Goal: Task Accomplishment & Management: Manage account settings

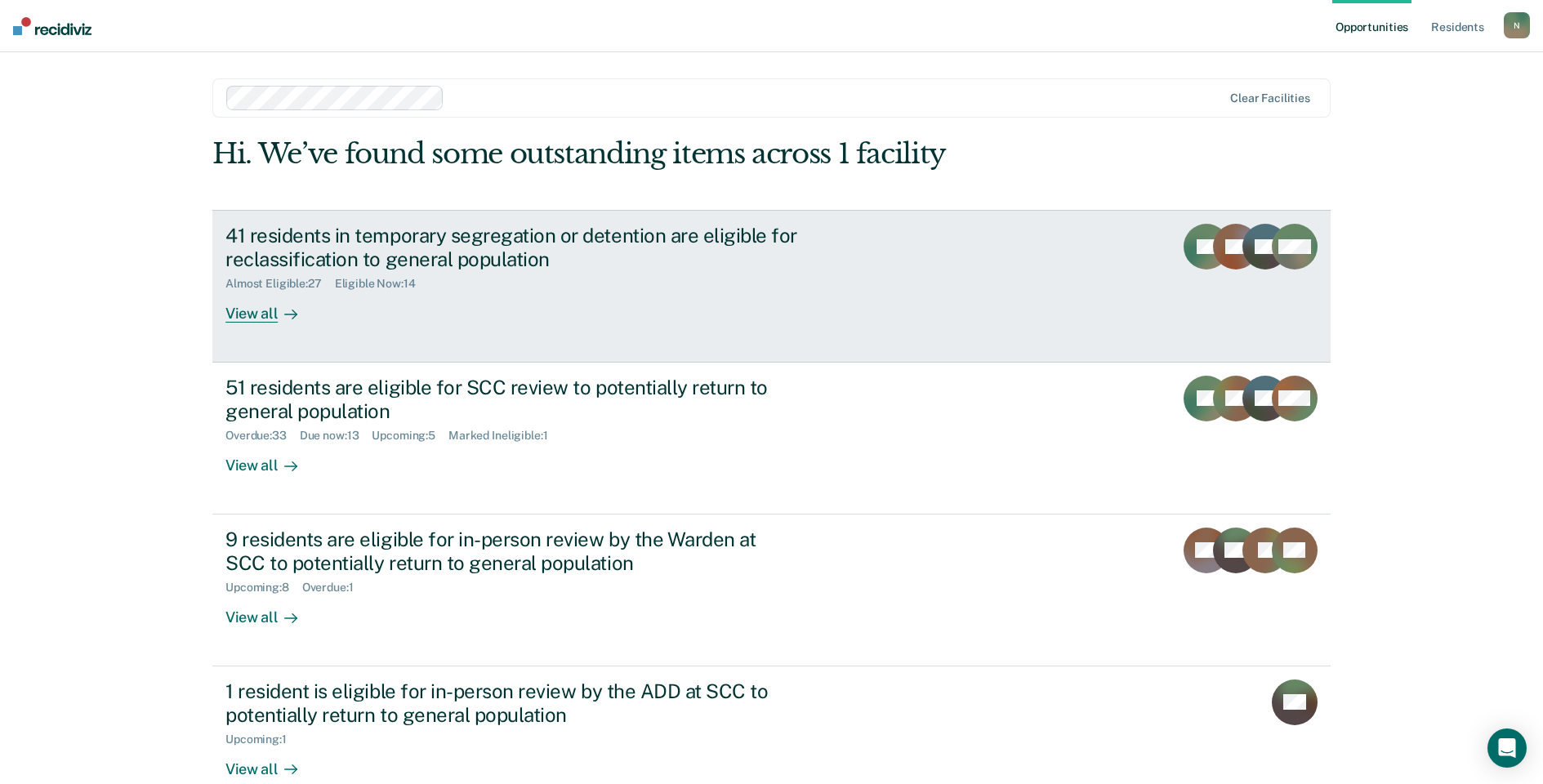
click at [374, 242] on div "41 residents in temporary segregation or detention are eligible for reclassific…" at bounding box center [511, 247] width 574 height 48
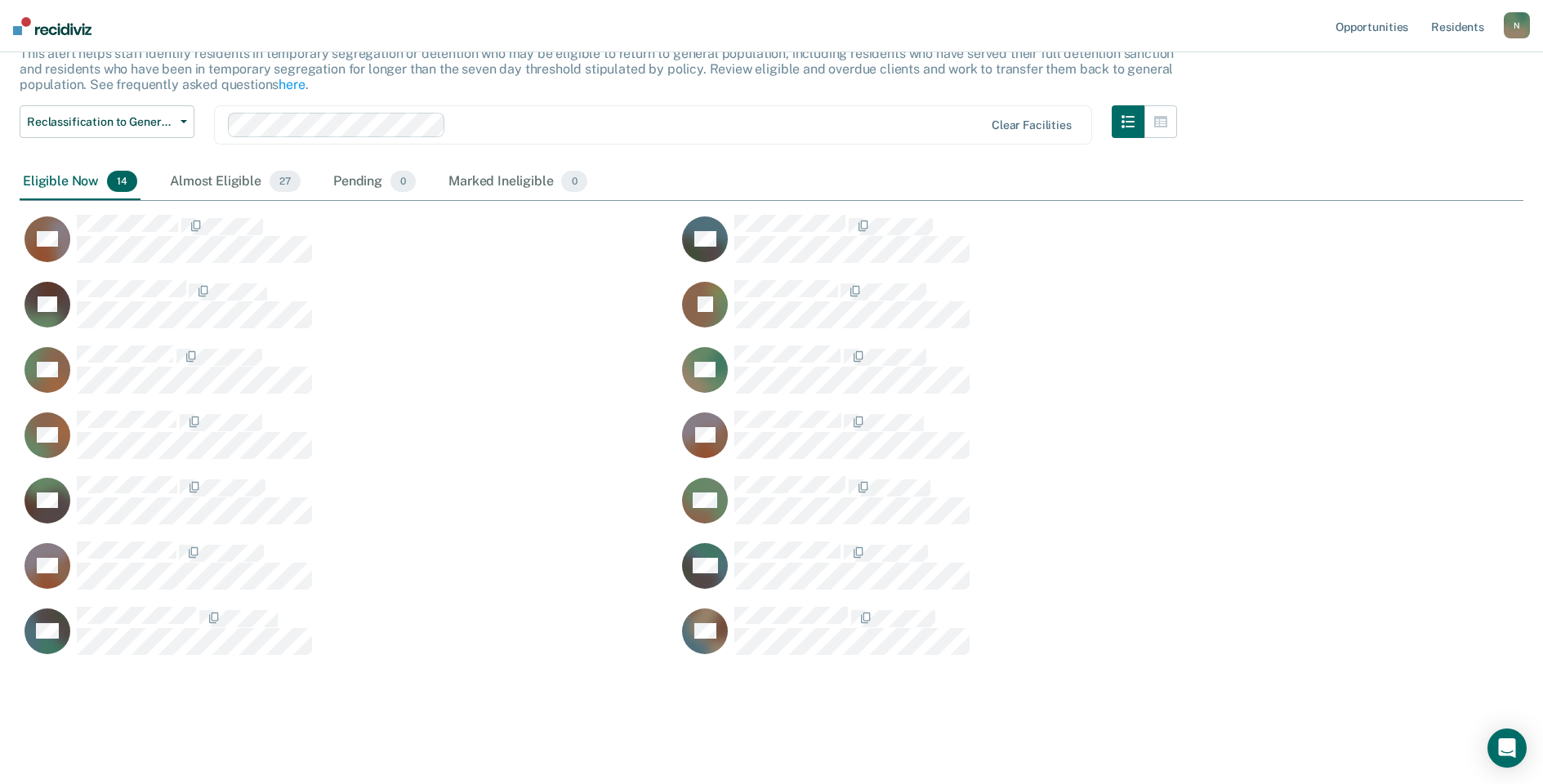
scroll to position [119, 0]
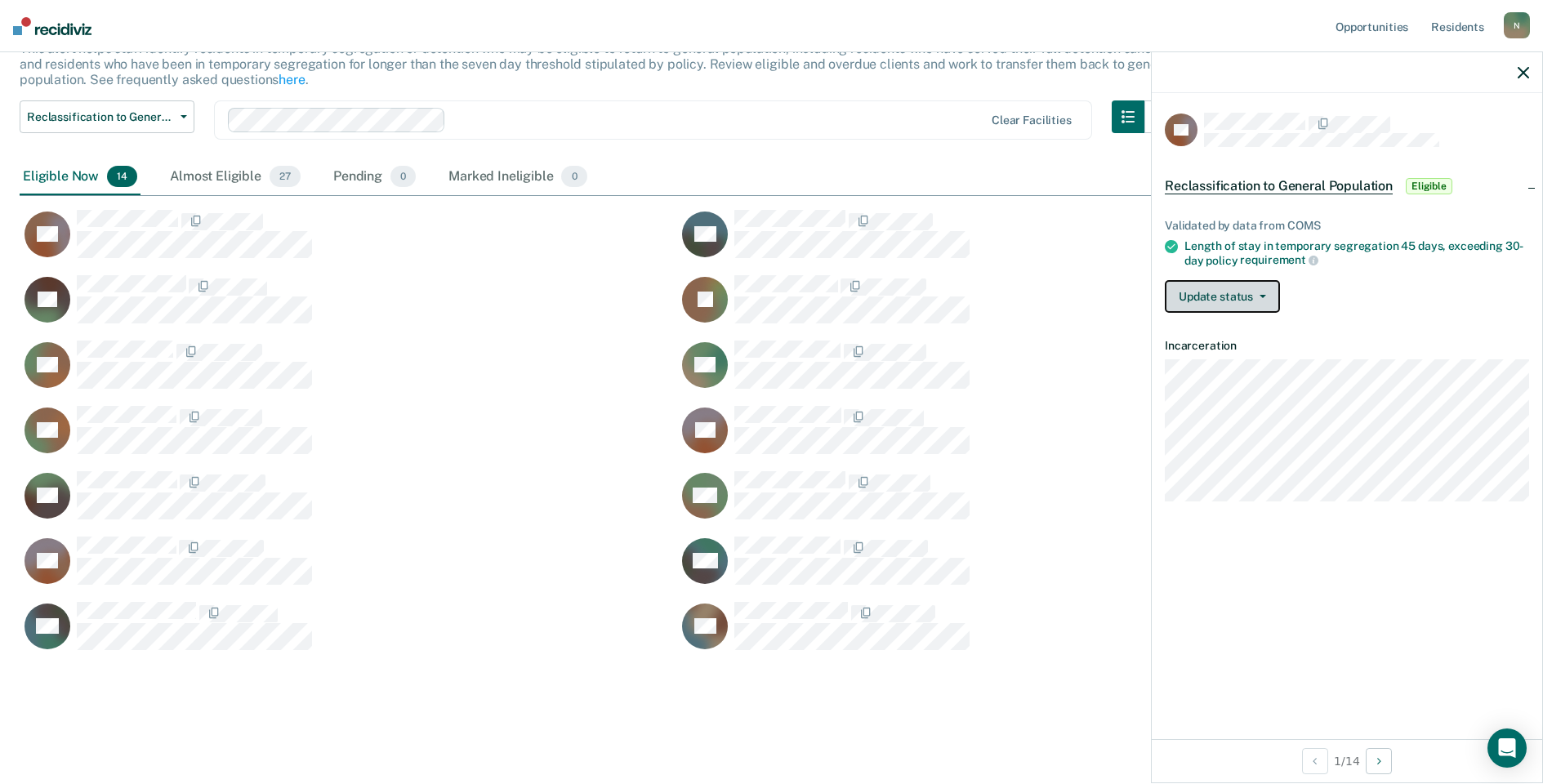
click at [1261, 298] on button "Update status" at bounding box center [1223, 297] width 115 height 33
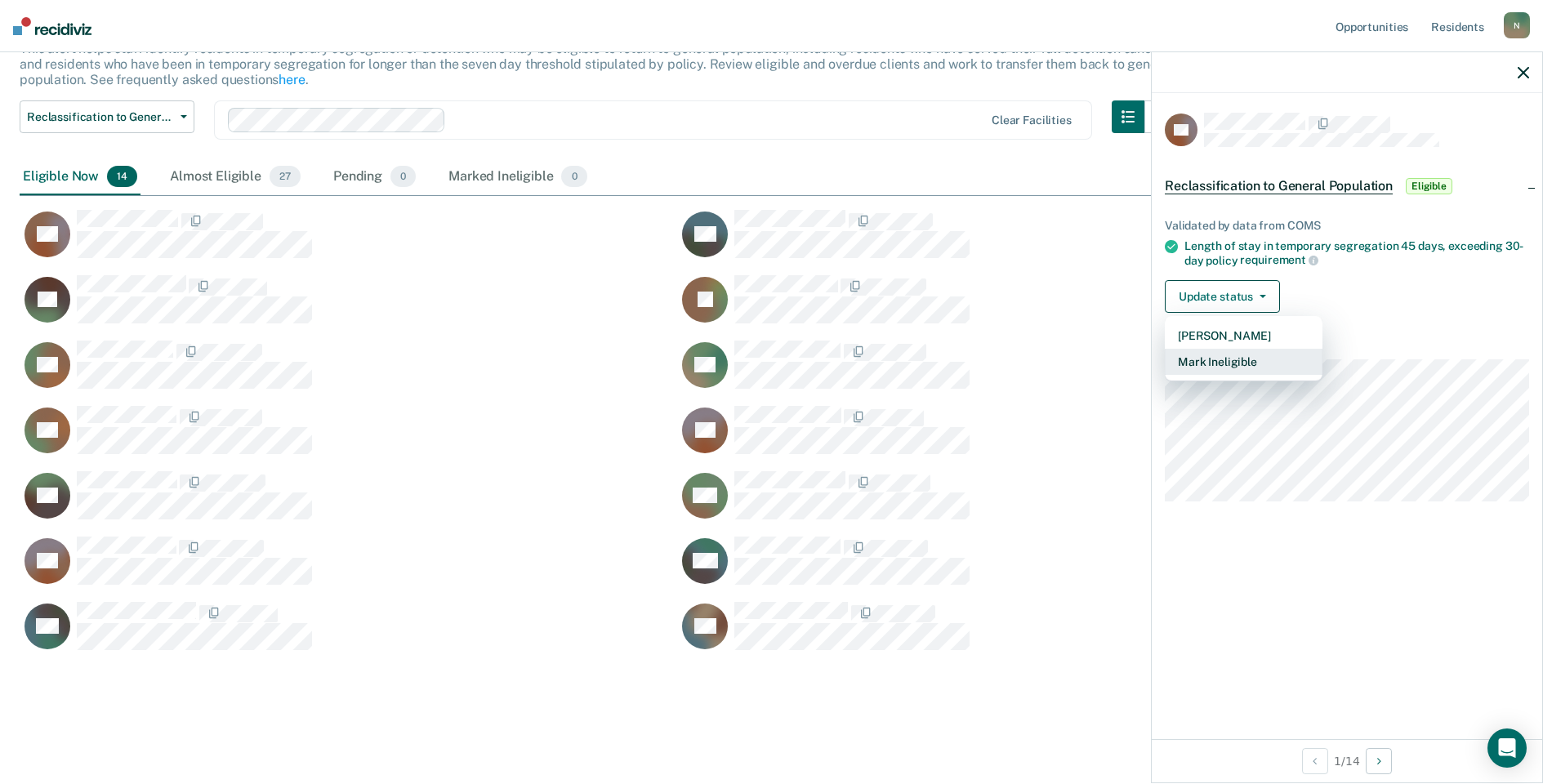
click at [1259, 364] on button "Mark Ineligible" at bounding box center [1244, 361] width 158 height 26
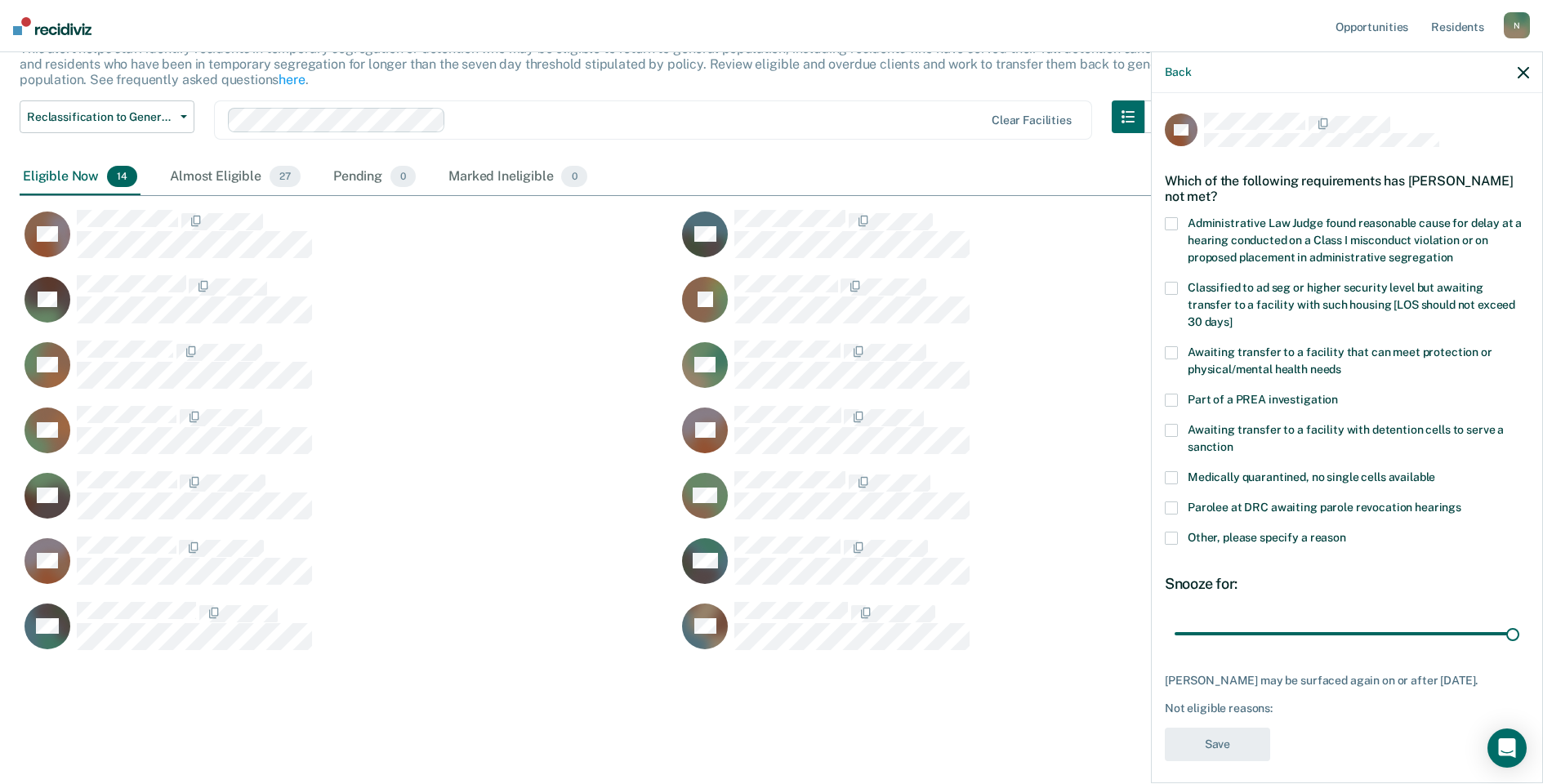
click at [1168, 532] on span at bounding box center [1171, 538] width 13 height 13
click at [1346, 532] on input "Other, please specify a reason" at bounding box center [1346, 532] width 0 height 0
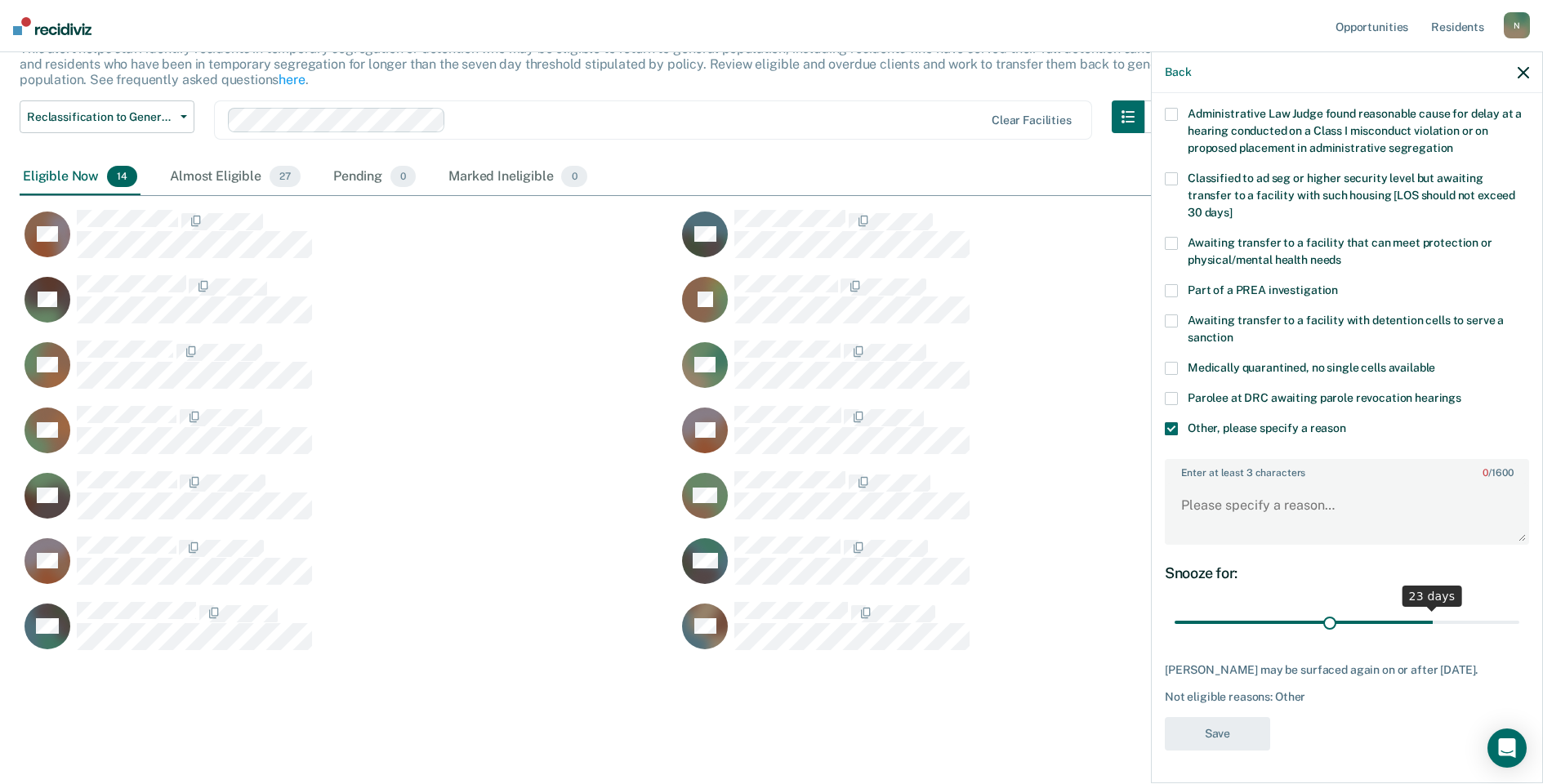
scroll to position [122, 0]
drag, startPoint x: 1497, startPoint y: 606, endPoint x: 1130, endPoint y: 618, distance: 367.2
type input "1"
click at [1175, 619] on input "range" at bounding box center [1347, 622] width 345 height 28
click at [1196, 503] on textarea "Enter at least 3 characters 0 / 1600" at bounding box center [1346, 513] width 361 height 60
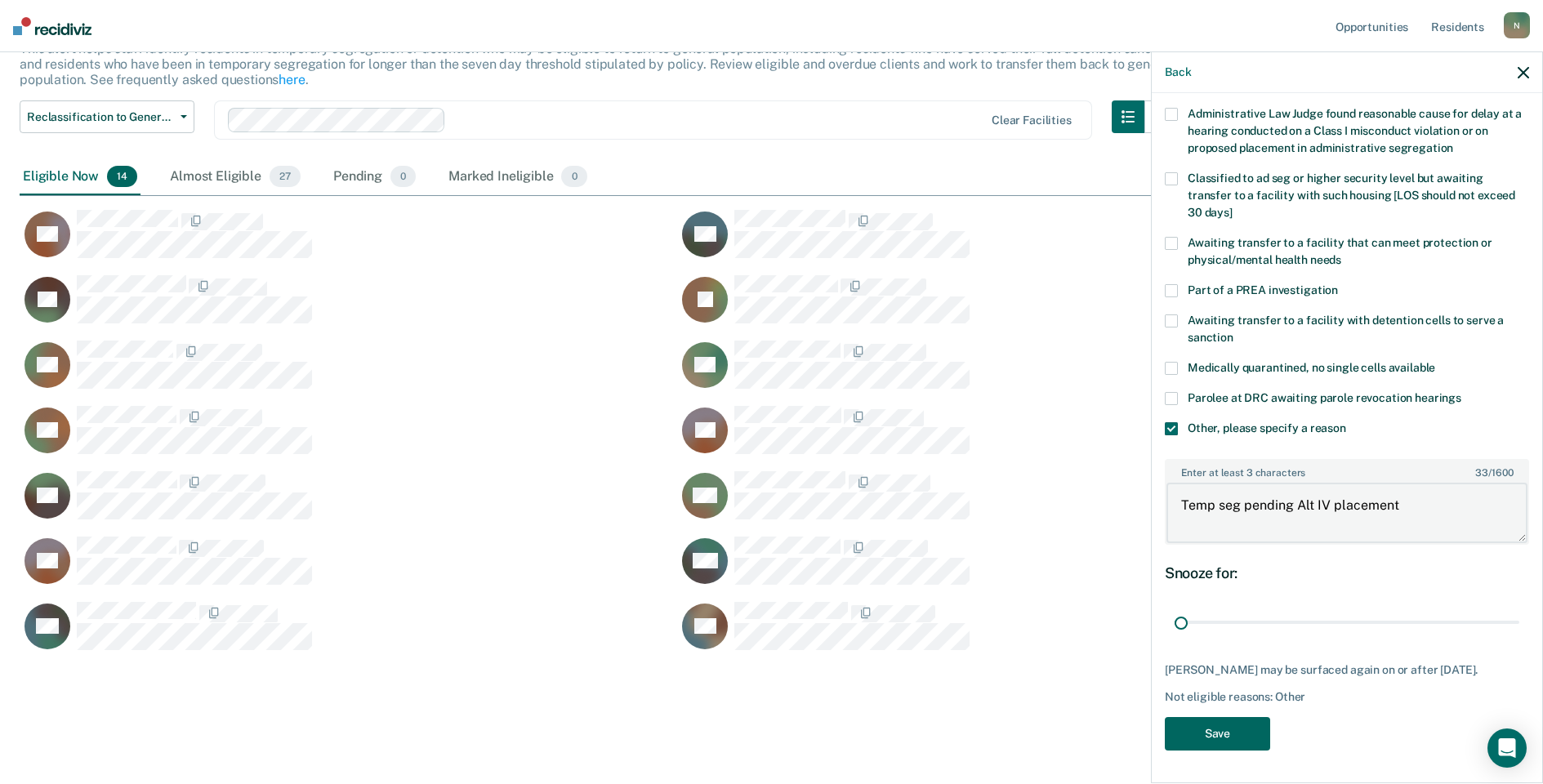
type textarea "Temp seg pending Alt IV placement"
click at [1223, 726] on button "Save" at bounding box center [1218, 733] width 105 height 33
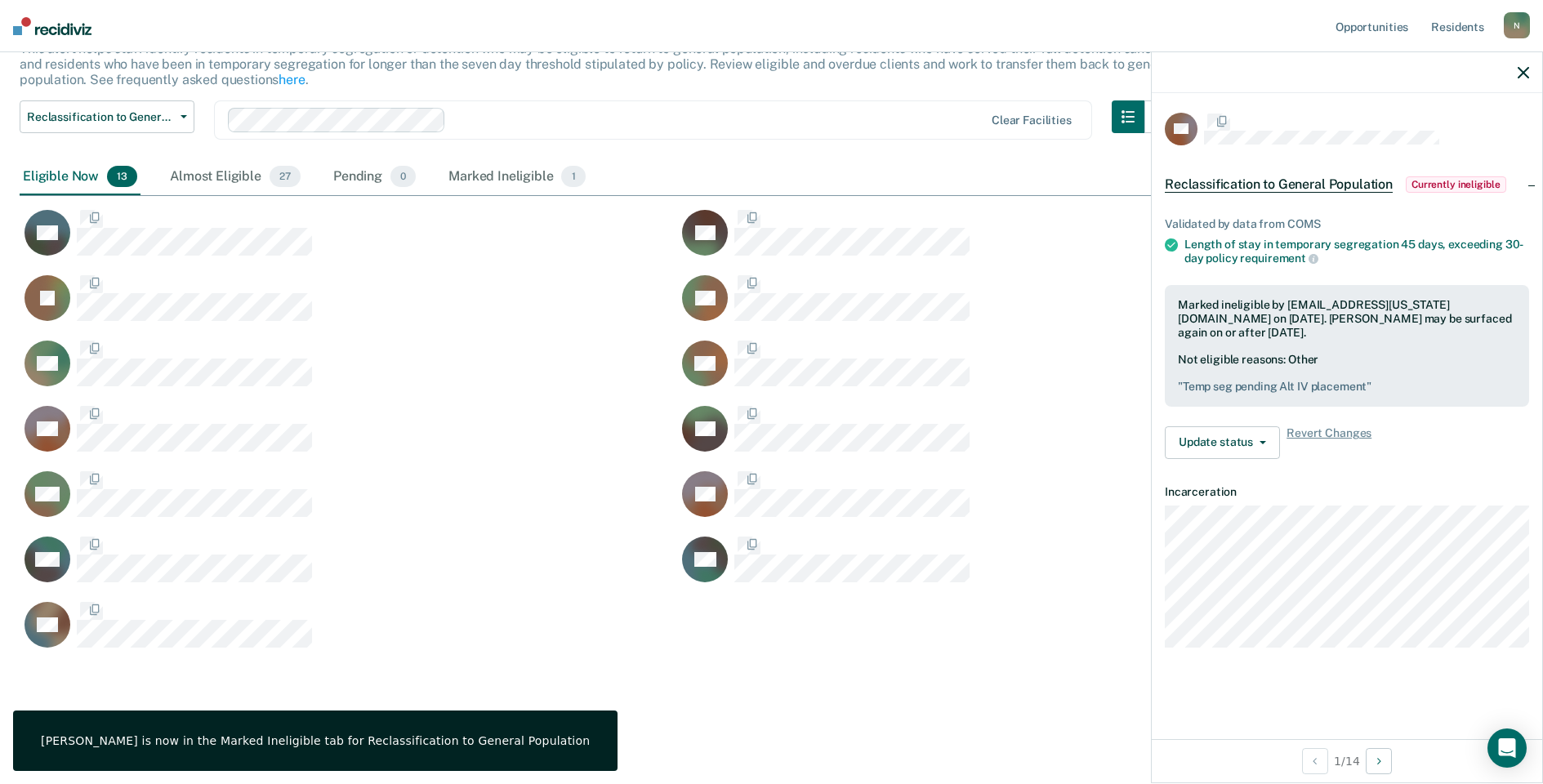
scroll to position [0, 0]
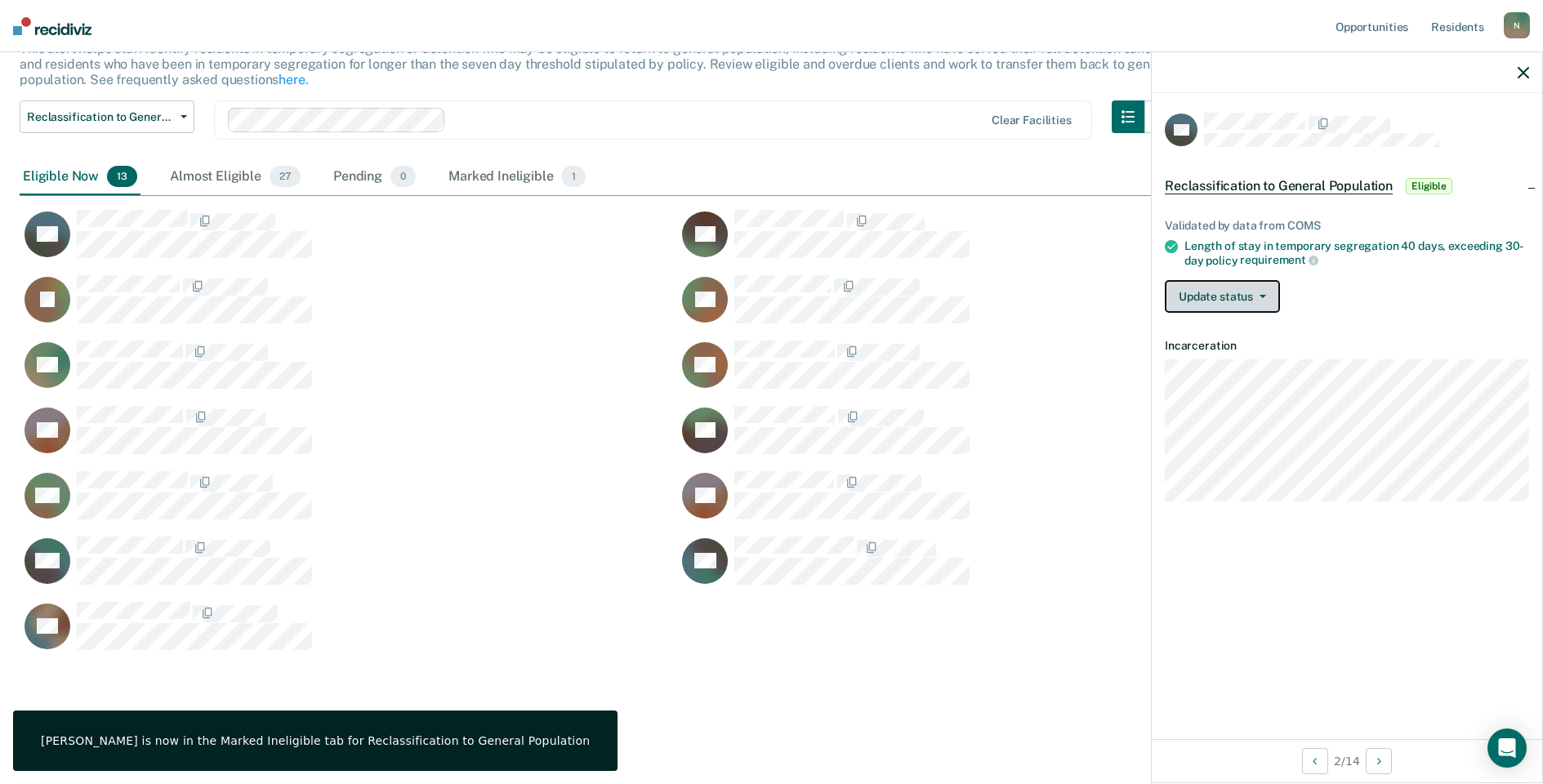
click at [1195, 291] on button "Update status" at bounding box center [1223, 297] width 115 height 33
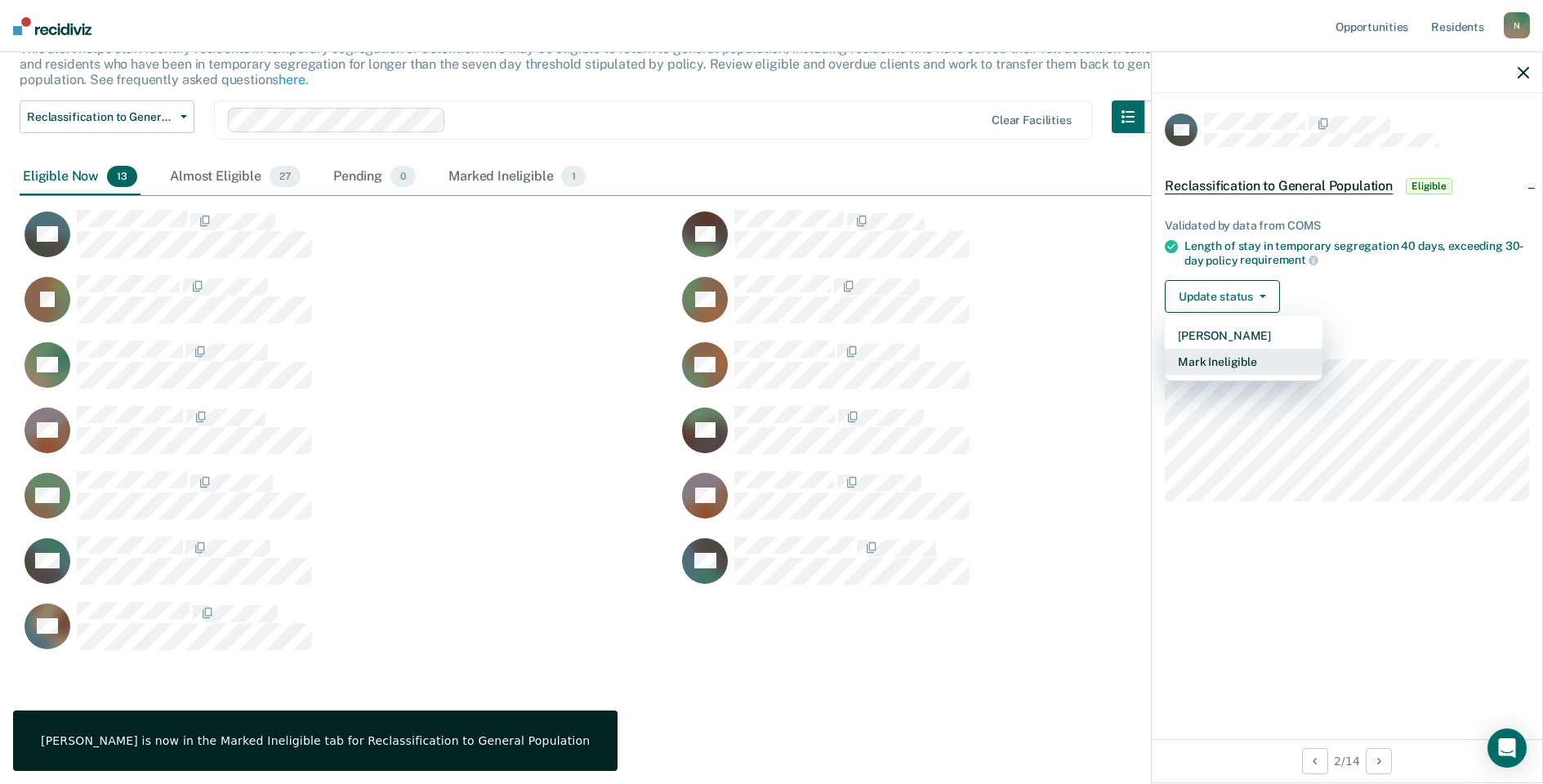
click at [1229, 364] on button "Mark Ineligible" at bounding box center [1244, 361] width 158 height 26
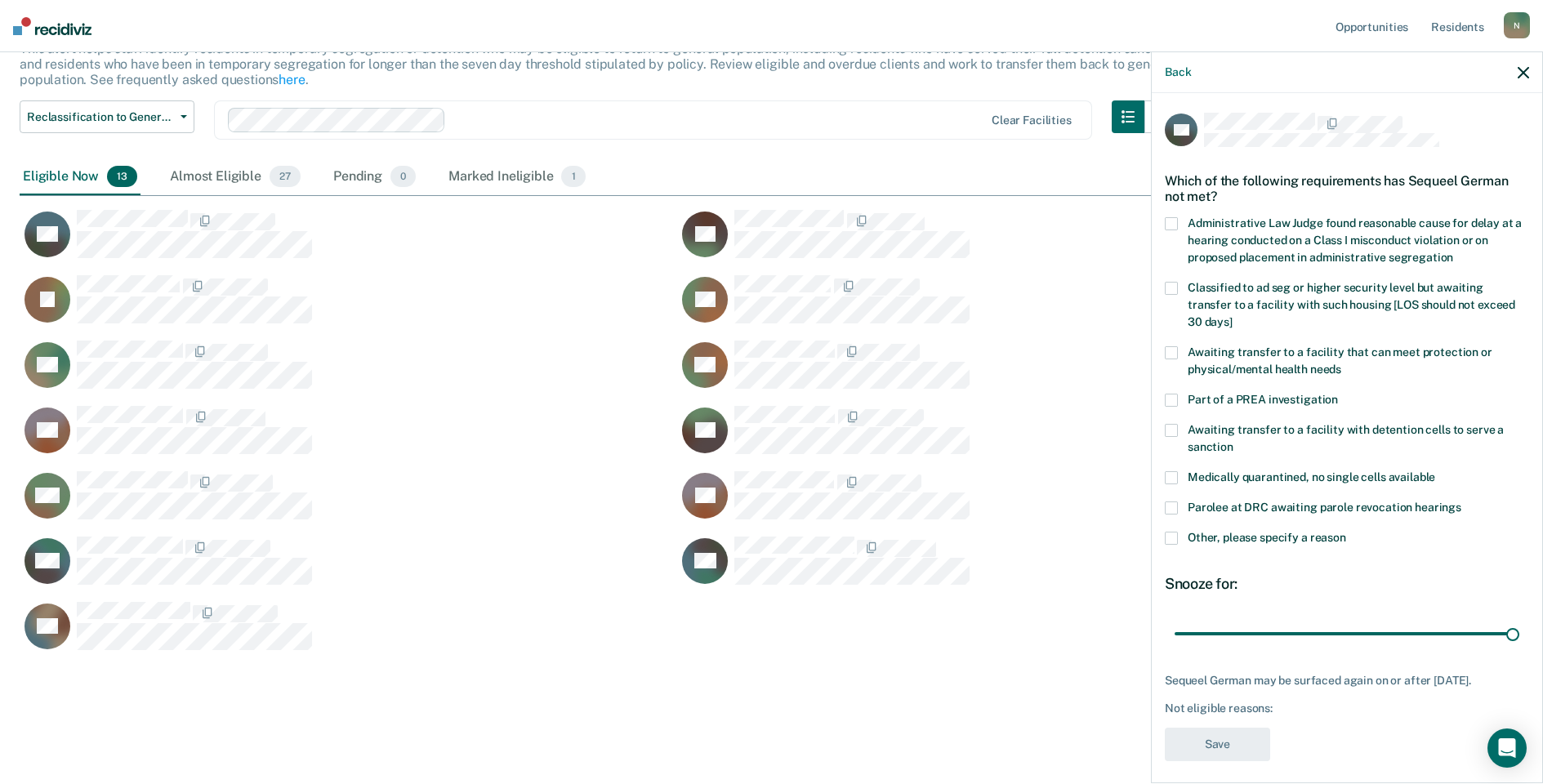
click at [1175, 532] on span at bounding box center [1171, 538] width 13 height 13
click at [1346, 532] on input "Other, please specify a reason" at bounding box center [1346, 532] width 0 height 0
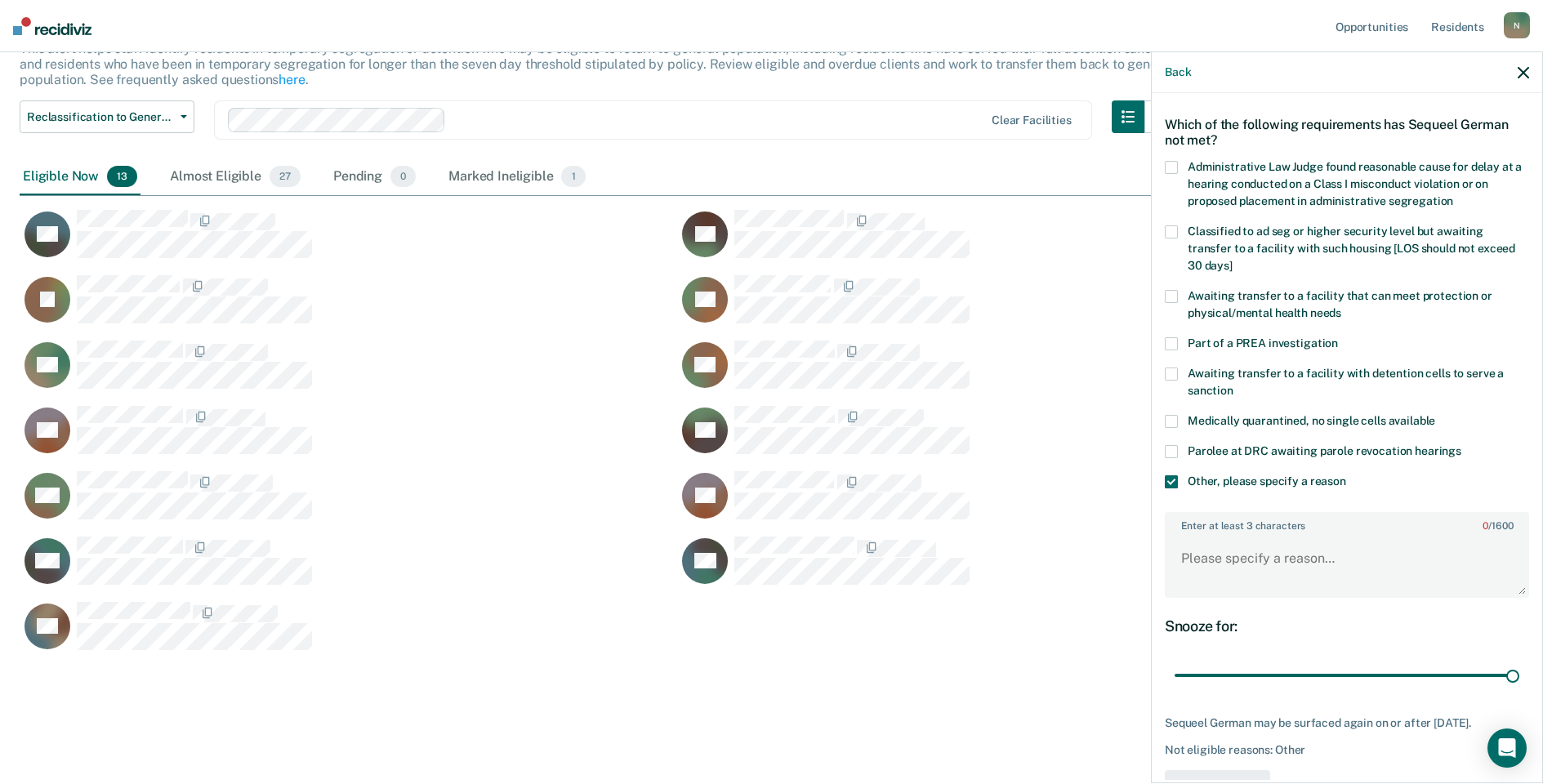
scroll to position [122, 0]
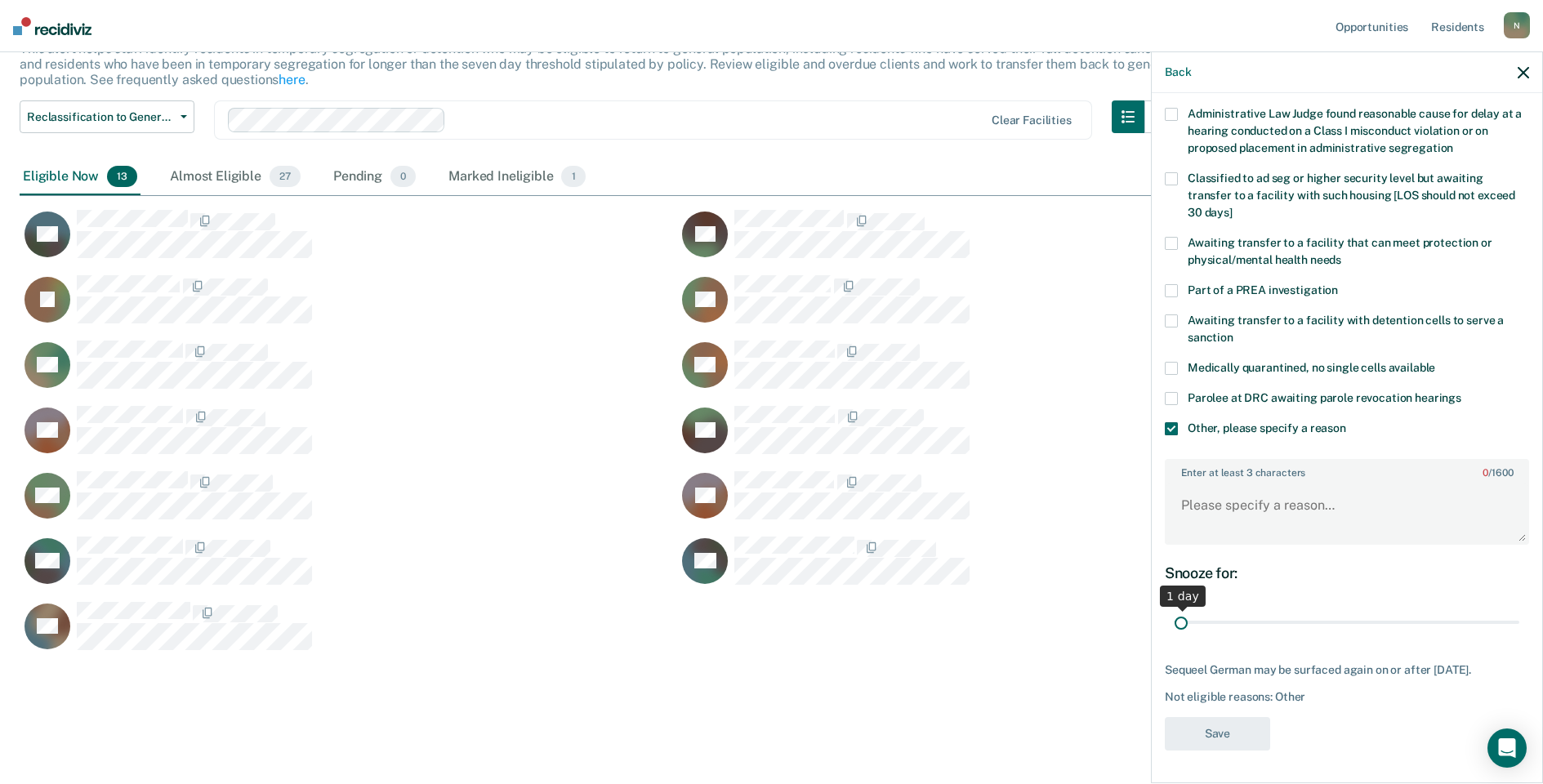
drag, startPoint x: 1498, startPoint y: 613, endPoint x: 1135, endPoint y: 616, distance: 363.0
type input "1"
click at [1175, 616] on input "range" at bounding box center [1347, 622] width 345 height 28
click at [1243, 504] on textarea "Enter at least 3 characters 0 / 1600" at bounding box center [1346, 513] width 361 height 60
type textarea "Temp seg pending Alt IV placement"
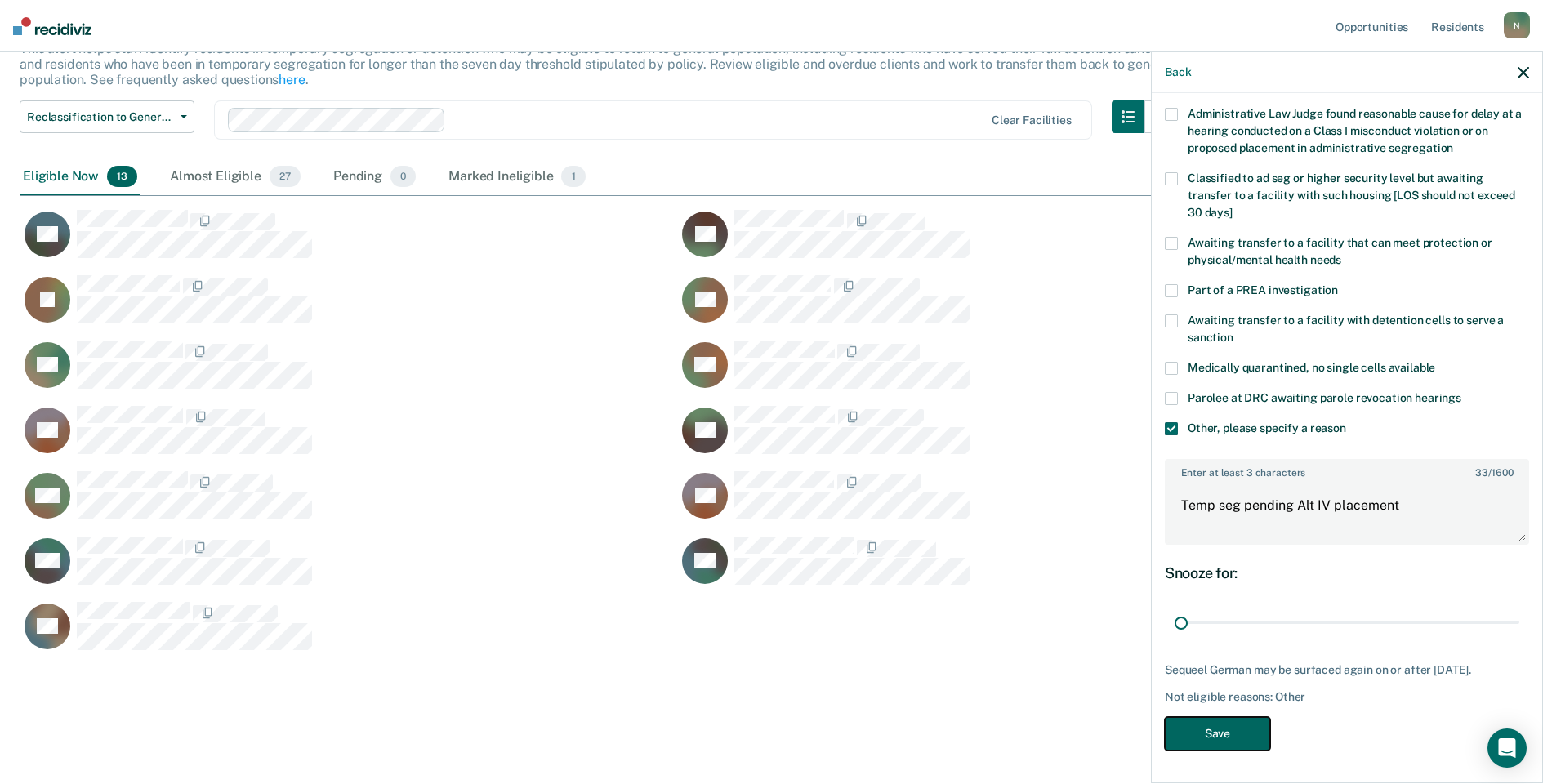
click at [1232, 735] on button "Save" at bounding box center [1218, 733] width 105 height 33
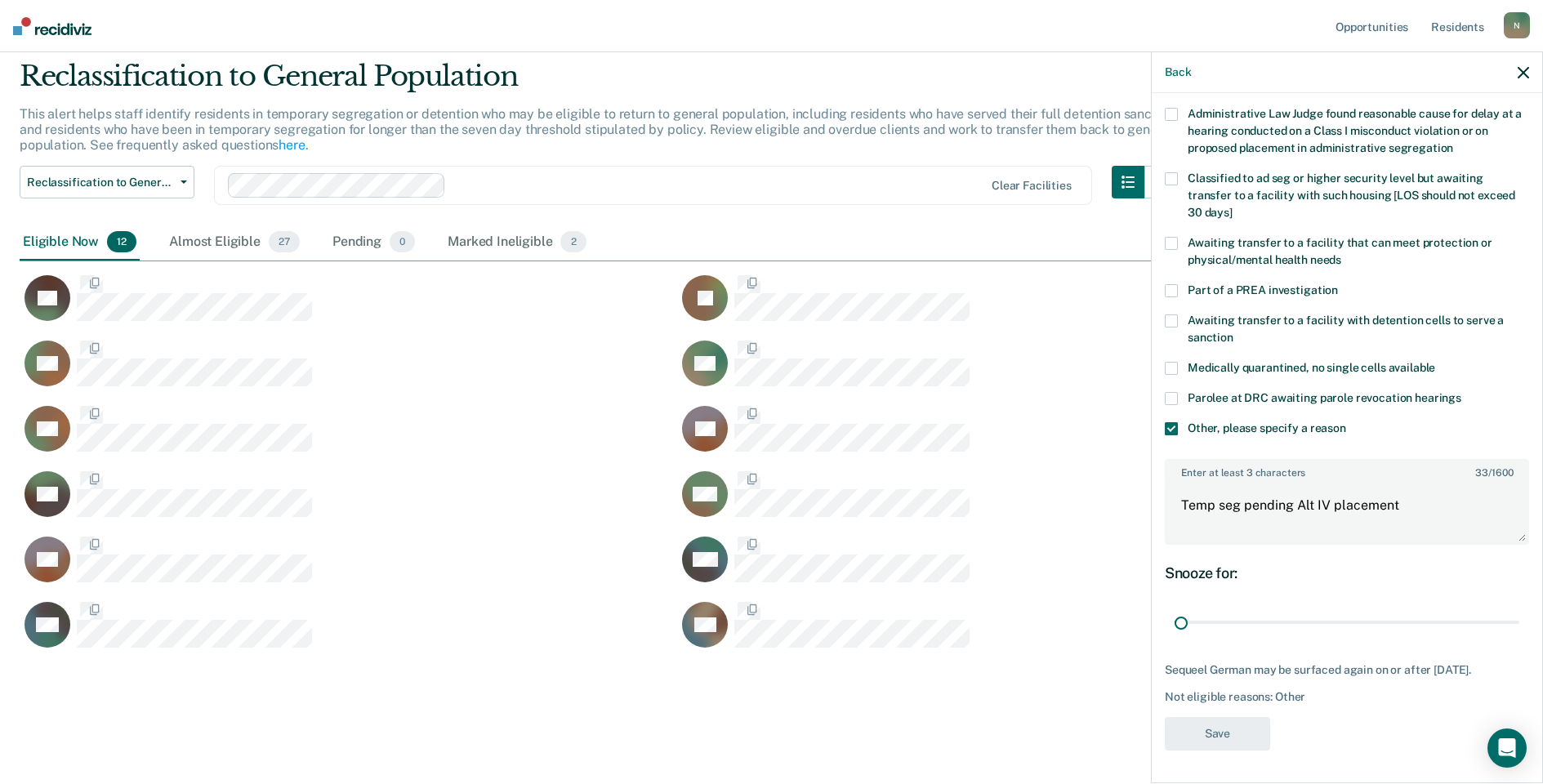
scroll to position [0, 0]
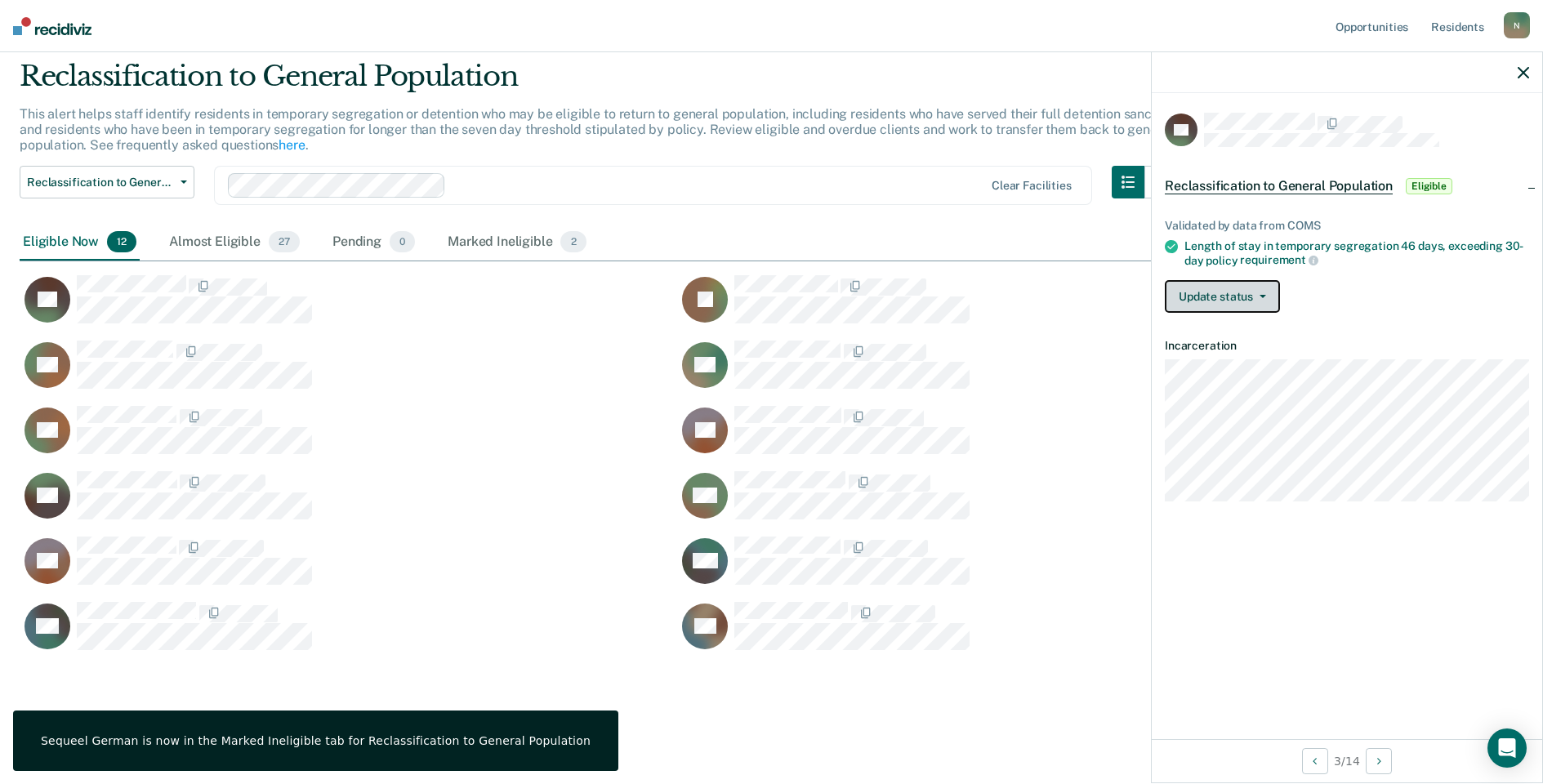
click at [1242, 291] on button "Update status" at bounding box center [1223, 297] width 115 height 33
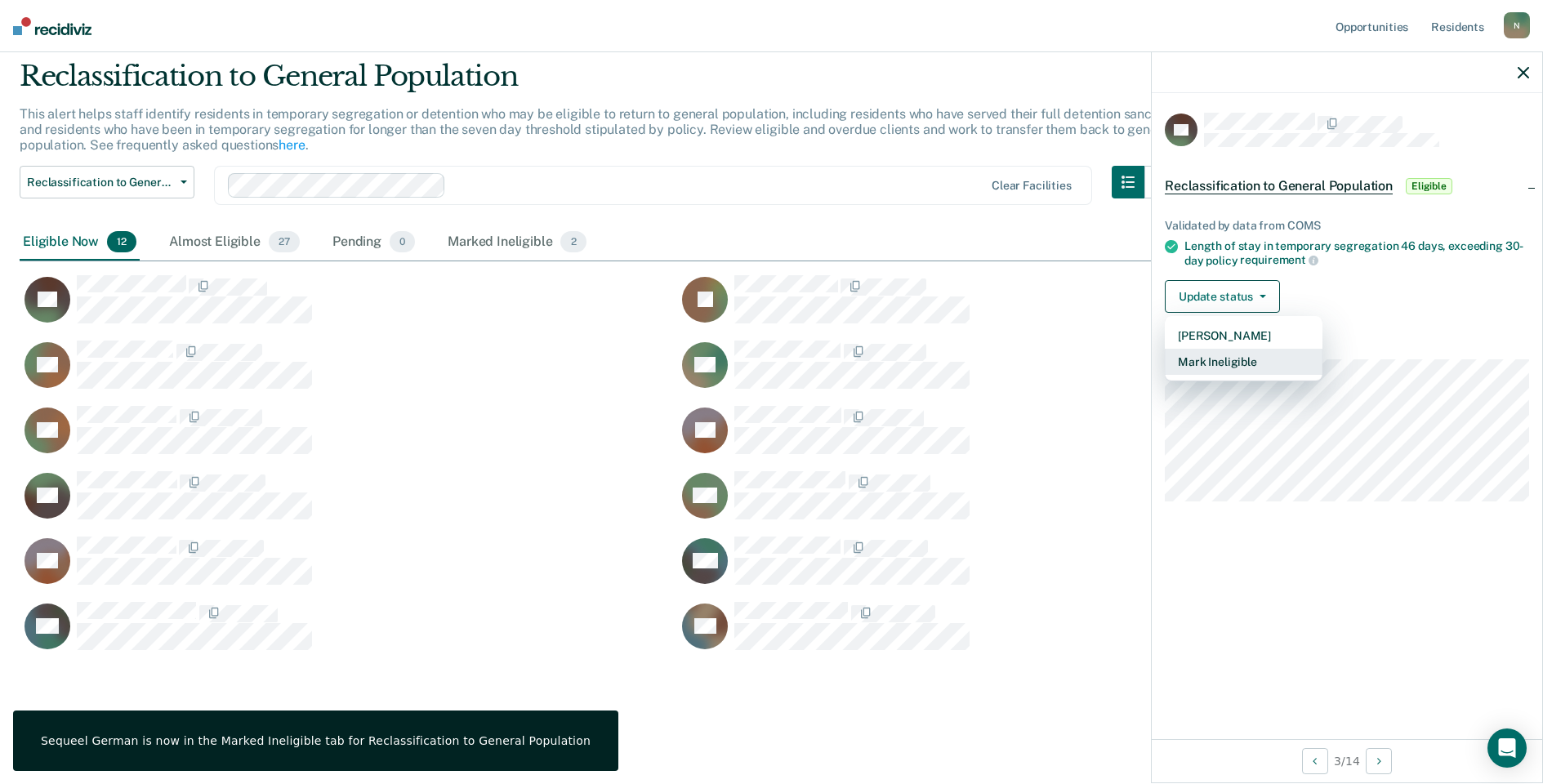
click at [1226, 358] on button "Mark Ineligible" at bounding box center [1244, 361] width 158 height 26
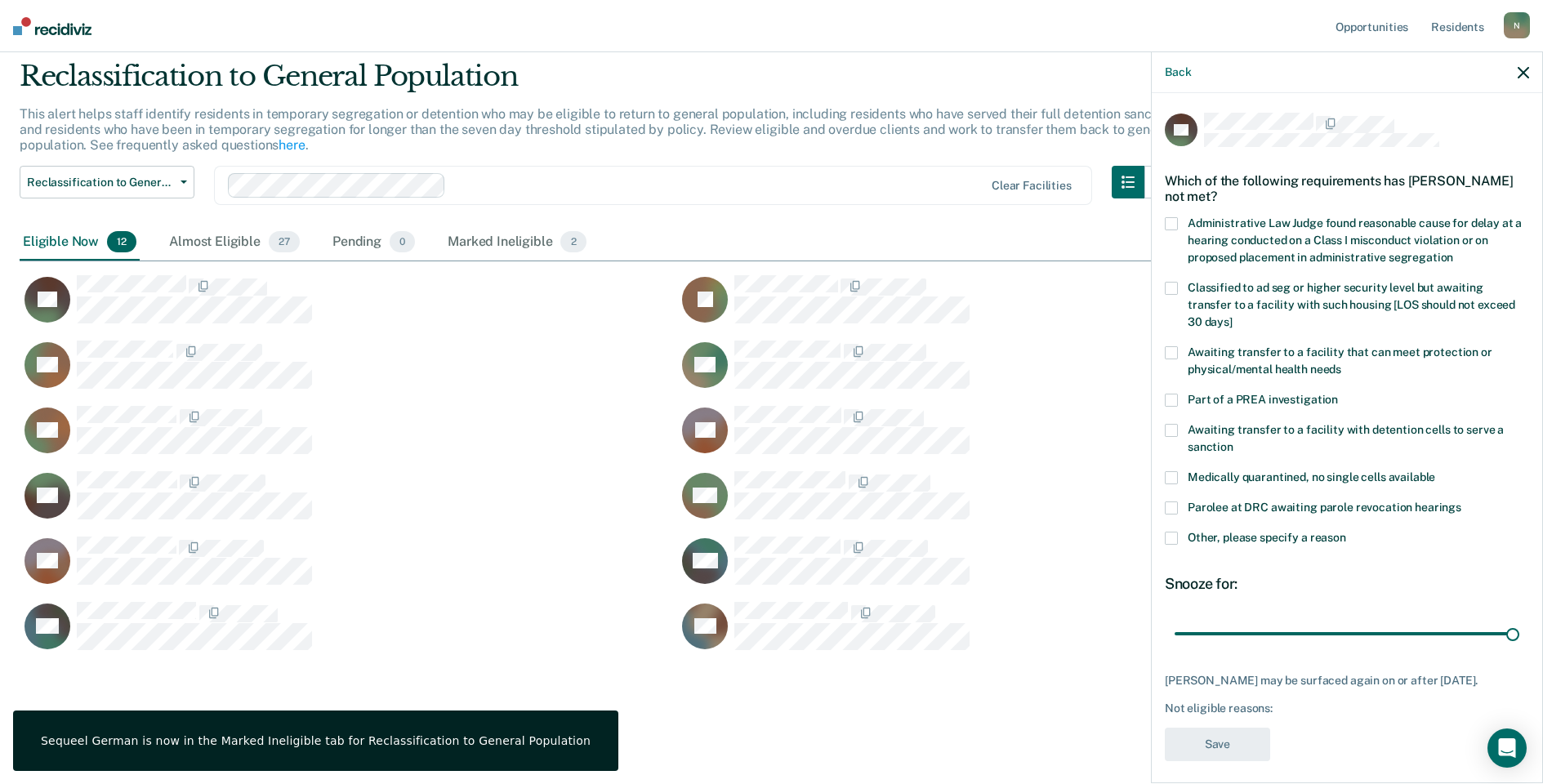
click at [1168, 532] on span at bounding box center [1171, 538] width 13 height 13
click at [1346, 532] on input "Other, please specify a reason" at bounding box center [1346, 532] width 0 height 0
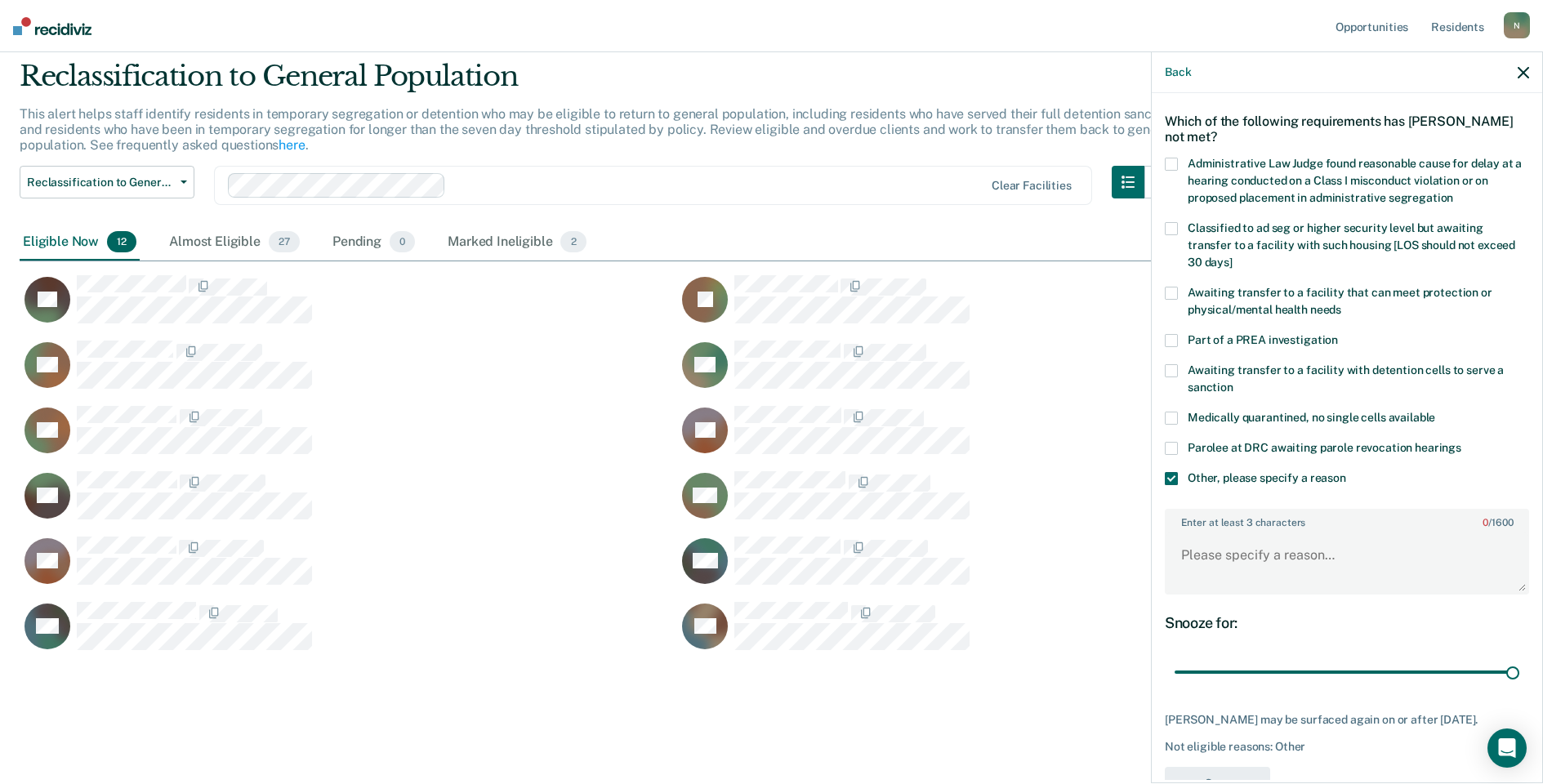
scroll to position [122, 0]
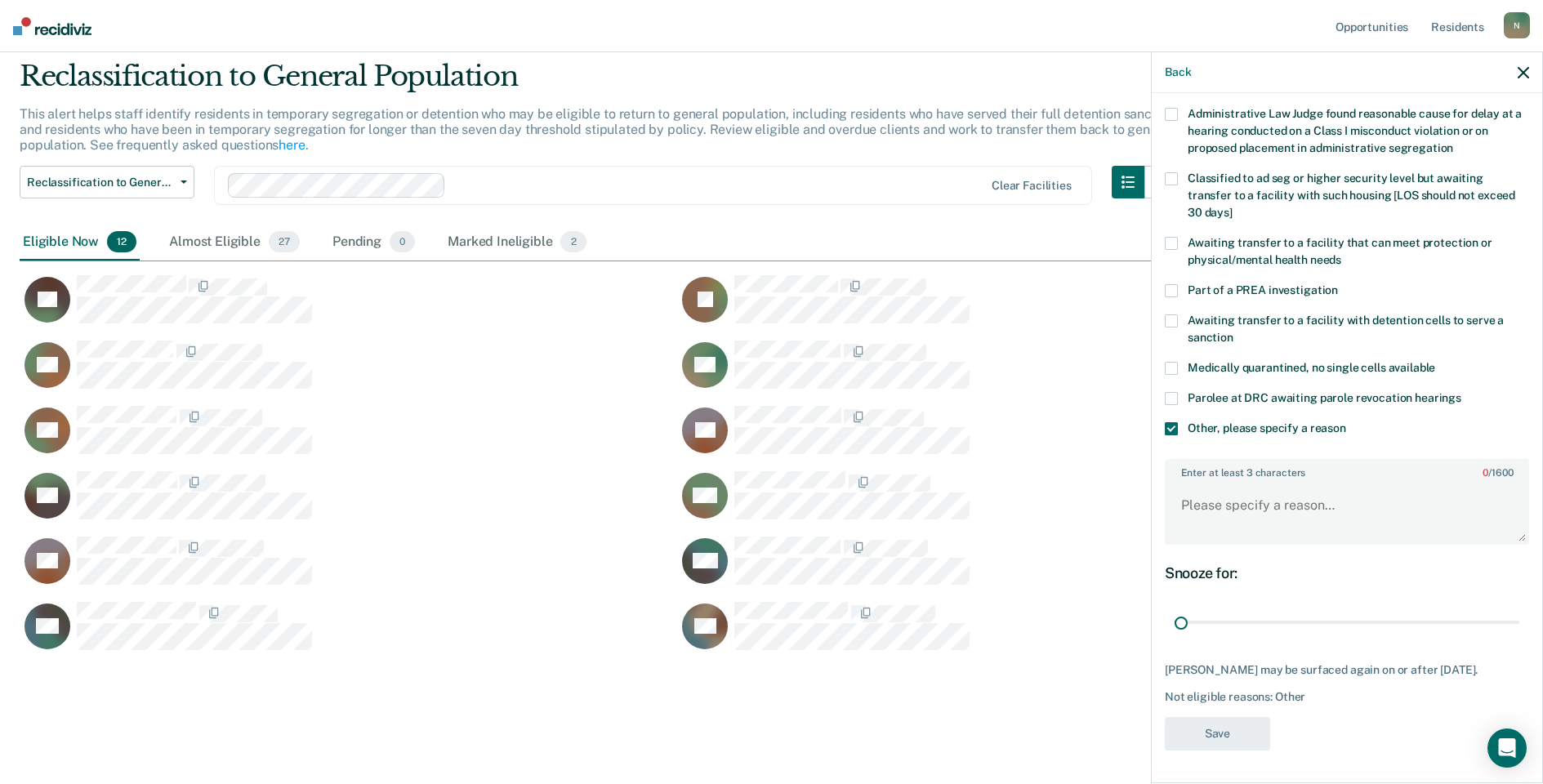
drag, startPoint x: 1499, startPoint y: 610, endPoint x: 1176, endPoint y: 568, distance: 325.7
type input "1"
click at [1177, 609] on input "range" at bounding box center [1347, 622] width 345 height 28
click at [1190, 488] on textarea "Enter at least 3 characters 0 / 1600" at bounding box center [1346, 513] width 361 height 60
type textarea "Temp seg pending Alt IV placement"
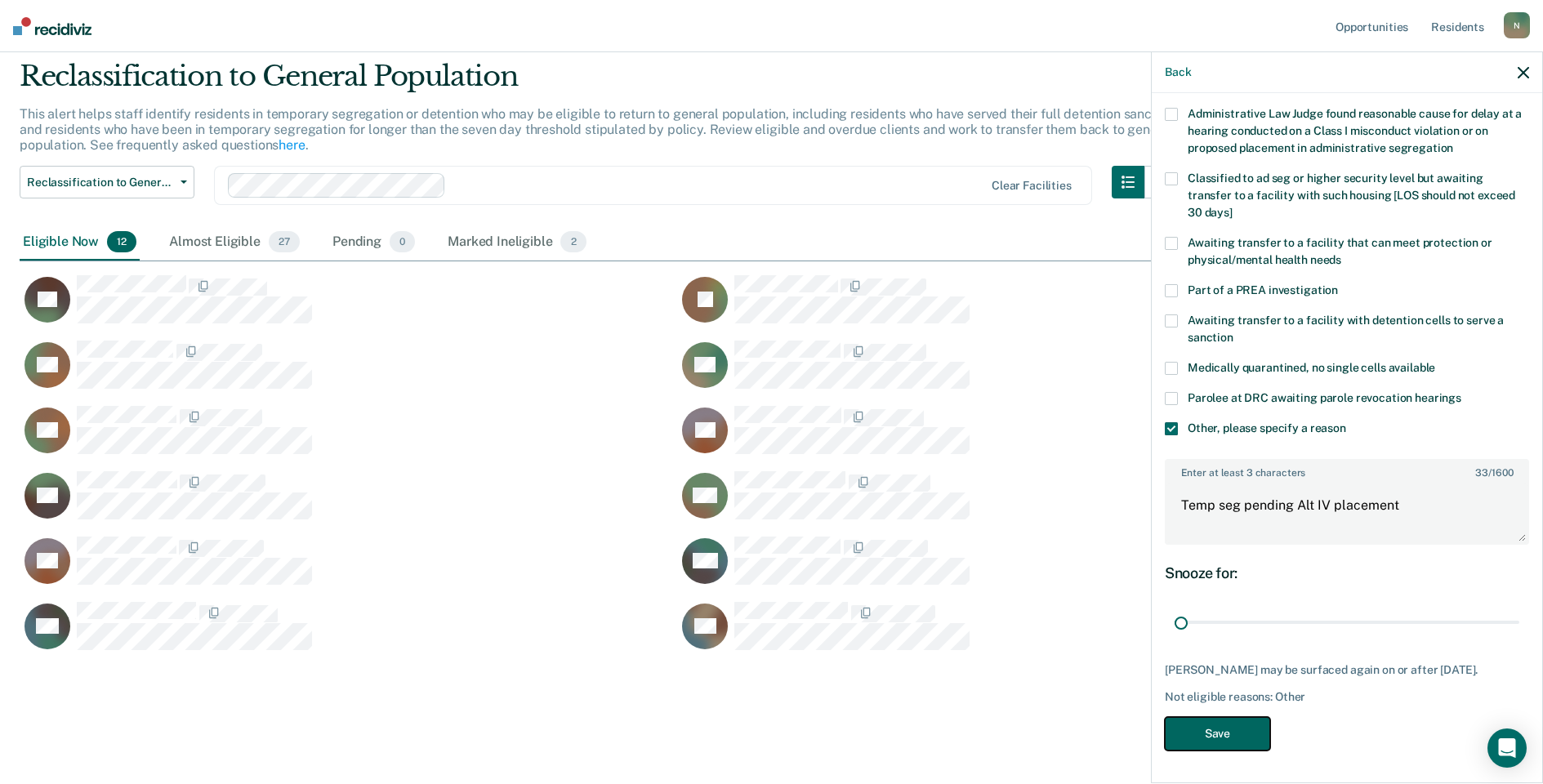
click at [1189, 743] on button "Save" at bounding box center [1218, 733] width 105 height 33
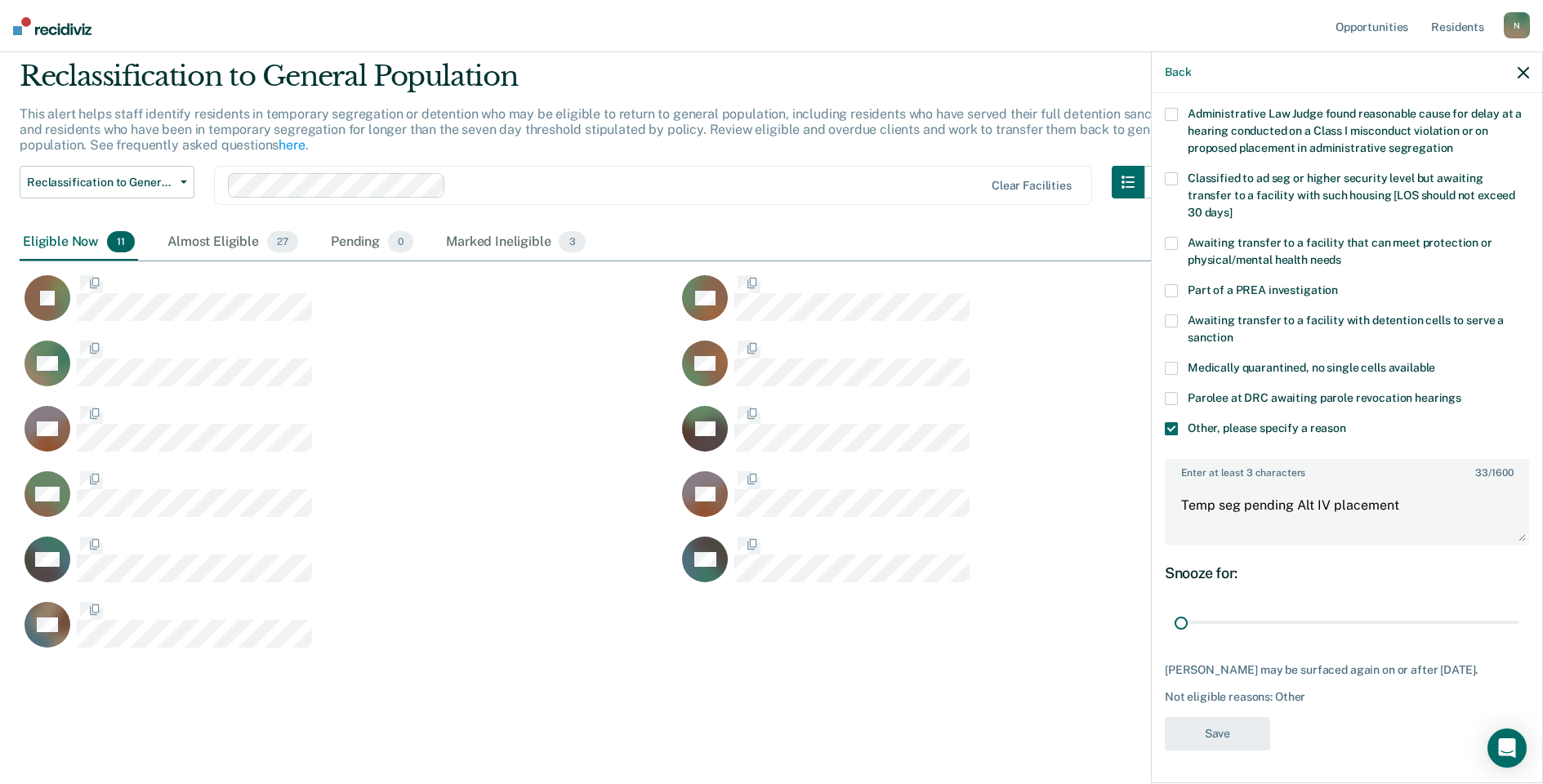
scroll to position [0, 0]
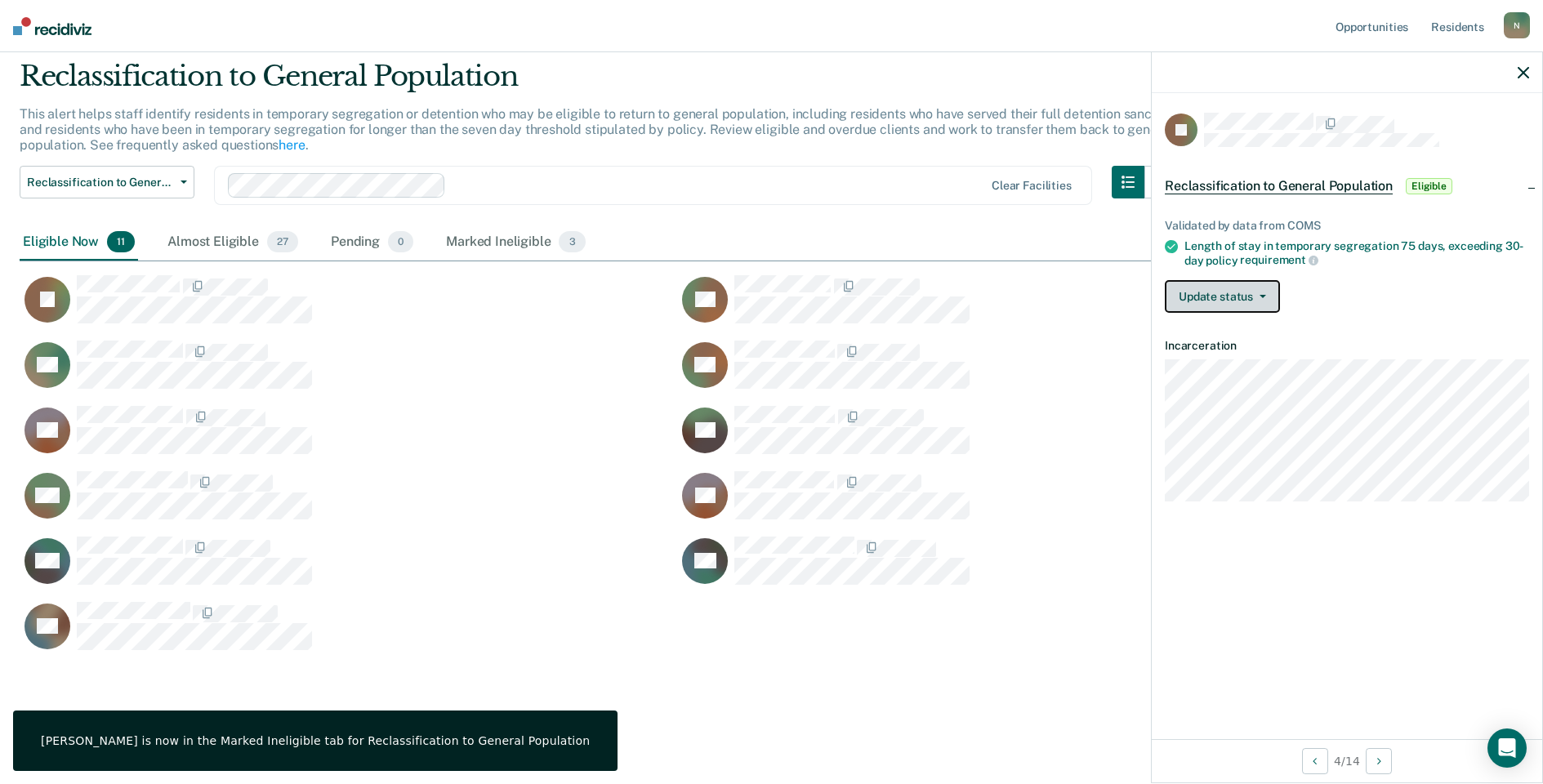
click at [1254, 286] on button "Update status" at bounding box center [1223, 297] width 115 height 33
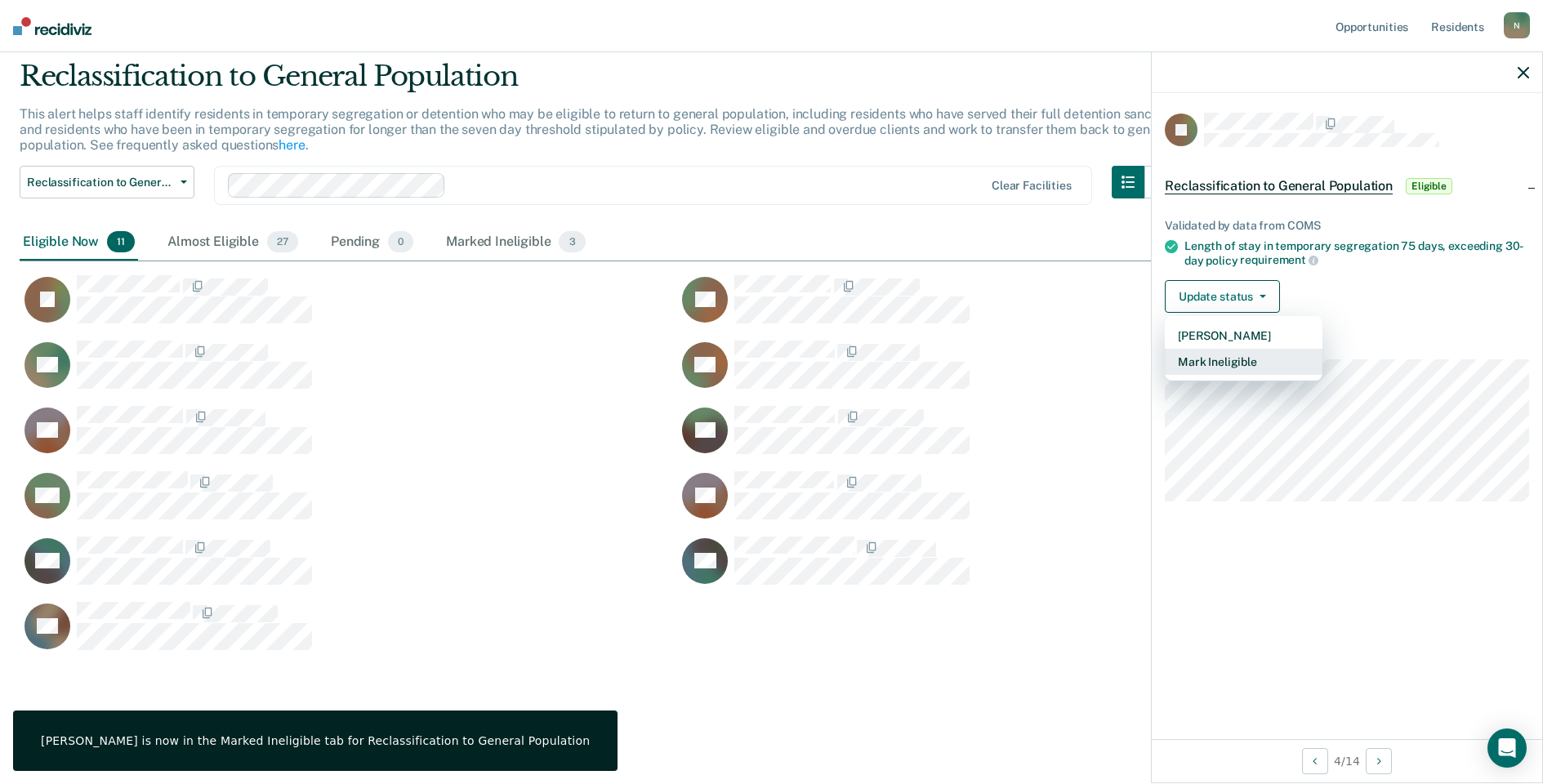
click at [1226, 367] on button "Mark Ineligible" at bounding box center [1244, 361] width 158 height 26
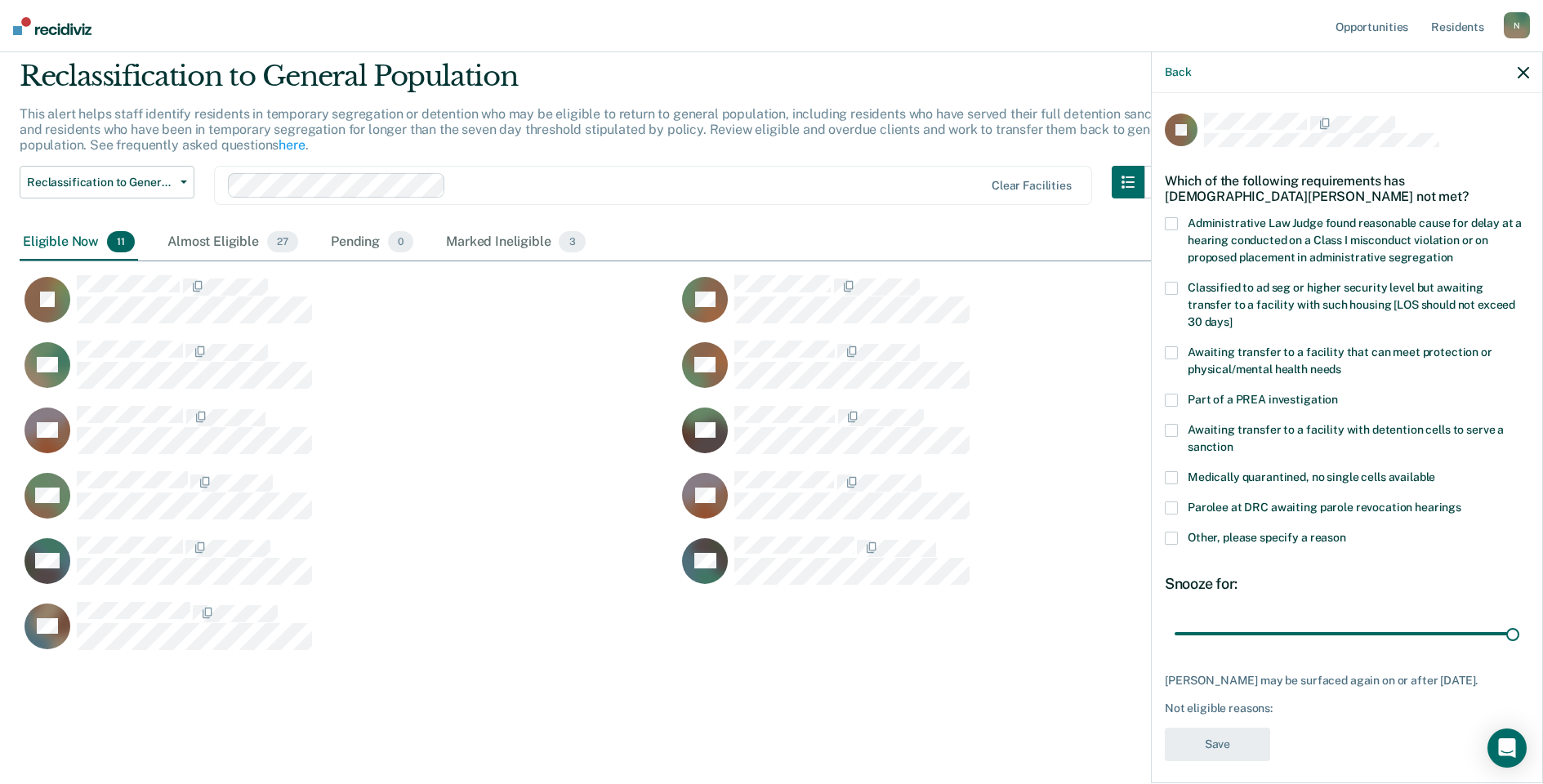
click at [1167, 532] on span at bounding box center [1171, 538] width 13 height 13
click at [1346, 532] on input "Other, please specify a reason" at bounding box center [1346, 532] width 0 height 0
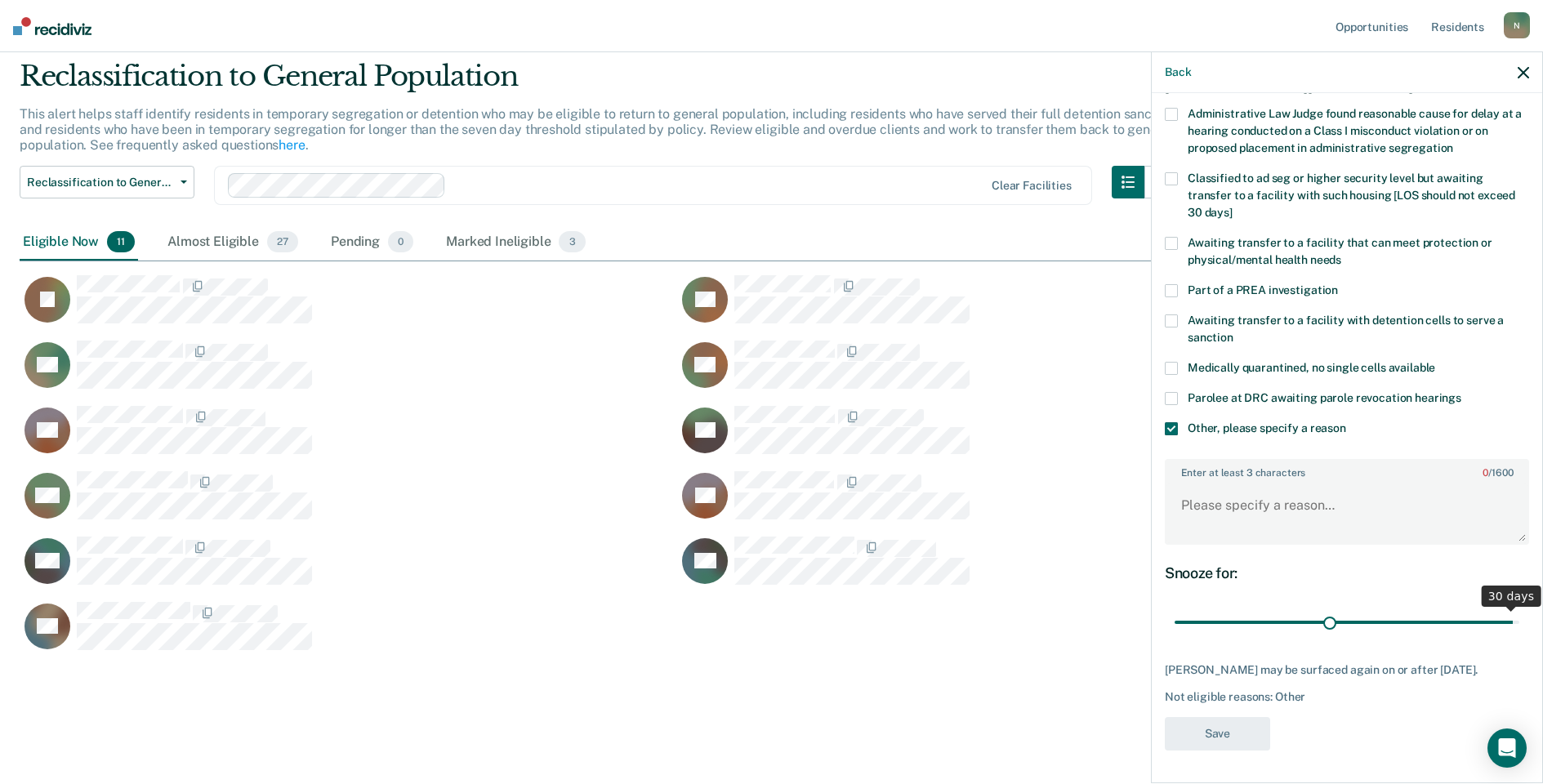
scroll to position [122, 0]
drag, startPoint x: 1501, startPoint y: 603, endPoint x: 1150, endPoint y: 610, distance: 351.1
type input "1"
click at [1175, 610] on input "range" at bounding box center [1347, 622] width 345 height 28
click at [1185, 498] on textarea "Enter at least 3 characters 0 / 1600" at bounding box center [1346, 513] width 361 height 60
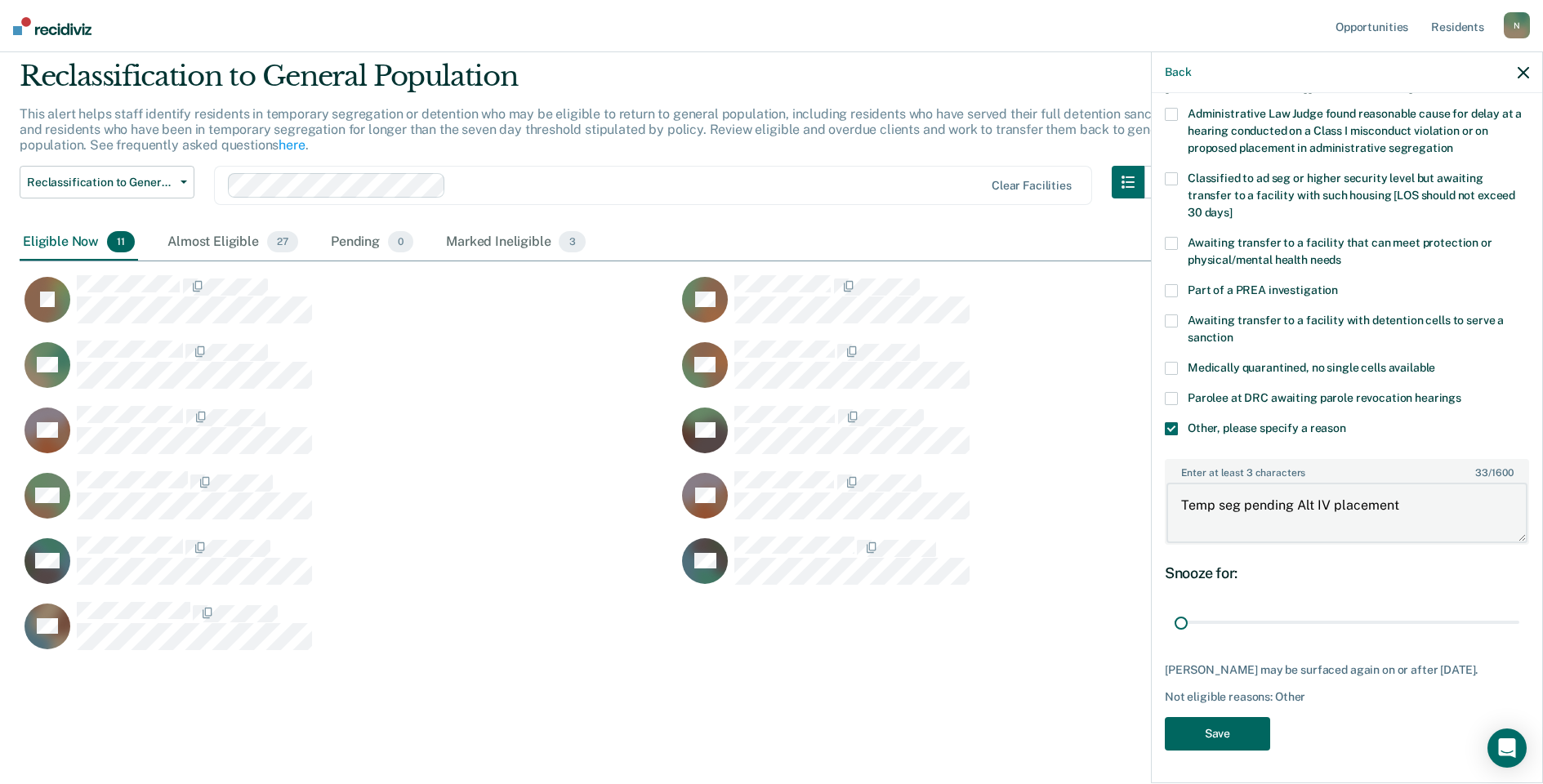
type textarea "Temp seg pending Alt IV placement"
click at [1187, 737] on button "Save" at bounding box center [1218, 733] width 105 height 33
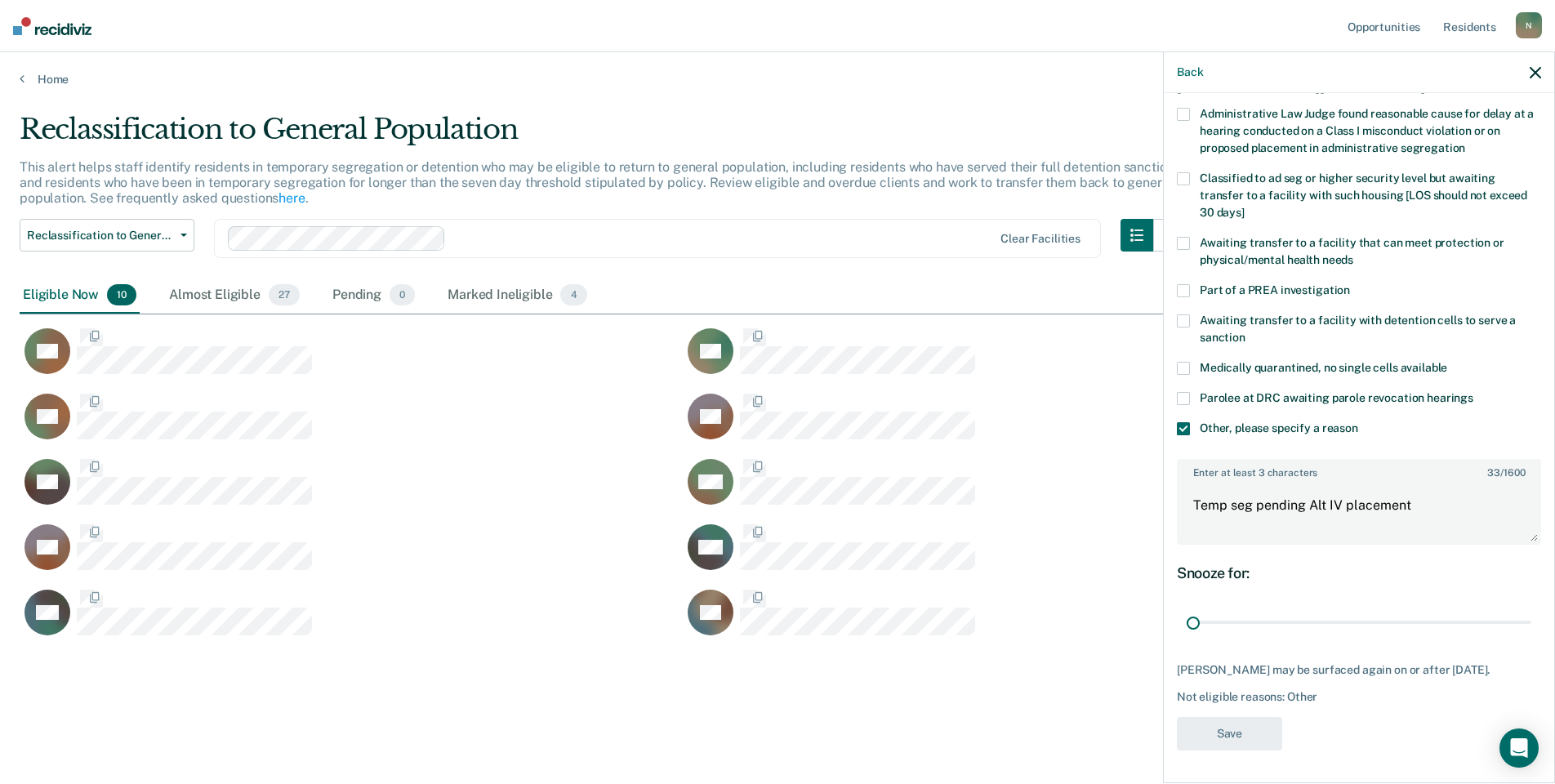
scroll to position [0, 0]
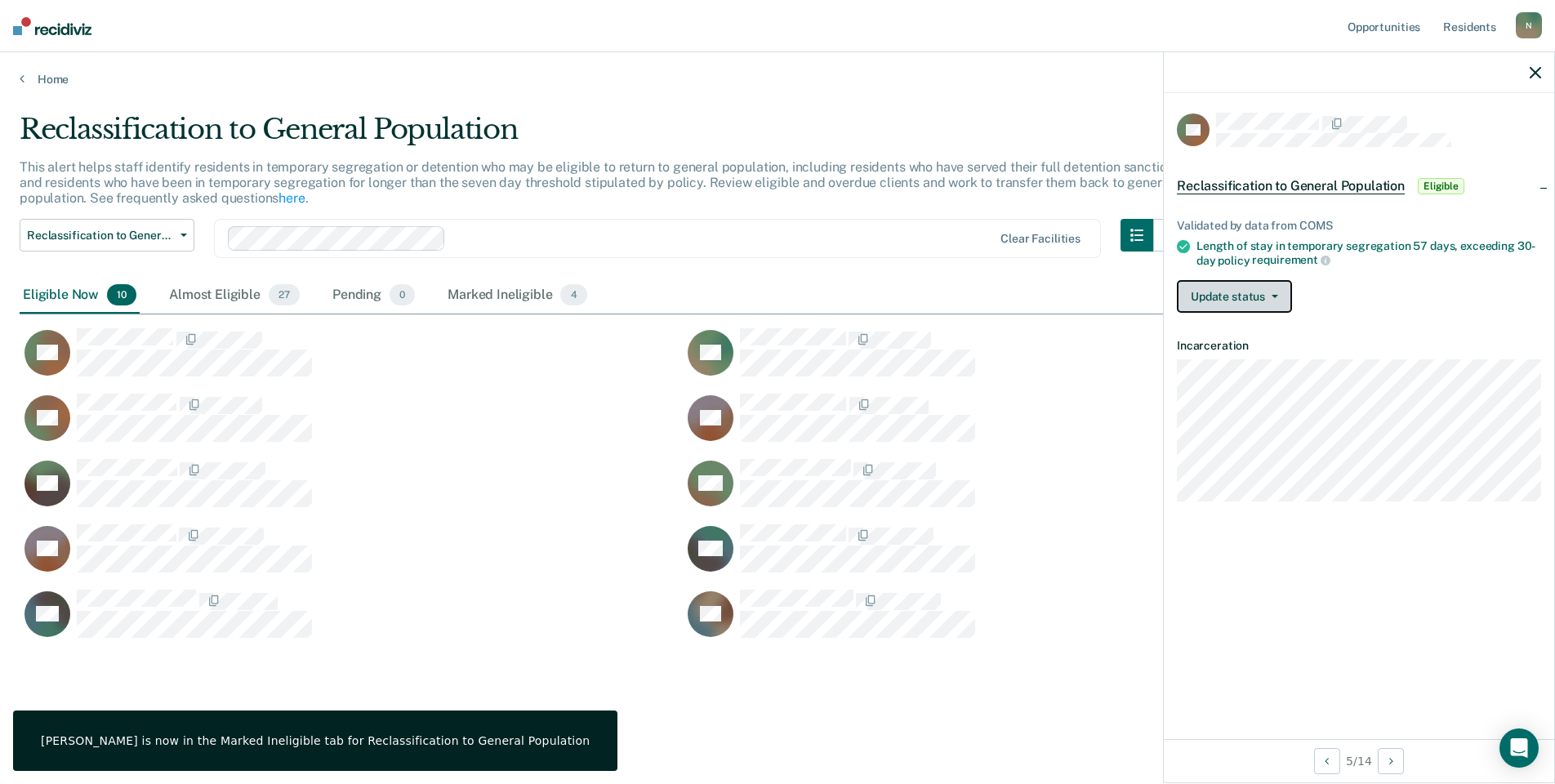
click at [1246, 285] on button "Update status" at bounding box center [1234, 297] width 115 height 33
click at [1287, 361] on button "Mark Ineligible" at bounding box center [1256, 361] width 158 height 26
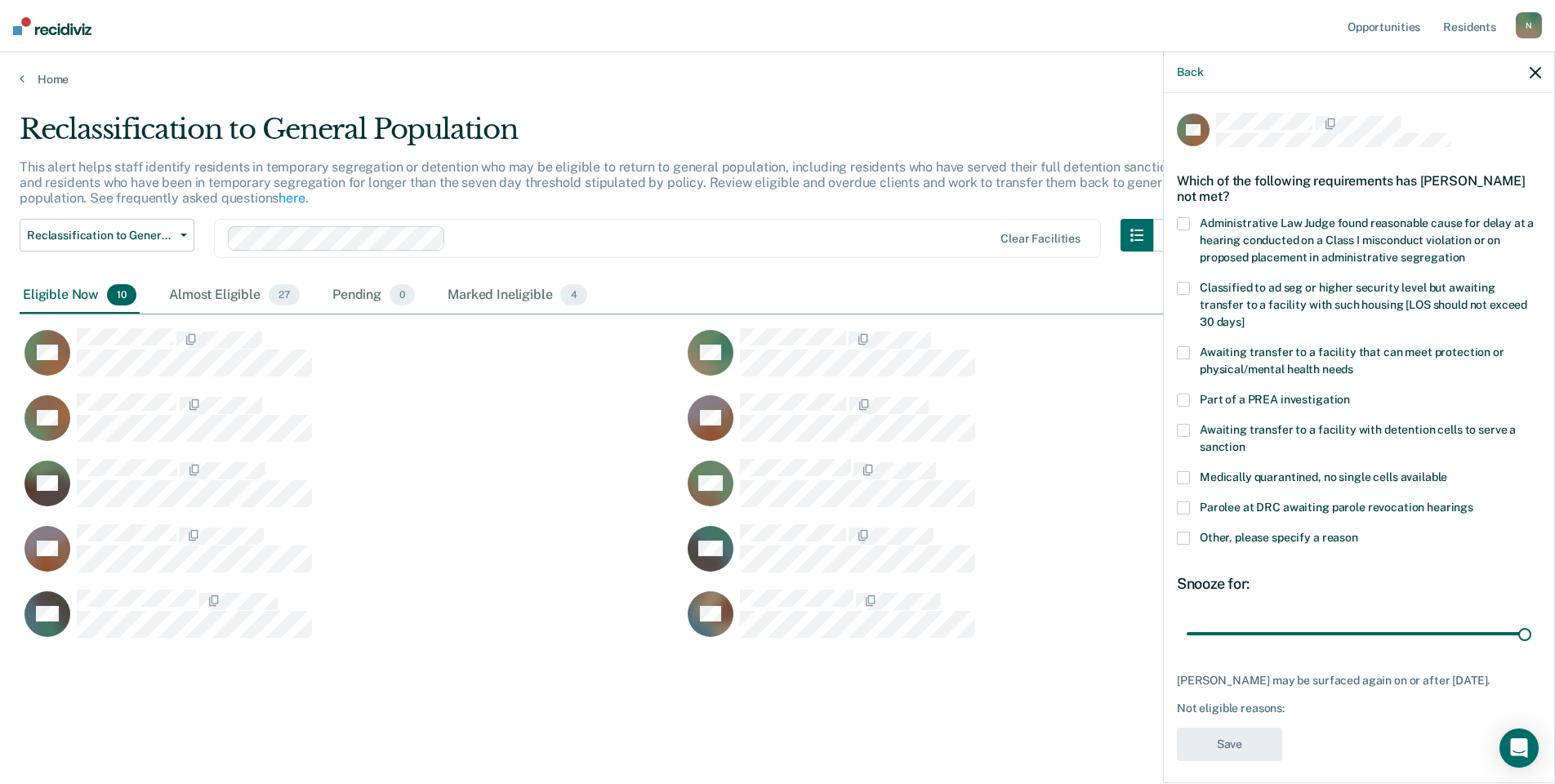
click at [1187, 532] on span at bounding box center [1183, 538] width 13 height 13
click at [1358, 532] on input "Other, please specify a reason" at bounding box center [1358, 532] width 0 height 0
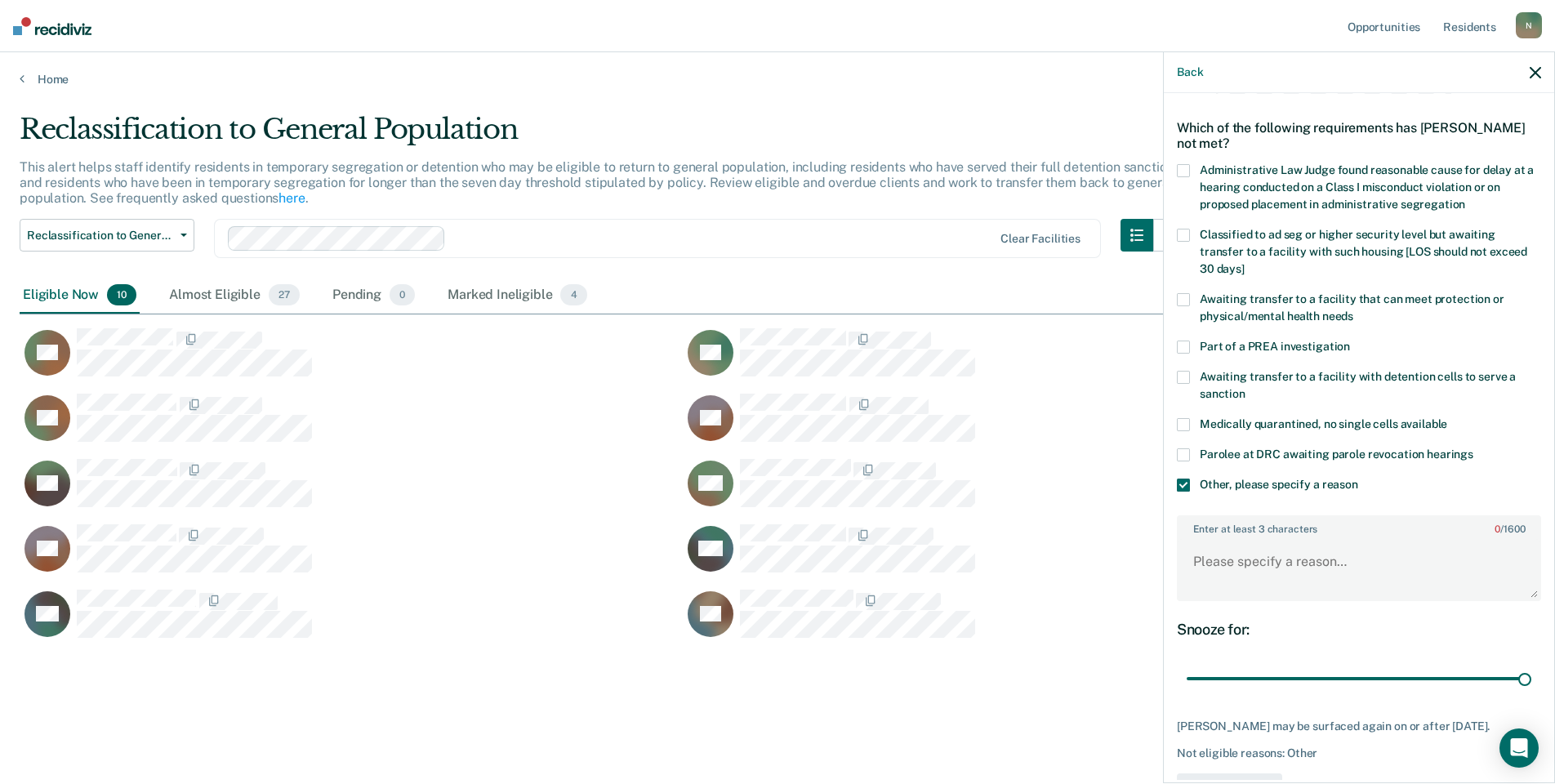
scroll to position [108, 0]
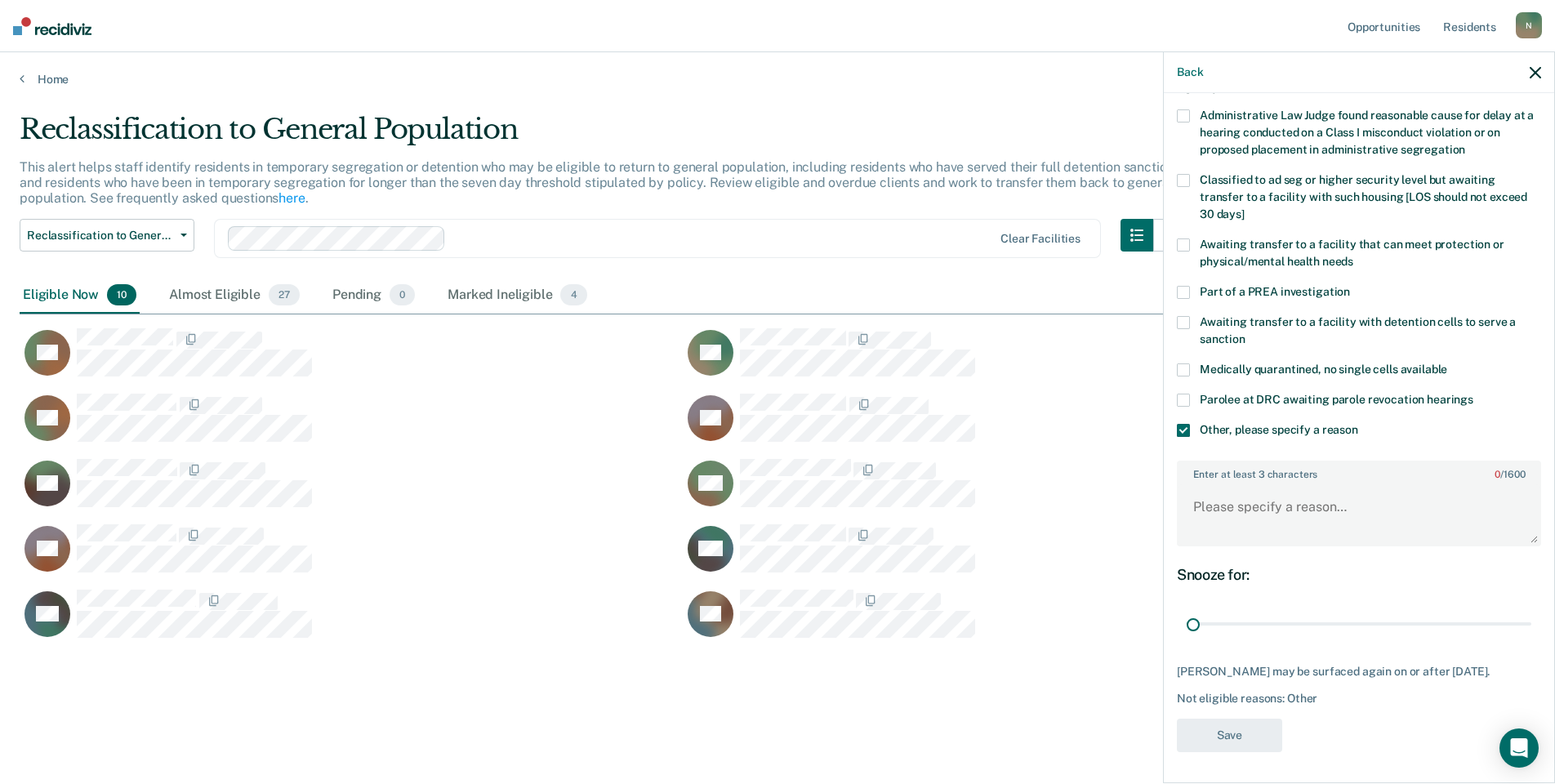
drag, startPoint x: 1510, startPoint y: 622, endPoint x: 1162, endPoint y: 543, distance: 356.9
type input "1"
click at [1187, 624] on input "range" at bounding box center [1359, 623] width 345 height 28
click at [1204, 528] on textarea "Enter at least 3 characters 0 / 1600" at bounding box center [1359, 514] width 361 height 60
type textarea "Temp seg pending Alt IV placement"
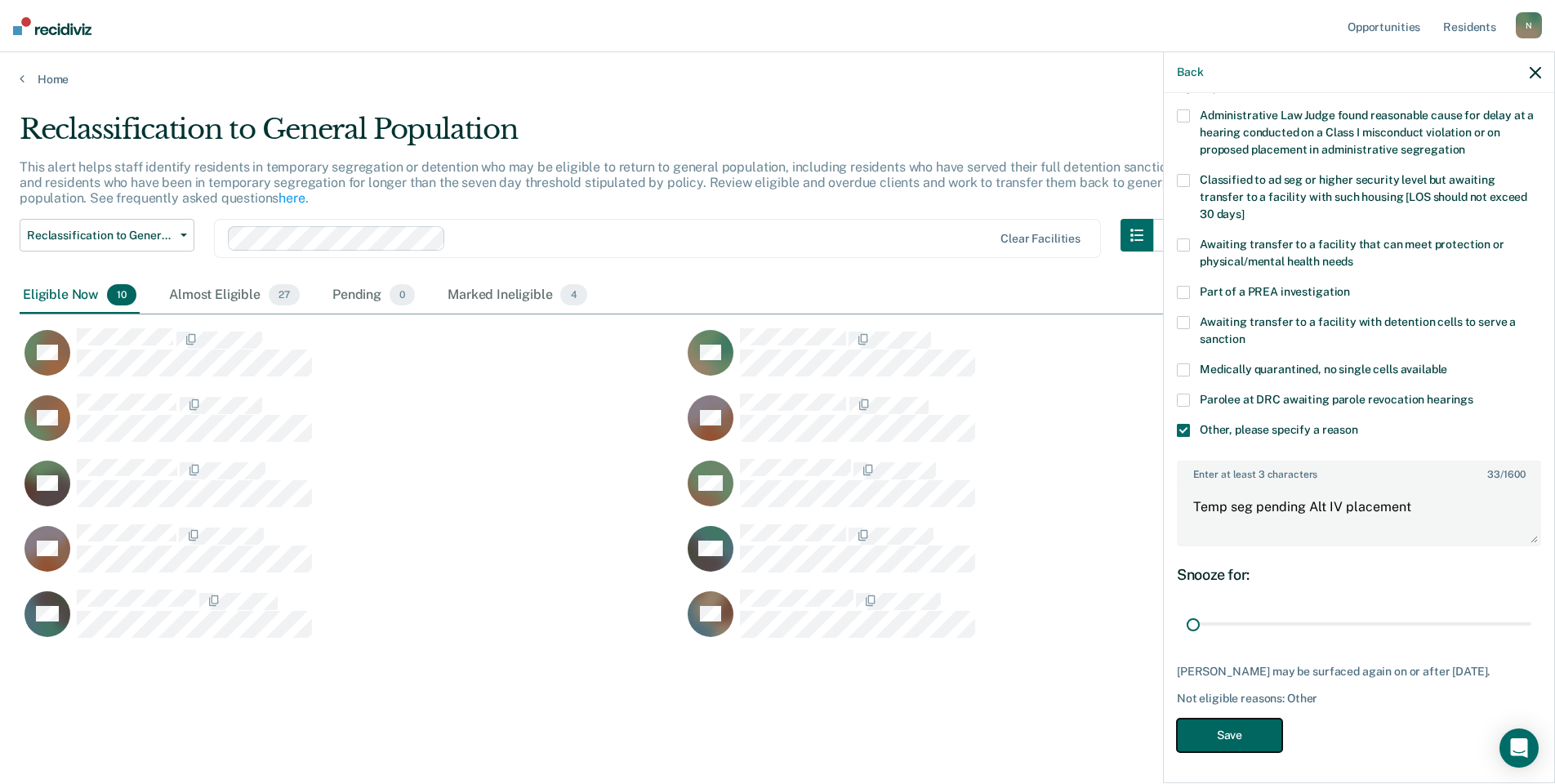
click at [1233, 745] on button "Save" at bounding box center [1230, 735] width 105 height 33
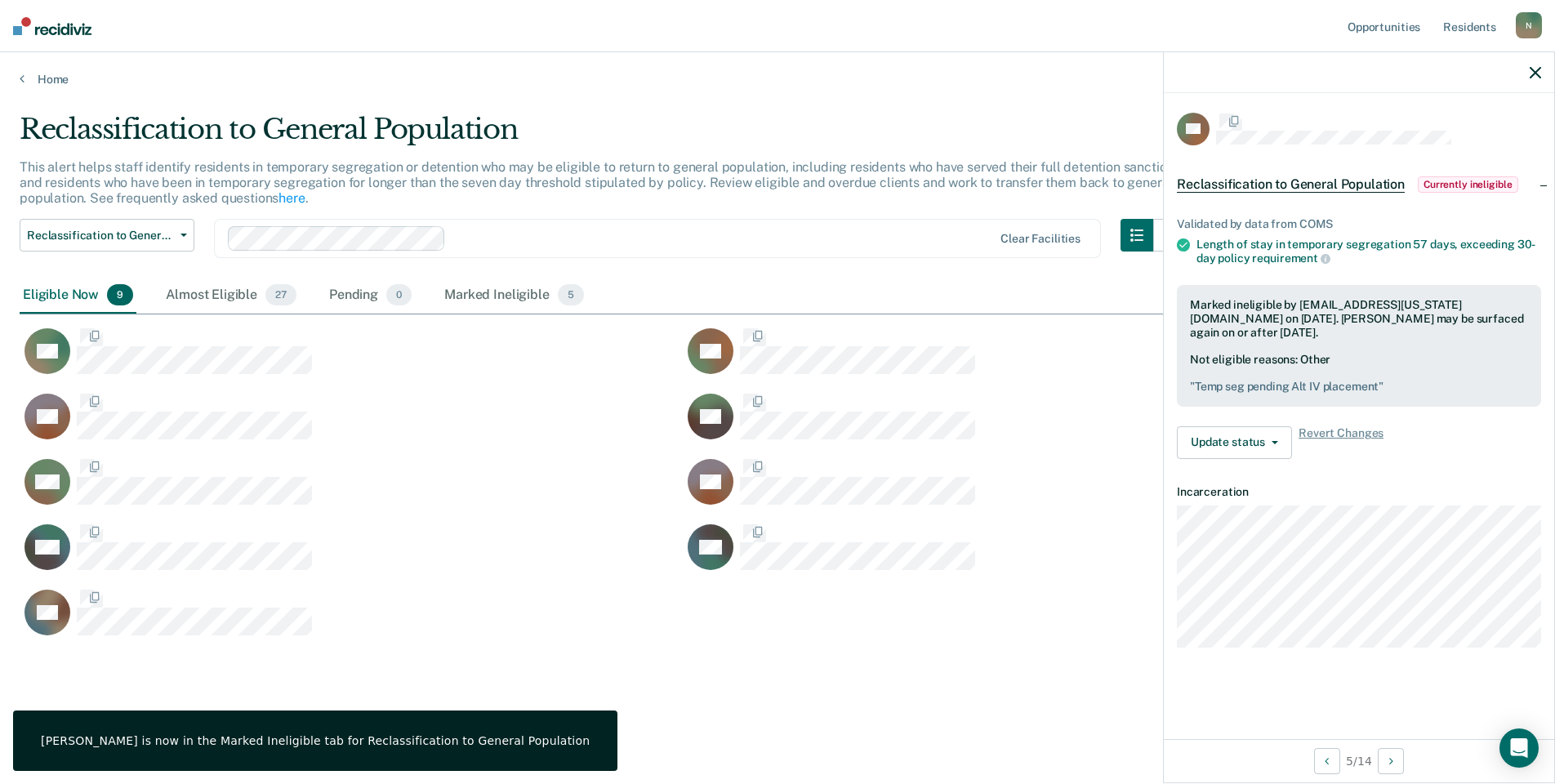
scroll to position [0, 0]
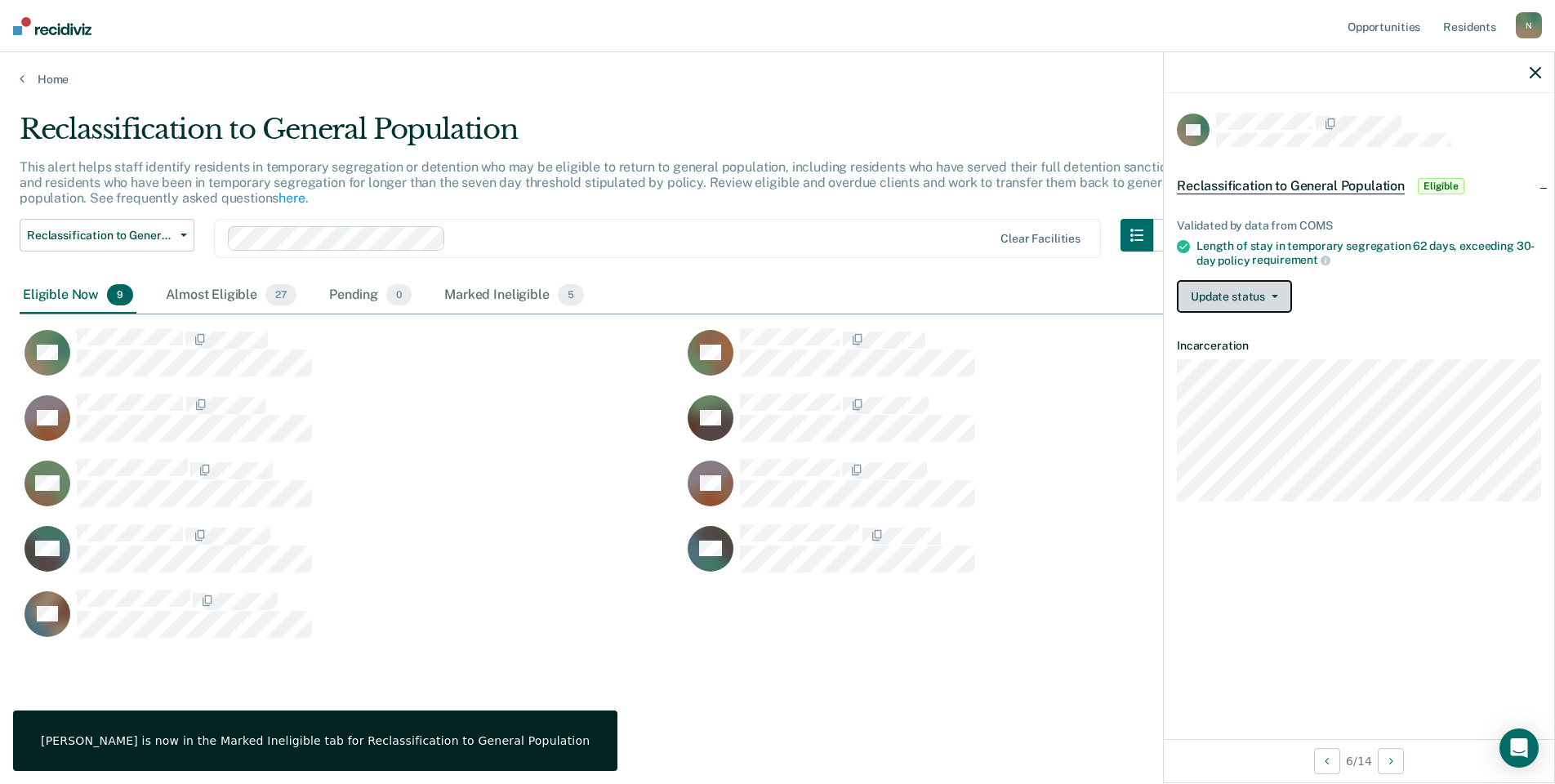
click at [1272, 295] on icon "button" at bounding box center [1275, 296] width 7 height 3
click at [1260, 354] on button "Mark Ineligible" at bounding box center [1256, 361] width 158 height 26
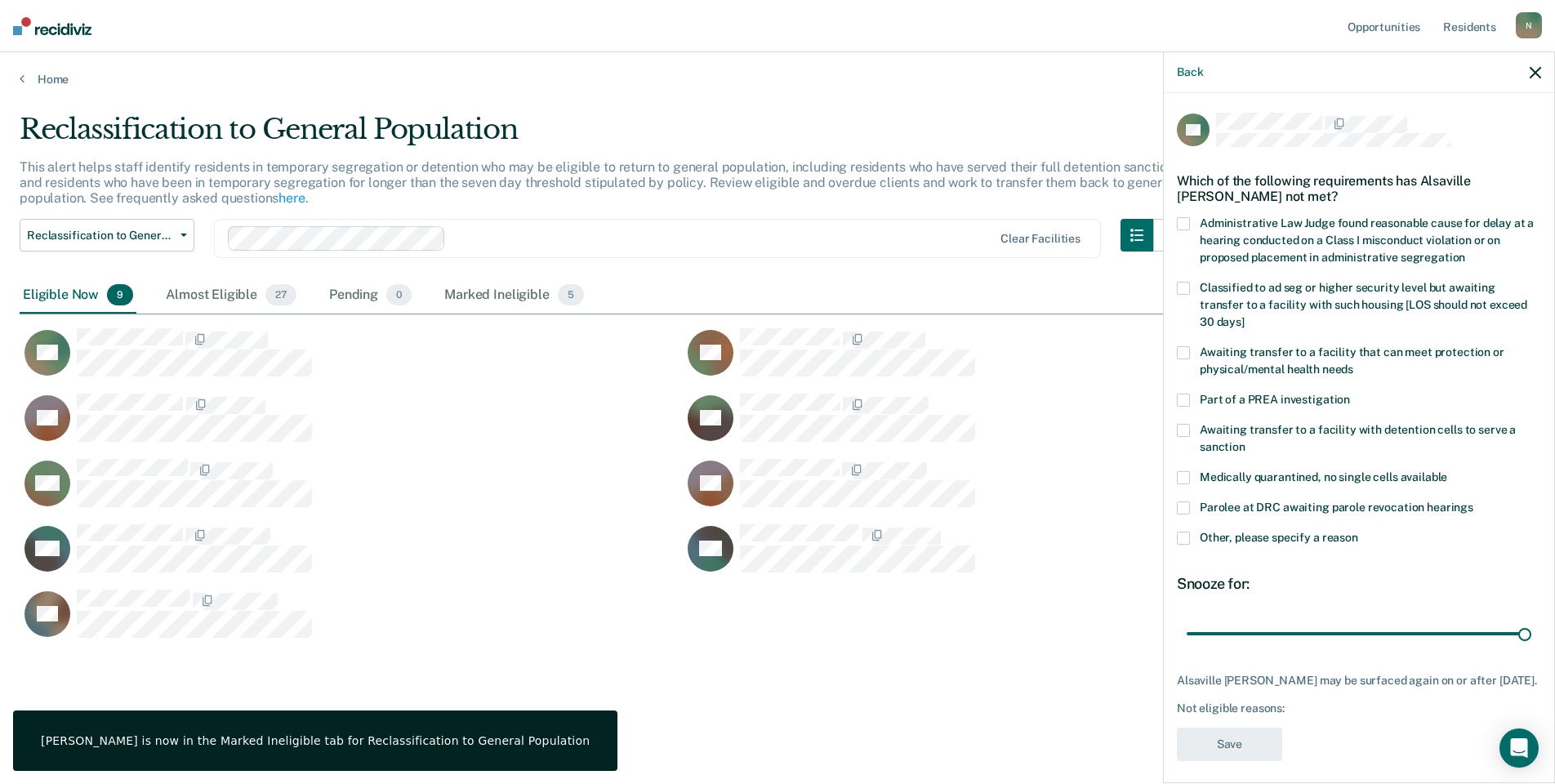
click at [1178, 532] on span at bounding box center [1183, 538] width 13 height 13
click at [1358, 532] on input "Other, please specify a reason" at bounding box center [1358, 532] width 0 height 0
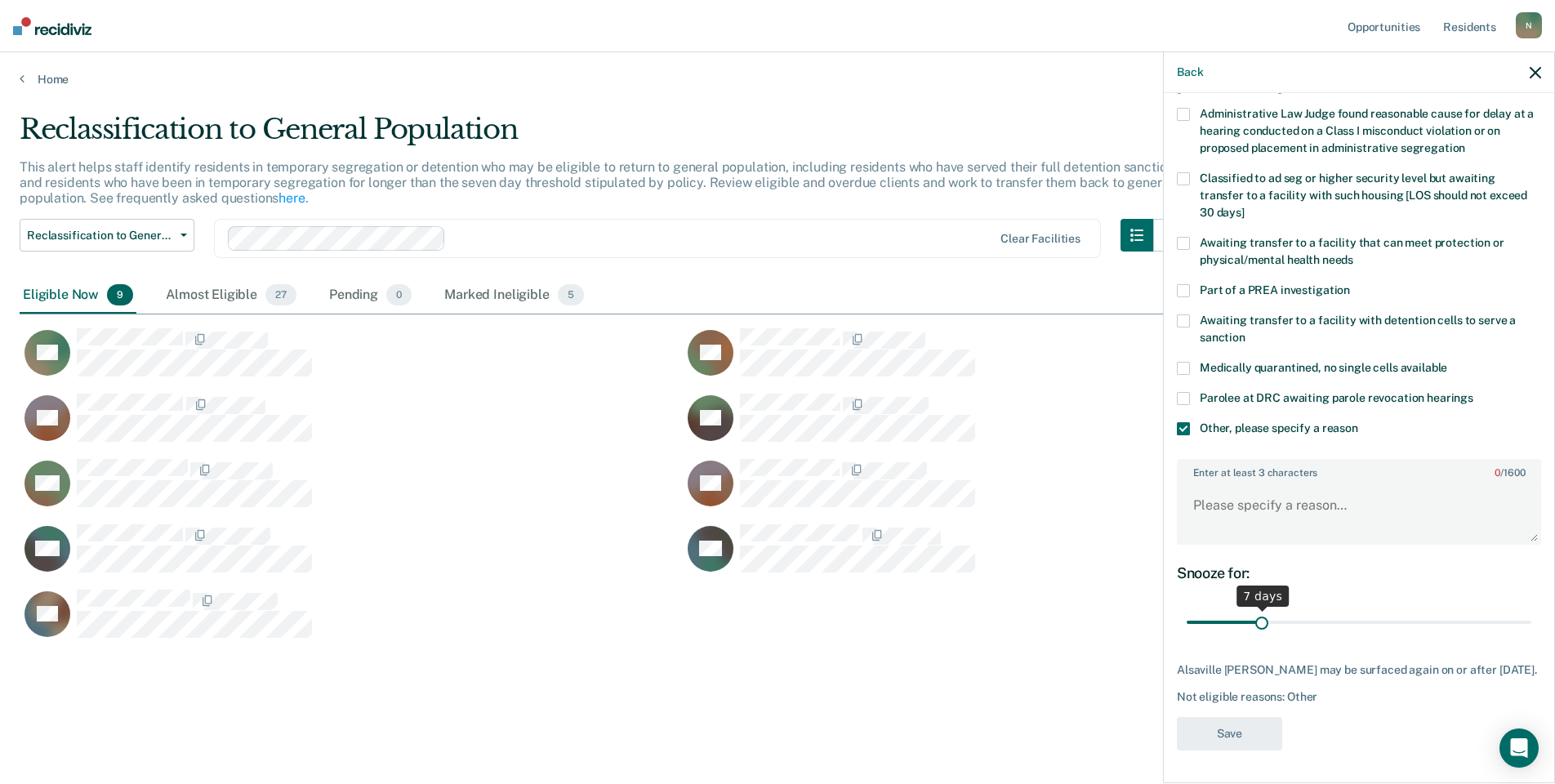
scroll to position [122, 0]
drag, startPoint x: 1515, startPoint y: 612, endPoint x: 1136, endPoint y: 581, distance: 380.3
type input "1"
click at [1187, 609] on input "range" at bounding box center [1359, 622] width 345 height 28
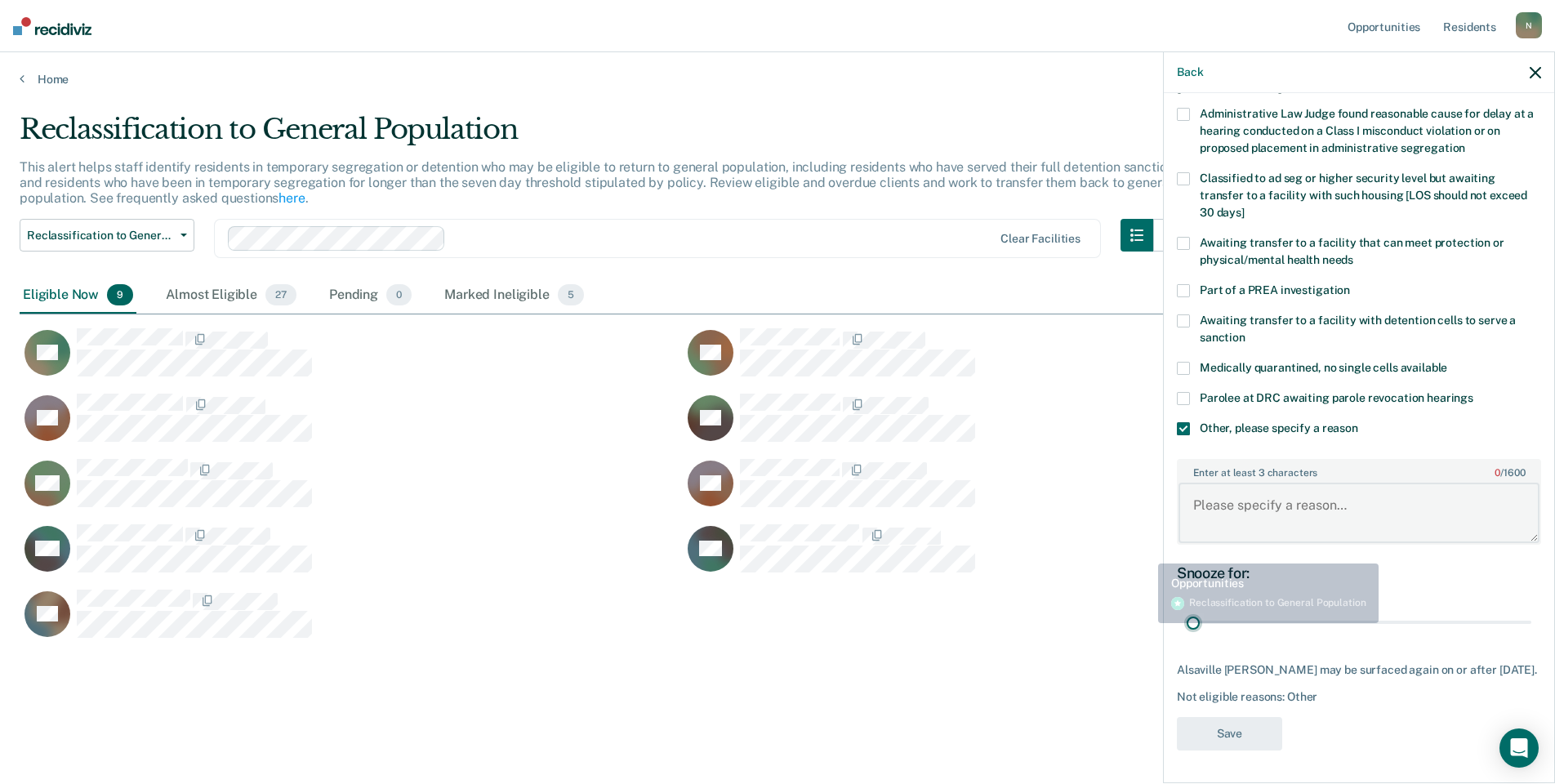
click at [1192, 513] on textarea "Enter at least 3 characters 0 / 1600" at bounding box center [1359, 513] width 361 height 60
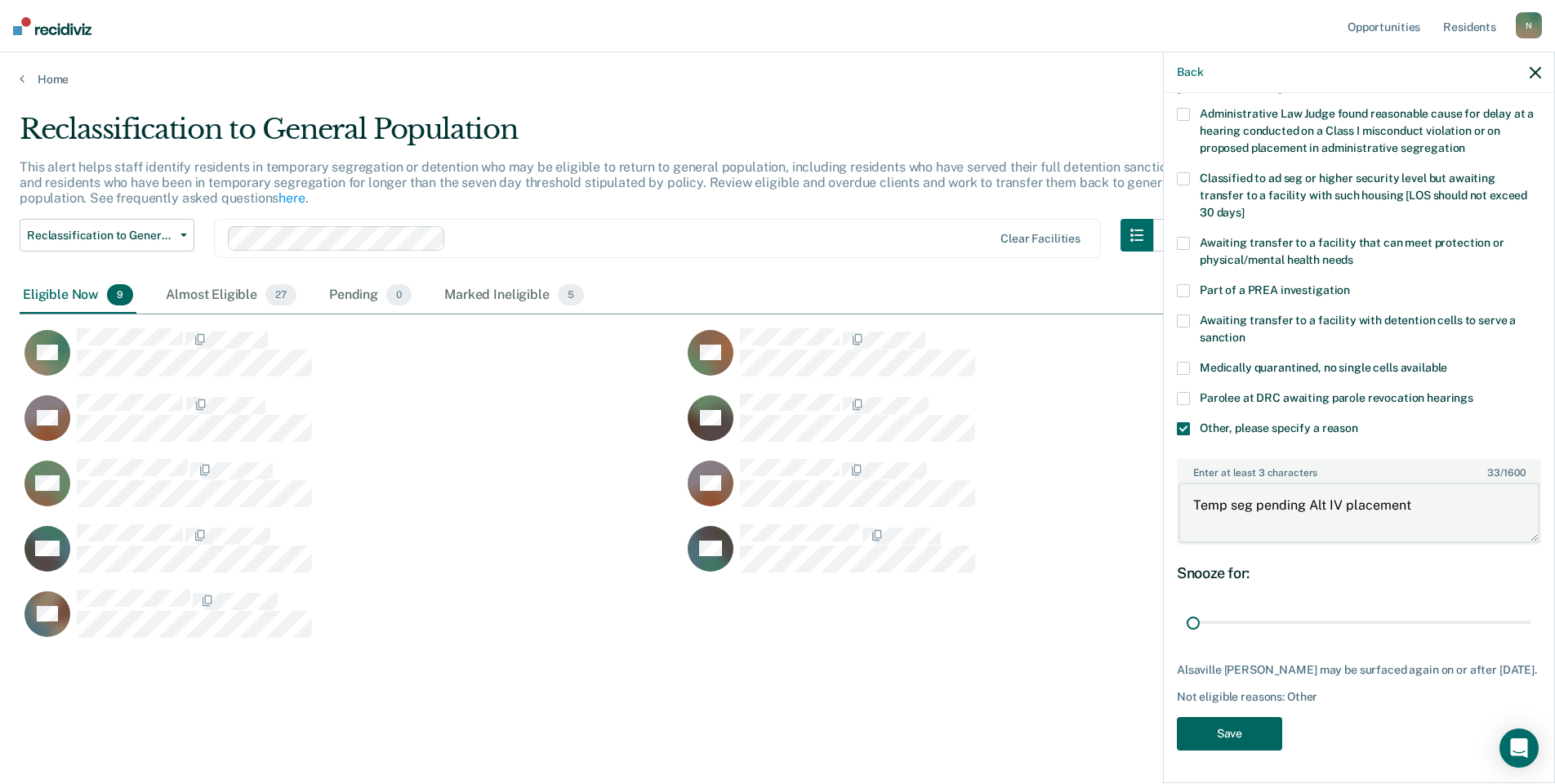
type textarea "Temp seg pending Alt IV placement"
click at [1205, 733] on button "Save" at bounding box center [1230, 733] width 105 height 33
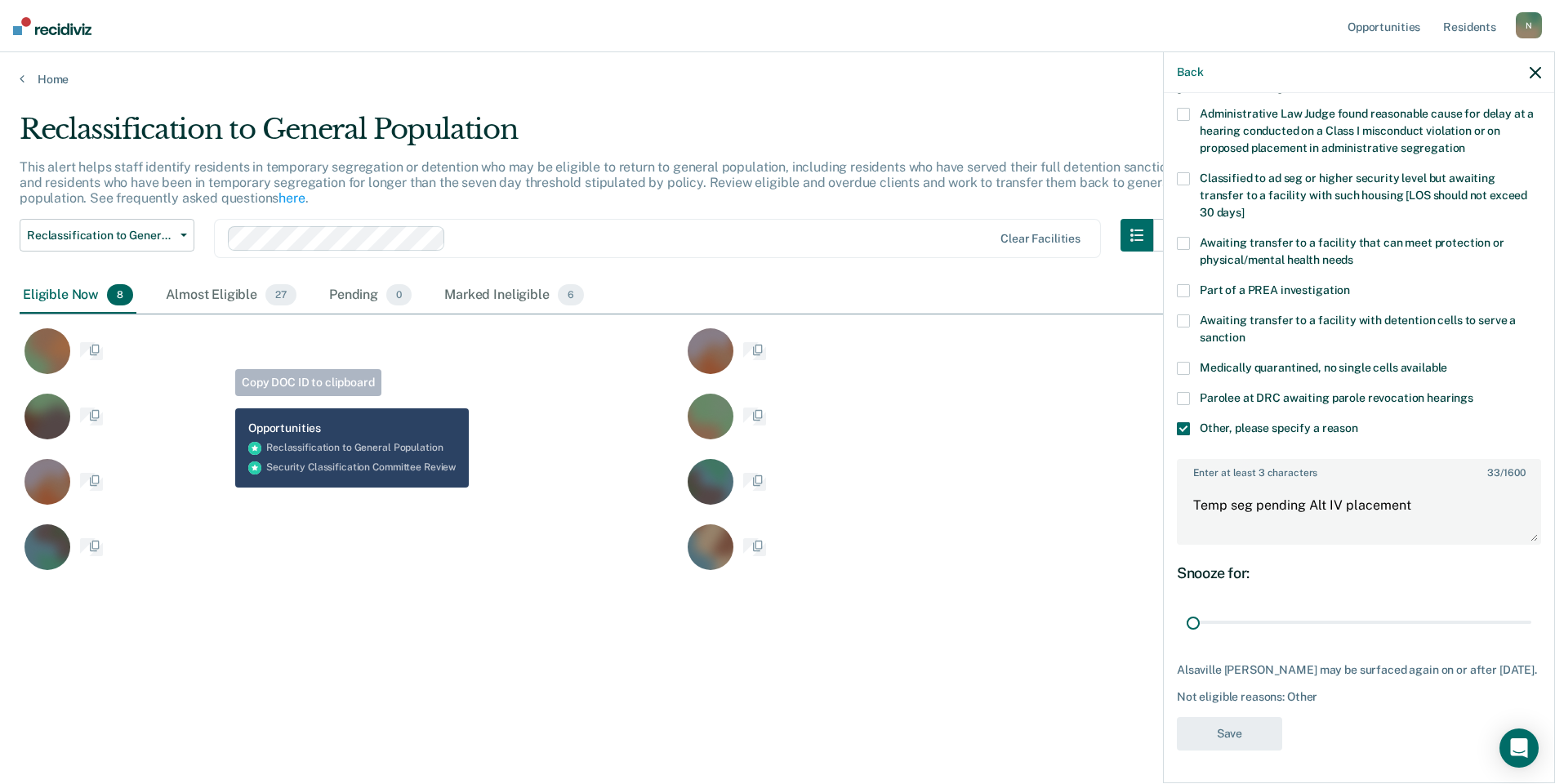
scroll to position [0, 0]
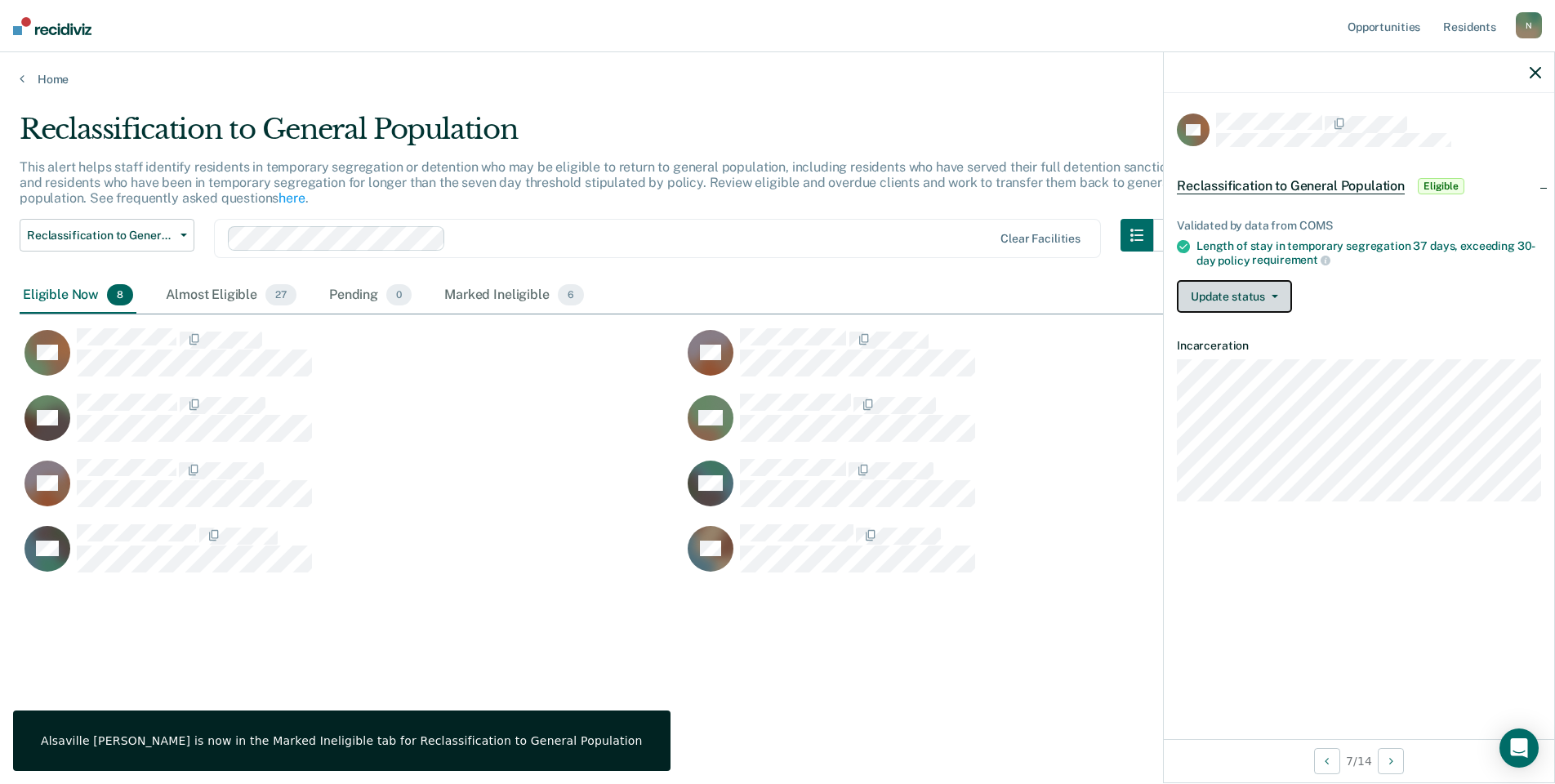
click at [1265, 303] on button "Update status" at bounding box center [1234, 297] width 115 height 33
click at [1265, 357] on button "Mark Ineligible" at bounding box center [1256, 361] width 158 height 26
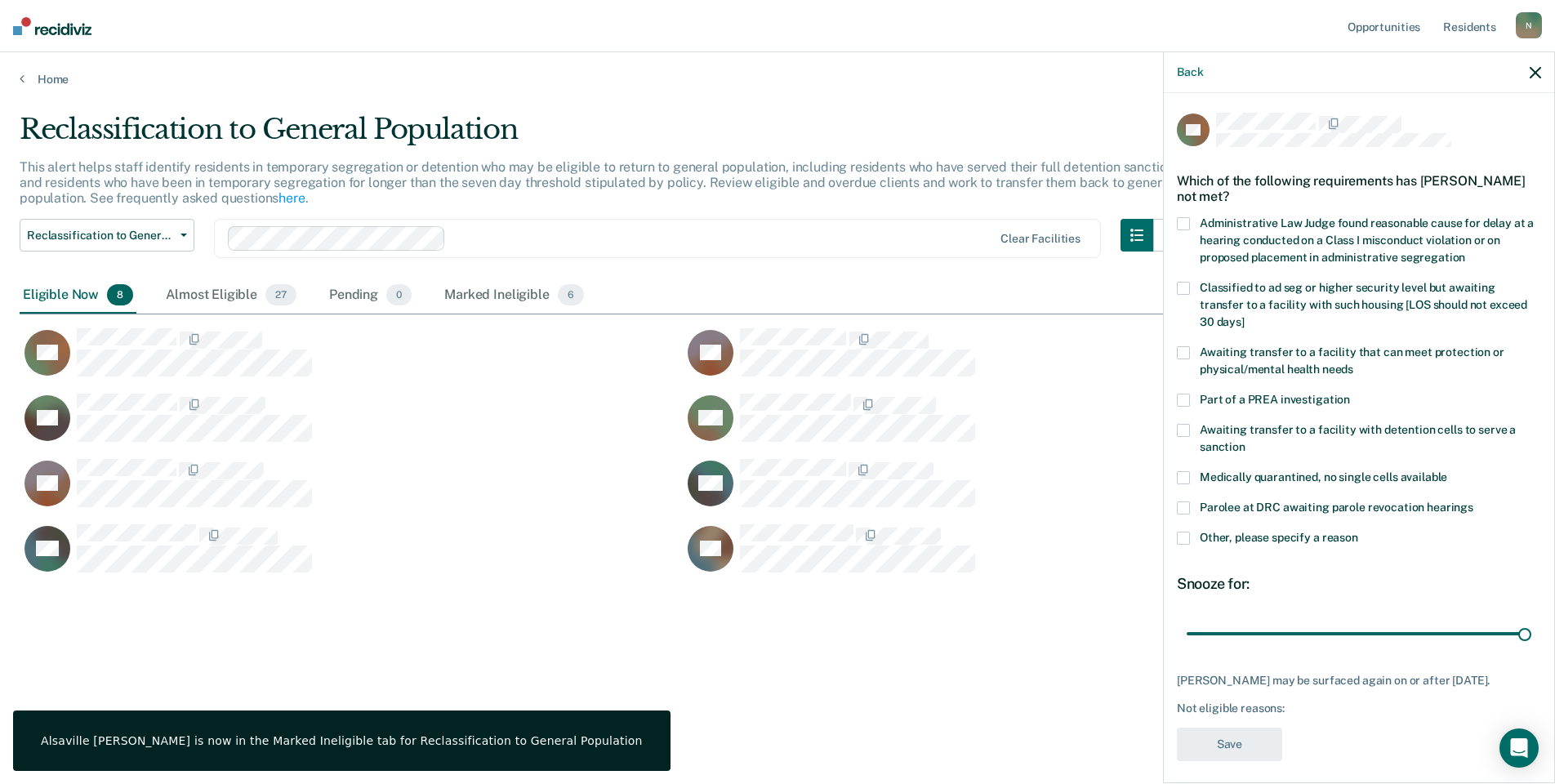
click at [1186, 532] on span at bounding box center [1183, 538] width 13 height 13
click at [1358, 532] on input "Other, please specify a reason" at bounding box center [1358, 532] width 0 height 0
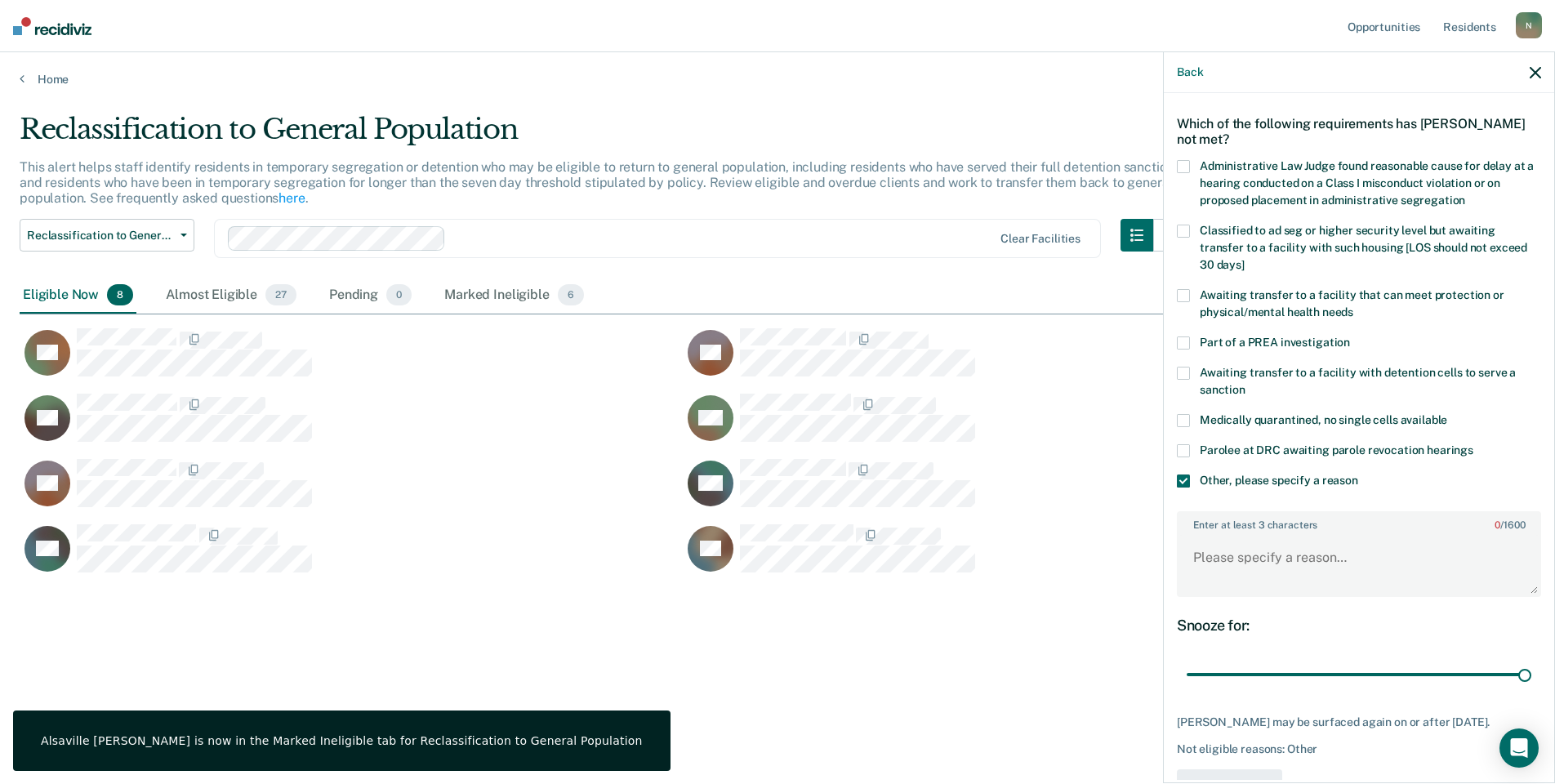
scroll to position [108, 0]
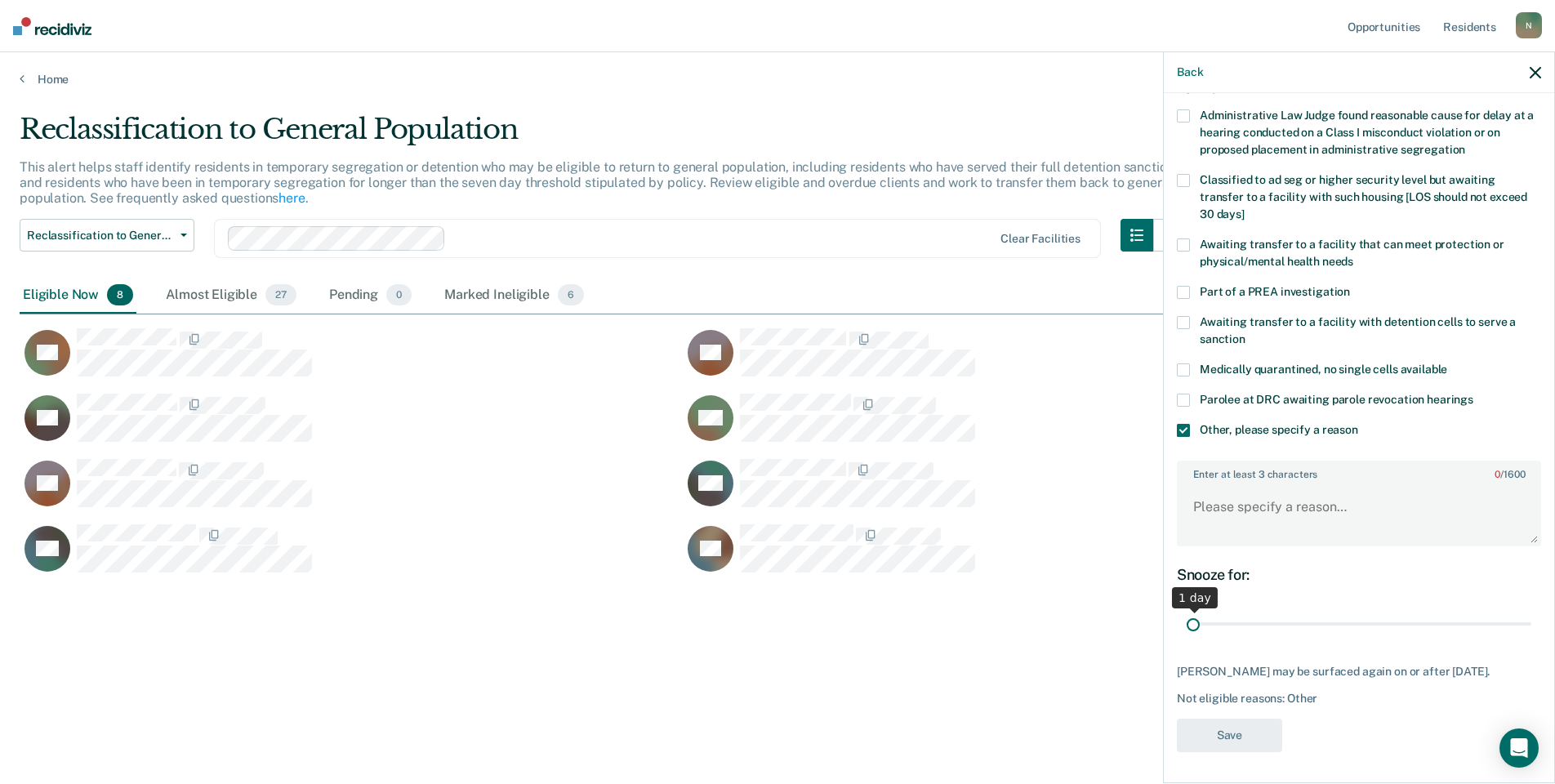
drag, startPoint x: 1515, startPoint y: 625, endPoint x: 1088, endPoint y: 635, distance: 427.1
type input "1"
click at [1187, 635] on input "range" at bounding box center [1359, 623] width 345 height 28
click at [1265, 517] on textarea "Enter at least 3 characters 0 / 1600" at bounding box center [1359, 514] width 361 height 60
type textarea "Temp seg pending Alt IV placement"
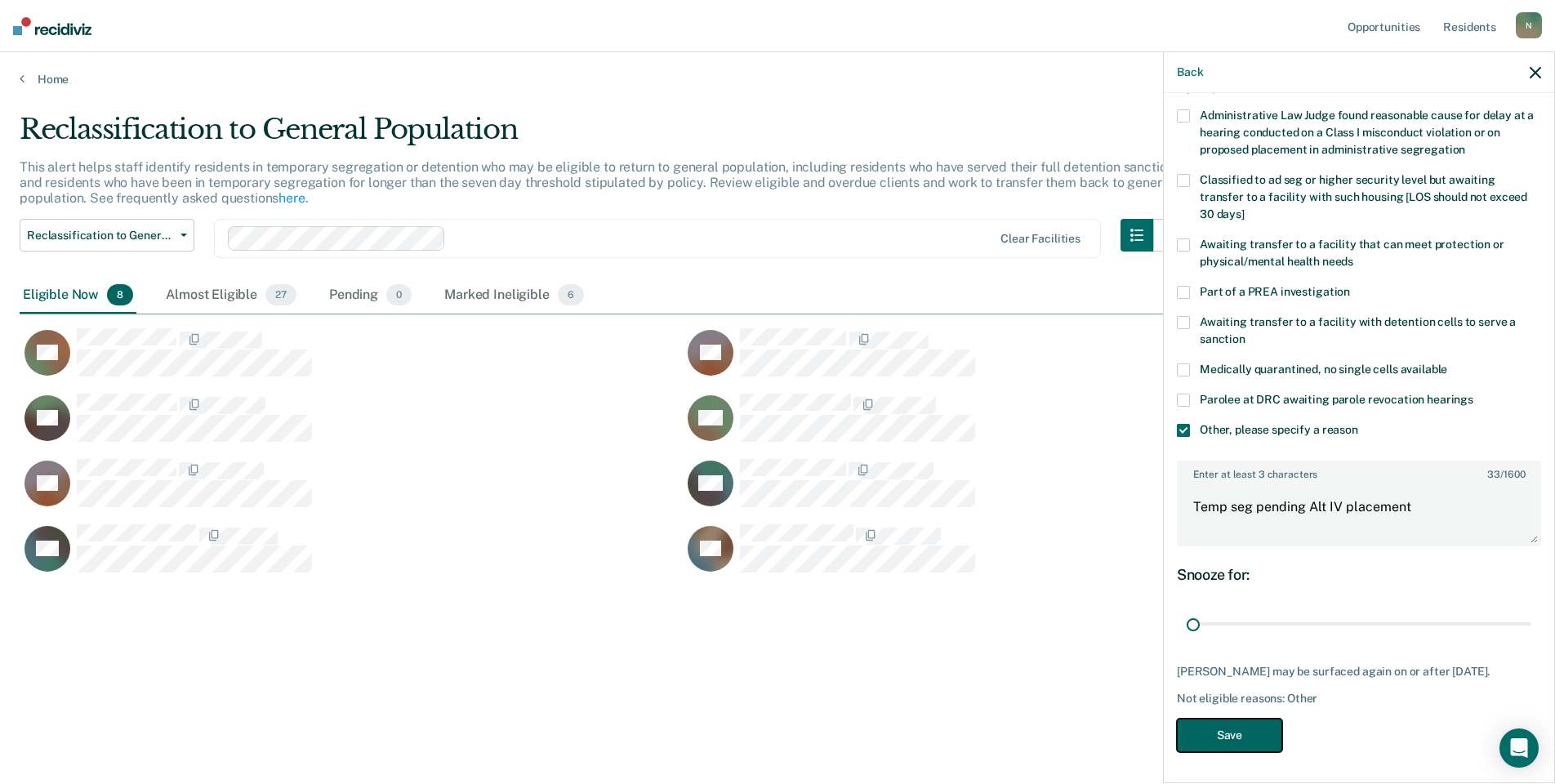
click at [1257, 742] on button "Save" at bounding box center [1230, 735] width 105 height 33
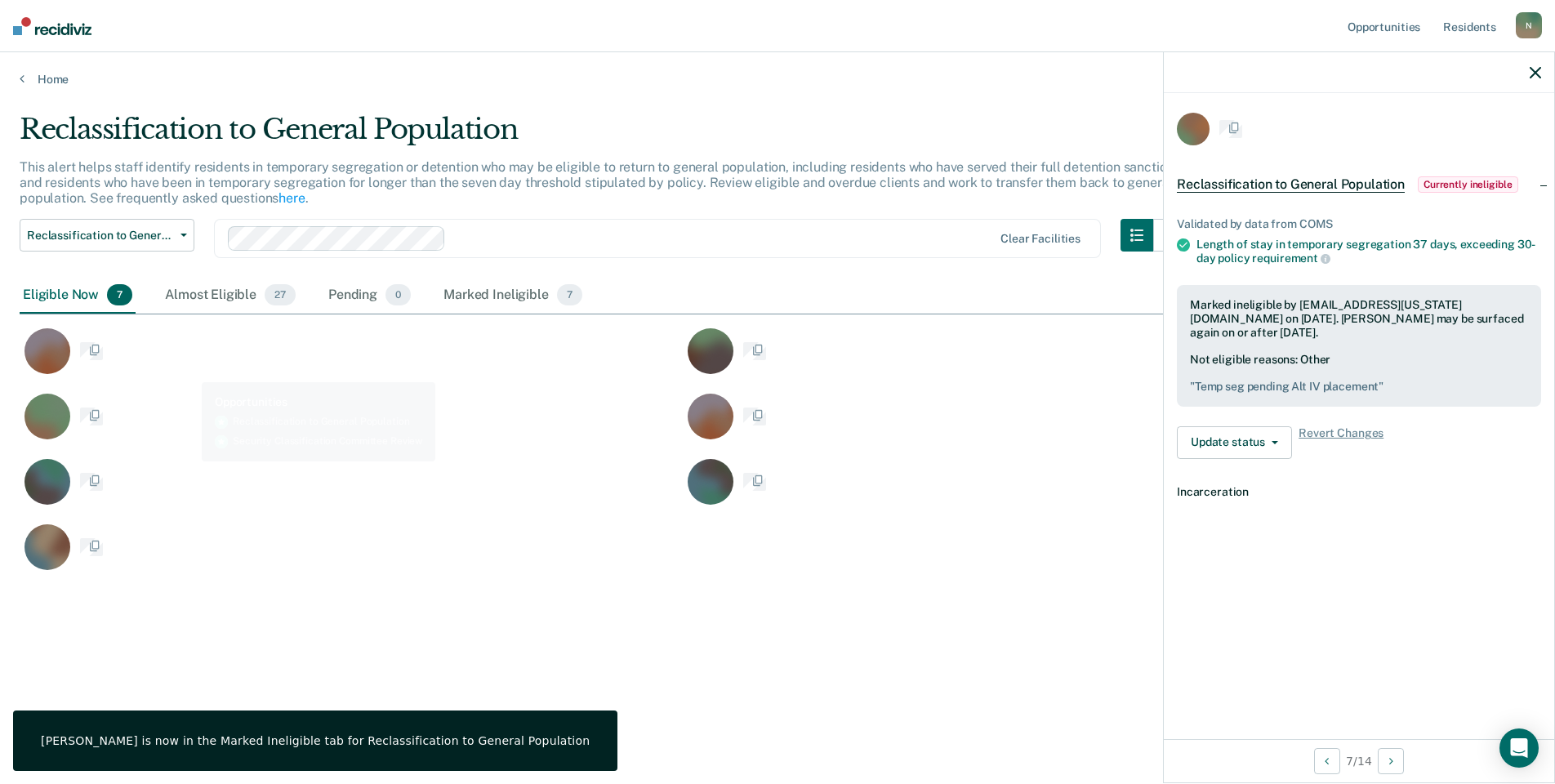
scroll to position [0, 0]
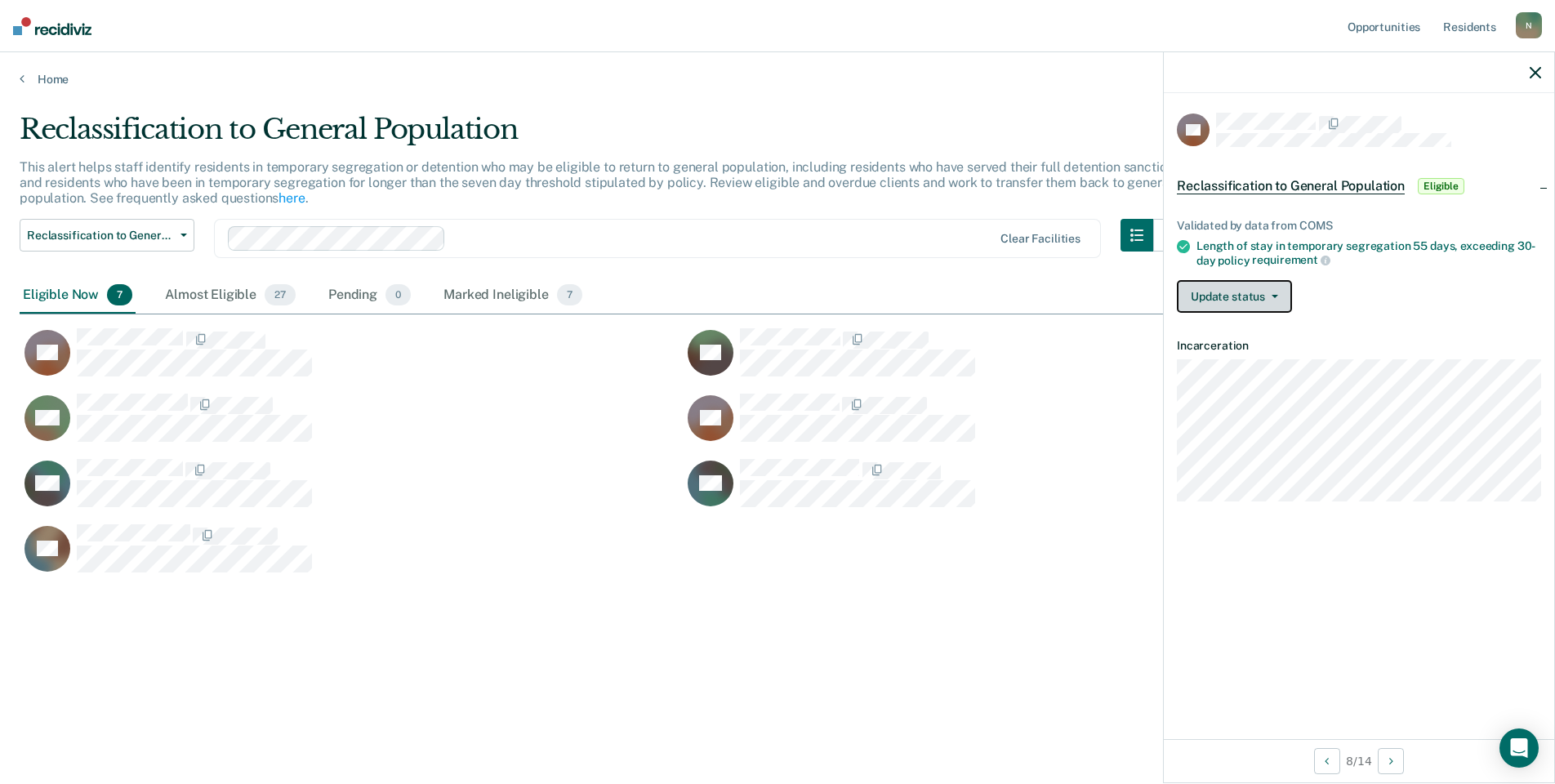
click at [1262, 306] on button "Update status" at bounding box center [1234, 297] width 115 height 33
click at [1266, 358] on button "Mark Ineligible" at bounding box center [1256, 361] width 158 height 26
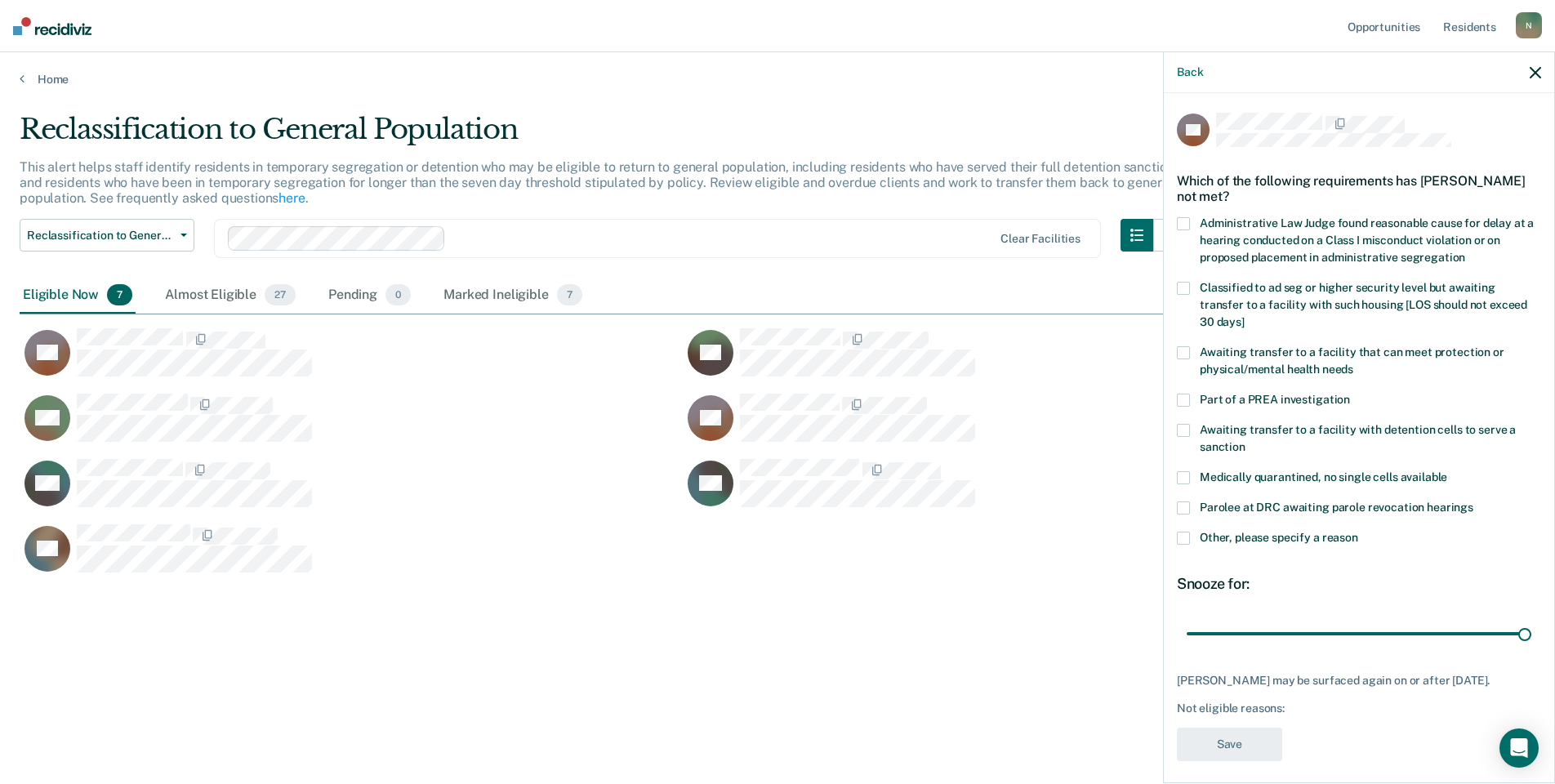
click at [1184, 532] on label "Other, please specify a reason" at bounding box center [1359, 541] width 364 height 18
click at [1358, 532] on input "Other, please specify a reason" at bounding box center [1358, 532] width 0 height 0
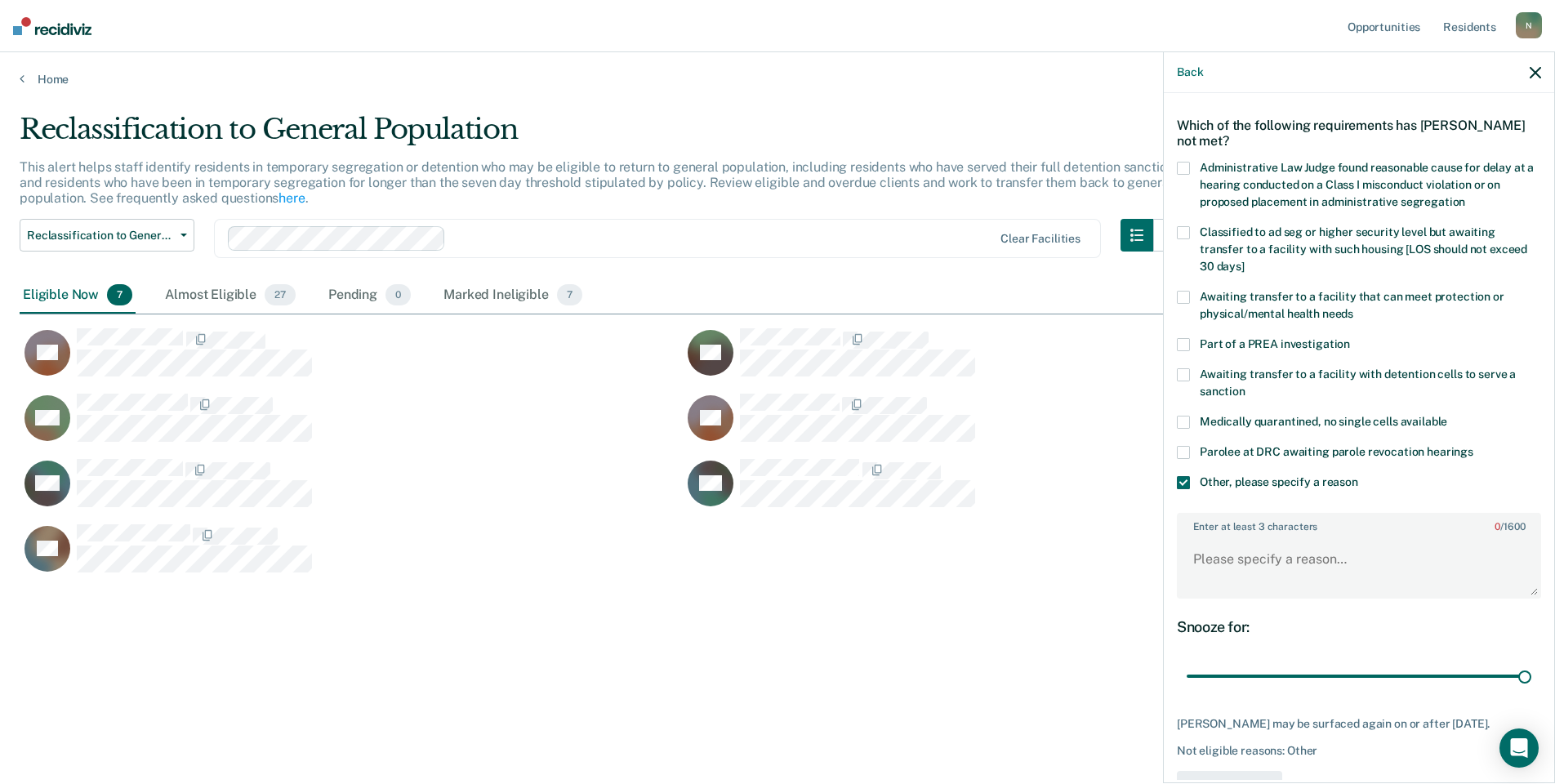
scroll to position [122, 0]
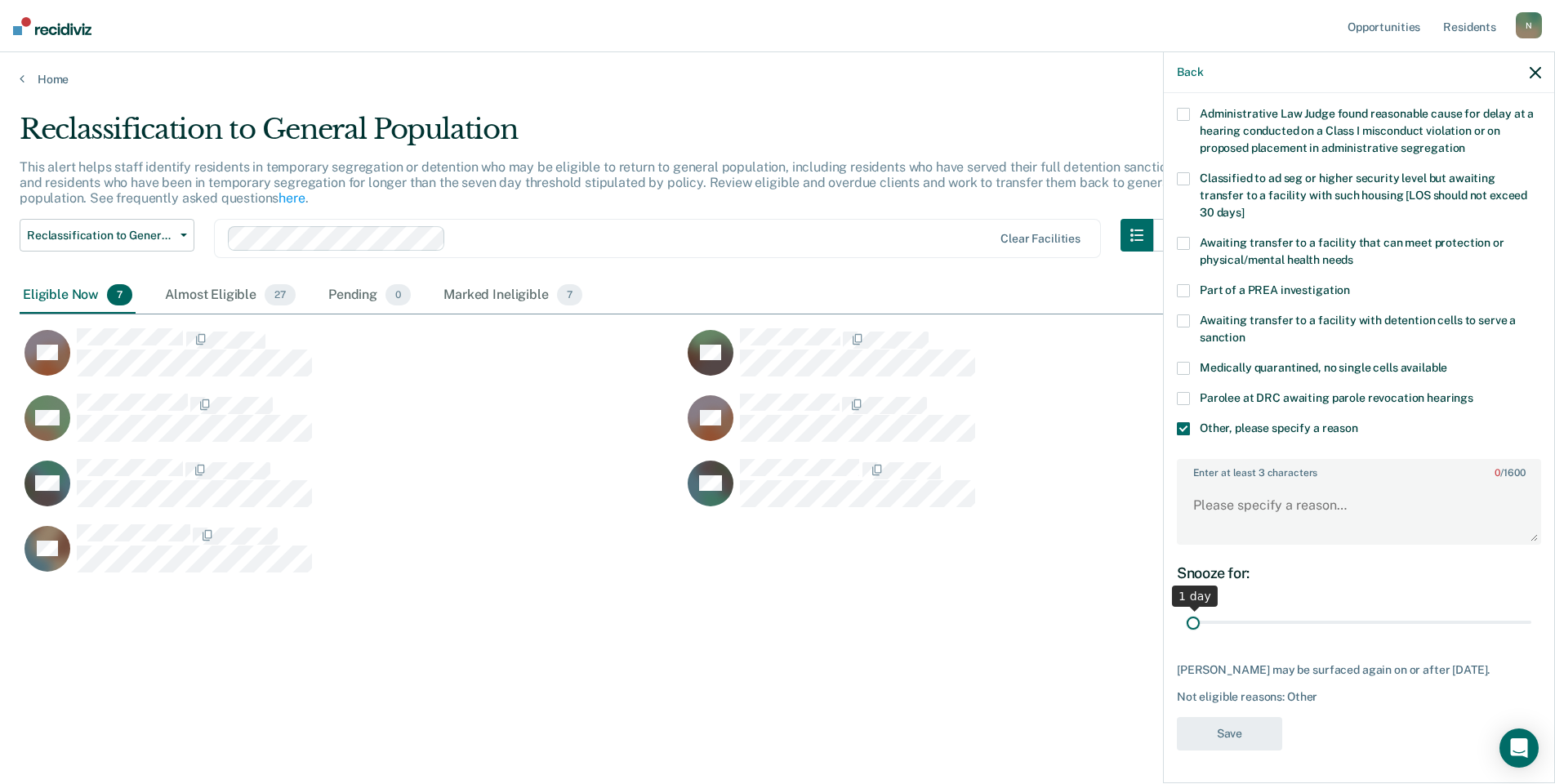
drag, startPoint x: 1510, startPoint y: 610, endPoint x: 1192, endPoint y: 616, distance: 318.1
type input "1"
click at [1194, 625] on input "range" at bounding box center [1359, 622] width 345 height 28
click at [1195, 510] on textarea "Enter at least 3 characters 0 / 1600" at bounding box center [1359, 513] width 361 height 60
type textarea "Temp seg pending Alt IV placement"
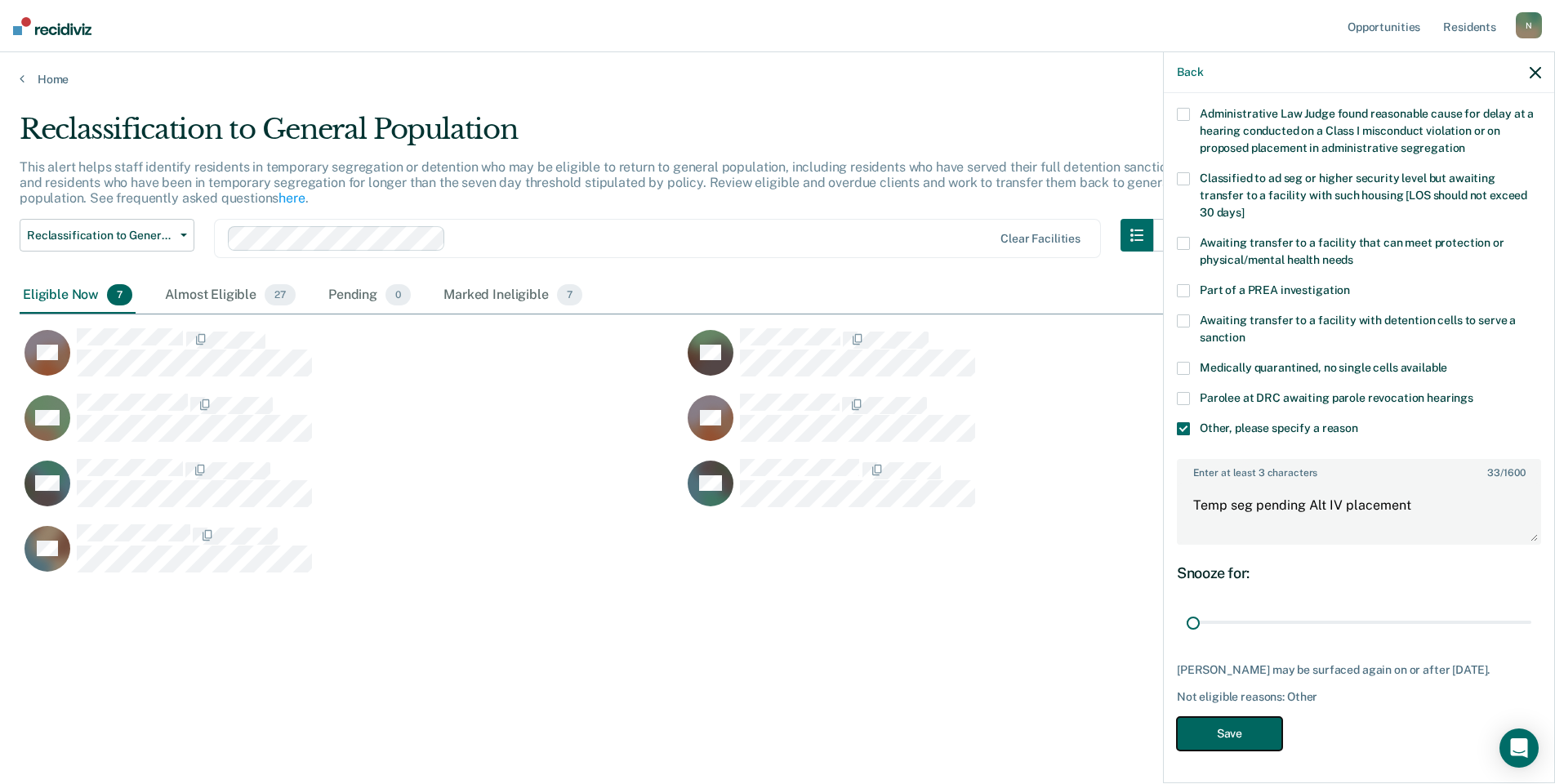
click at [1247, 736] on button "Save" at bounding box center [1230, 733] width 105 height 33
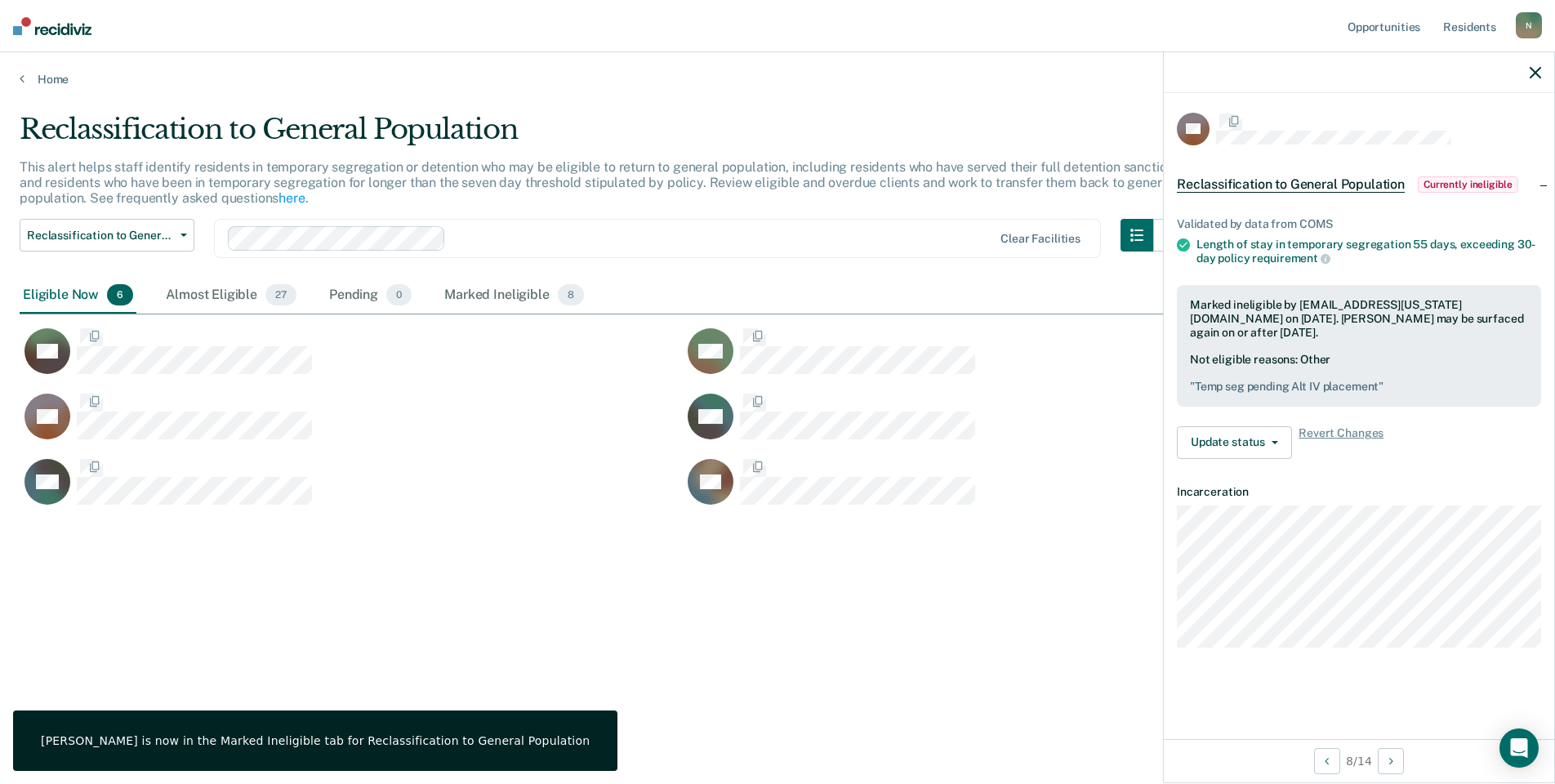
scroll to position [0, 0]
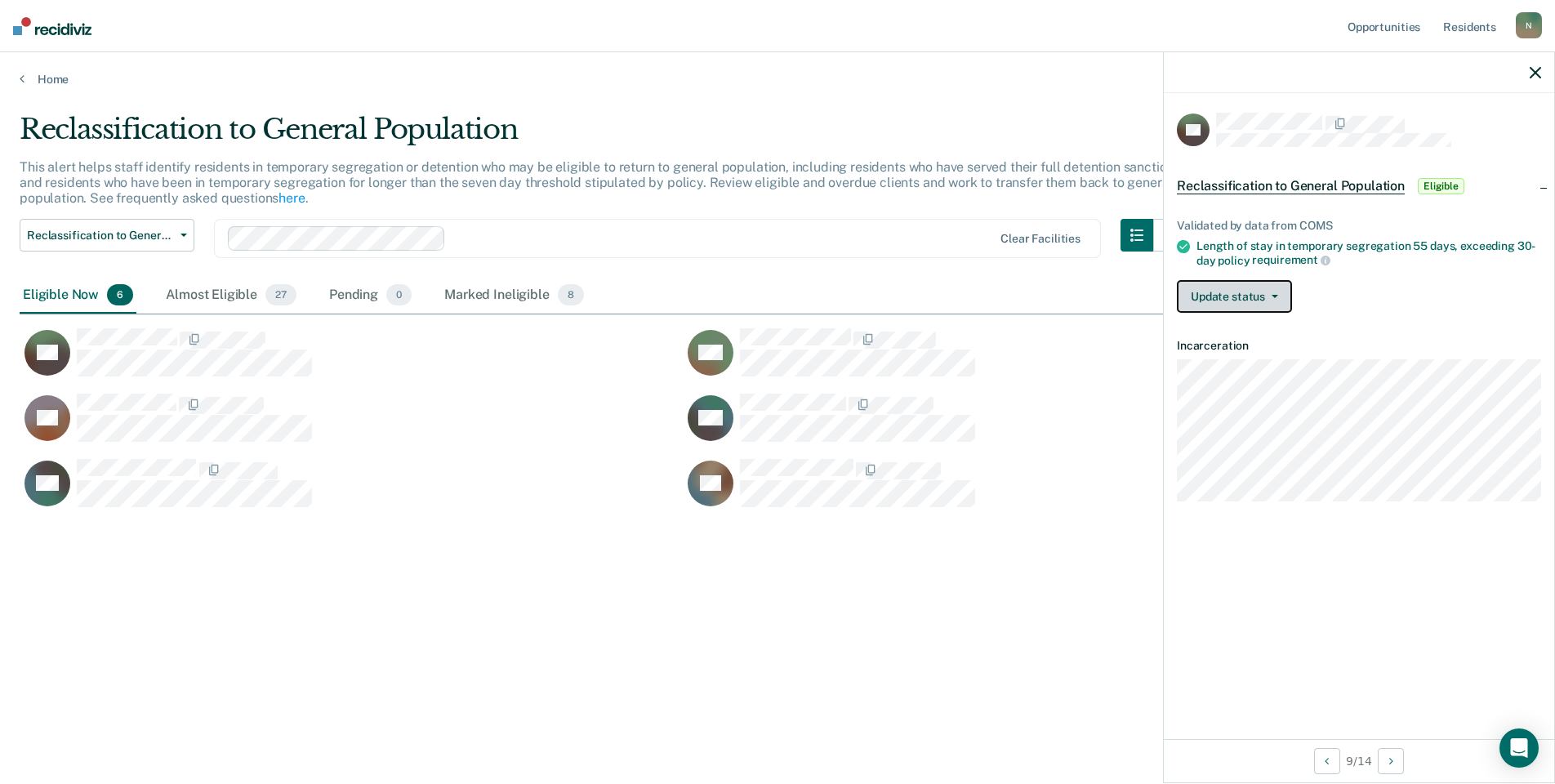
click at [1277, 305] on button "Update status" at bounding box center [1234, 297] width 115 height 33
click at [1243, 368] on button "Mark Ineligible" at bounding box center [1256, 361] width 158 height 26
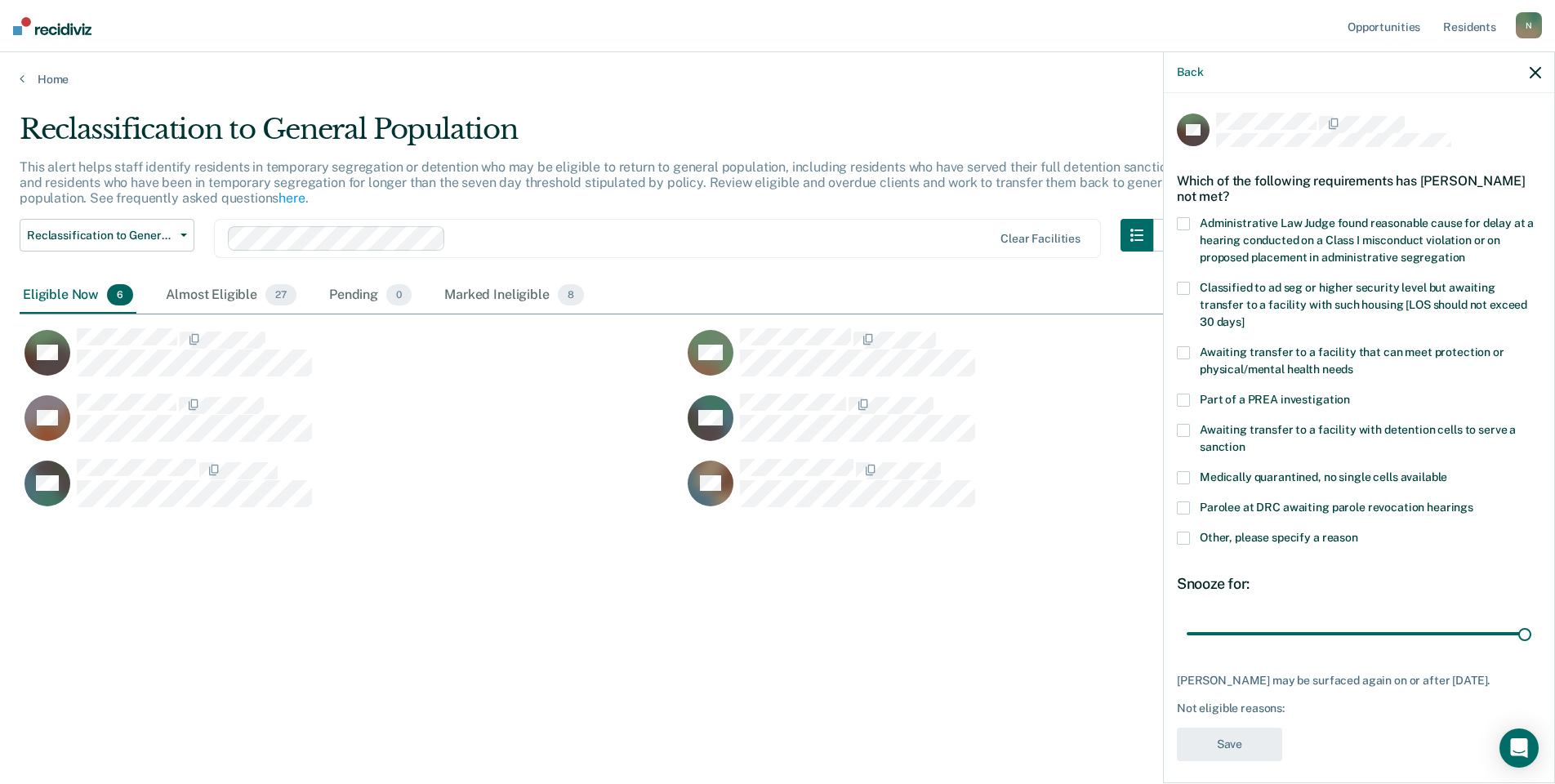
click at [1186, 532] on span at bounding box center [1183, 538] width 13 height 13
click at [1358, 532] on input "Other, please specify a reason" at bounding box center [1358, 532] width 0 height 0
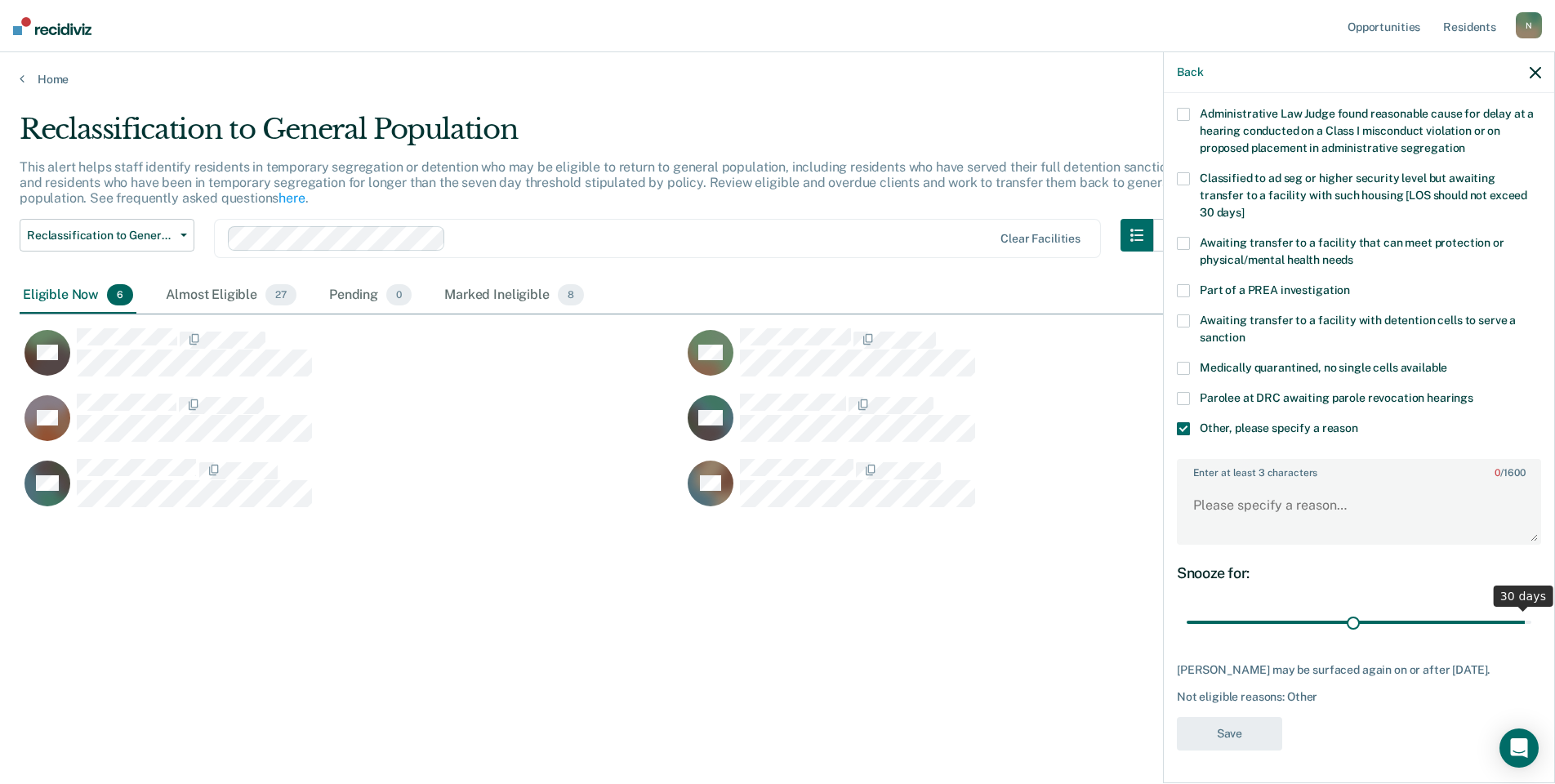
scroll to position [122, 0]
drag, startPoint x: 1509, startPoint y: 610, endPoint x: 1135, endPoint y: 637, distance: 375.0
type input "1"
click at [1187, 637] on input "range" at bounding box center [1359, 622] width 345 height 28
click at [1241, 507] on textarea "Enter at least 3 characters 0 / 1600" at bounding box center [1359, 513] width 361 height 60
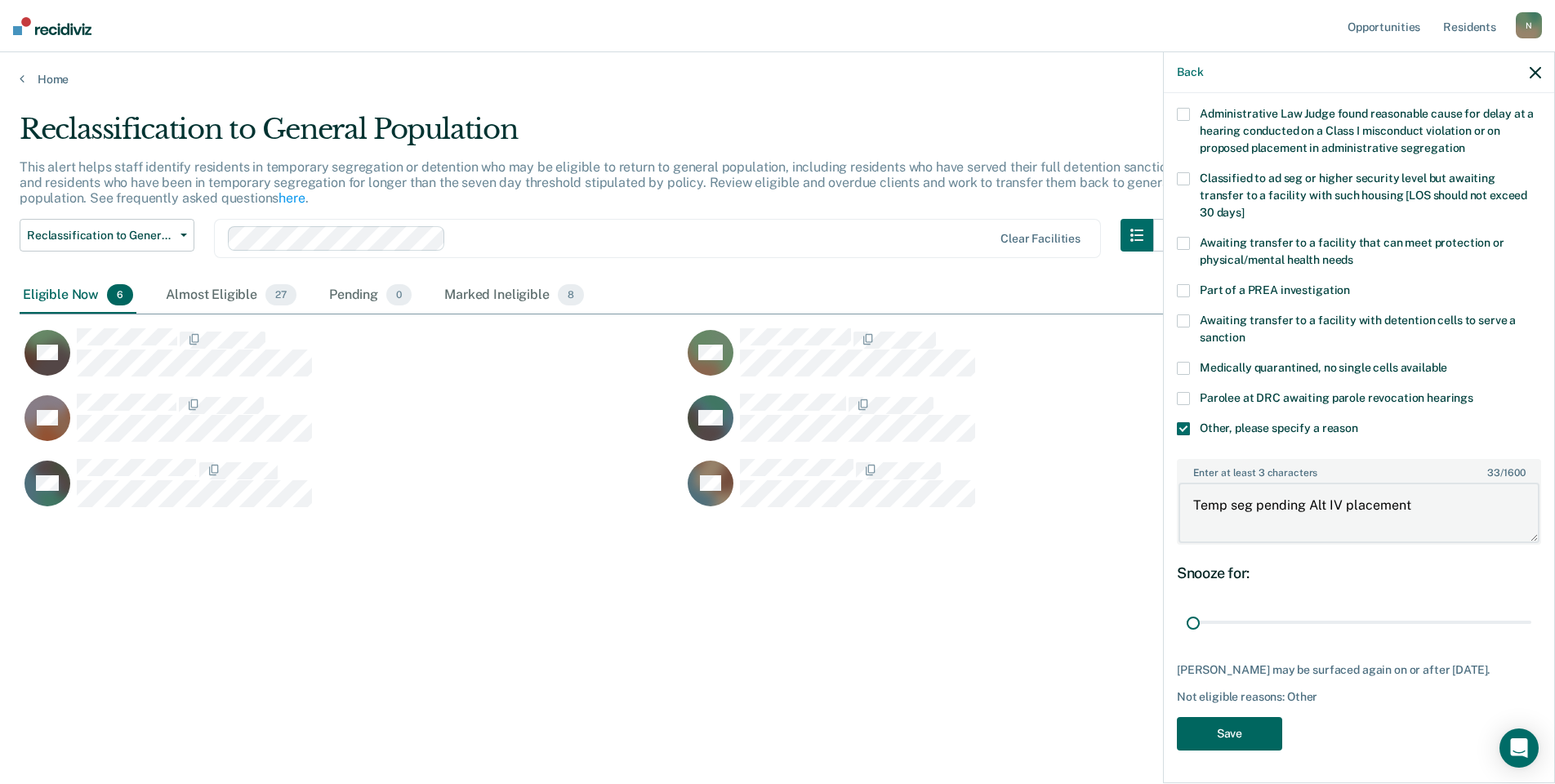
type textarea "Temp seg pending Alt IV placement"
click at [1240, 730] on button "Save" at bounding box center [1230, 733] width 105 height 33
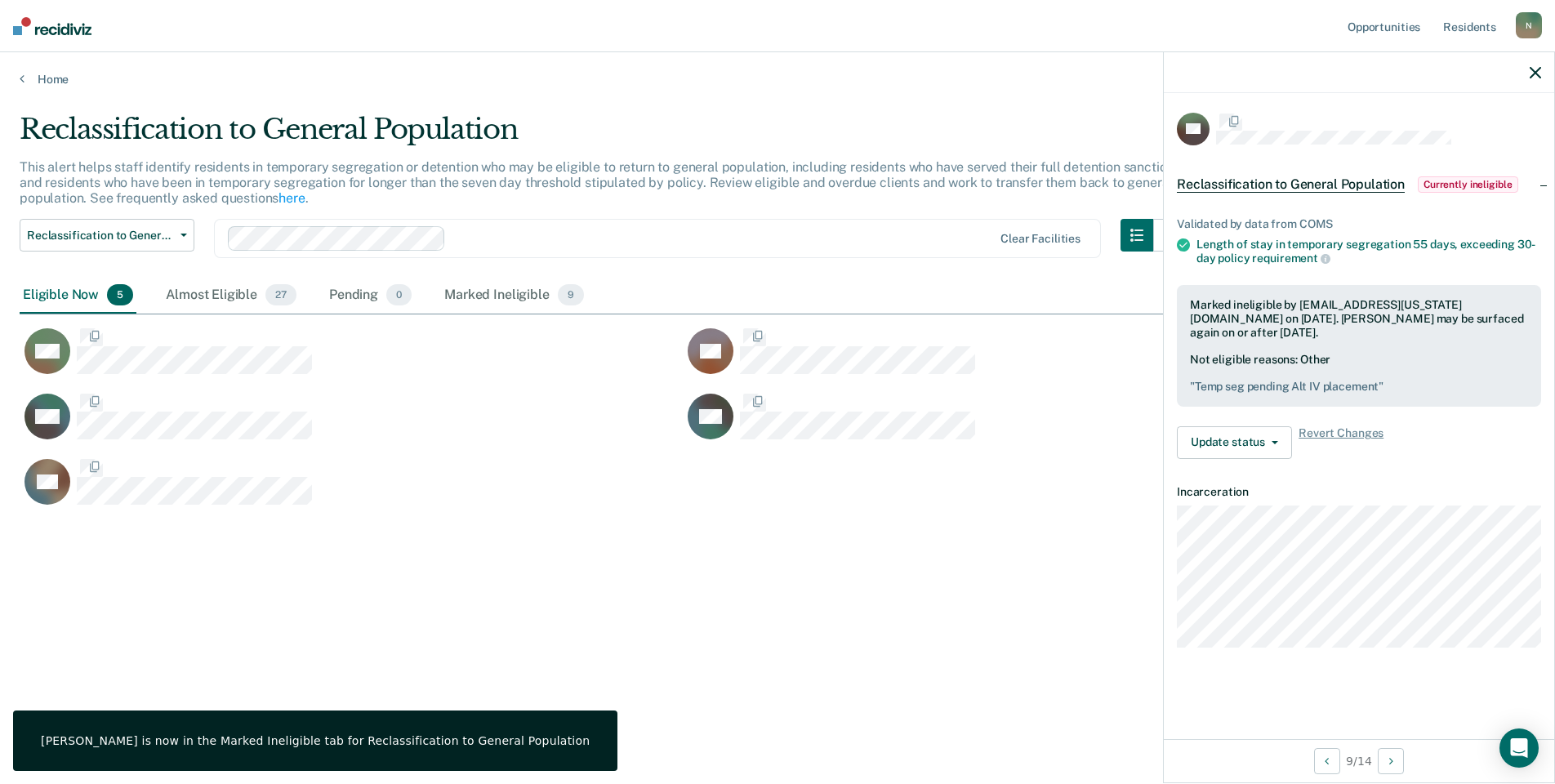
scroll to position [0, 0]
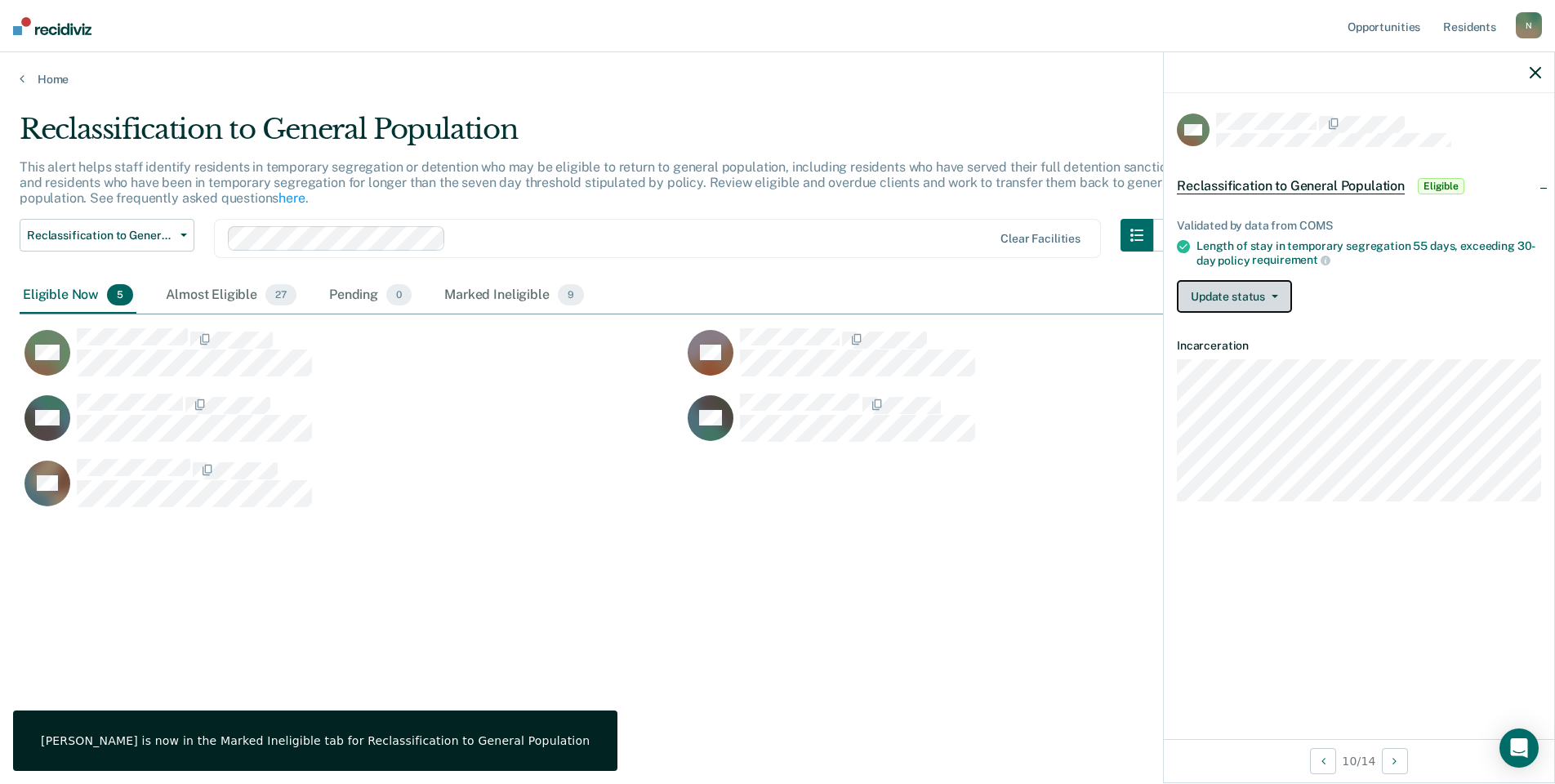
click at [1266, 290] on button "Update status" at bounding box center [1234, 297] width 115 height 33
click at [1258, 356] on button "Mark Ineligible" at bounding box center [1256, 361] width 158 height 26
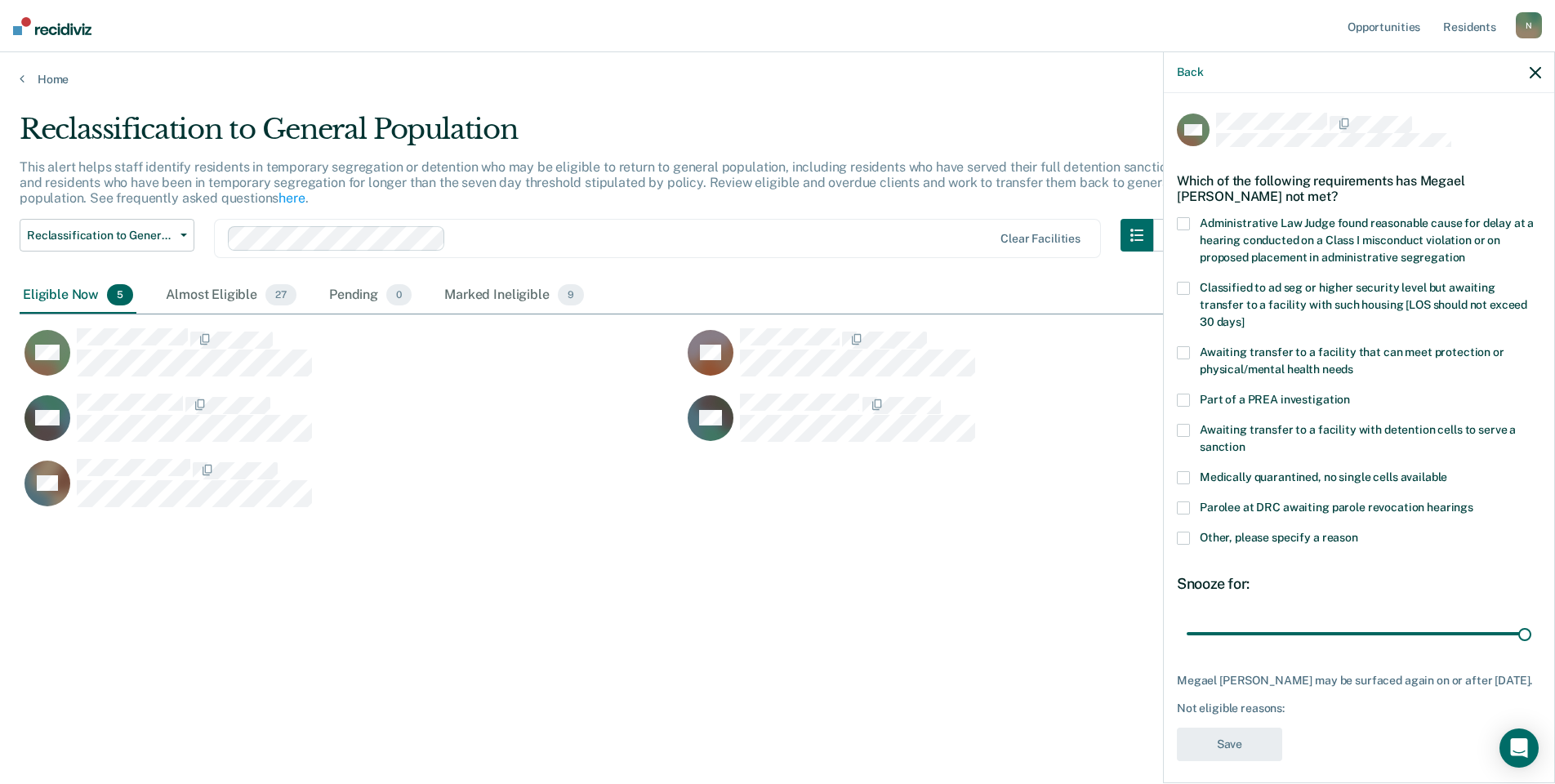
click at [1192, 532] on label "Other, please specify a reason" at bounding box center [1359, 541] width 364 height 18
click at [1358, 532] on input "Other, please specify a reason" at bounding box center [1358, 532] width 0 height 0
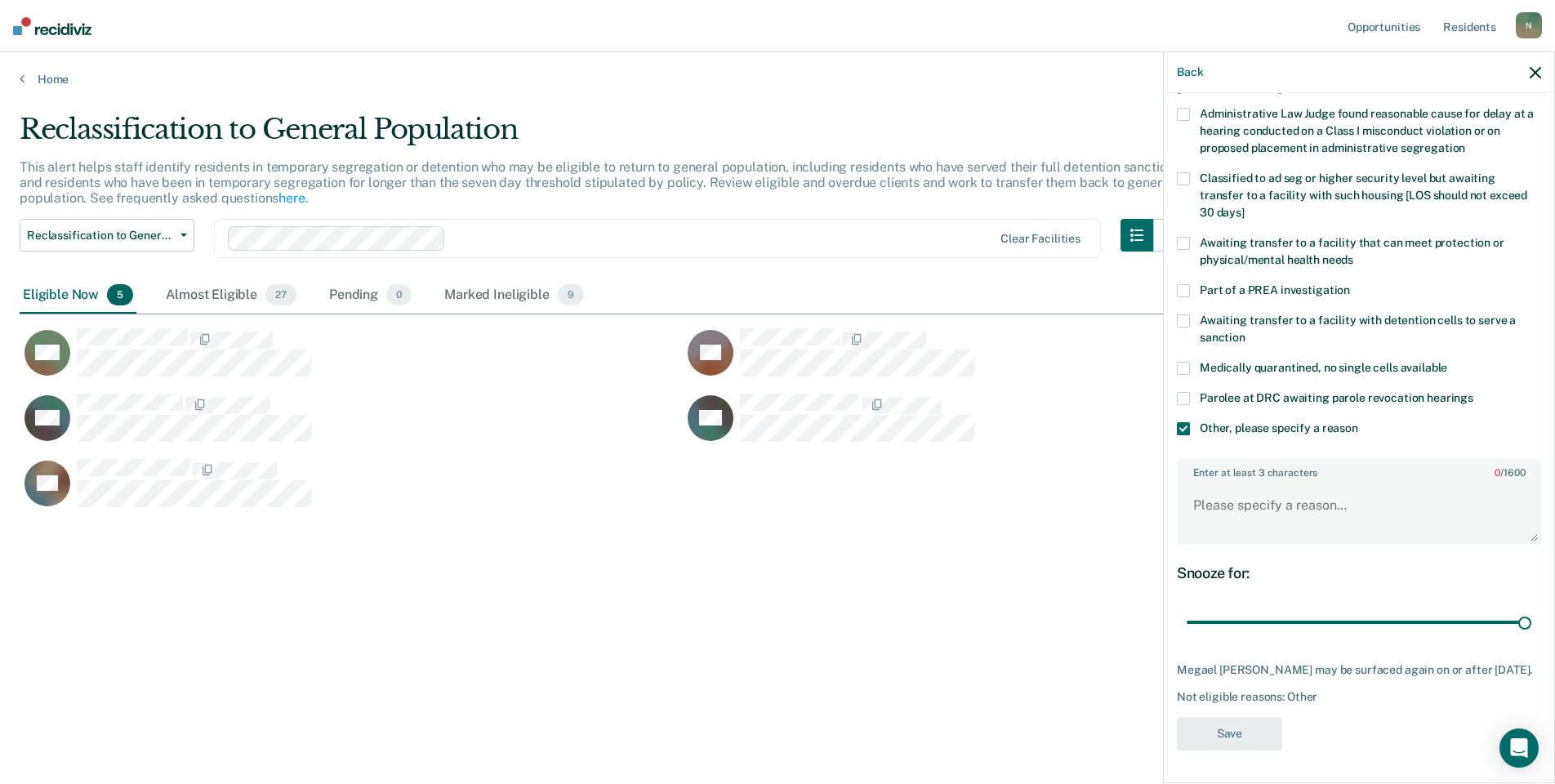
scroll to position [122, 0]
drag, startPoint x: 1518, startPoint y: 608, endPoint x: 1146, endPoint y: 625, distance: 372.4
type input "1"
click at [1187, 626] on input "range" at bounding box center [1359, 622] width 345 height 28
click at [1197, 507] on textarea "Enter at least 3 characters 0 / 1600" at bounding box center [1359, 513] width 361 height 60
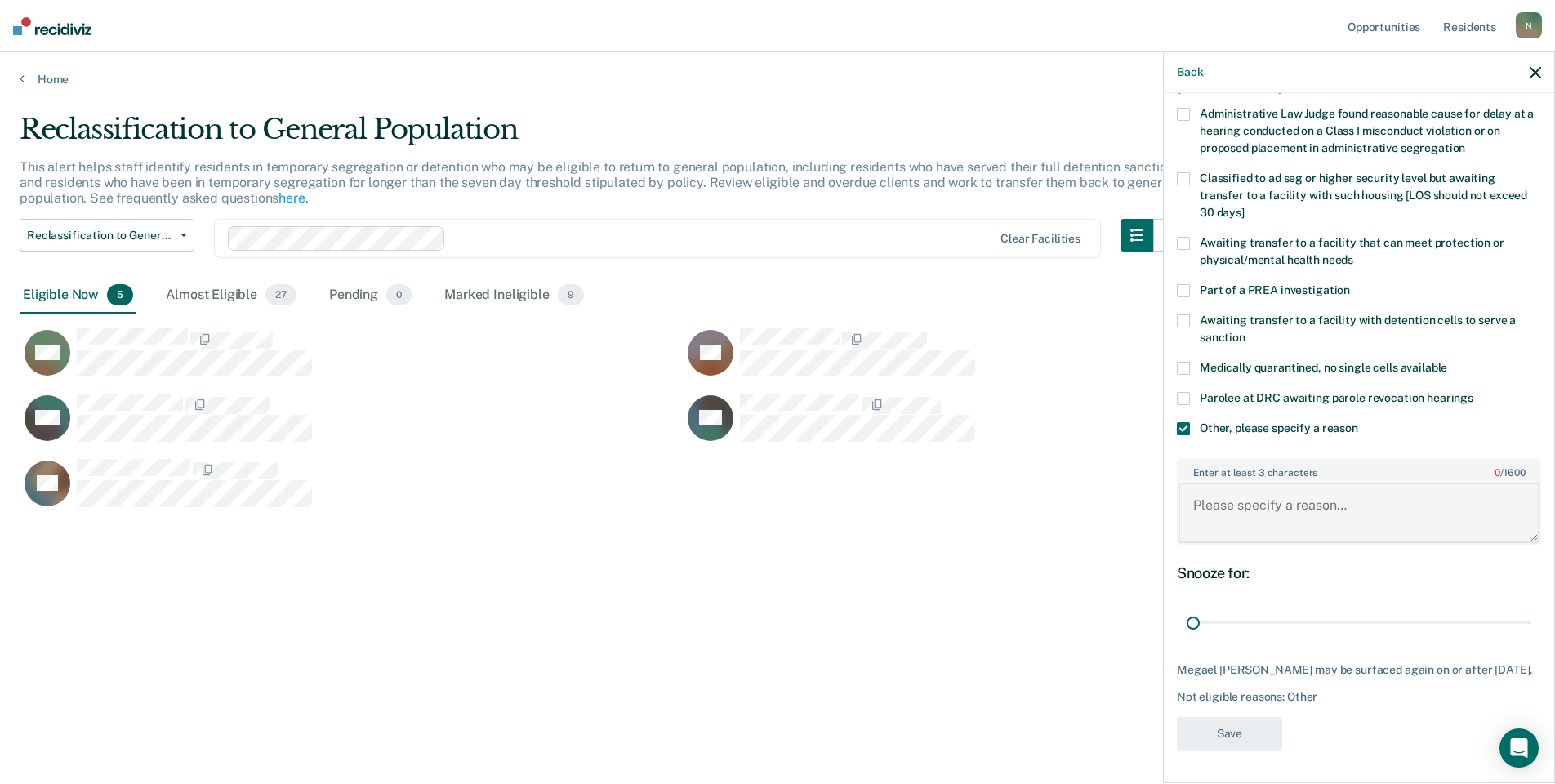
click at [1200, 503] on textarea "Enter at least 3 characters 0 / 1600" at bounding box center [1359, 513] width 361 height 60
type textarea "Temp seg pending Alt IV placement"
click at [1256, 742] on button "Save" at bounding box center [1230, 733] width 105 height 33
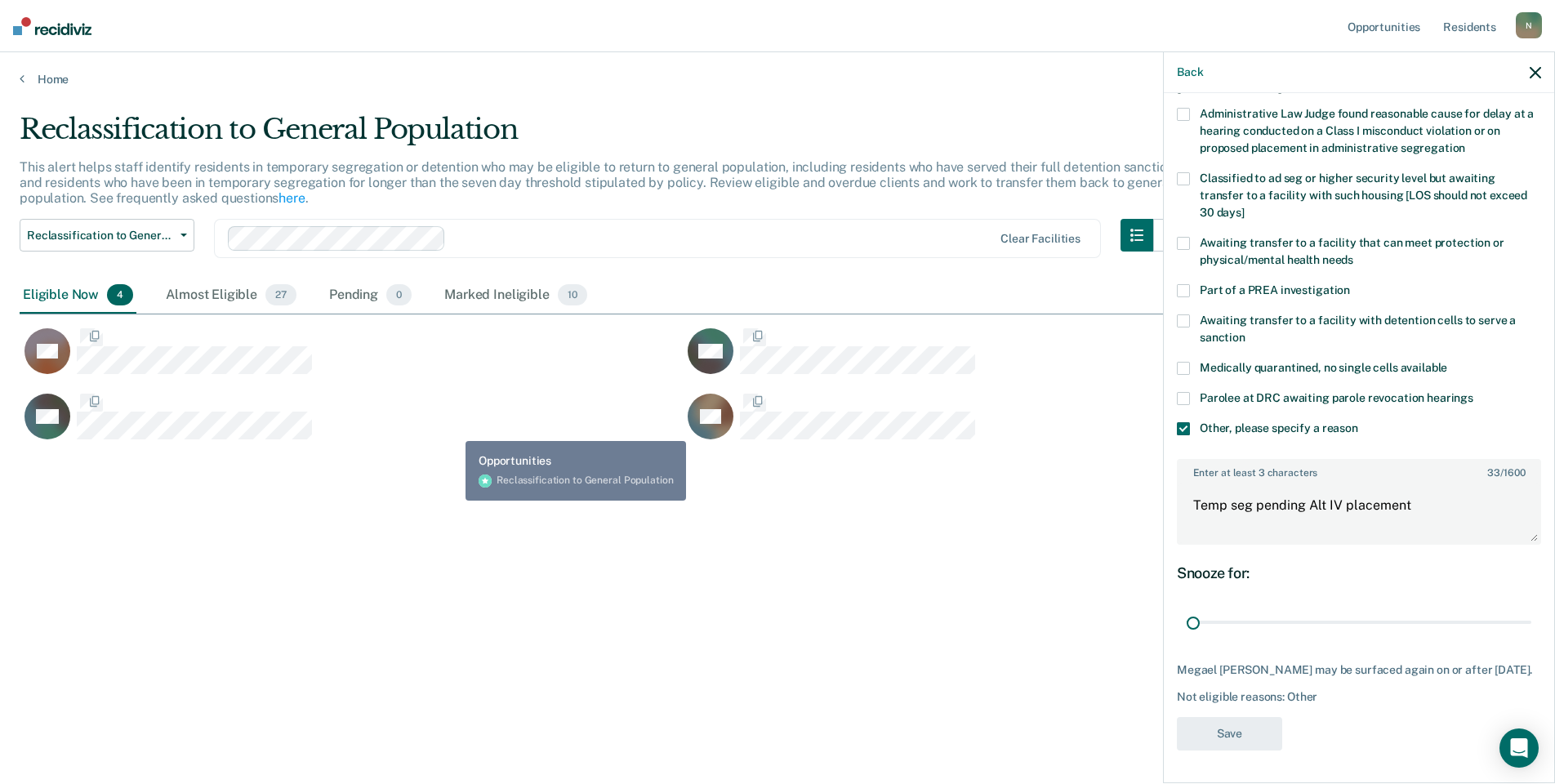
scroll to position [0, 0]
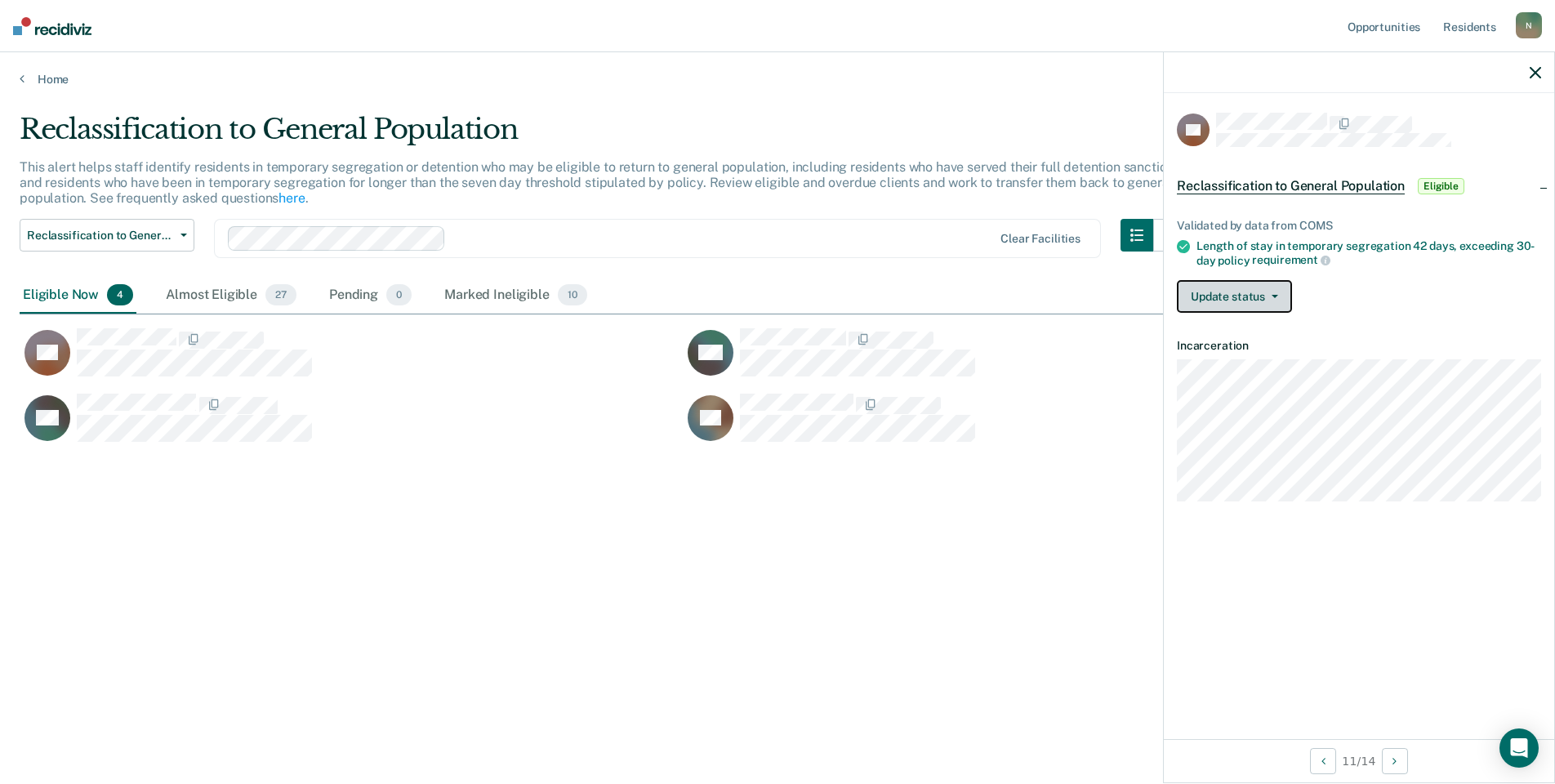
click at [1281, 293] on button "Update status" at bounding box center [1234, 297] width 115 height 33
click at [1257, 366] on button "Mark Ineligible" at bounding box center [1256, 361] width 158 height 26
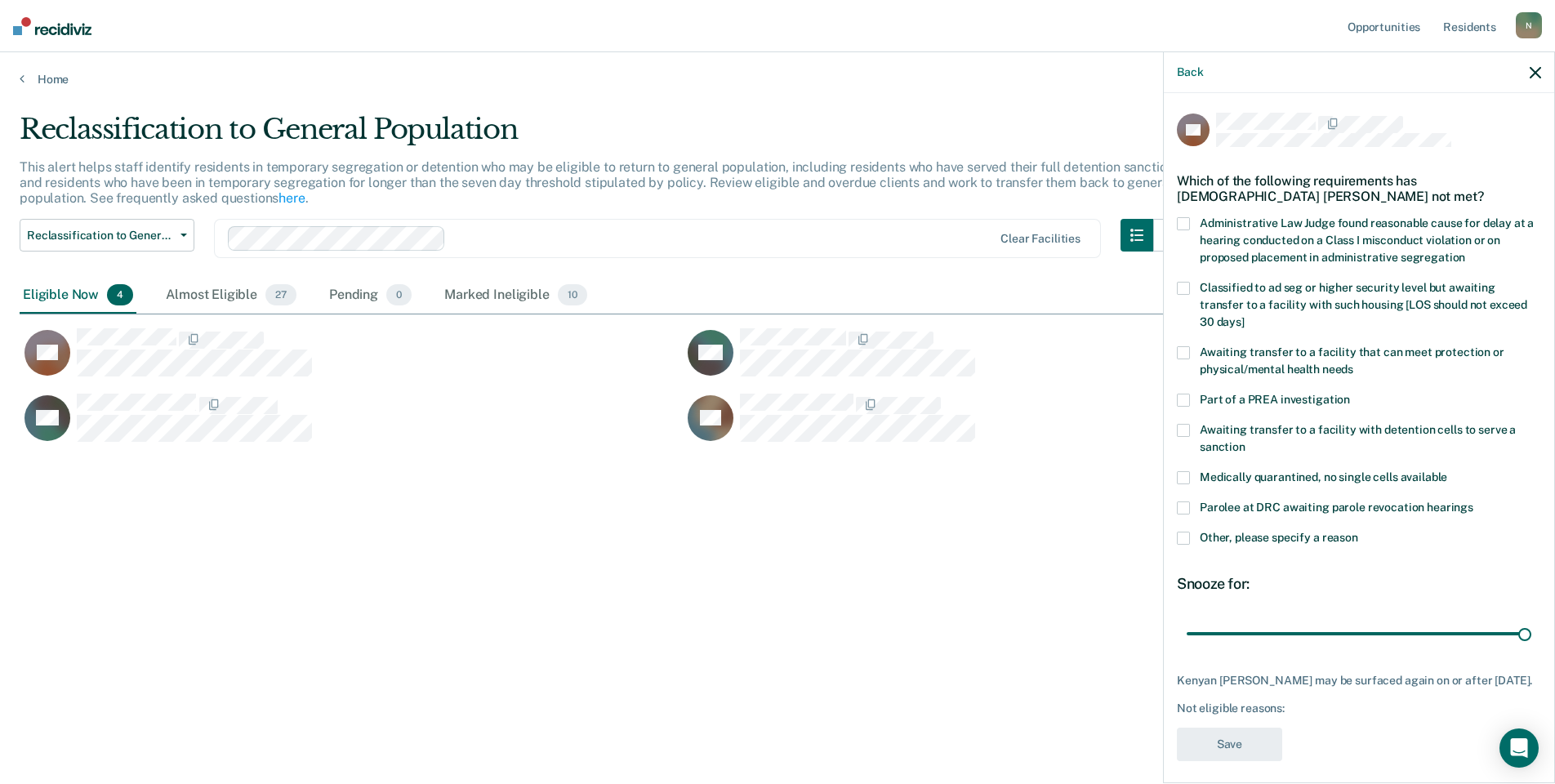
click at [1183, 532] on span at bounding box center [1183, 538] width 13 height 13
click at [1358, 532] on input "Other, please specify a reason" at bounding box center [1358, 532] width 0 height 0
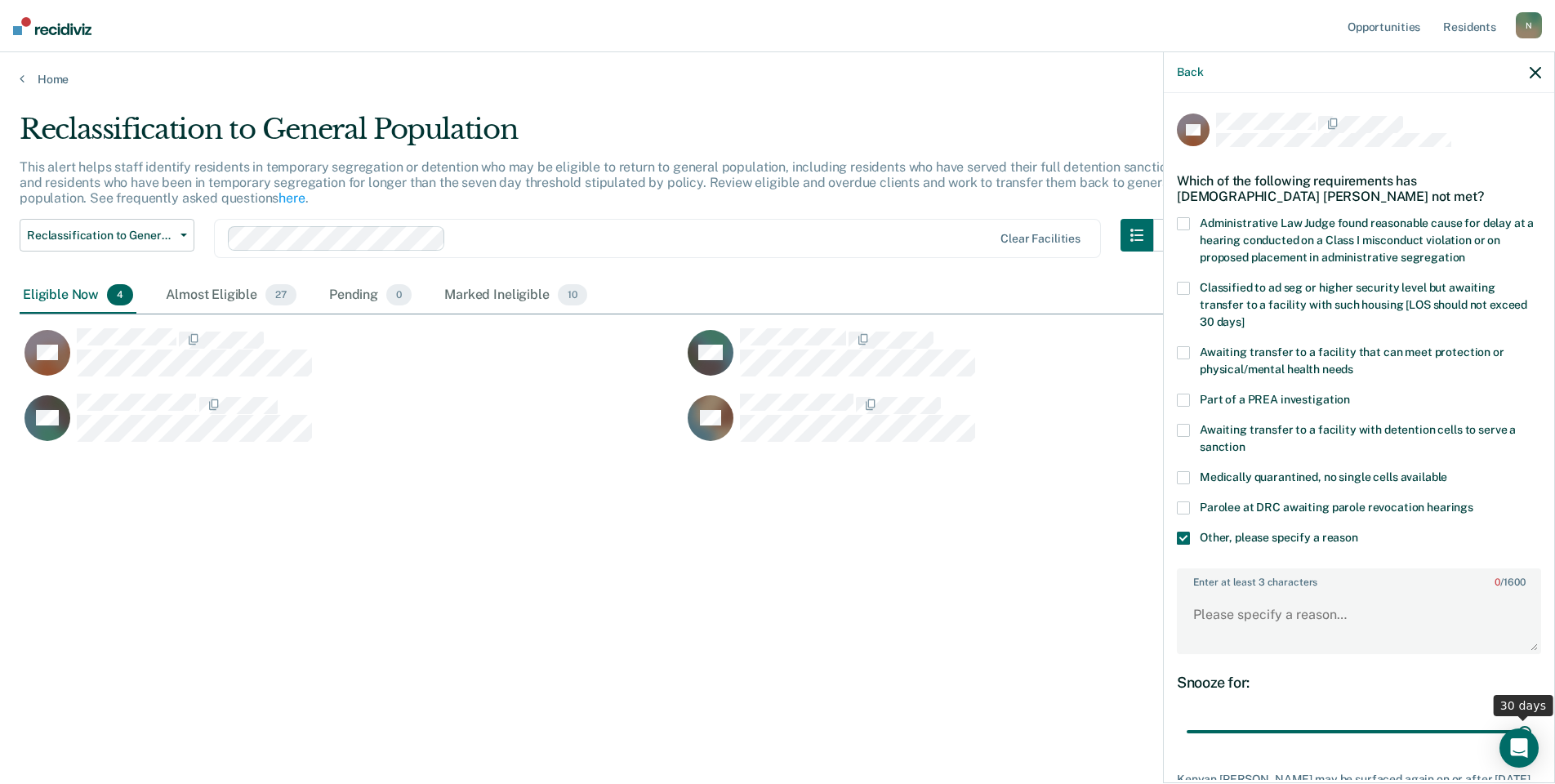
scroll to position [108, 0]
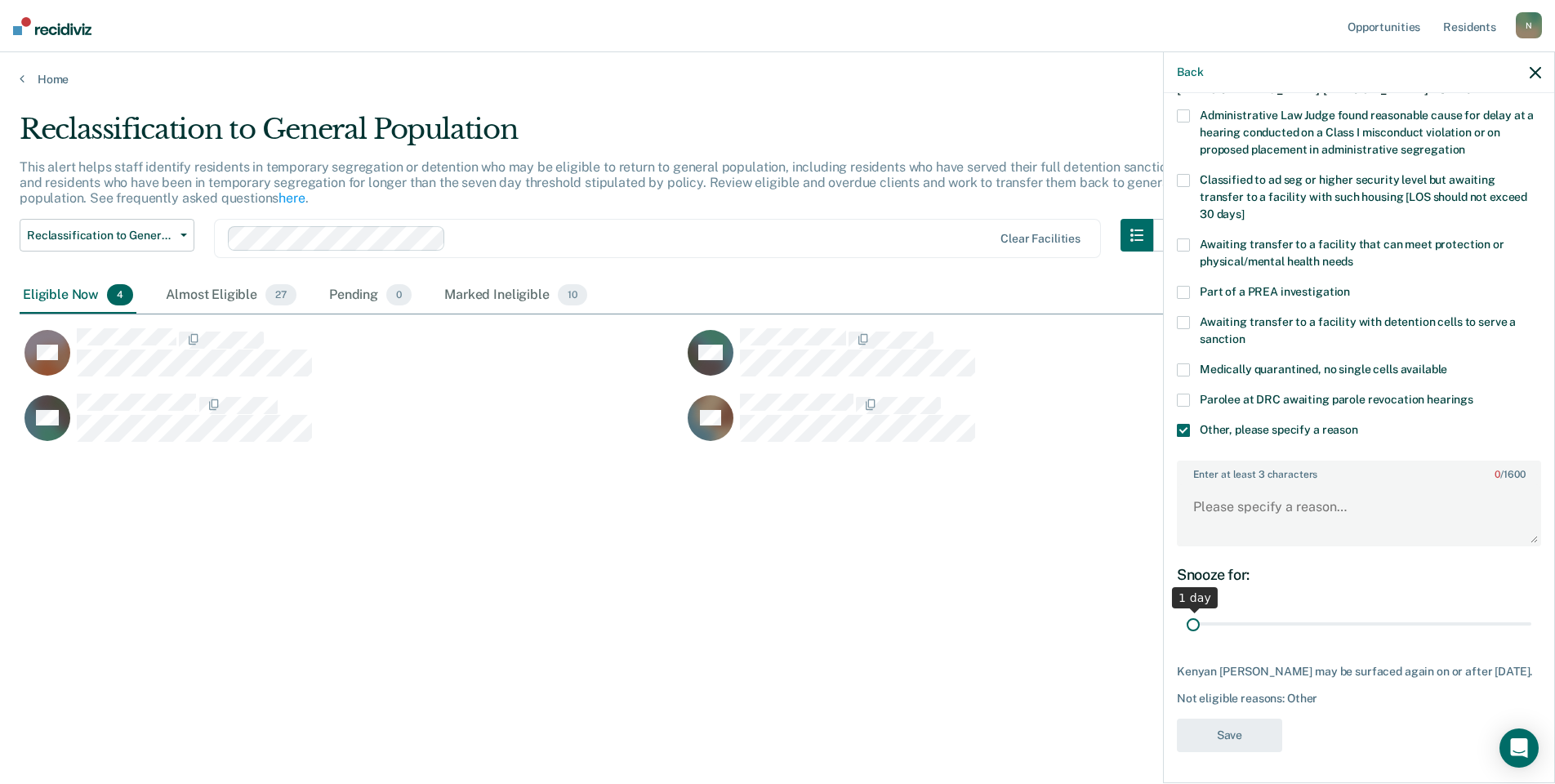
drag, startPoint x: 1509, startPoint y: 626, endPoint x: 1171, endPoint y: 635, distance: 338.1
type input "1"
click at [1187, 635] on input "range" at bounding box center [1359, 623] width 345 height 28
click at [1206, 503] on textarea "Enter at least 3 characters 0 / 1600" at bounding box center [1359, 514] width 361 height 60
type textarea "Temp seg pending Alt IV placement"
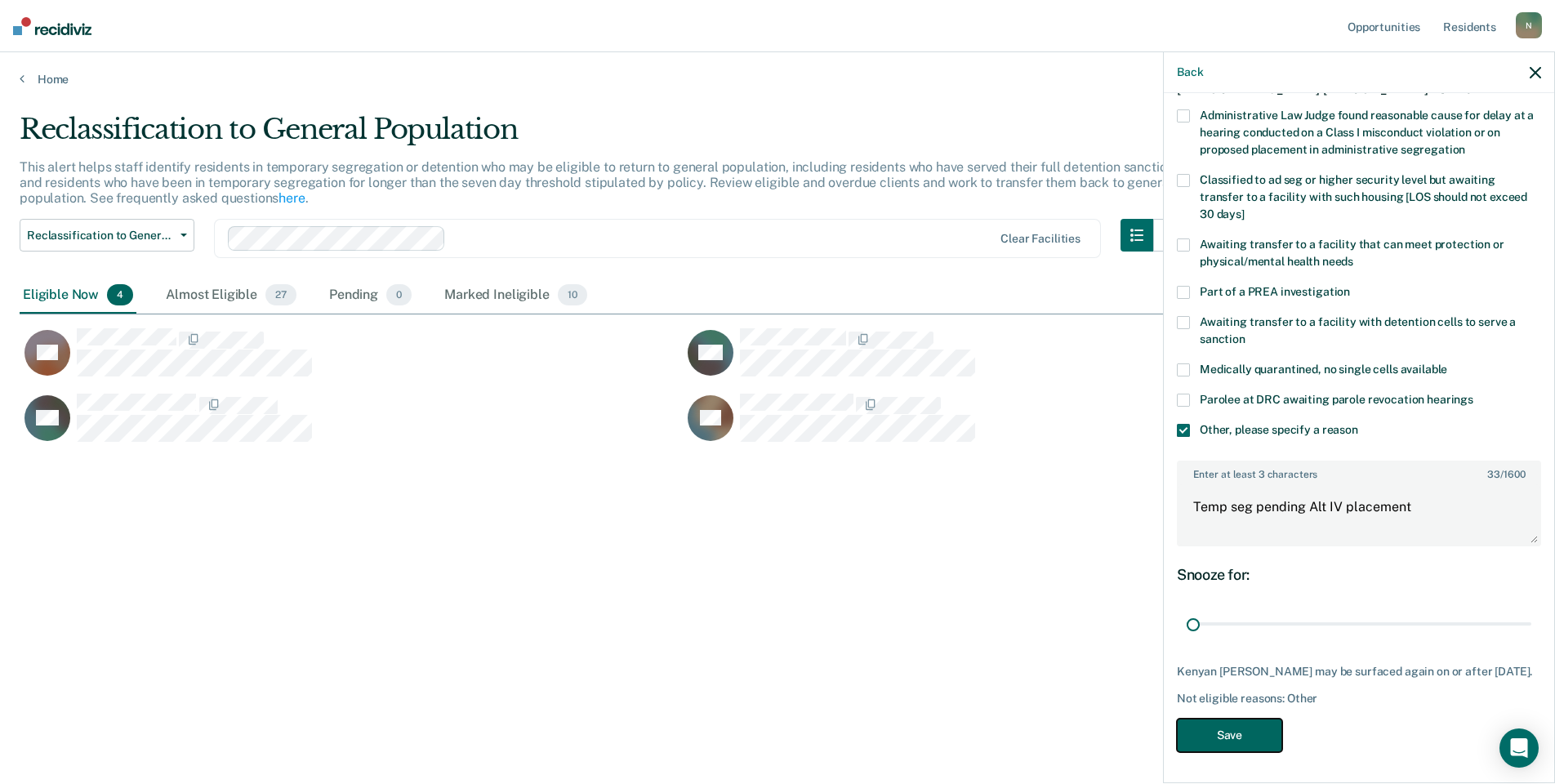
click at [1235, 743] on button "Save" at bounding box center [1230, 735] width 105 height 33
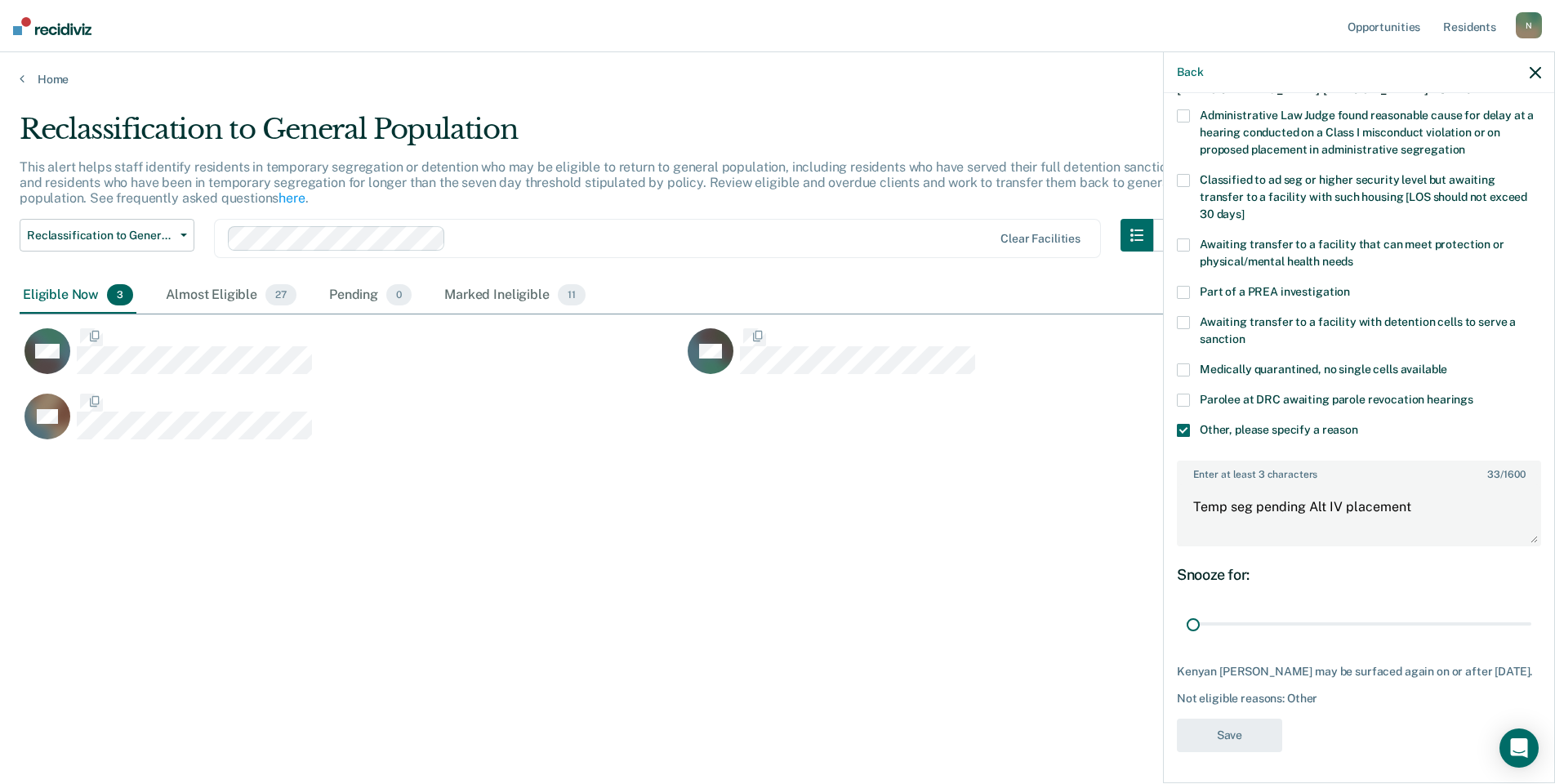
scroll to position [0, 0]
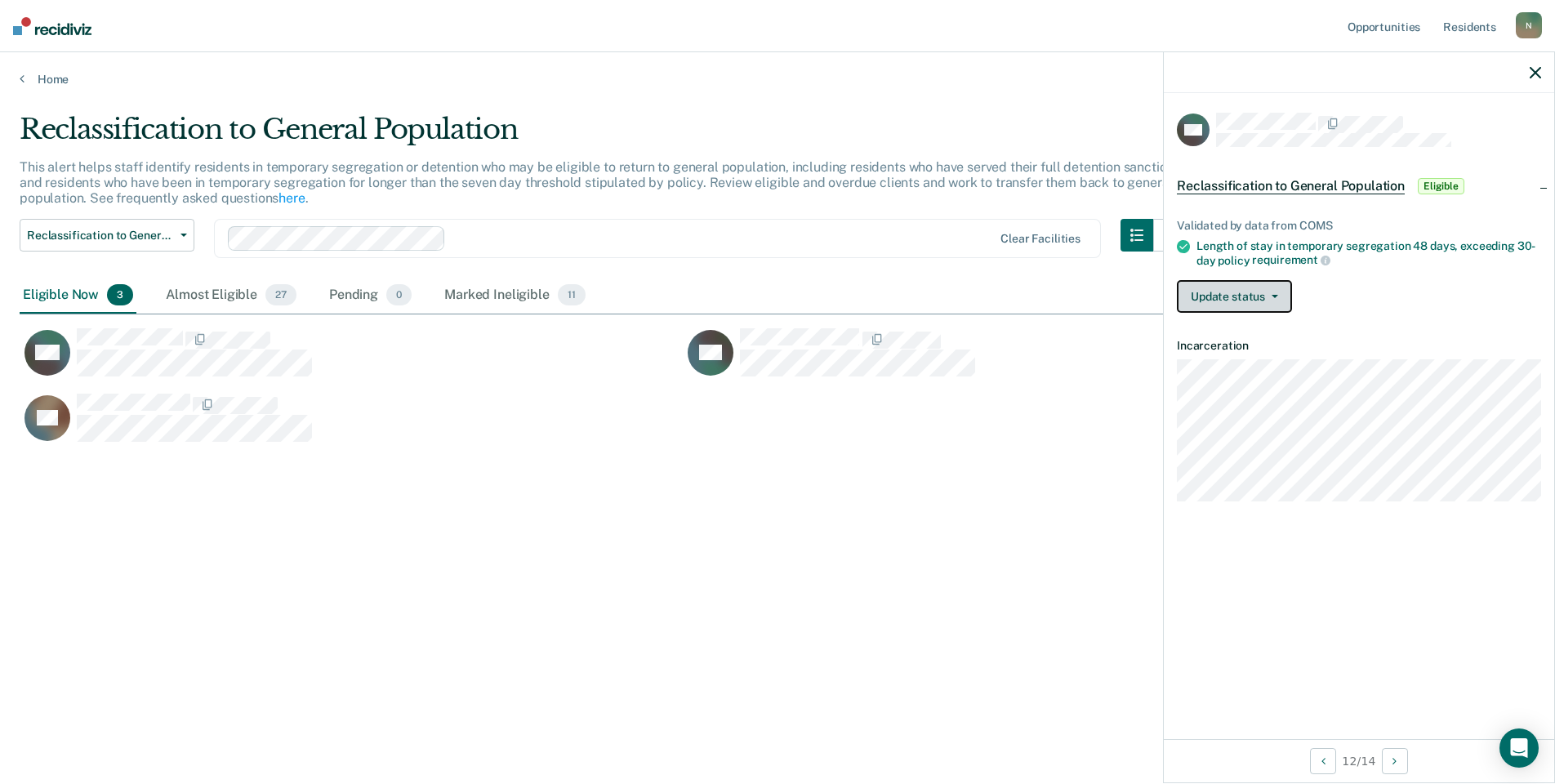
click at [1232, 287] on button "Update status" at bounding box center [1234, 297] width 115 height 33
click at [1241, 352] on button "Mark Ineligible" at bounding box center [1256, 361] width 158 height 26
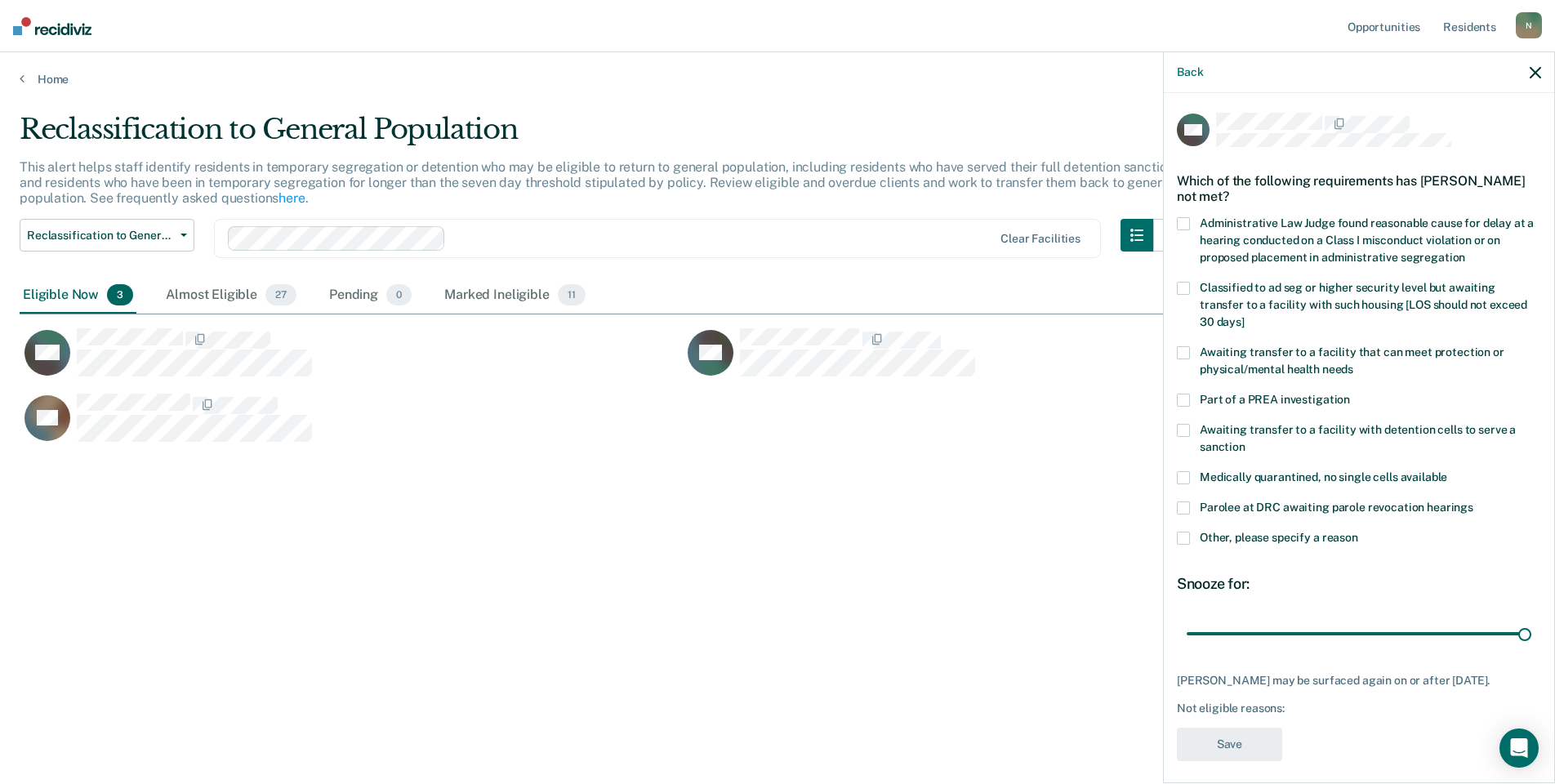
click at [1186, 532] on span at bounding box center [1183, 538] width 13 height 13
click at [1358, 532] on input "Other, please specify a reason" at bounding box center [1358, 532] width 0 height 0
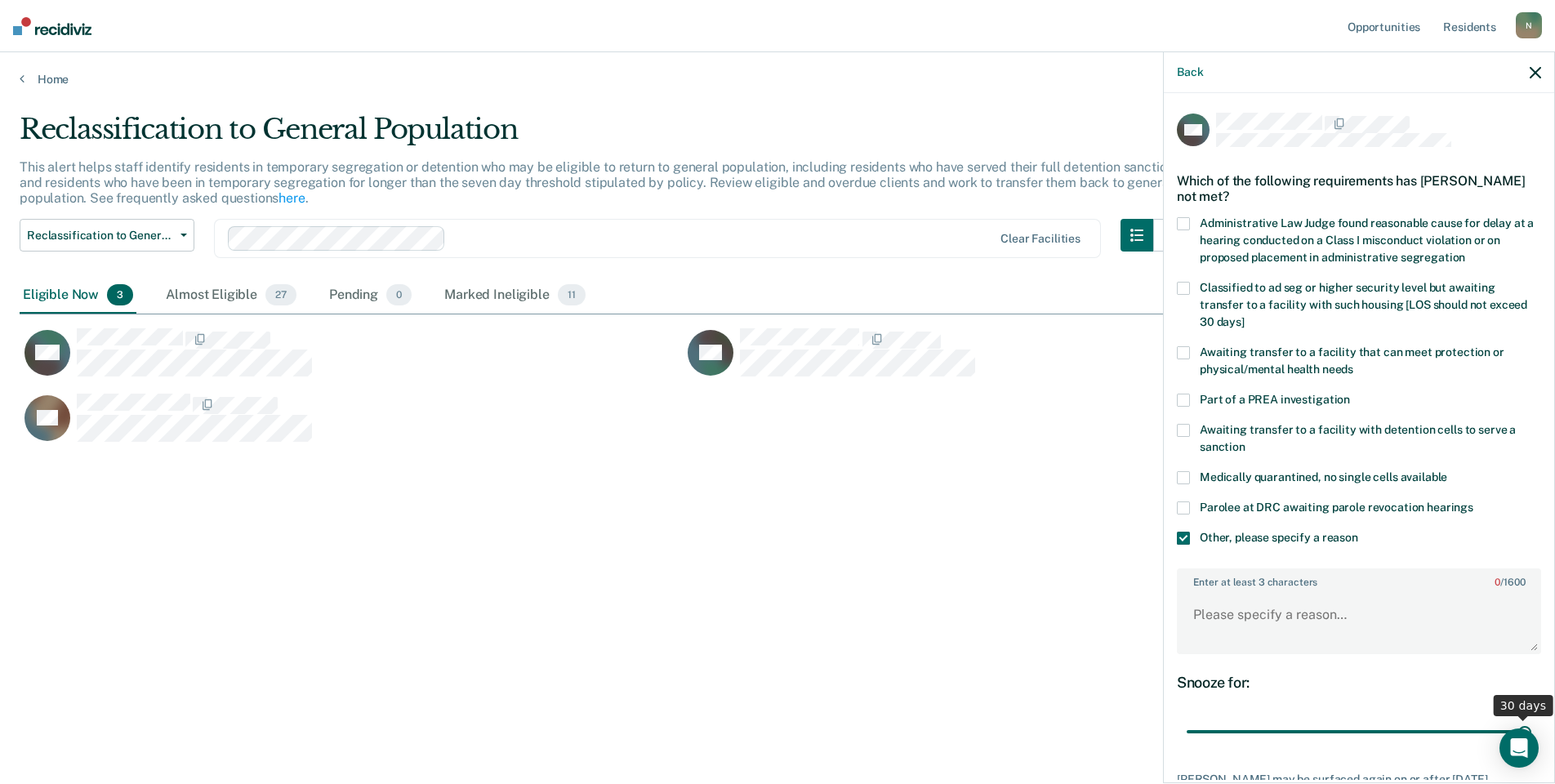
scroll to position [122, 0]
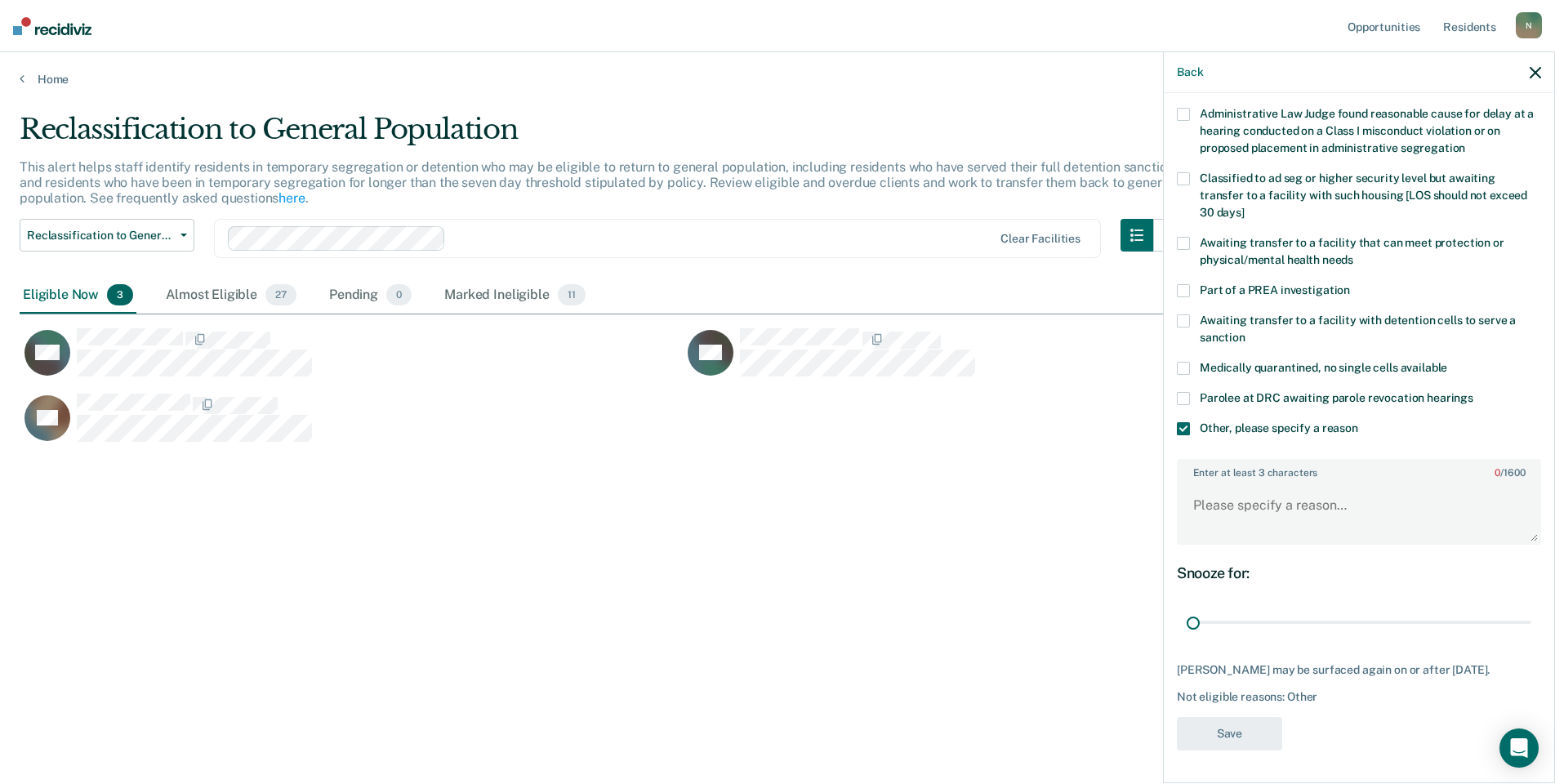
drag, startPoint x: 1514, startPoint y: 615, endPoint x: 1173, endPoint y: 597, distance: 341.5
type input "1"
click at [1187, 627] on input "range" at bounding box center [1359, 622] width 345 height 28
click at [1189, 507] on textarea "Enter at least 3 characters 0 / 1600" at bounding box center [1359, 513] width 361 height 60
type textarea "Temp seg pending Alt IV placement"
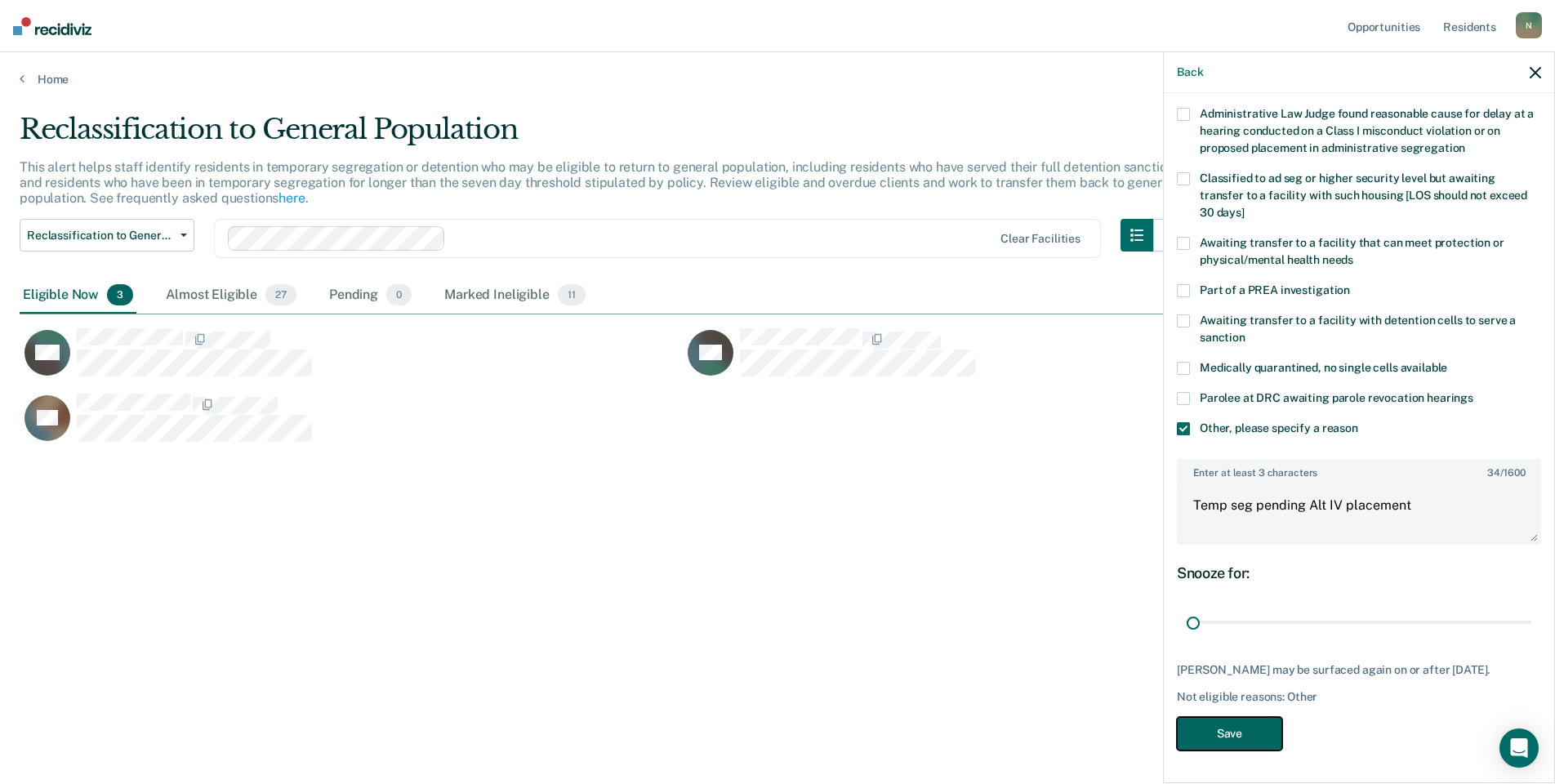
click at [1243, 744] on button "Save" at bounding box center [1230, 733] width 105 height 33
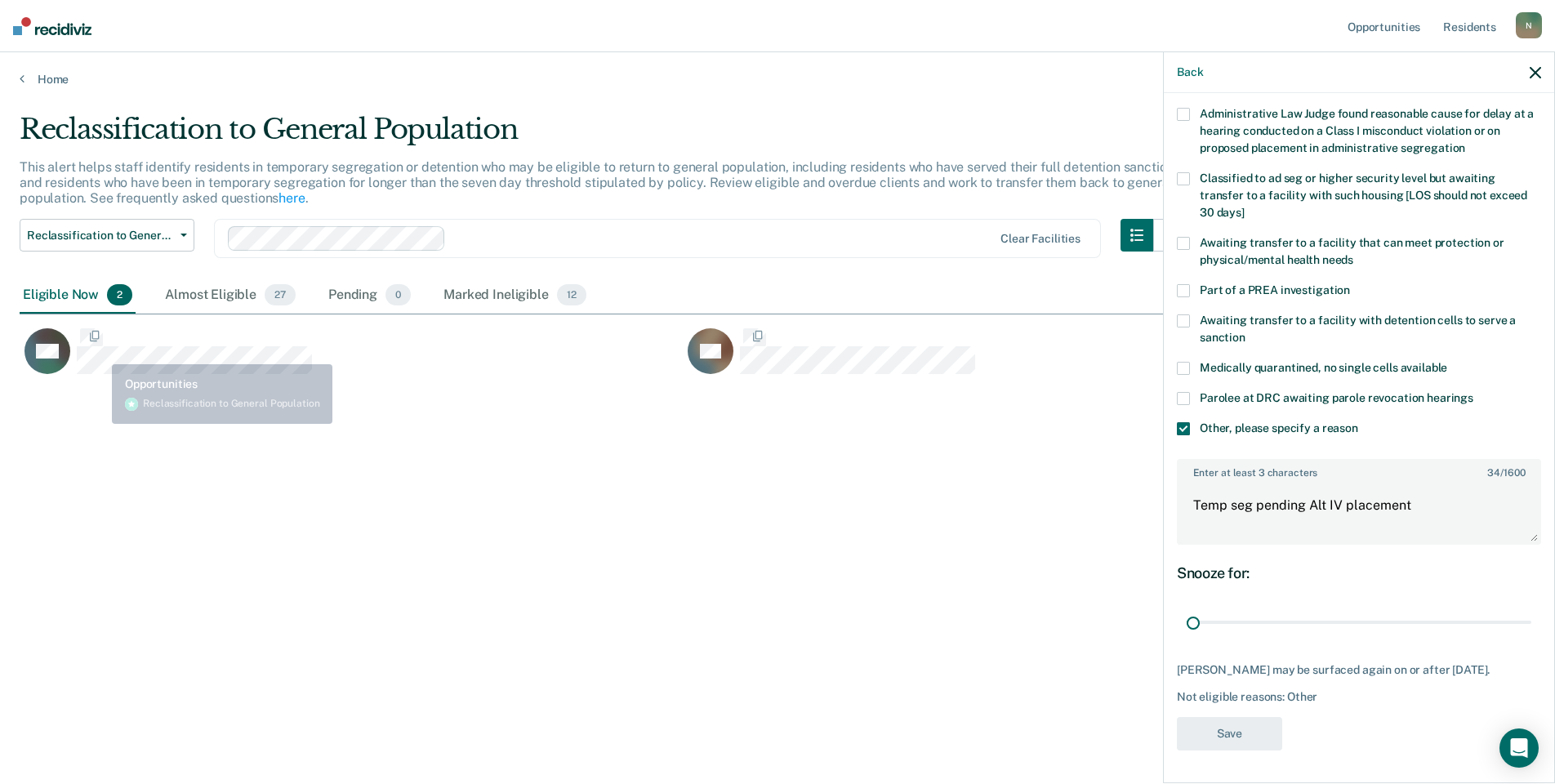
scroll to position [0, 0]
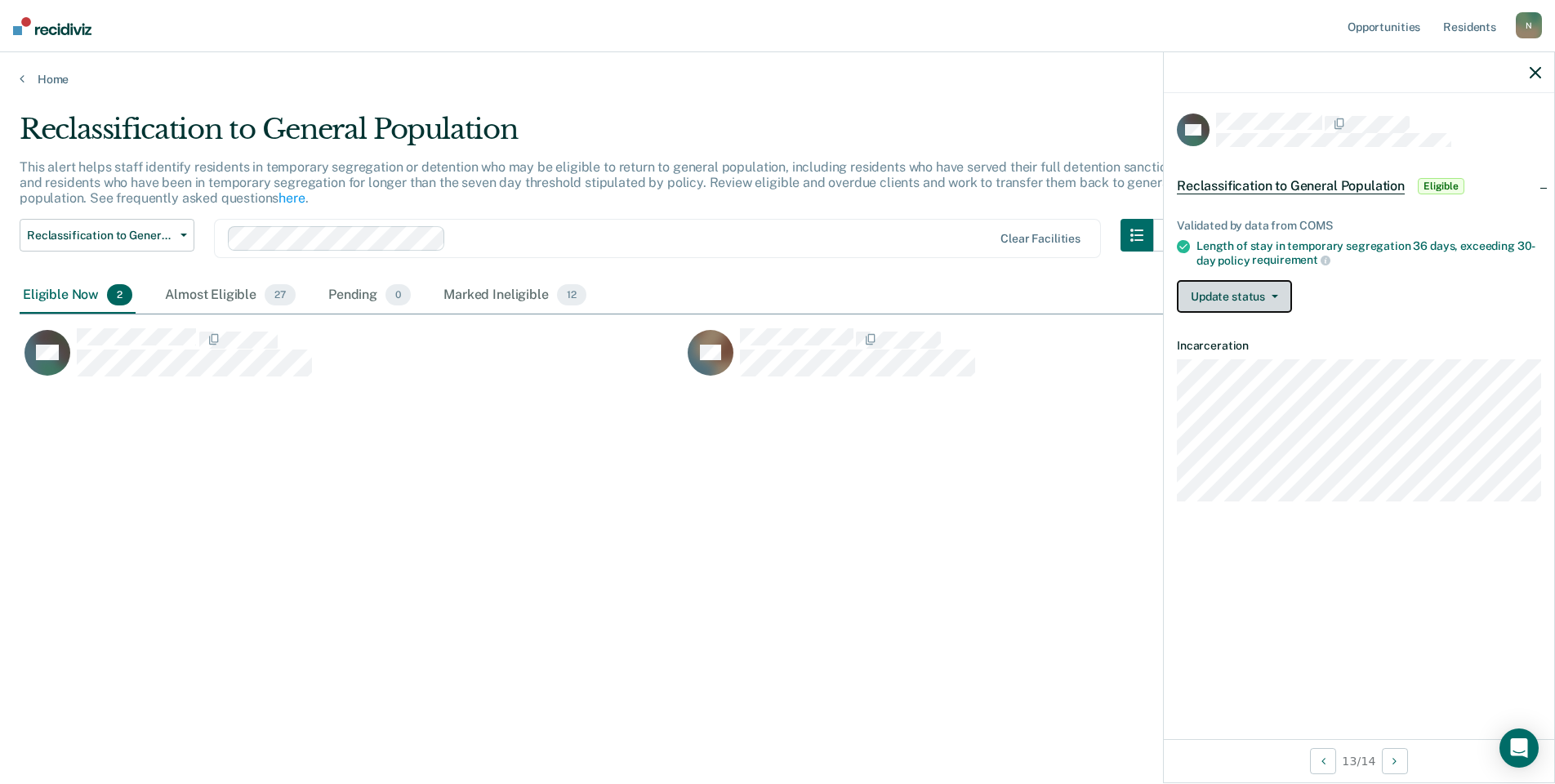
click at [1226, 294] on button "Update status" at bounding box center [1234, 297] width 115 height 33
click at [1227, 366] on button "Mark Ineligible" at bounding box center [1256, 361] width 158 height 26
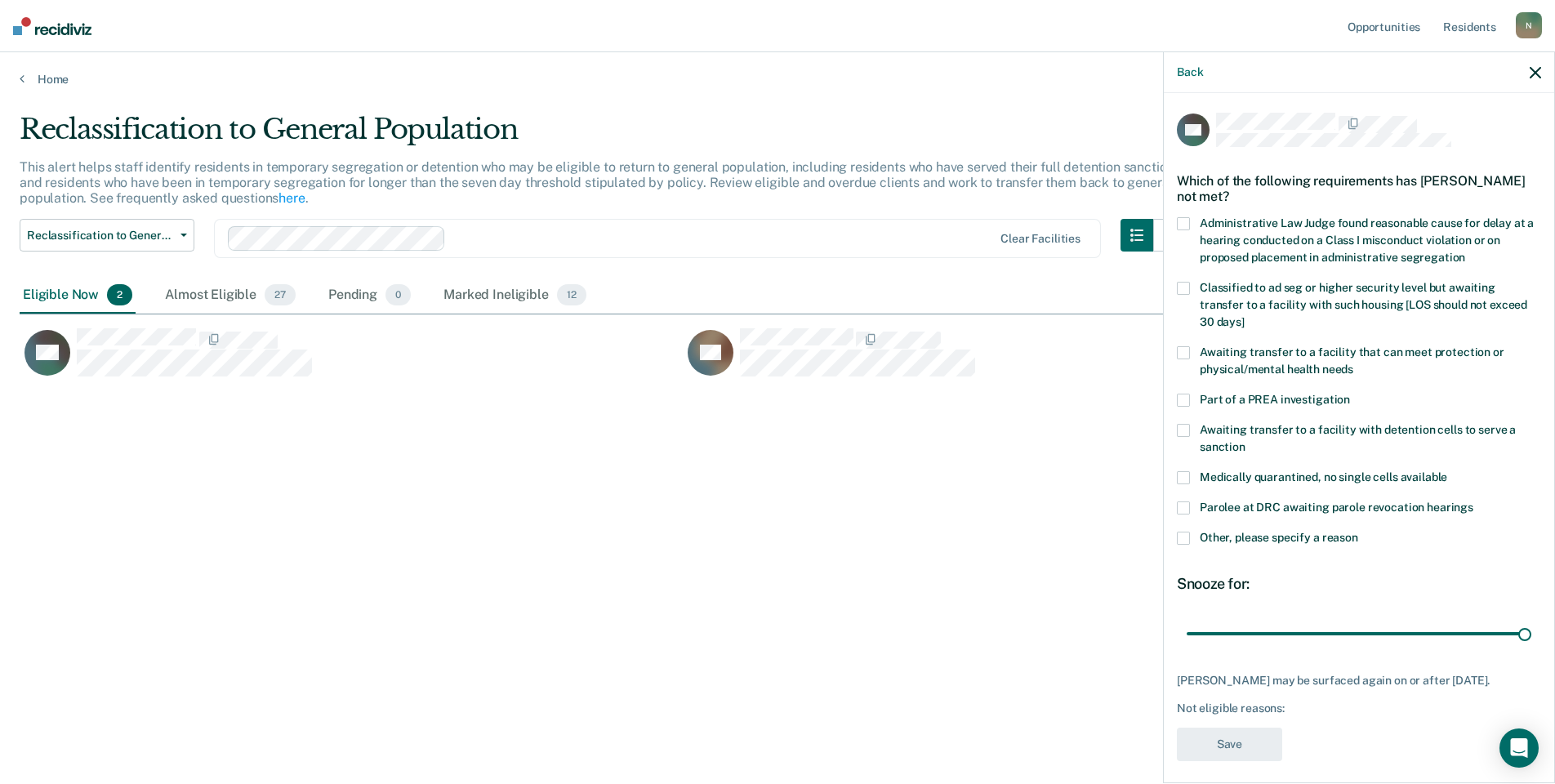
click at [1185, 543] on label "Other, please specify a reason" at bounding box center [1359, 541] width 364 height 18
click at [1358, 532] on input "Other, please specify a reason" at bounding box center [1358, 532] width 0 height 0
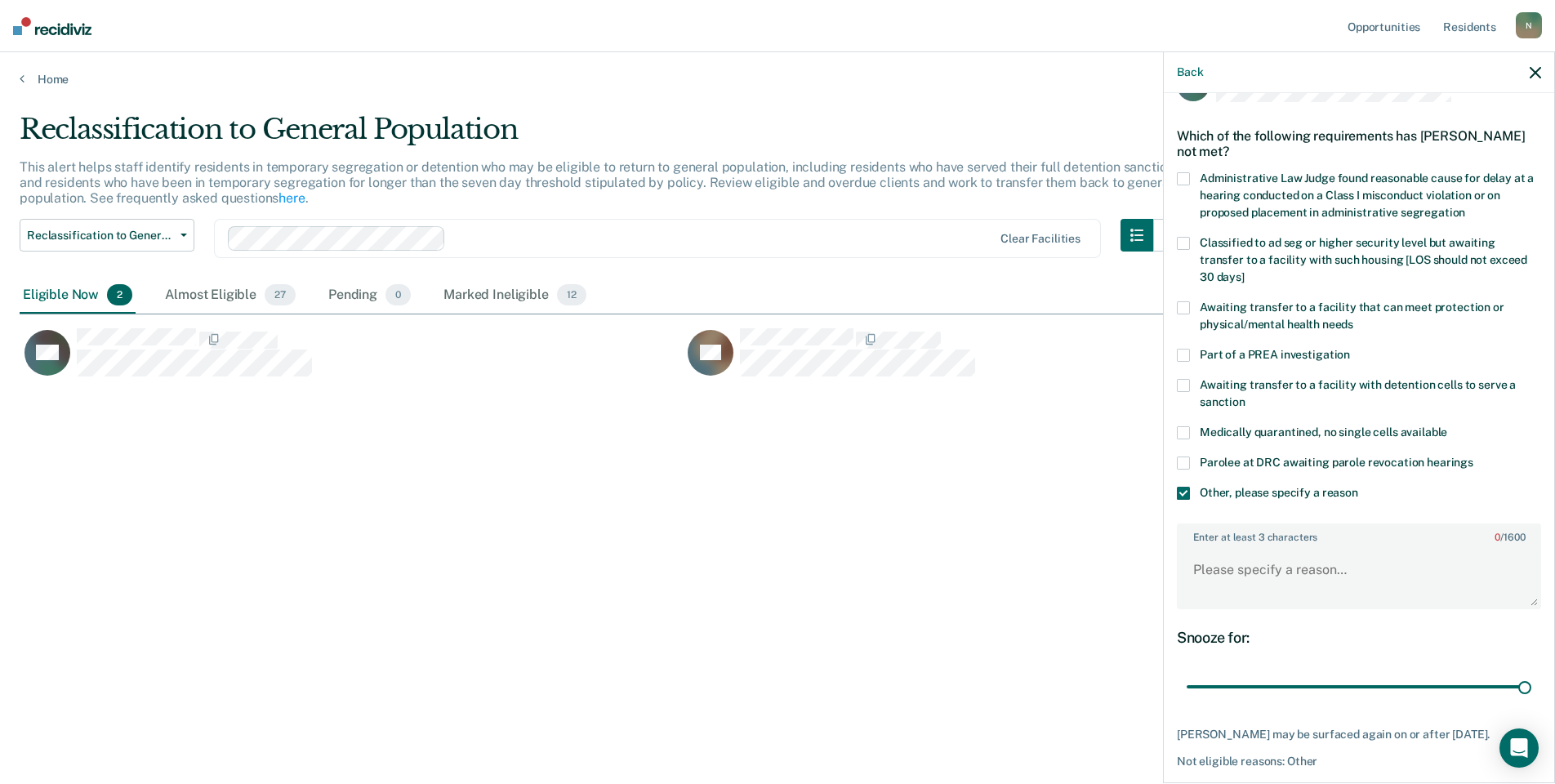
scroll to position [122, 0]
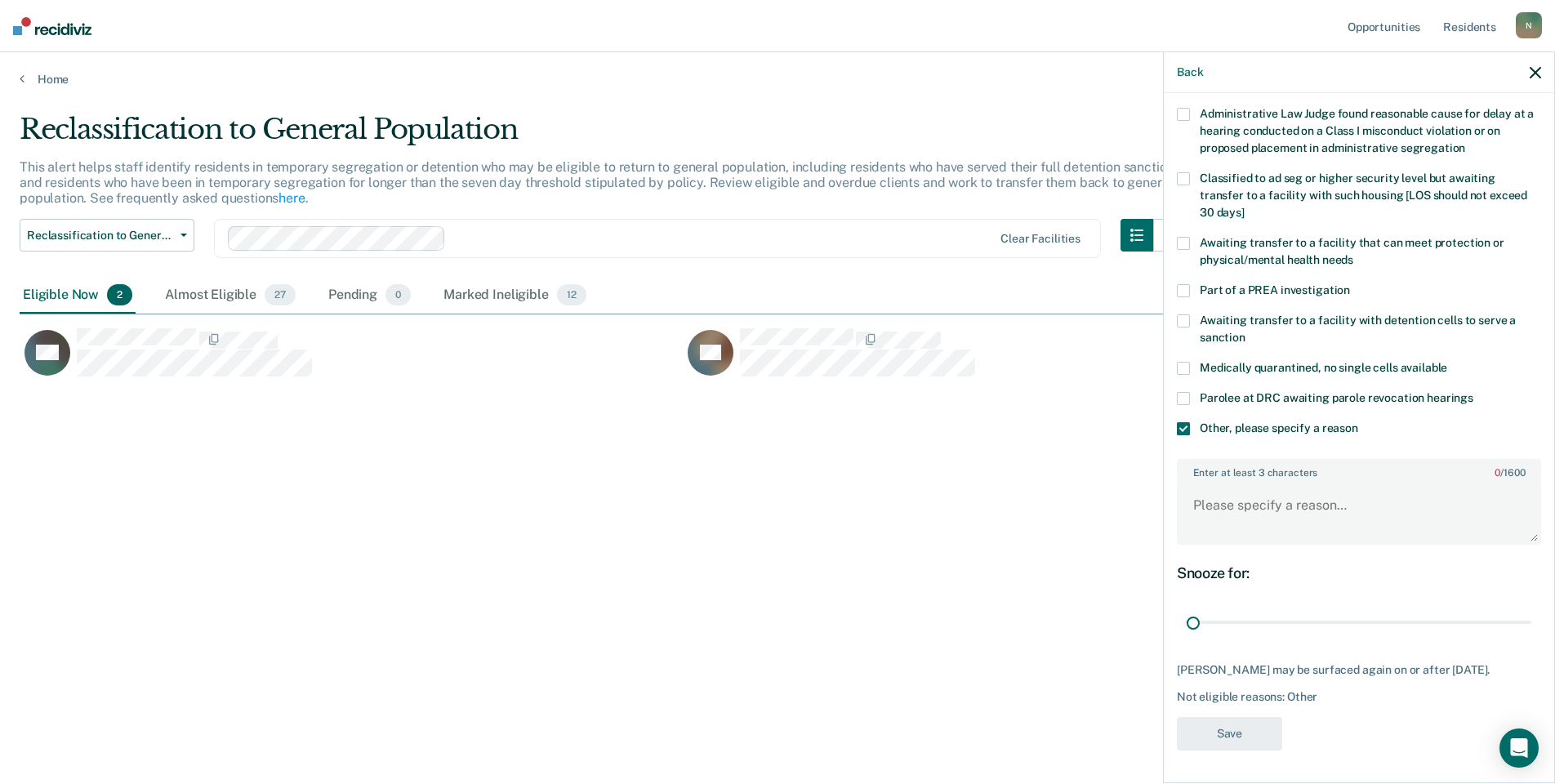
drag, startPoint x: 1517, startPoint y: 604, endPoint x: 1087, endPoint y: 624, distance: 430.5
type input "1"
click at [1187, 624] on input "range" at bounding box center [1359, 622] width 345 height 28
click at [1226, 503] on textarea "Enter at least 3 characters 0 / 1600" at bounding box center [1359, 513] width 361 height 60
type textarea "Temp seg pending Alt IV placement"
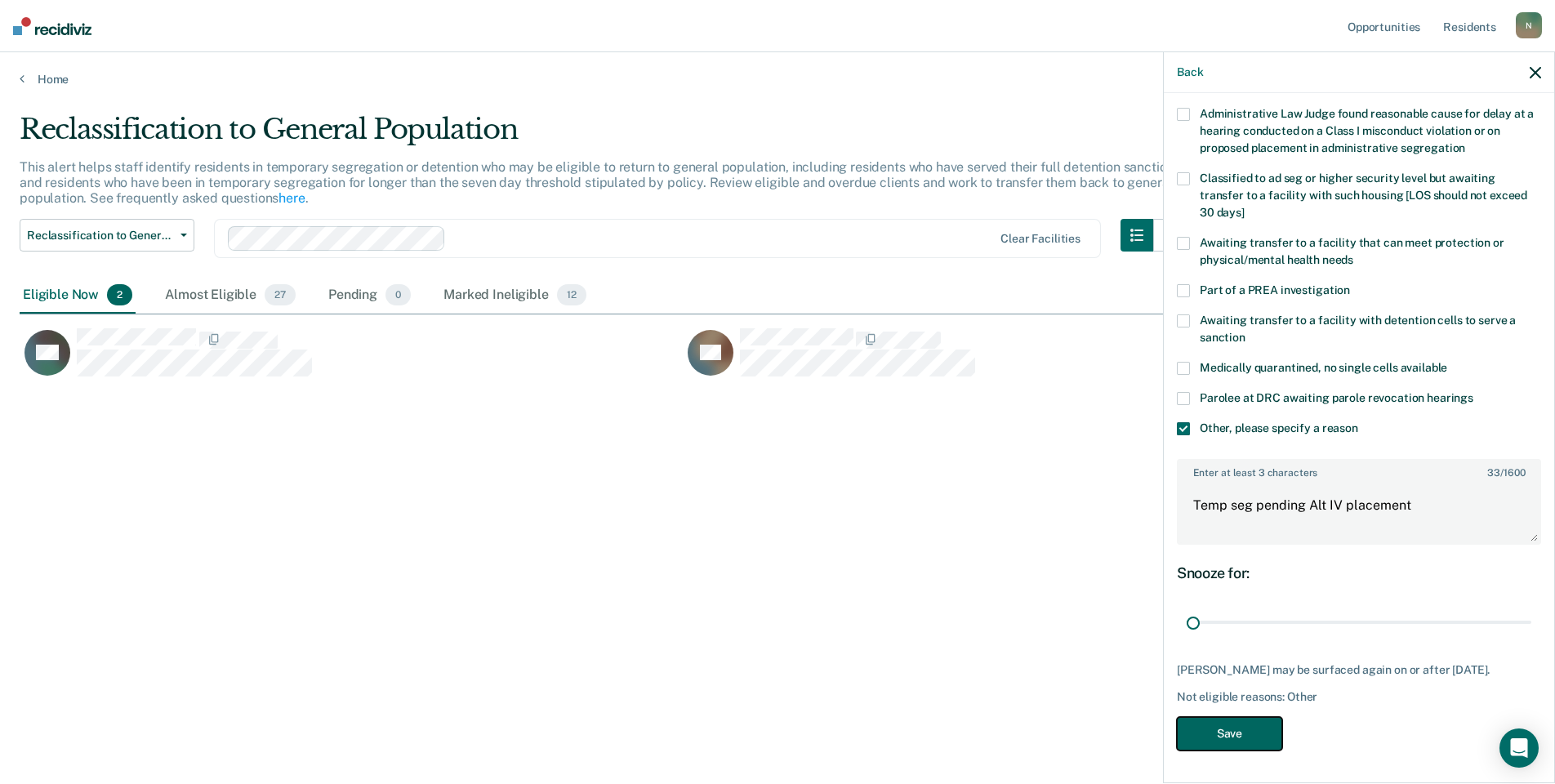
click at [1224, 741] on button "Save" at bounding box center [1230, 733] width 105 height 33
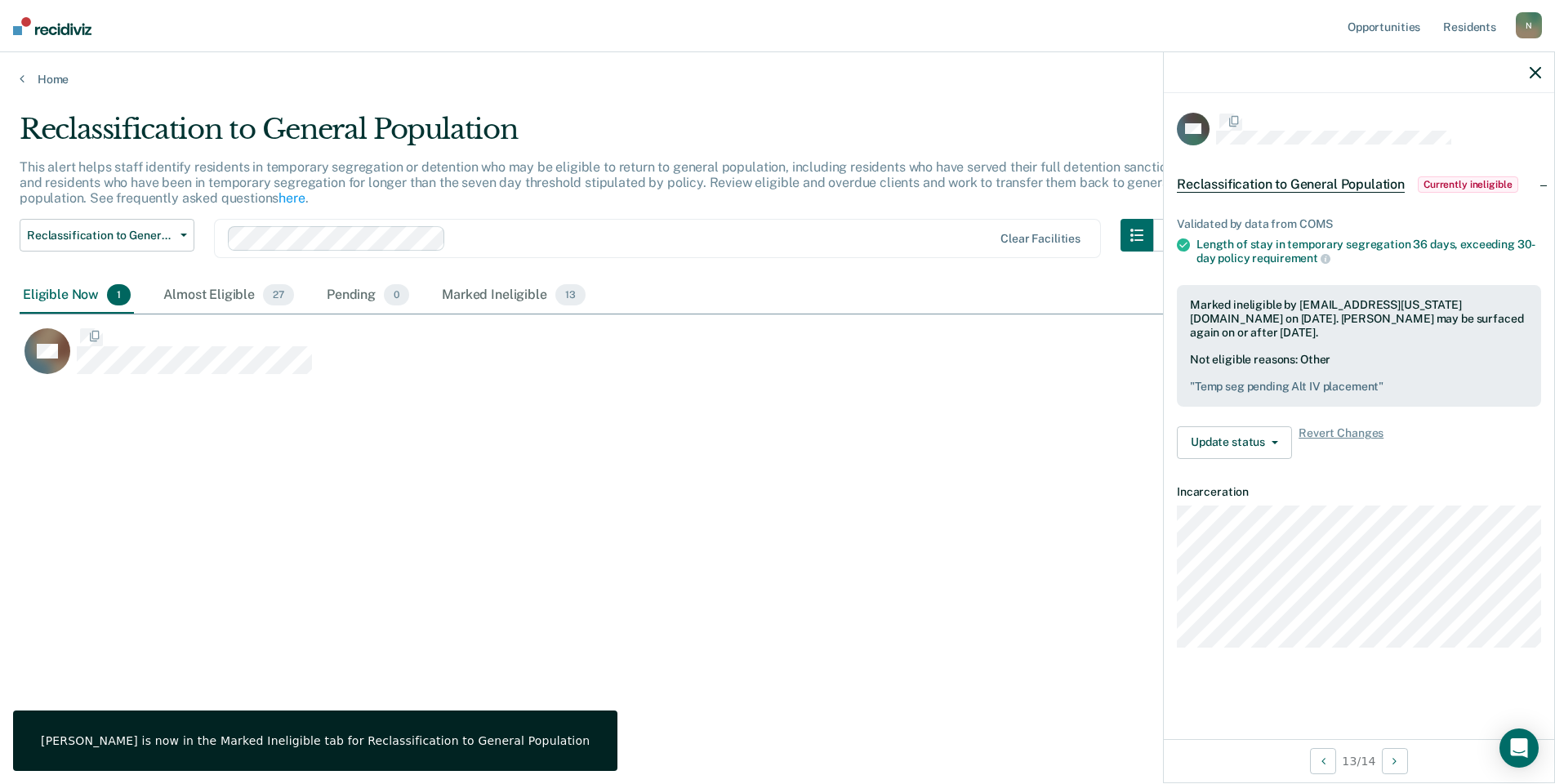
scroll to position [0, 0]
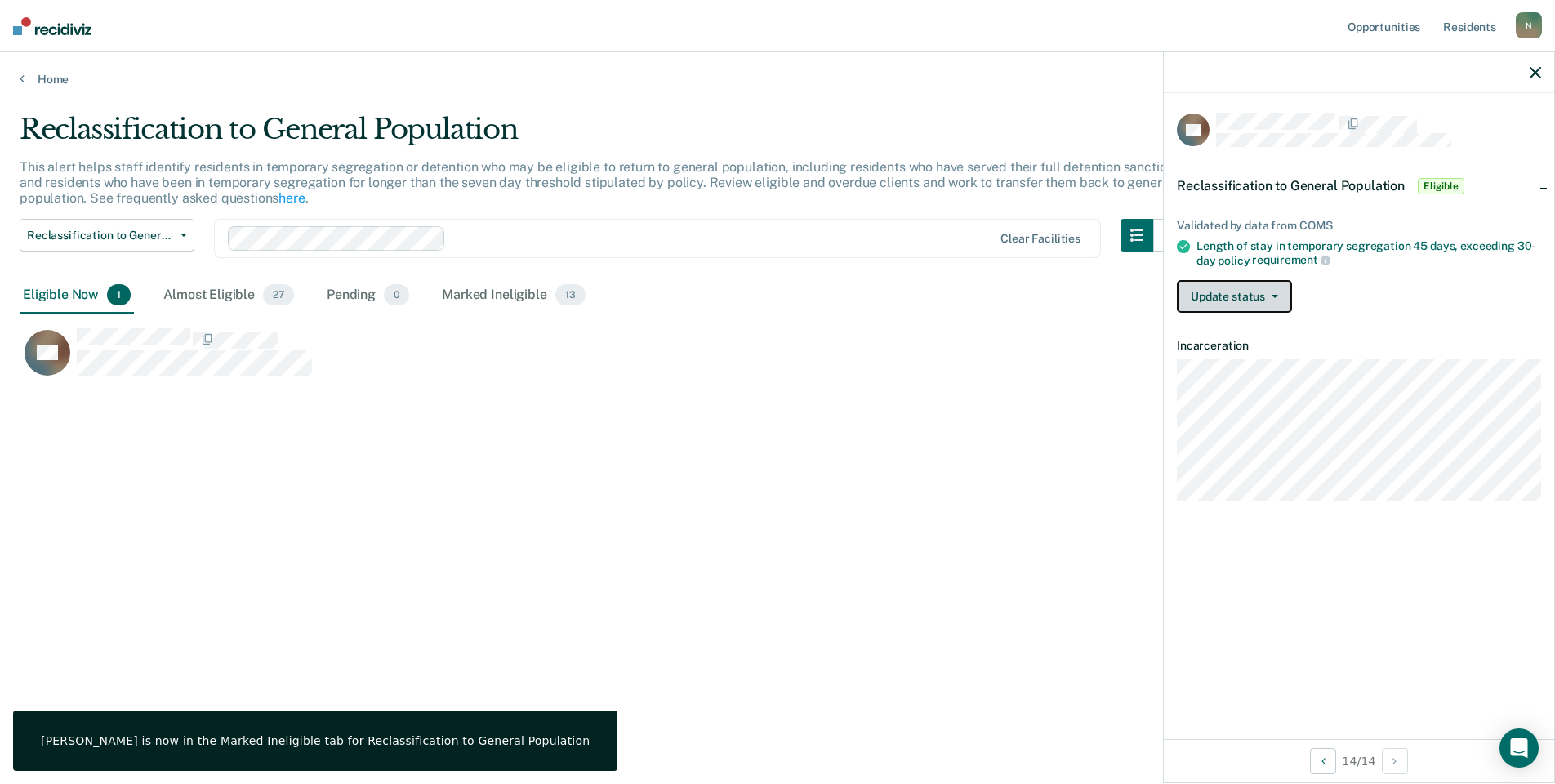
click at [1231, 289] on button "Update status" at bounding box center [1234, 297] width 115 height 33
click at [1255, 355] on button "Mark Ineligible" at bounding box center [1256, 361] width 158 height 26
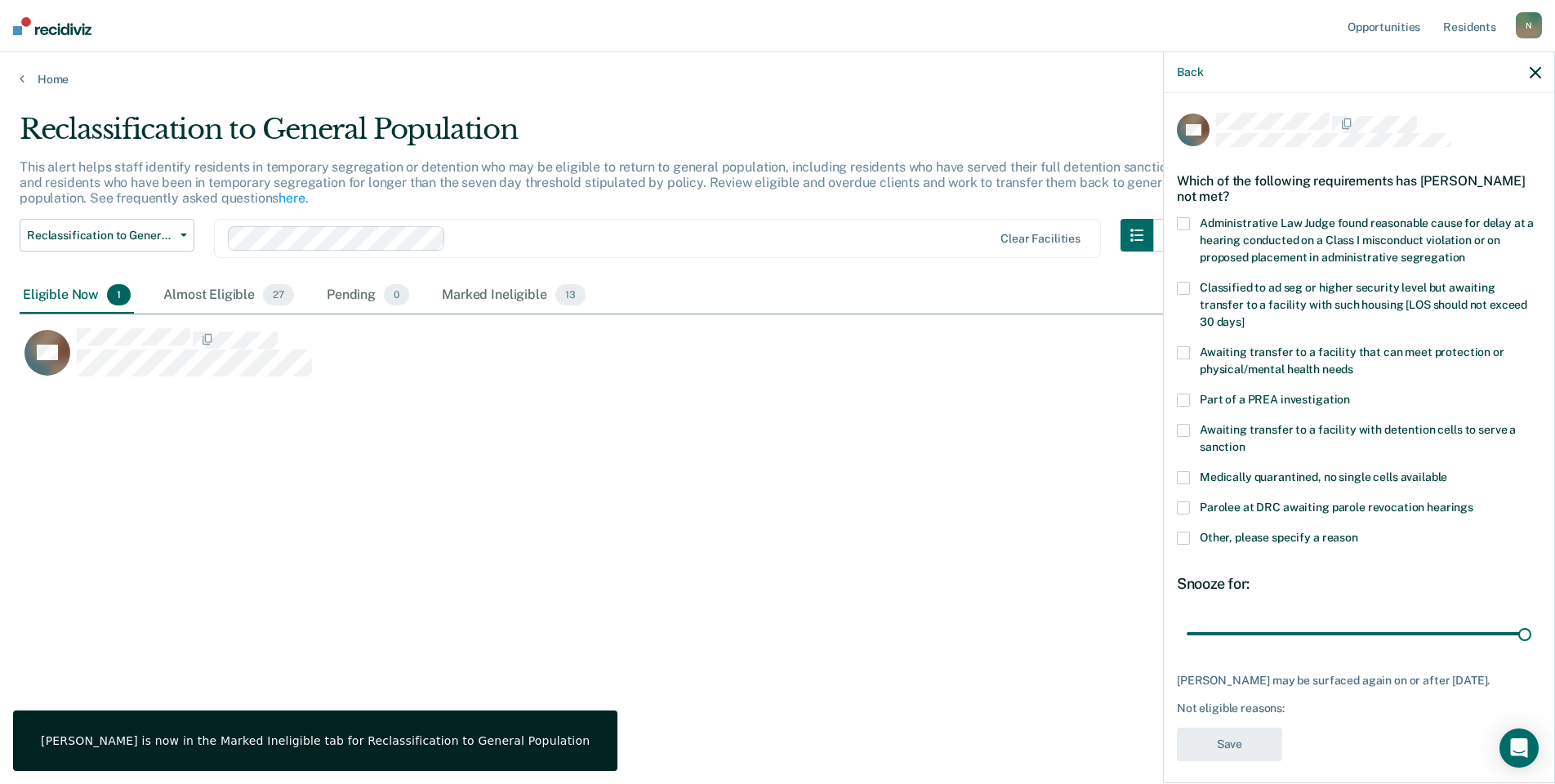
click at [1190, 532] on span at bounding box center [1183, 538] width 13 height 13
click at [1358, 532] on input "Other, please specify a reason" at bounding box center [1358, 532] width 0 height 0
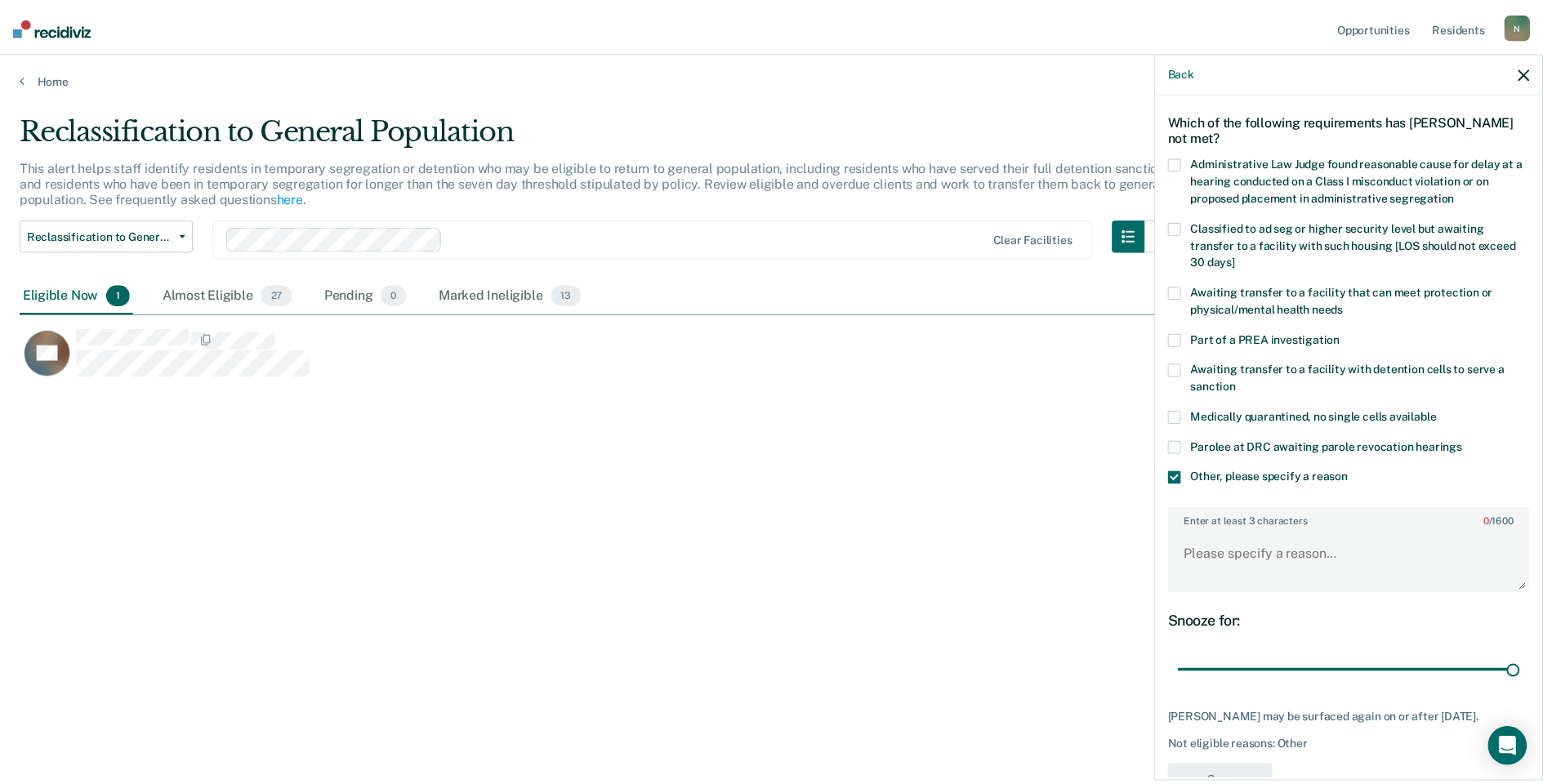
scroll to position [122, 0]
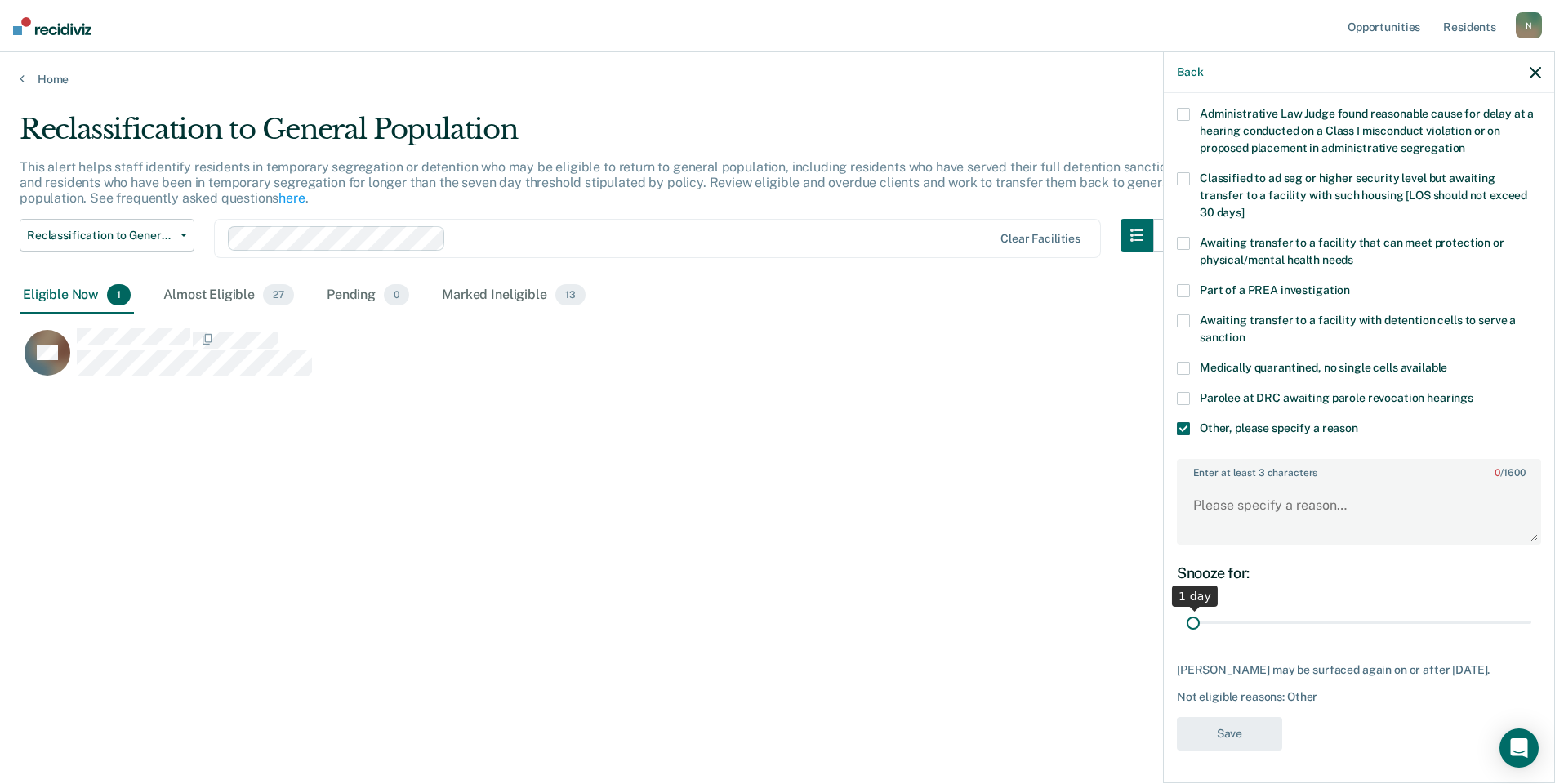
drag, startPoint x: 1510, startPoint y: 612, endPoint x: 1174, endPoint y: 617, distance: 336.0
type input "1"
click at [1187, 617] on input "range" at bounding box center [1359, 622] width 345 height 28
click at [1196, 498] on textarea "Enter at least 3 characters 0 / 1600" at bounding box center [1359, 513] width 361 height 60
type textarea "Temp seg pending Alt IV placement"
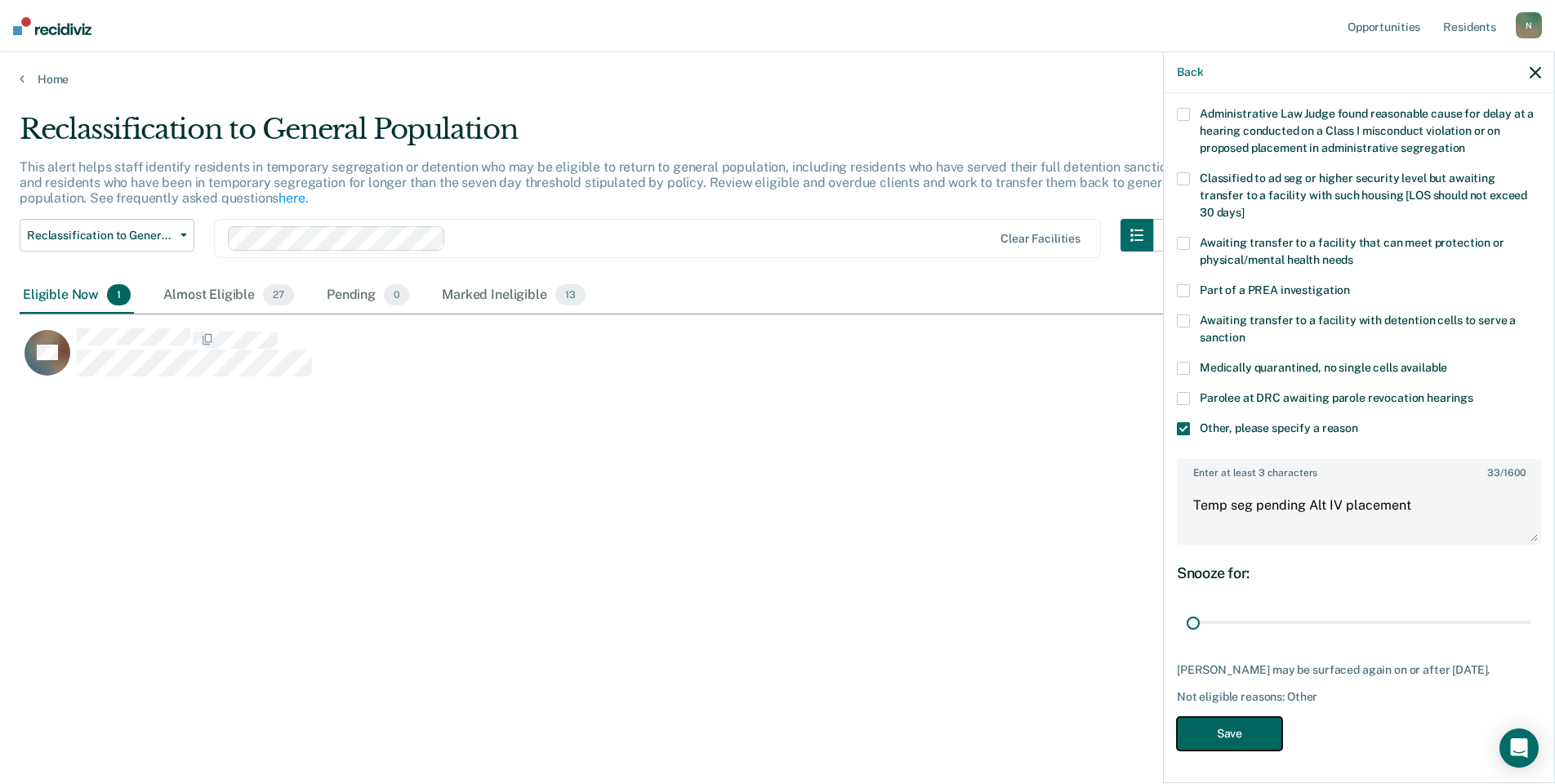
click at [1238, 747] on button "Save" at bounding box center [1230, 733] width 105 height 33
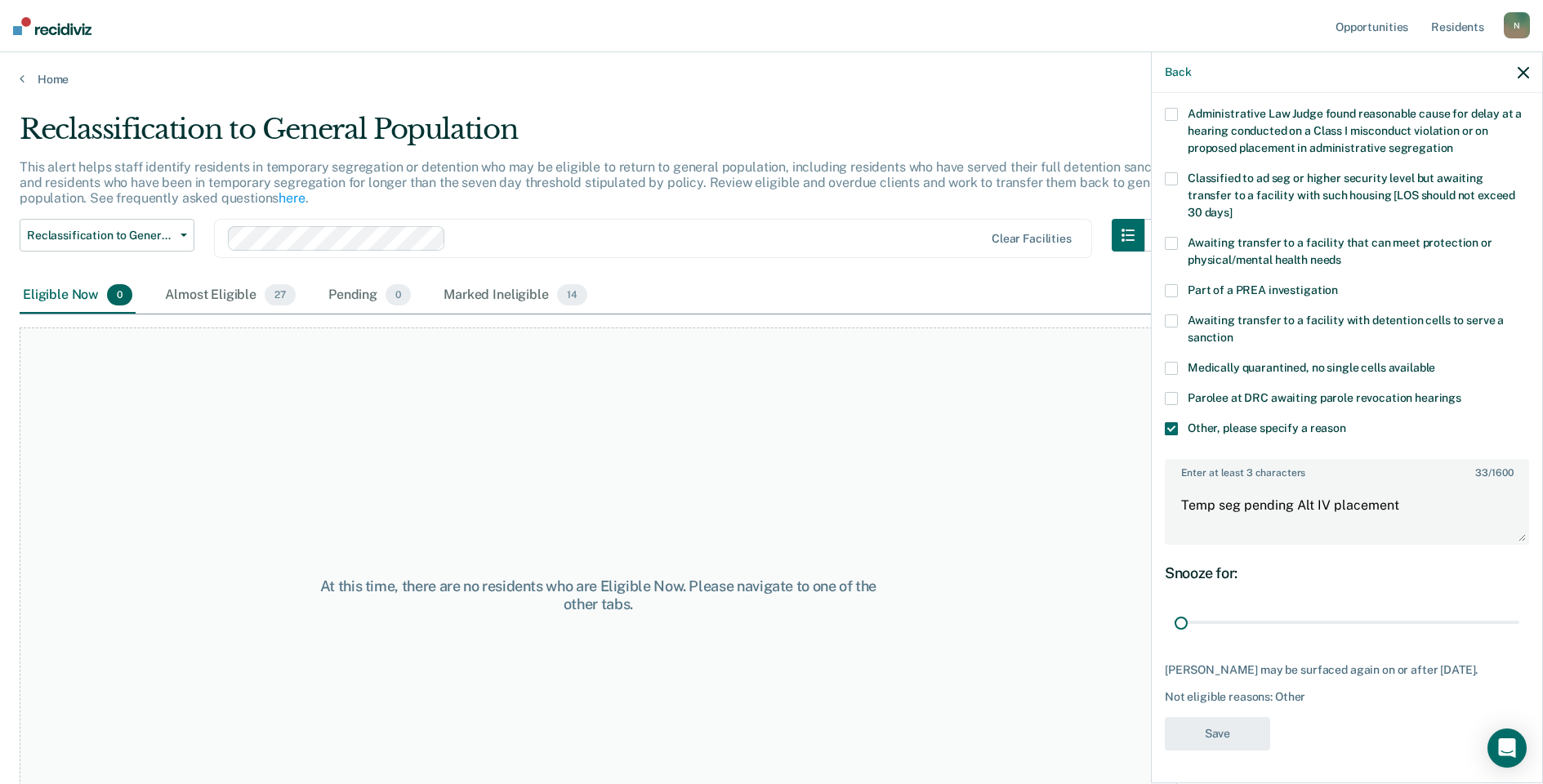
scroll to position [0, 0]
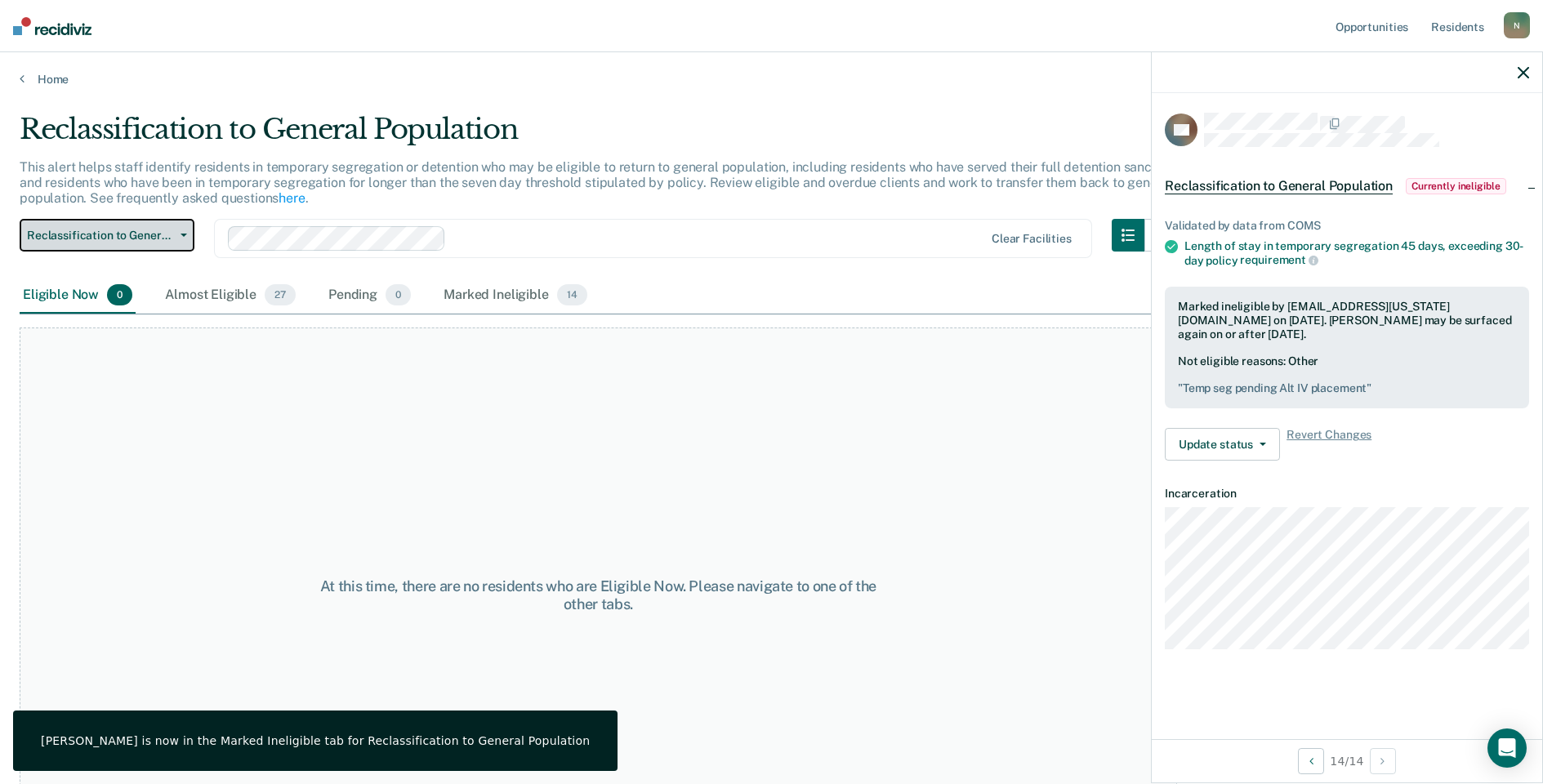
click at [179, 243] on button "Reclassification to General Population" at bounding box center [106, 236] width 174 height 33
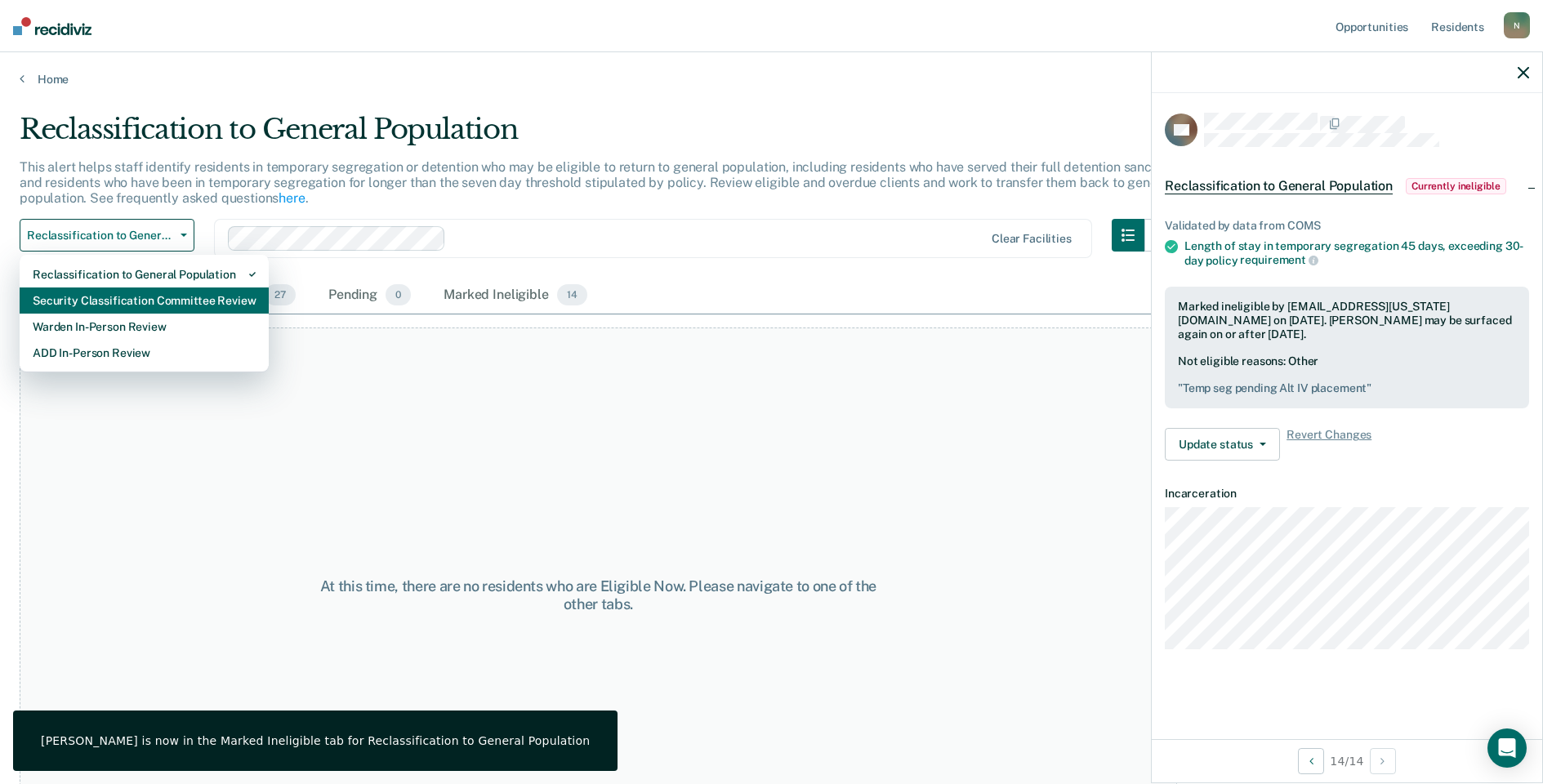
click at [150, 298] on div "Security Classification Committee Review" at bounding box center [144, 300] width 223 height 26
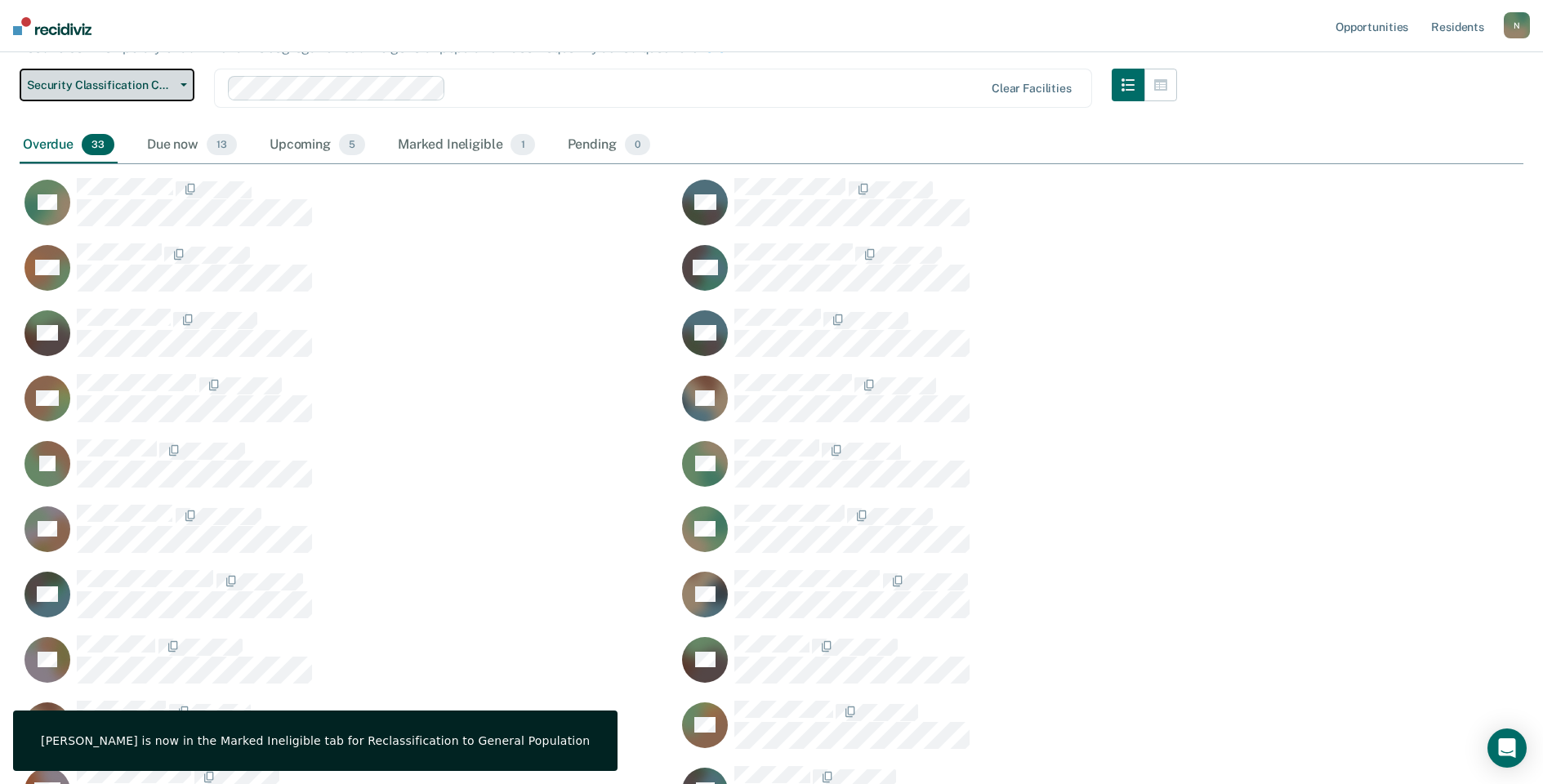
scroll to position [164, 0]
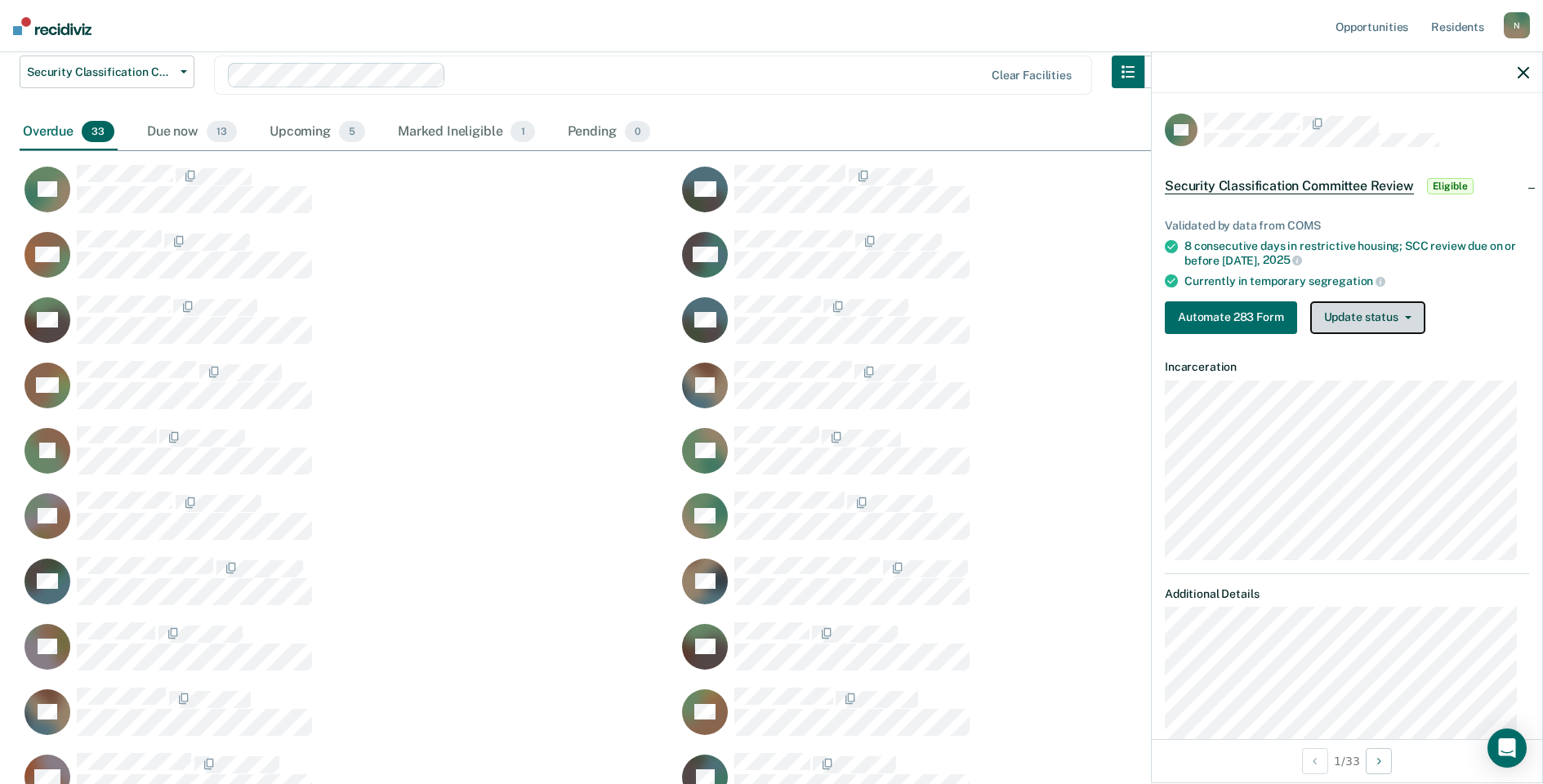
click at [1388, 313] on button "Update status" at bounding box center [1368, 317] width 115 height 33
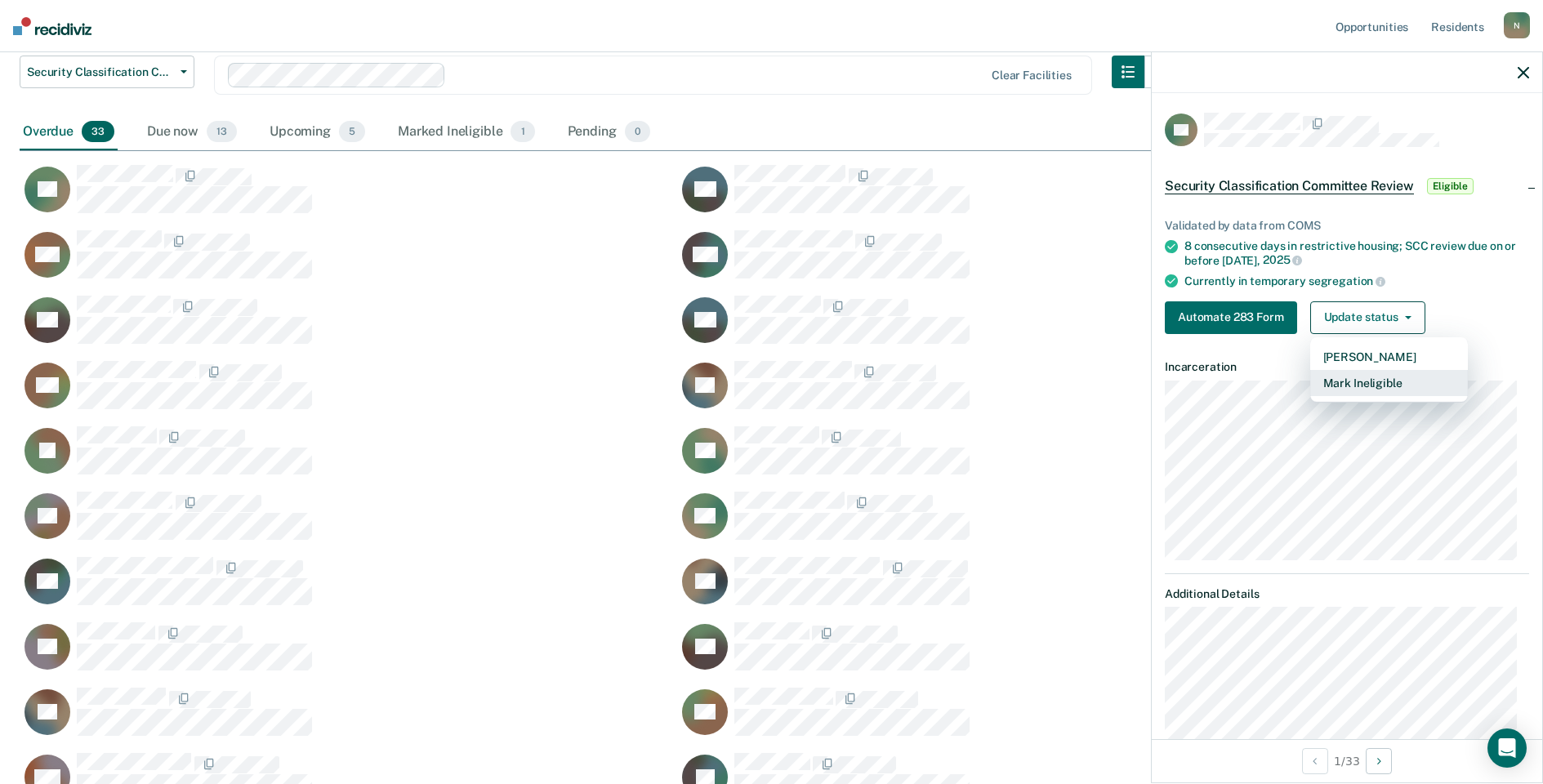
click at [1337, 377] on button "Mark Ineligible" at bounding box center [1389, 383] width 158 height 26
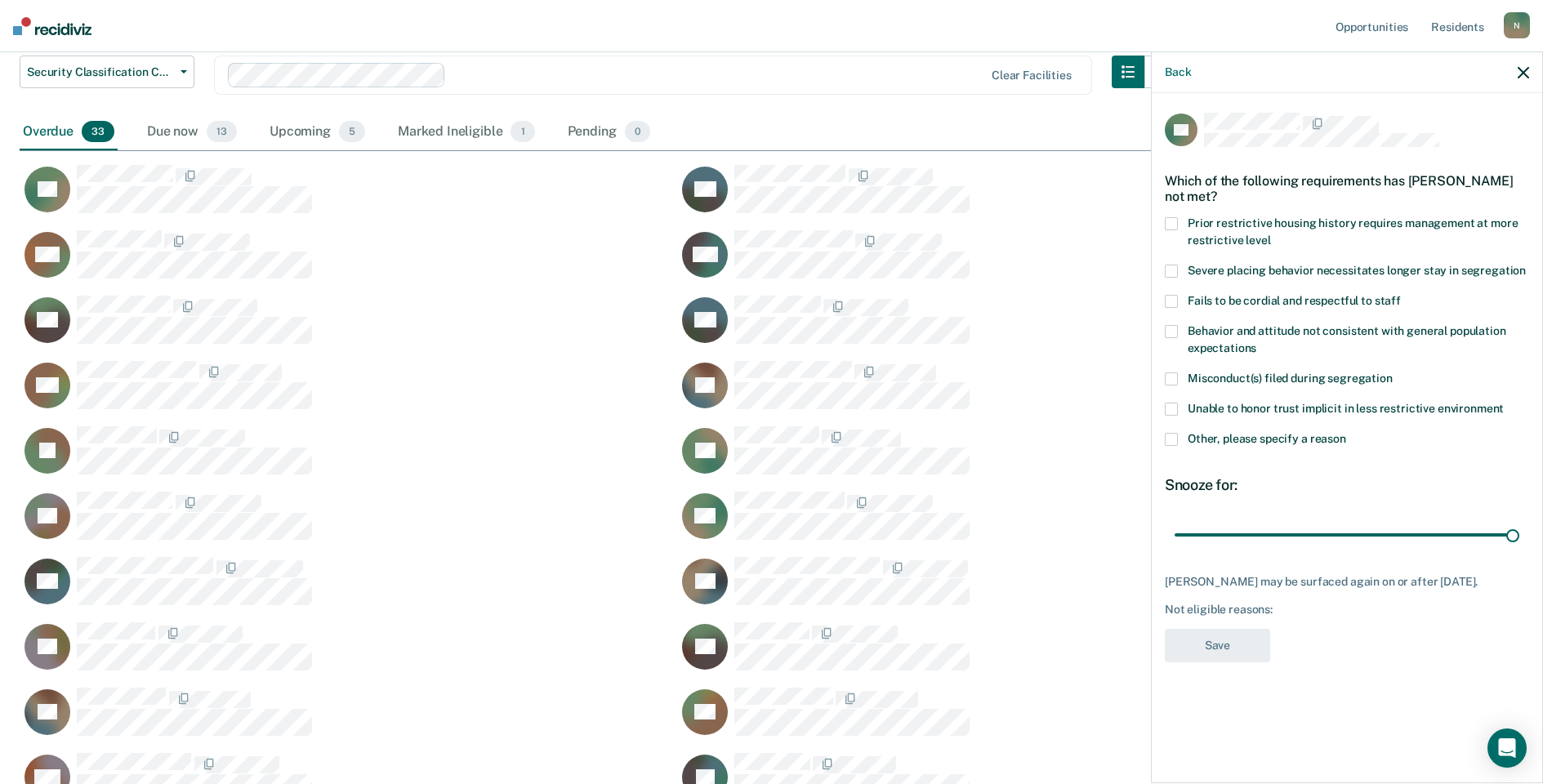
click at [1170, 437] on span at bounding box center [1171, 438] width 13 height 13
click at [1346, 432] on input "Other, please specify a reason" at bounding box center [1346, 432] width 0 height 0
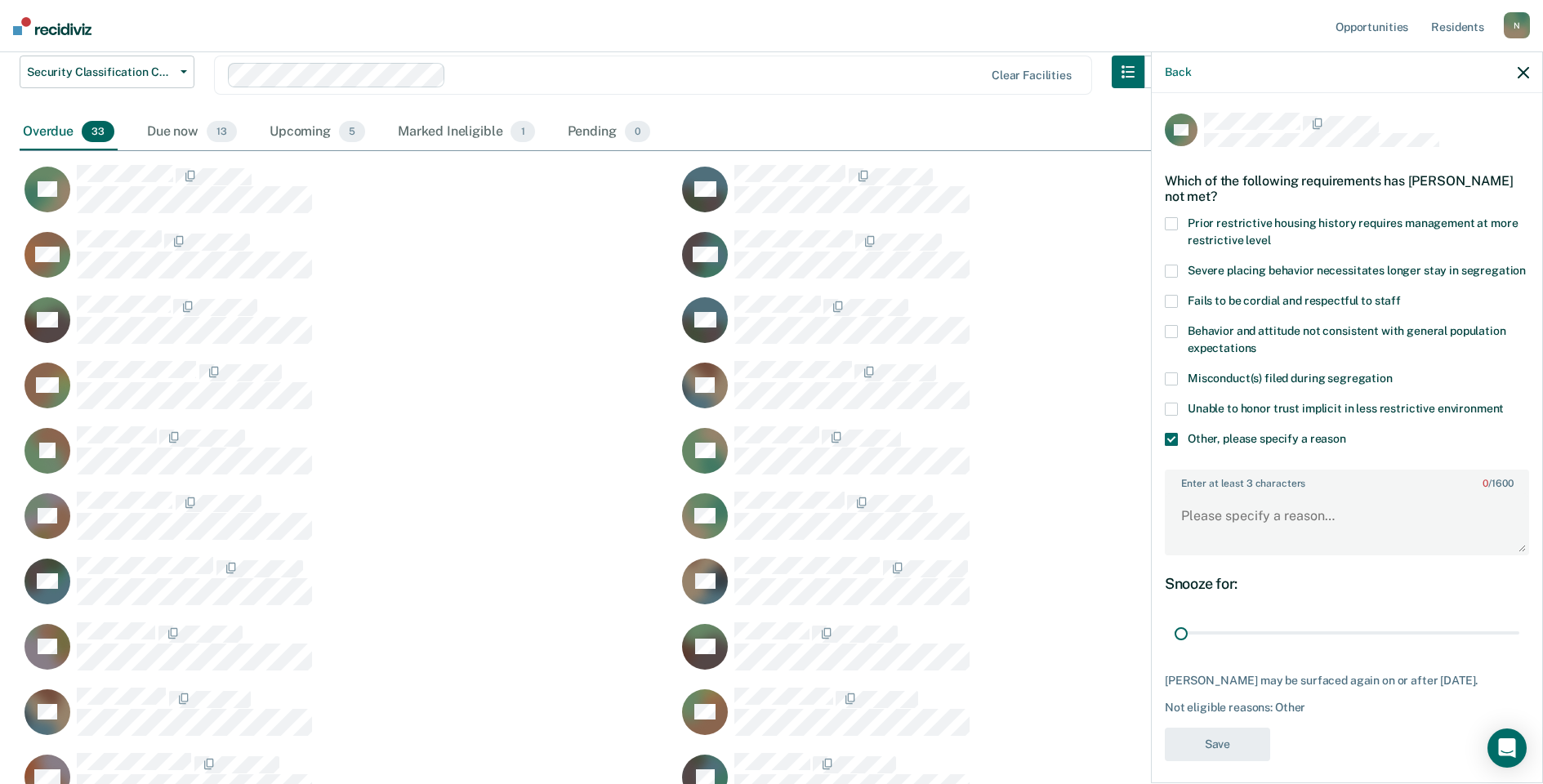
drag, startPoint x: 1497, startPoint y: 645, endPoint x: 1117, endPoint y: 667, distance: 380.6
type input "1"
click at [1175, 648] on input "range" at bounding box center [1347, 633] width 345 height 28
click at [1199, 543] on textarea "Enter at least 3 characters 0 / 1600" at bounding box center [1346, 523] width 361 height 60
type textarea "Temp seg until end of detention [DATE]"
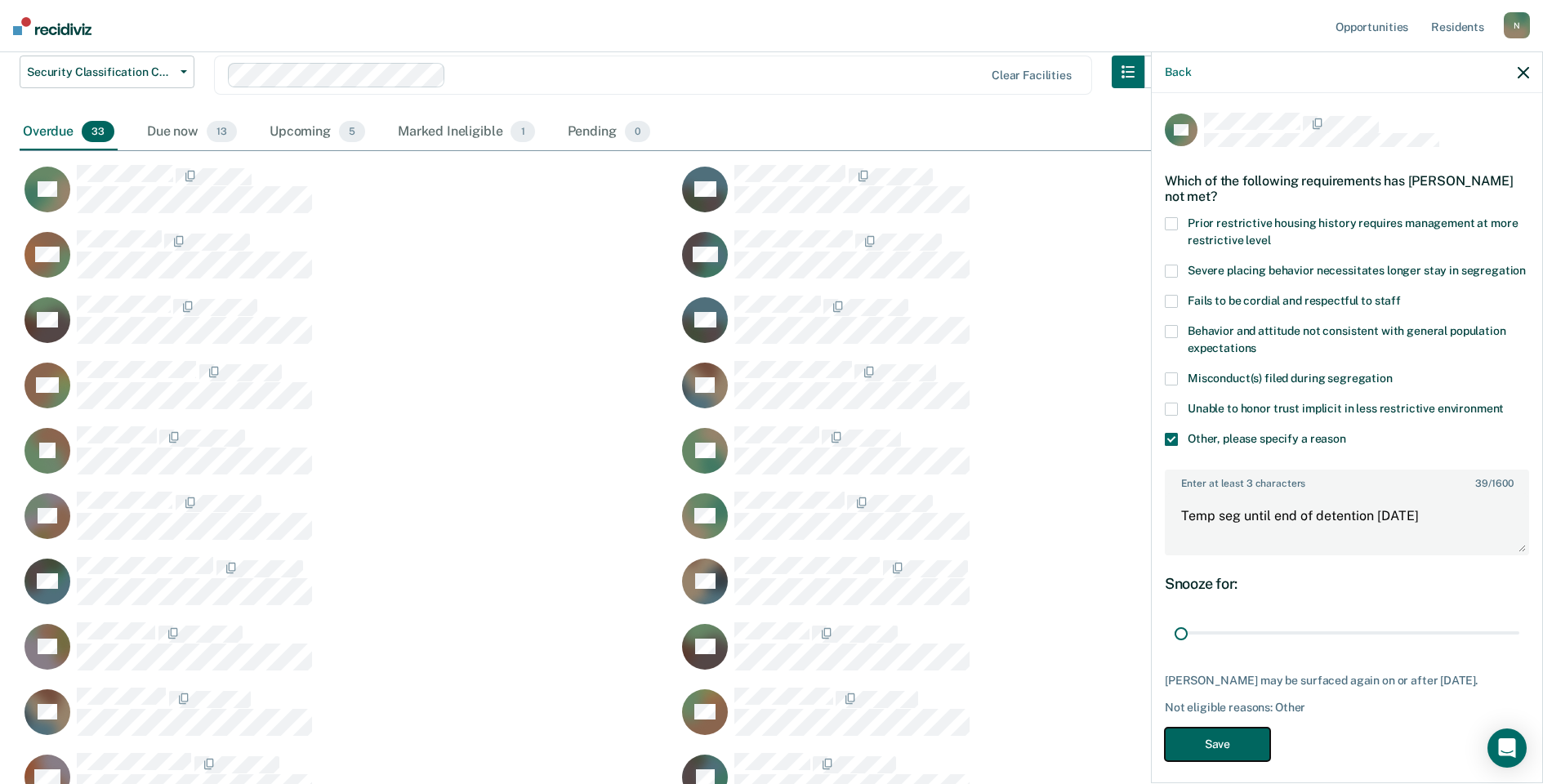
click at [1226, 761] on button "Save" at bounding box center [1218, 744] width 105 height 33
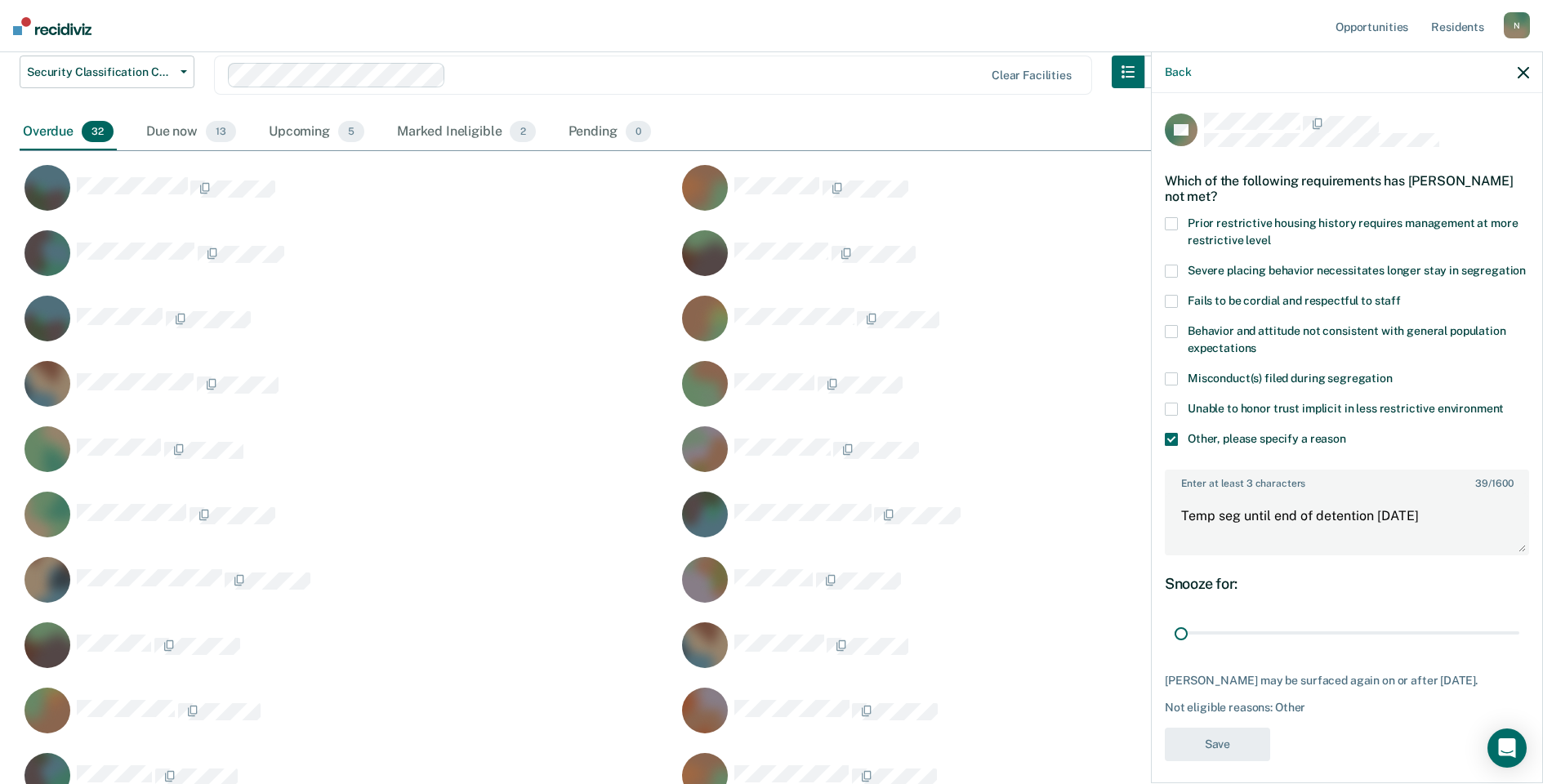
scroll to position [1243, 1491]
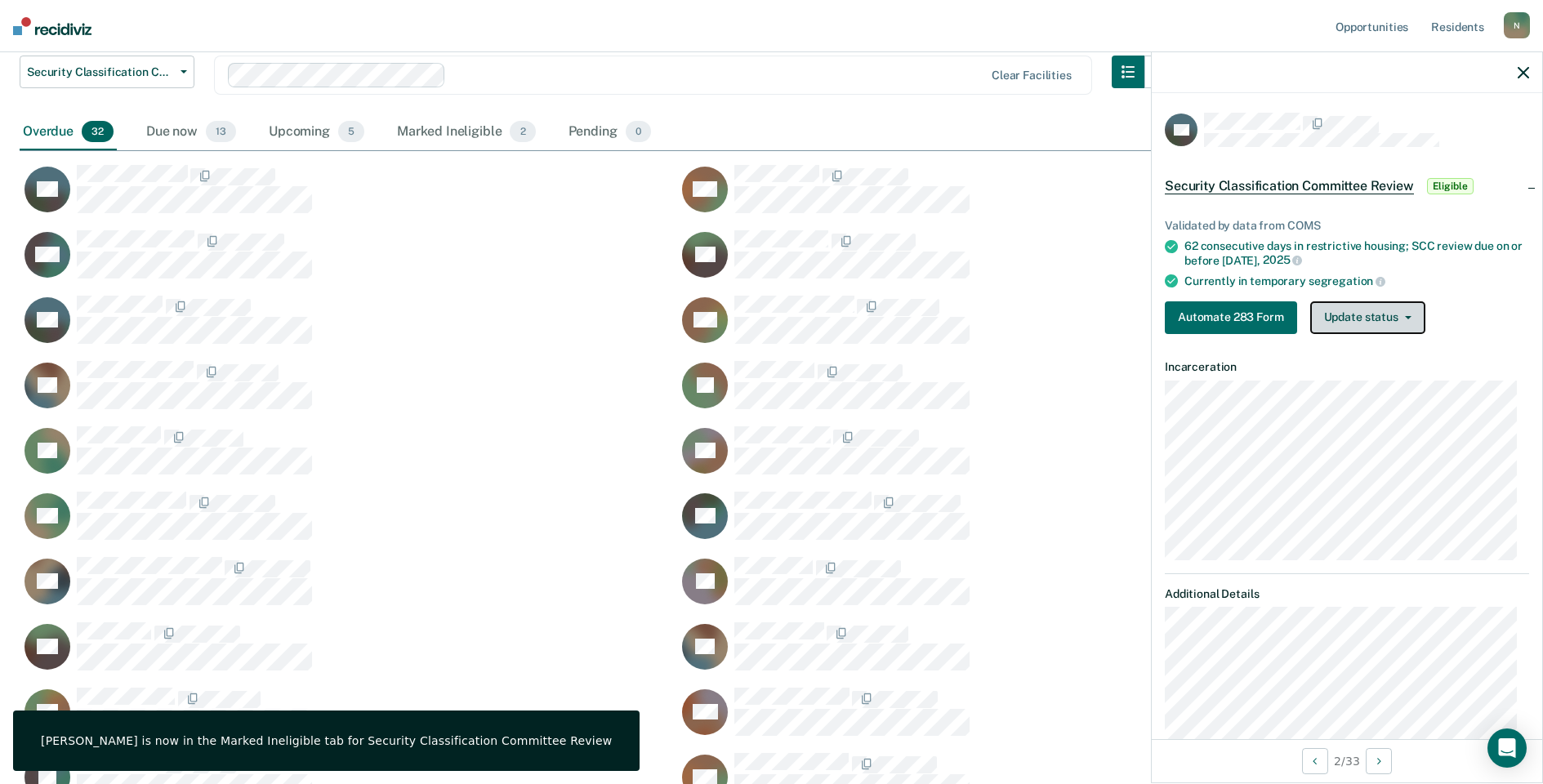
click at [1344, 323] on button "Update status" at bounding box center [1368, 317] width 115 height 33
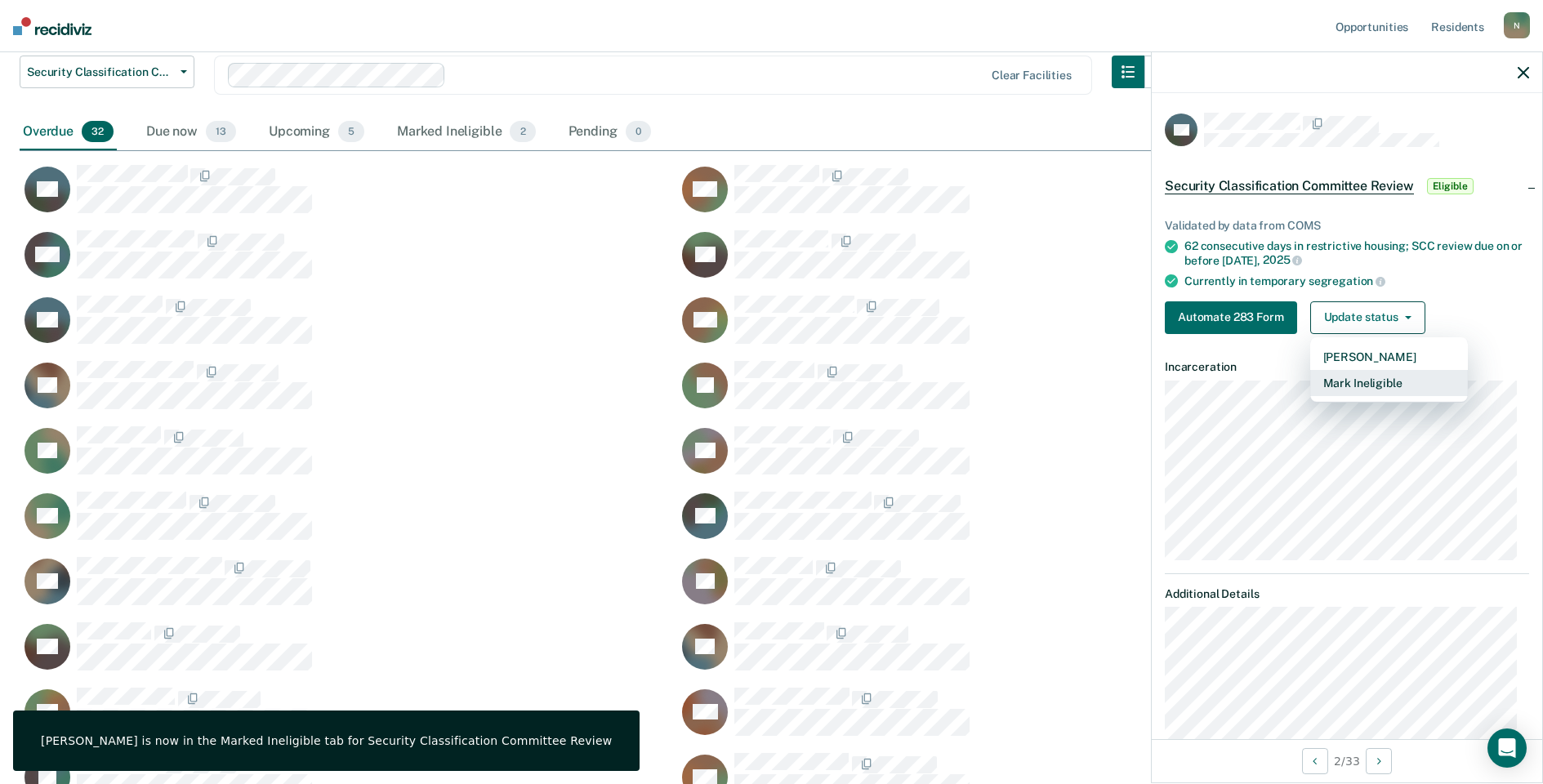
click at [1331, 380] on button "Mark Ineligible" at bounding box center [1389, 383] width 158 height 26
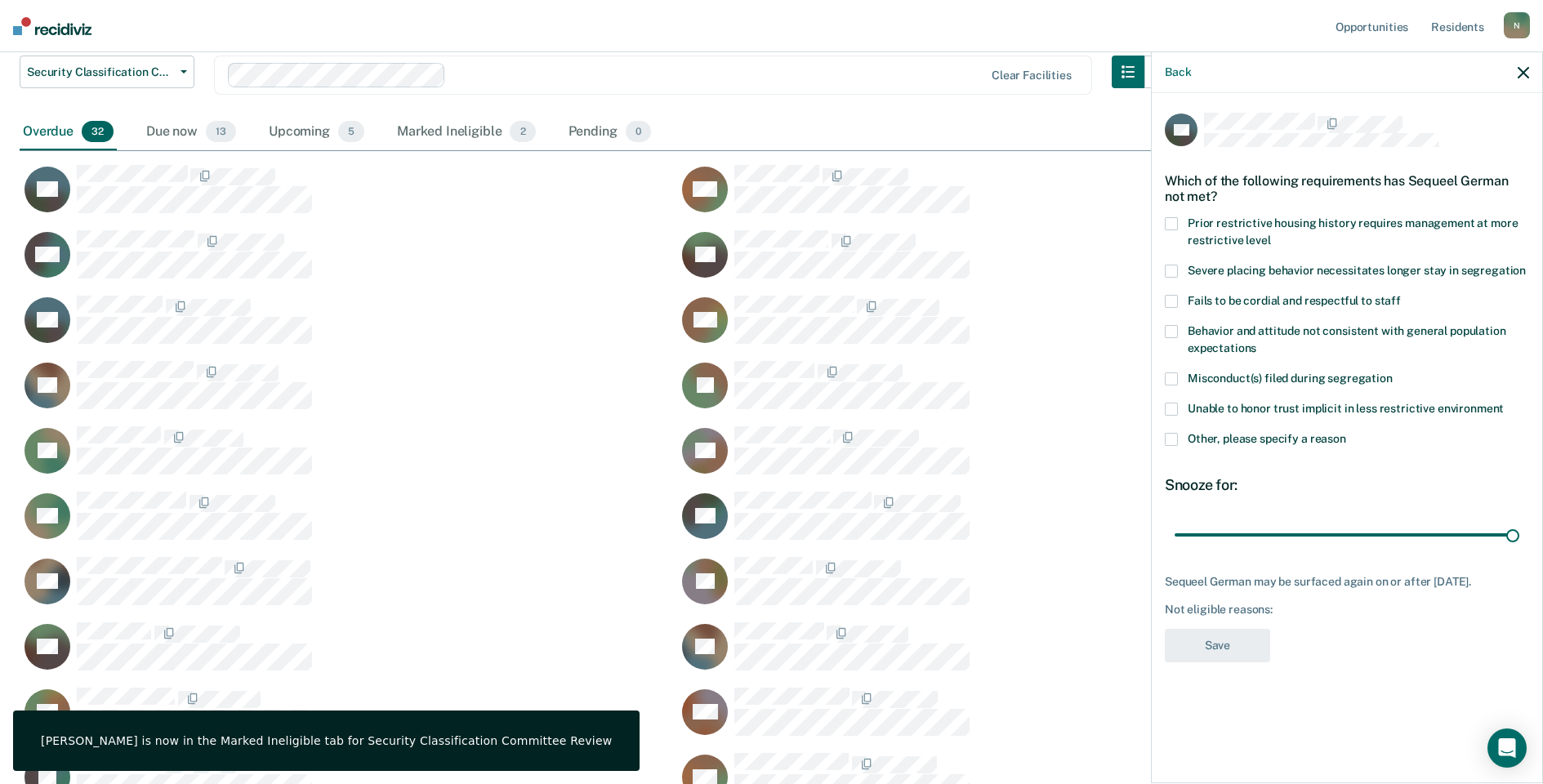
click at [1170, 445] on label "Other, please specify a reason" at bounding box center [1347, 441] width 364 height 18
click at [1346, 432] on input "Other, please specify a reason" at bounding box center [1346, 432] width 0 height 0
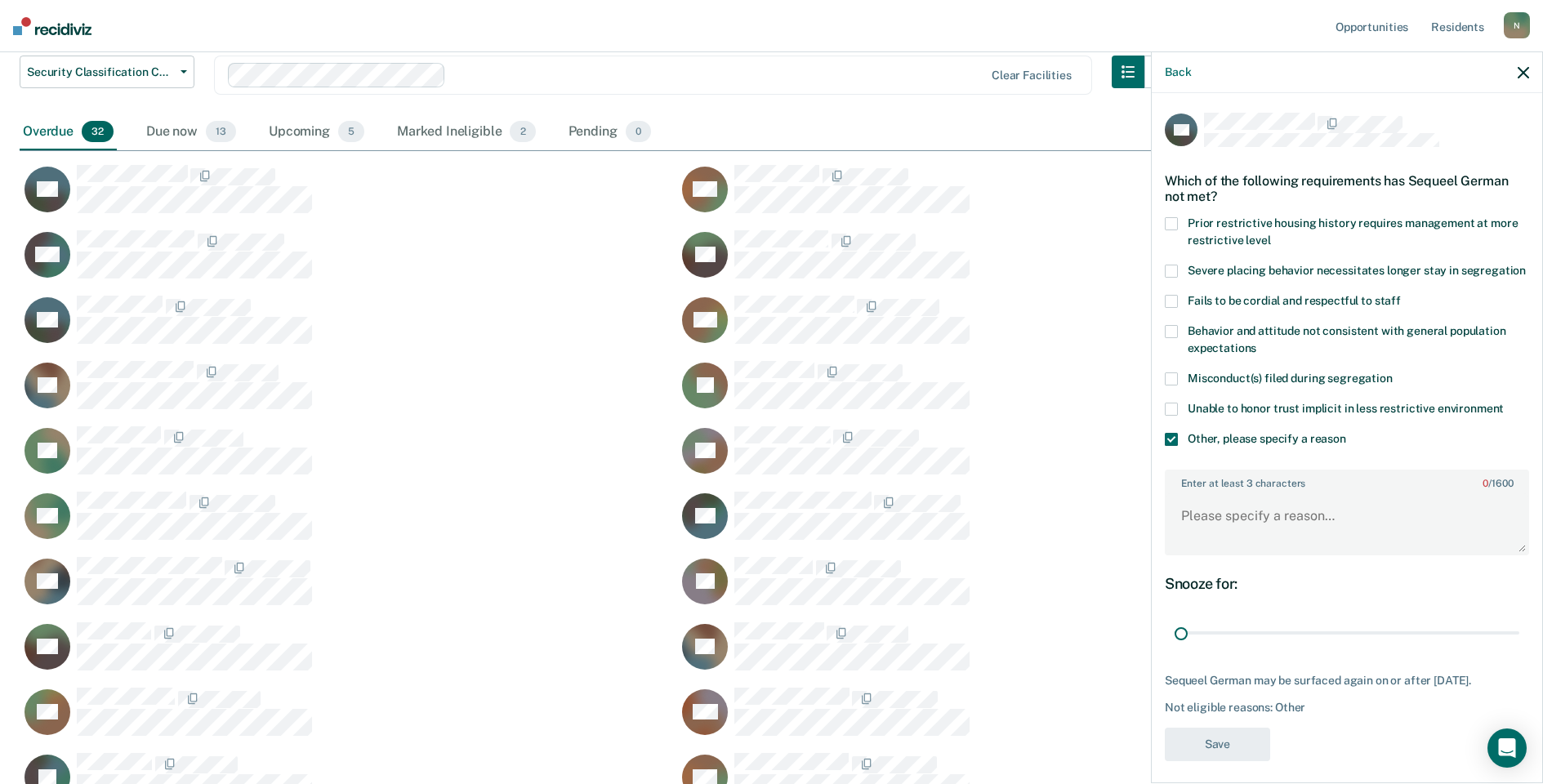
drag, startPoint x: 1503, startPoint y: 646, endPoint x: 1211, endPoint y: 570, distance: 301.7
type input "1"
click at [1176, 648] on input "range" at bounding box center [1347, 633] width 345 height 28
click at [1229, 543] on textarea "Enter at least 3 characters 0 / 1600" at bounding box center [1346, 523] width 361 height 60
type textarea "Temp seg pending Alt IV placement"
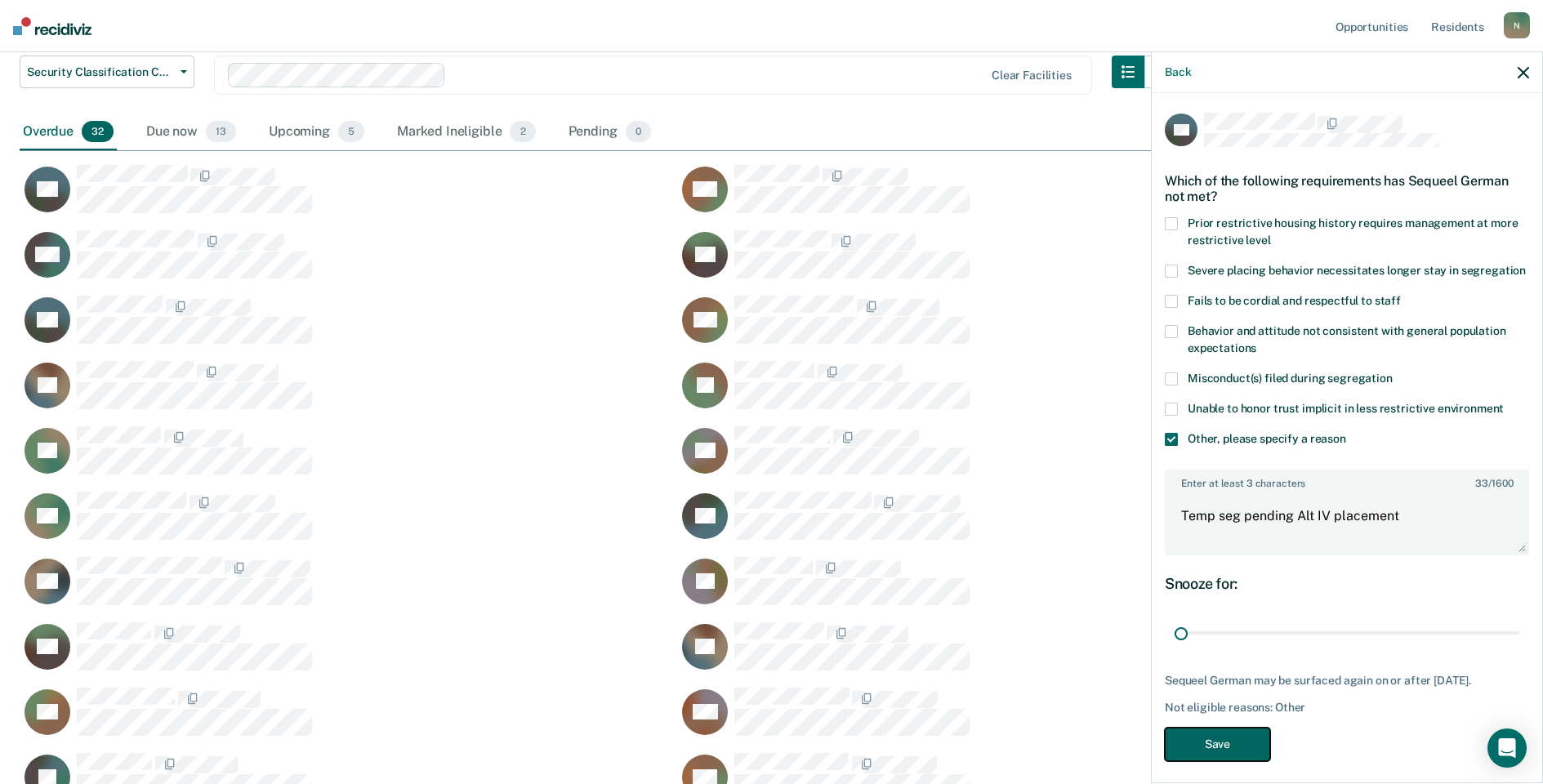
click at [1198, 761] on button "Save" at bounding box center [1218, 744] width 105 height 33
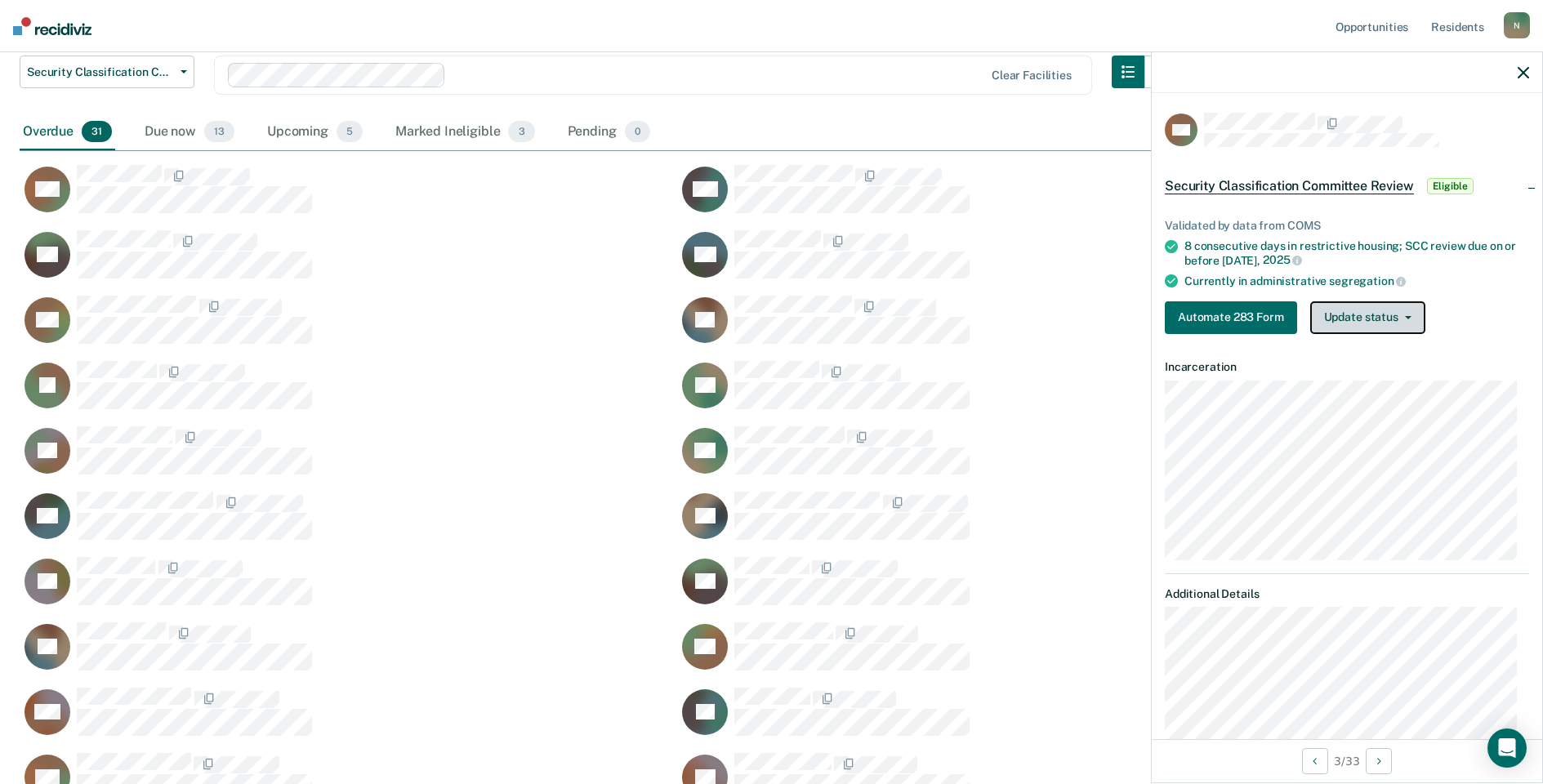
click at [1353, 319] on button "Update status" at bounding box center [1368, 317] width 115 height 33
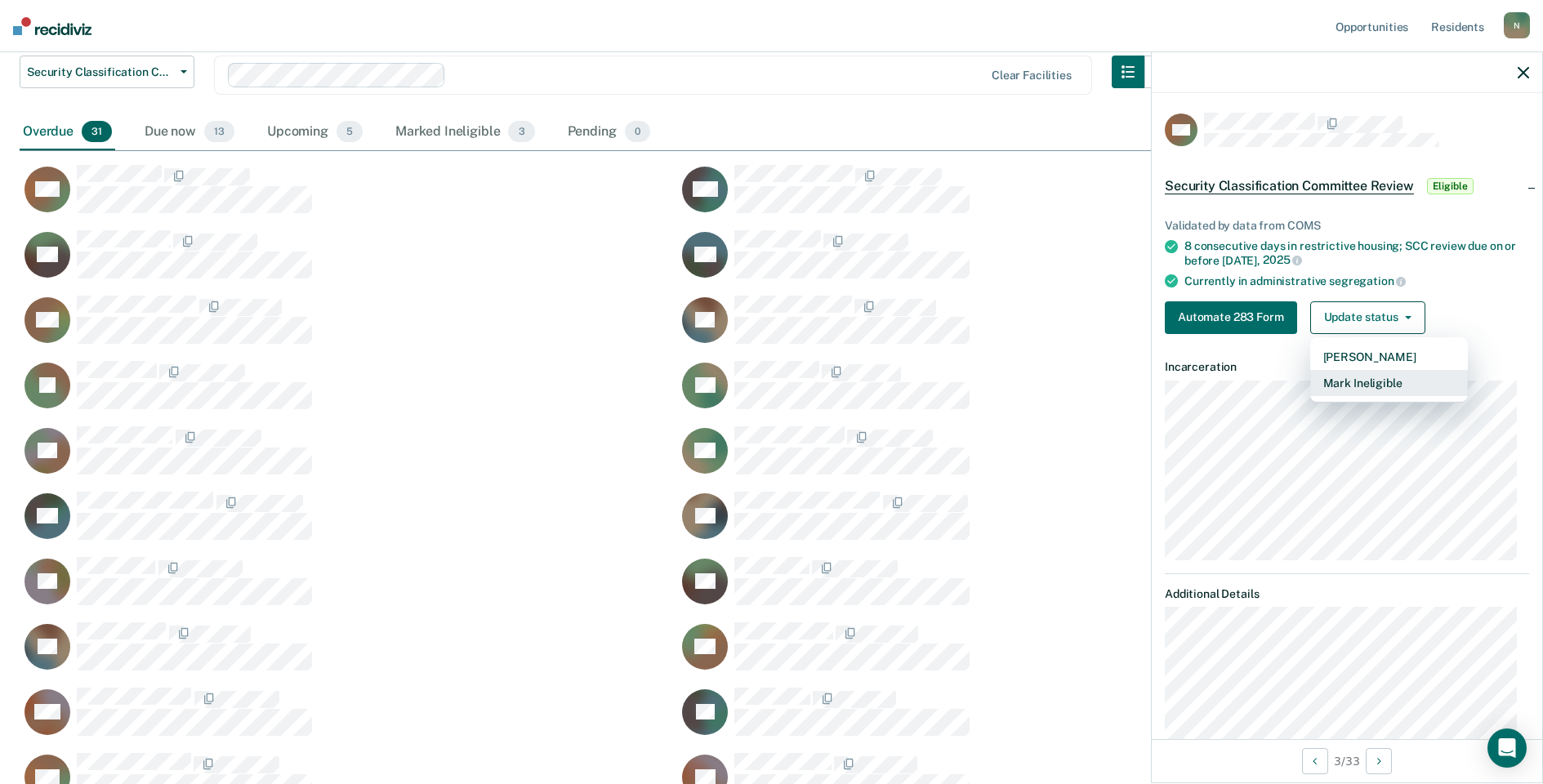
click at [1349, 383] on button "Mark Ineligible" at bounding box center [1389, 383] width 158 height 26
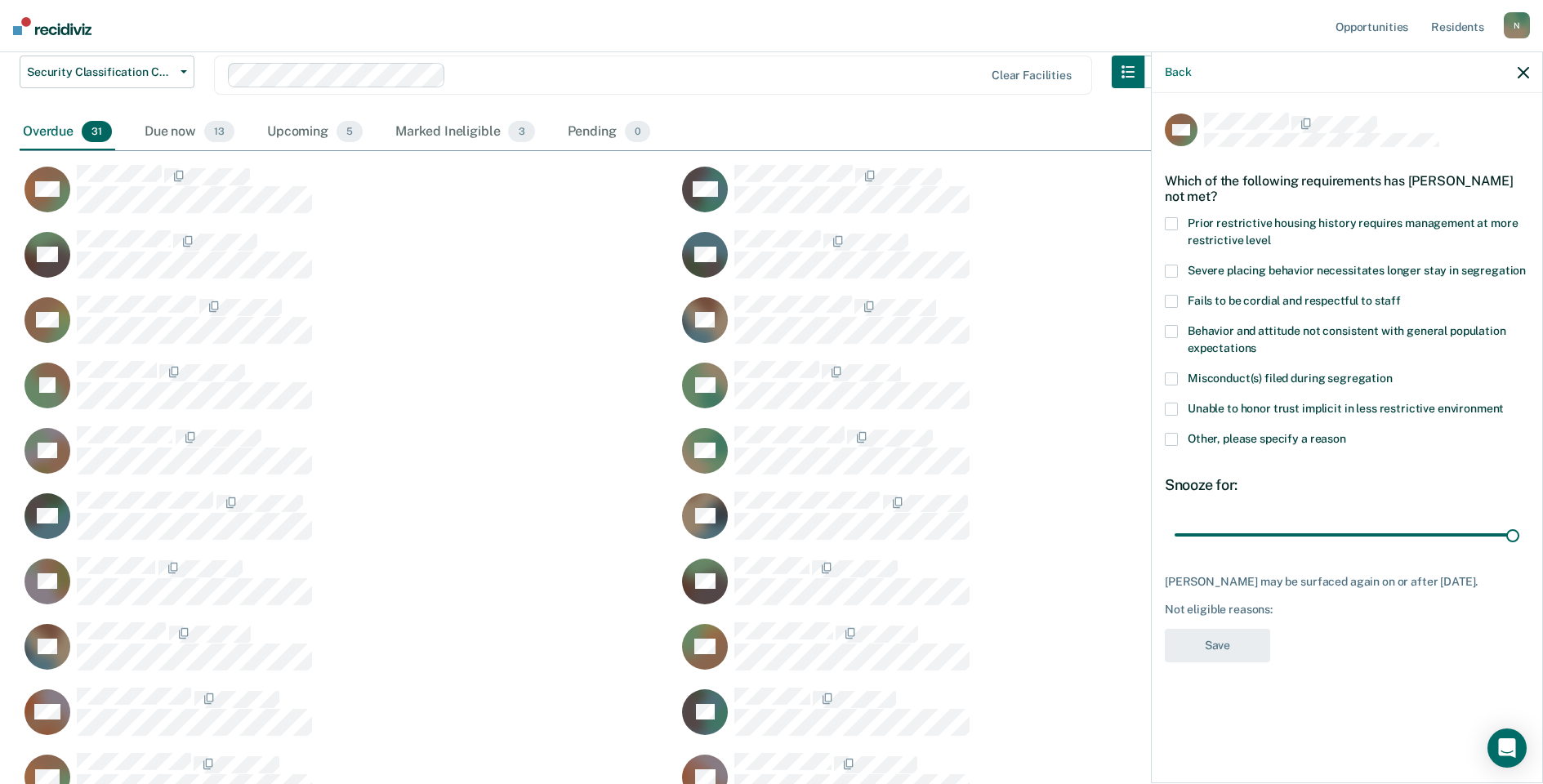
click at [1170, 445] on label "Other, please specify a reason" at bounding box center [1347, 441] width 364 height 18
click at [1346, 432] on input "Other, please specify a reason" at bounding box center [1346, 432] width 0 height 0
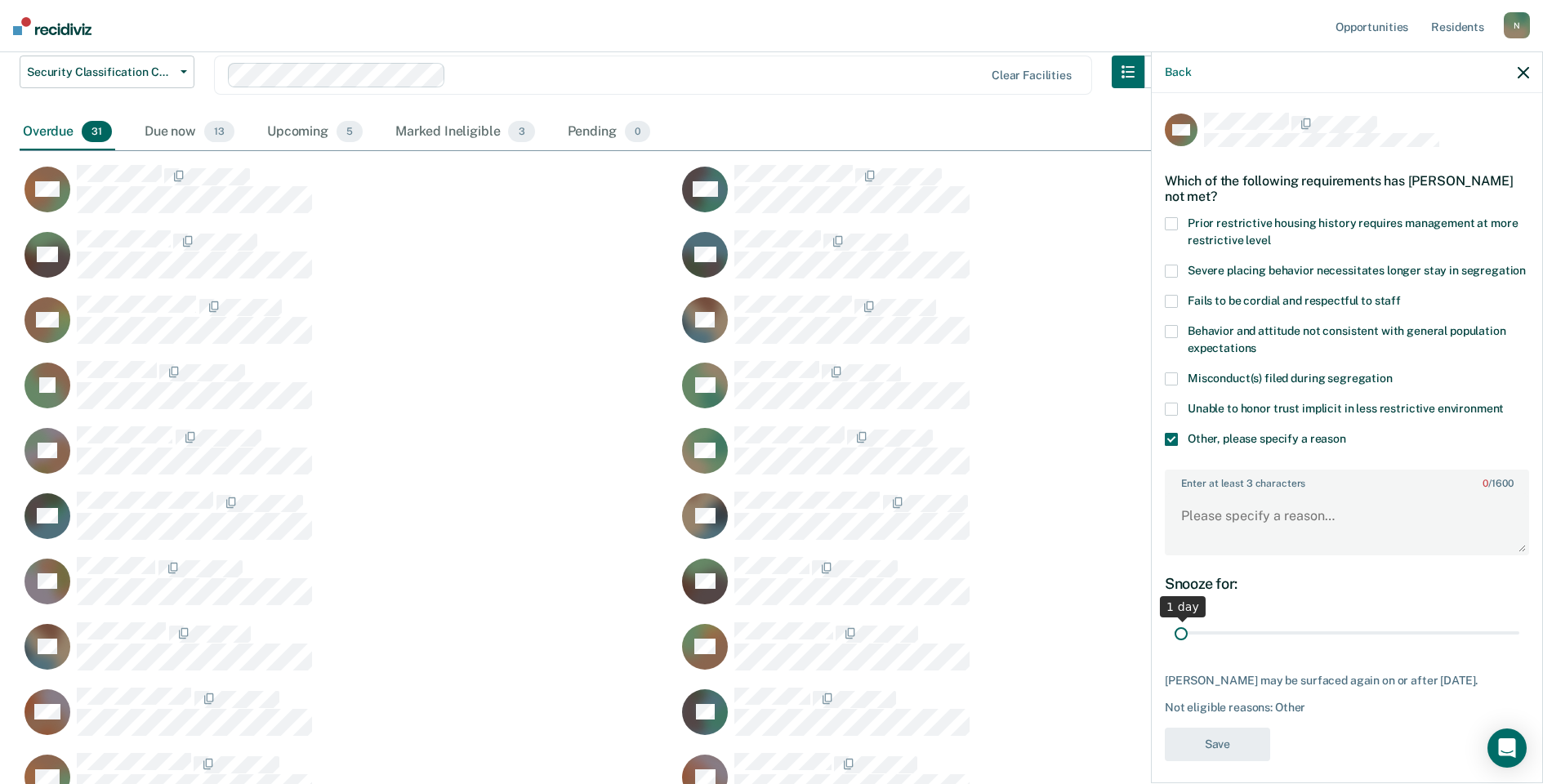
drag, startPoint x: 1499, startPoint y: 650, endPoint x: 1148, endPoint y: 670, distance: 351.6
type input "1"
click at [1175, 648] on input "range" at bounding box center [1347, 633] width 345 height 28
click at [1227, 543] on textarea "Enter at least 3 characters 0 / 1600" at bounding box center [1346, 523] width 361 height 60
type textarea "Temp seg until end of detention [DATE]"
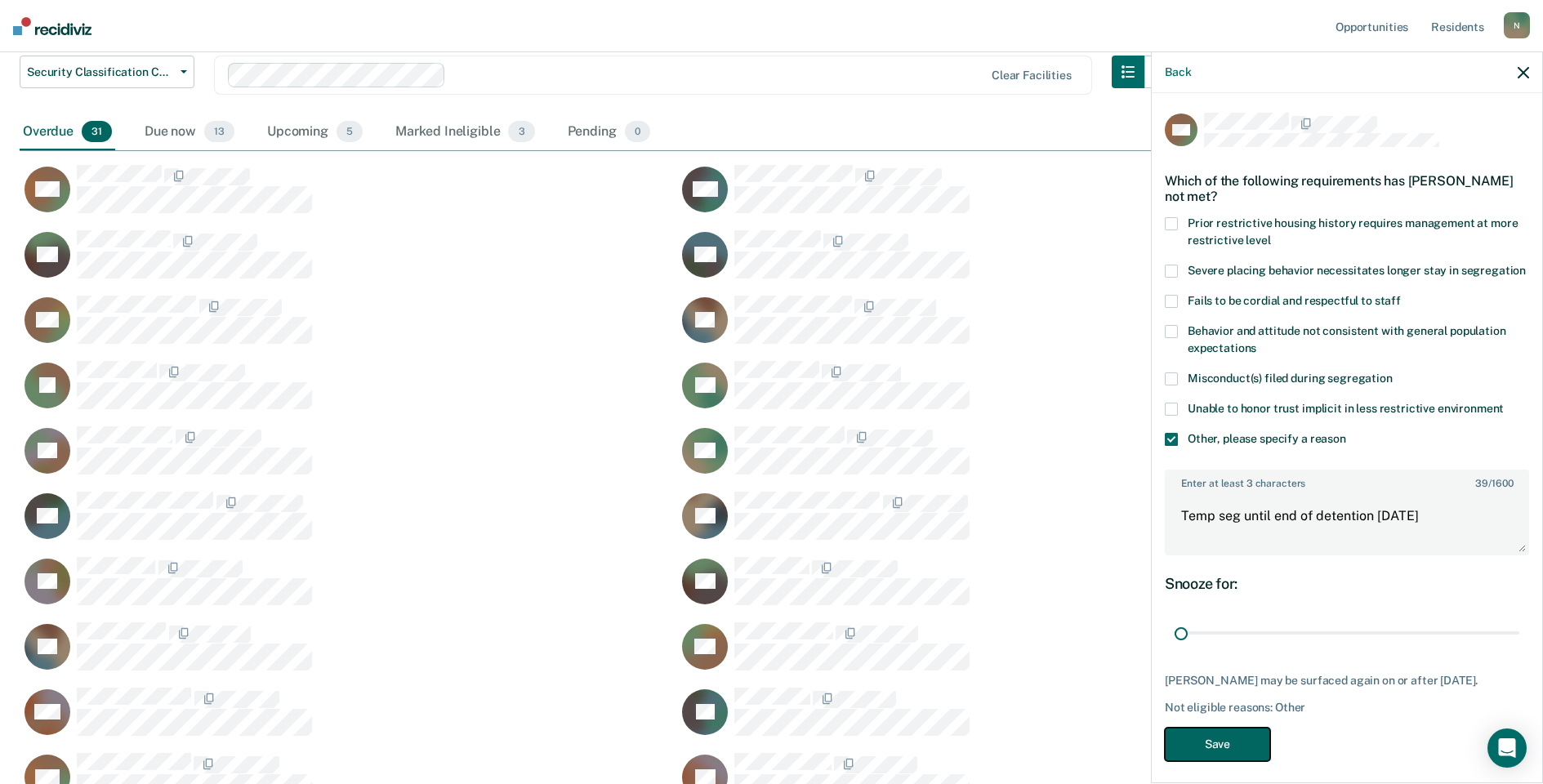
click at [1236, 760] on button "Save" at bounding box center [1218, 744] width 105 height 33
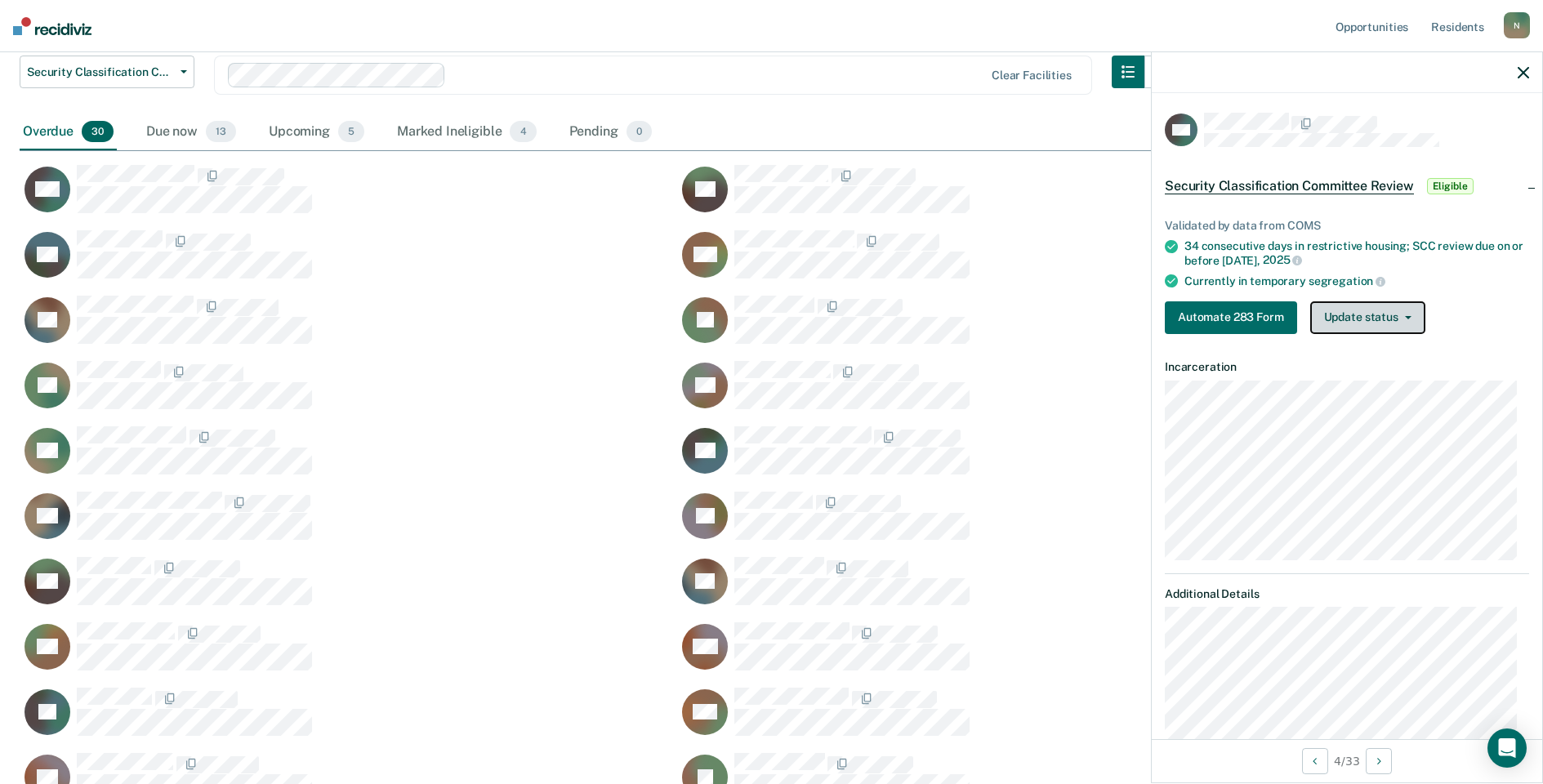
click at [1344, 323] on button "Update status" at bounding box center [1368, 317] width 115 height 33
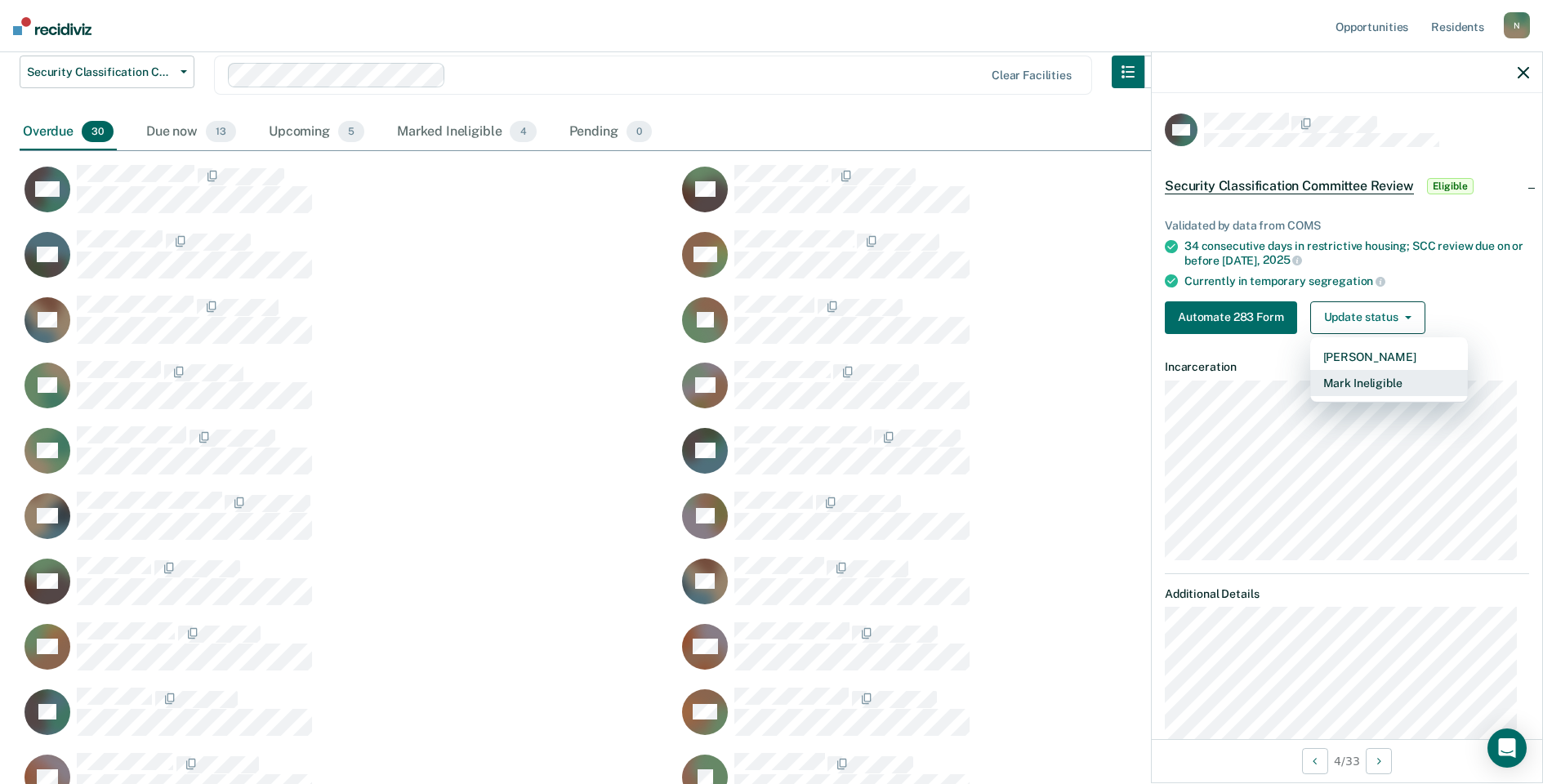
click at [1348, 381] on button "Mark Ineligible" at bounding box center [1389, 383] width 158 height 26
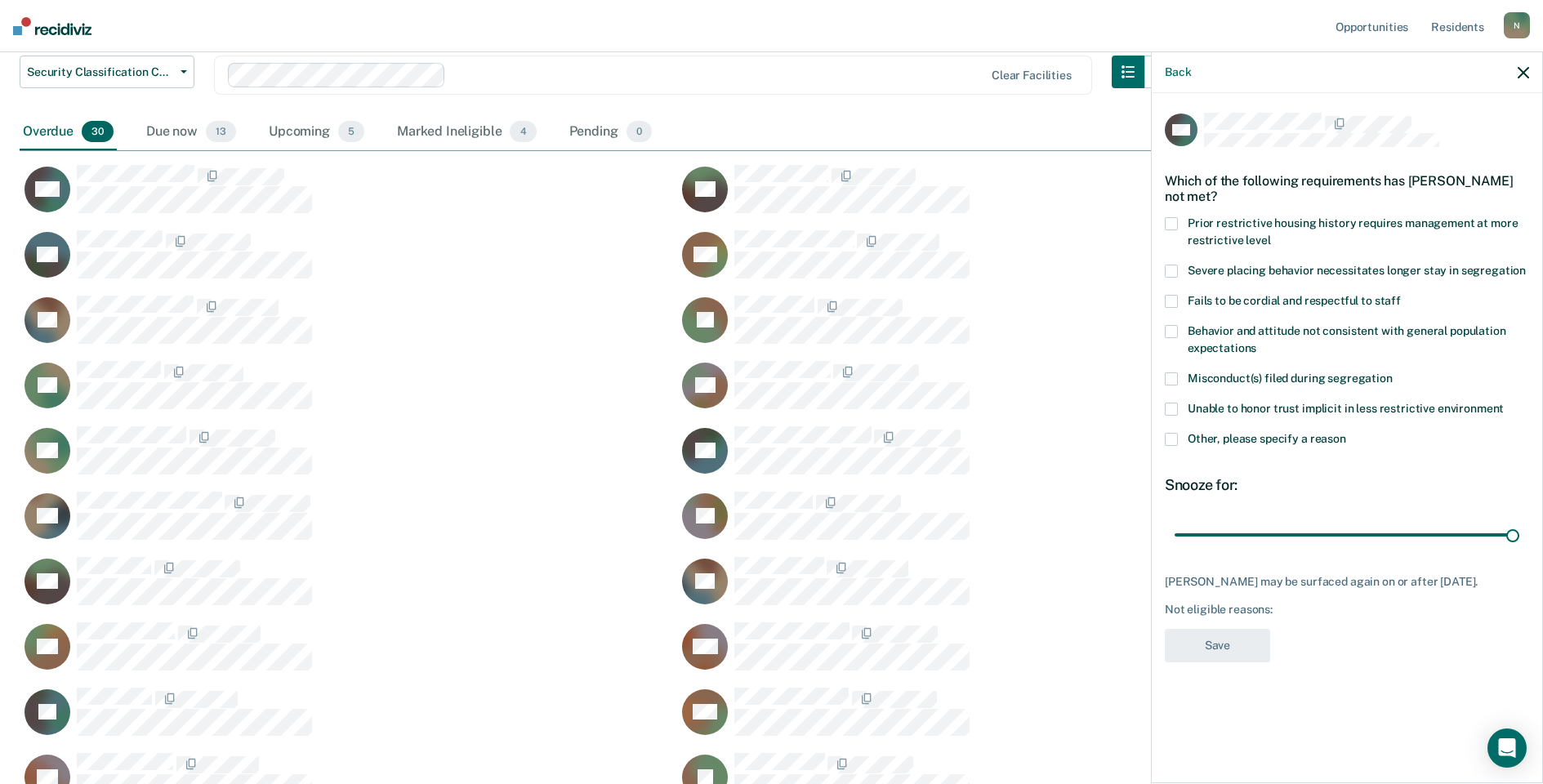
click at [1165, 439] on span at bounding box center [1171, 438] width 13 height 13
click at [1346, 432] on input "Other, please specify a reason" at bounding box center [1346, 432] width 0 height 0
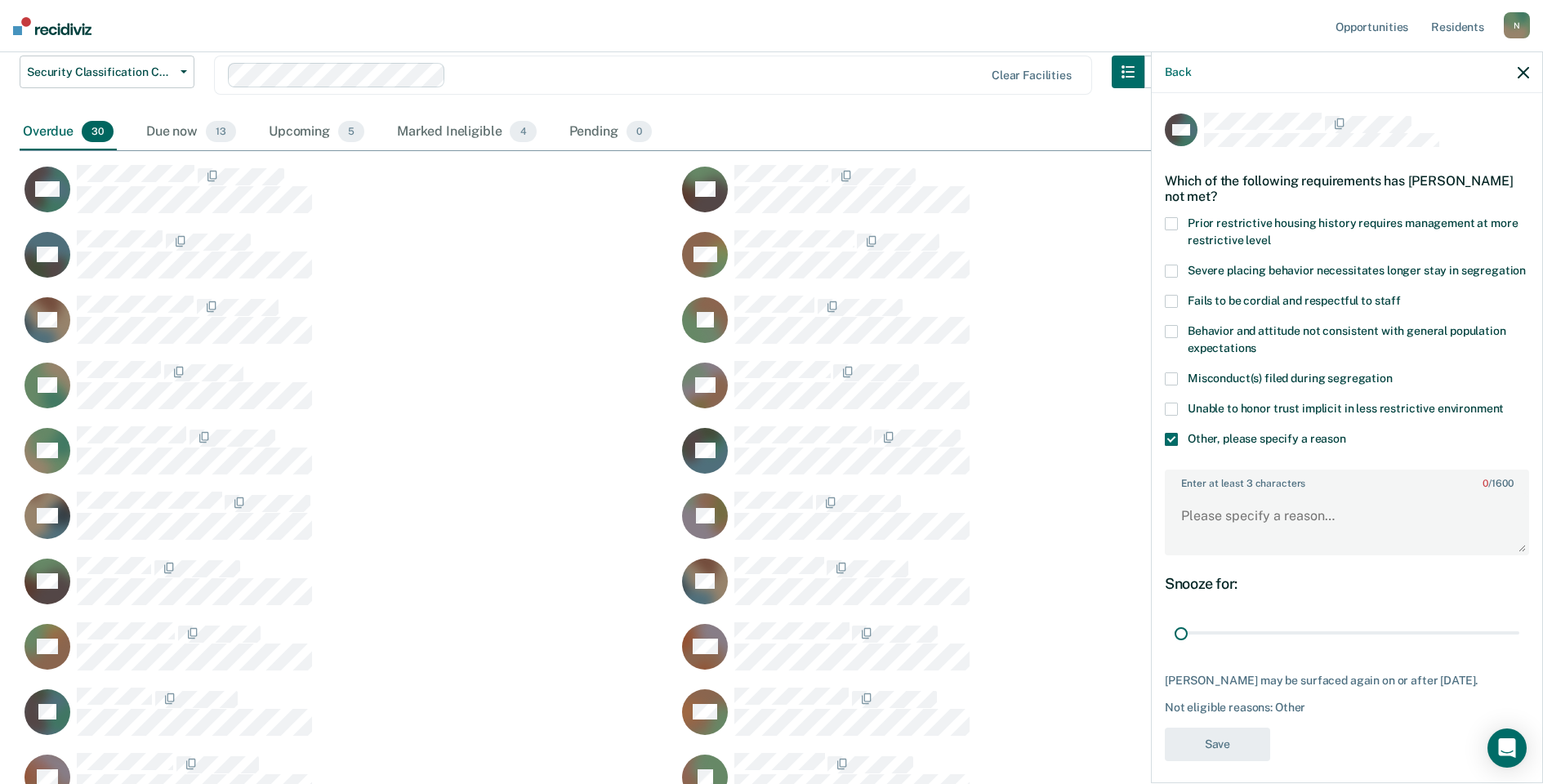
drag, startPoint x: 1479, startPoint y: 654, endPoint x: 1130, endPoint y: 648, distance: 349.1
type input "1"
click at [1175, 648] on input "range" at bounding box center [1347, 633] width 345 height 28
click at [1208, 524] on textarea "Enter at least 3 characters 0 / 1600" at bounding box center [1346, 523] width 361 height 60
type textarea "Temp seg until end of detention [DATE]"
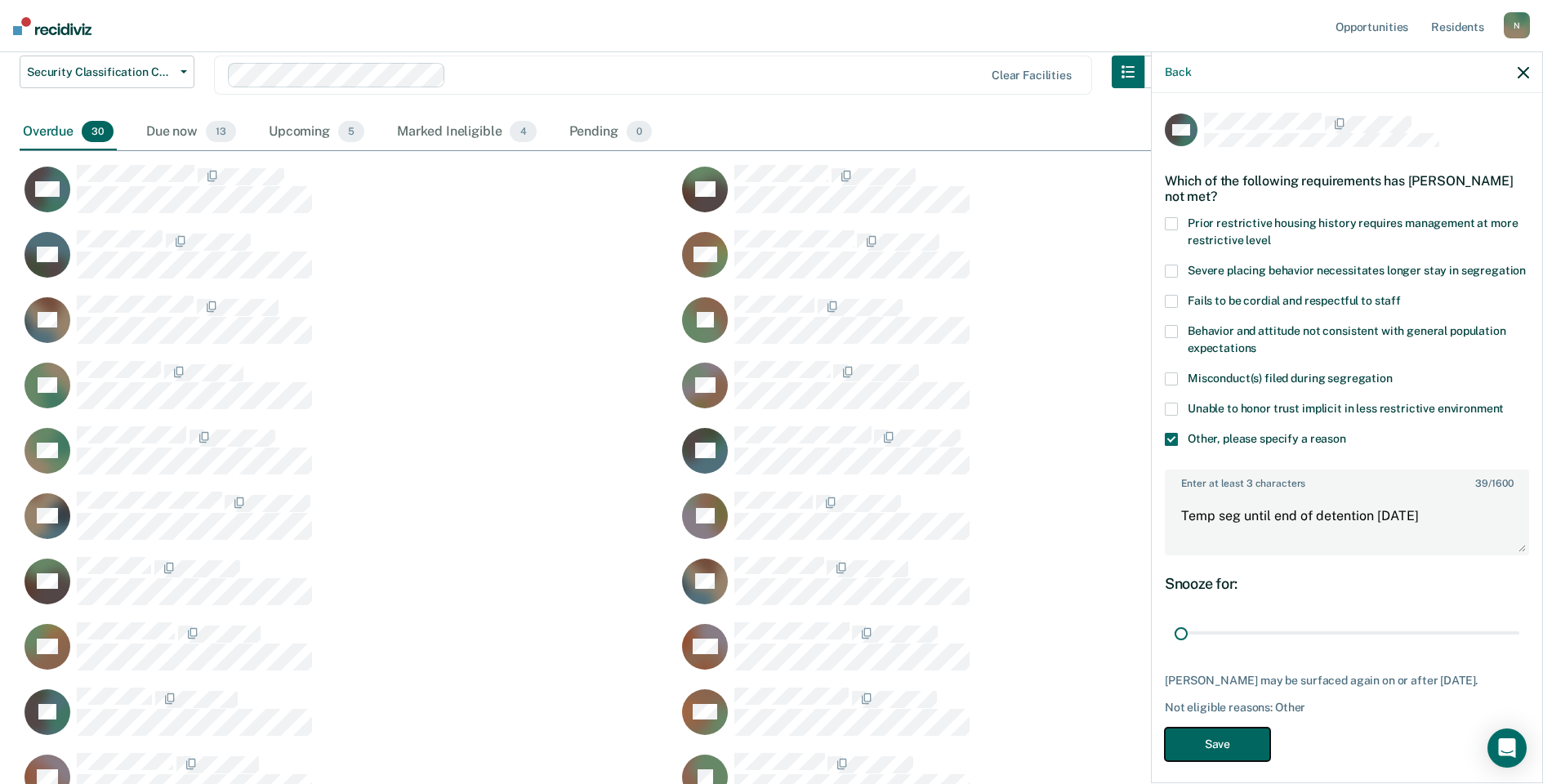
click at [1239, 761] on button "Save" at bounding box center [1218, 744] width 105 height 33
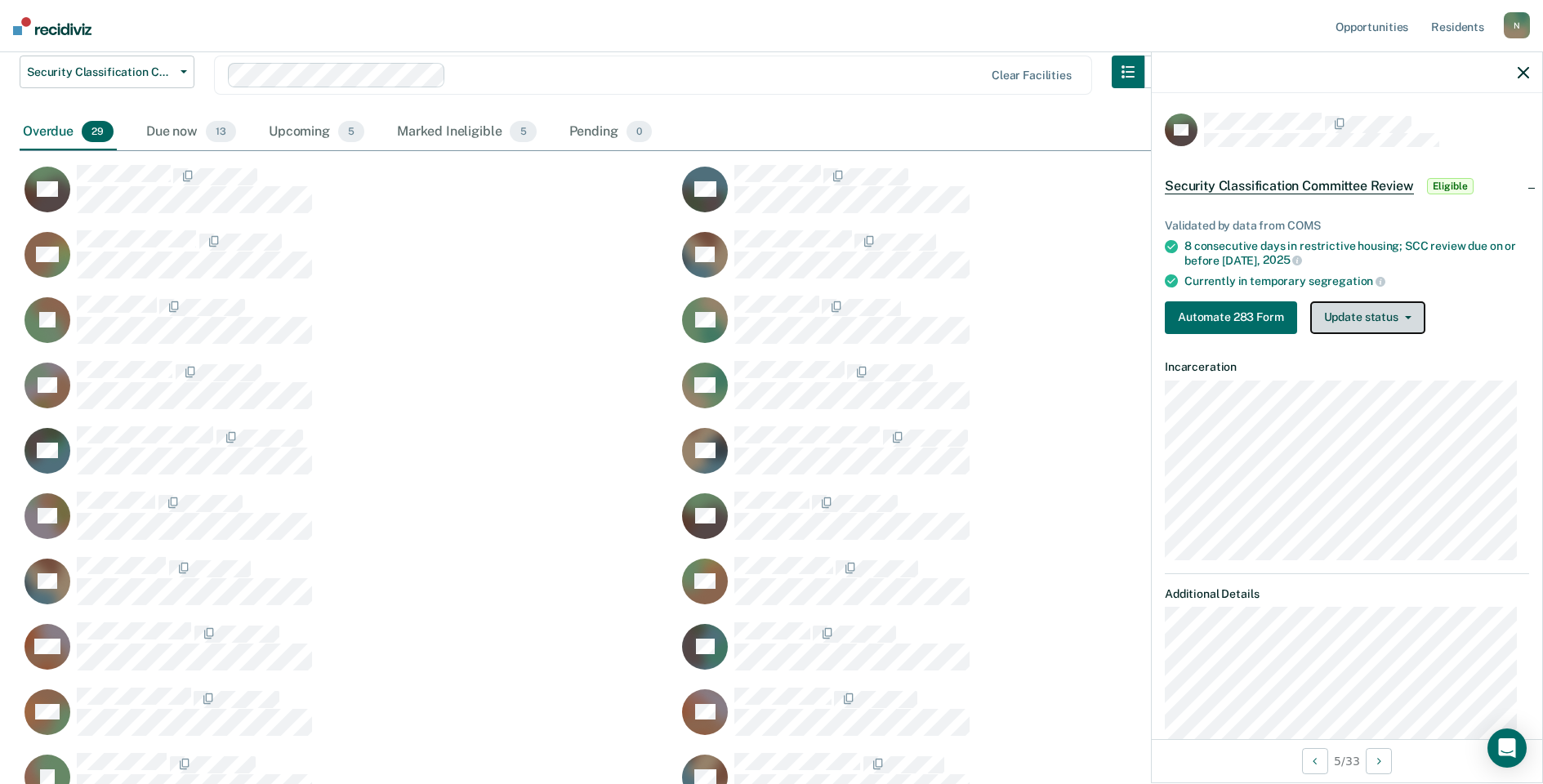
click at [1342, 315] on button "Update status" at bounding box center [1368, 317] width 115 height 33
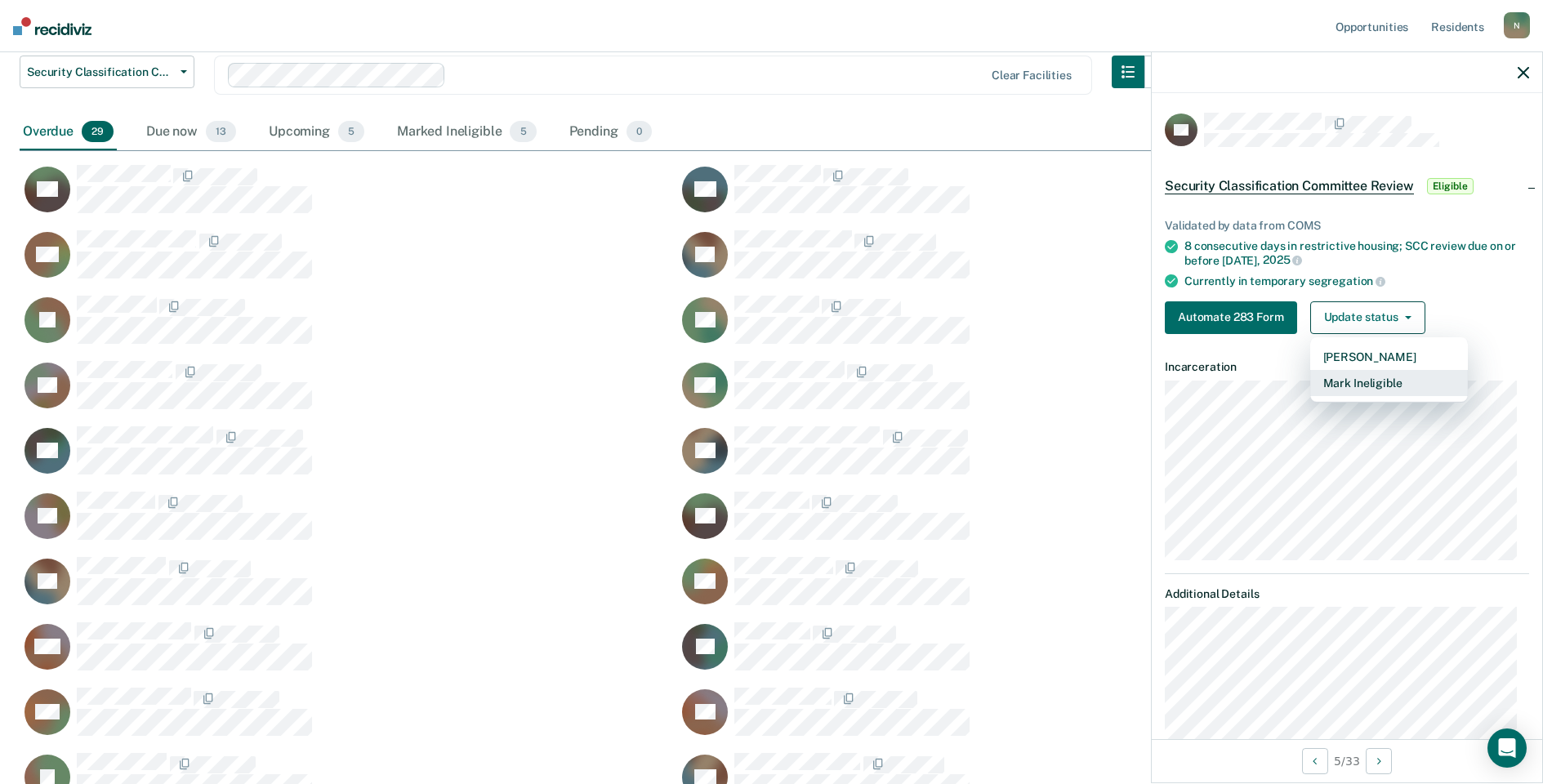
click at [1345, 376] on button "Mark Ineligible" at bounding box center [1389, 383] width 158 height 26
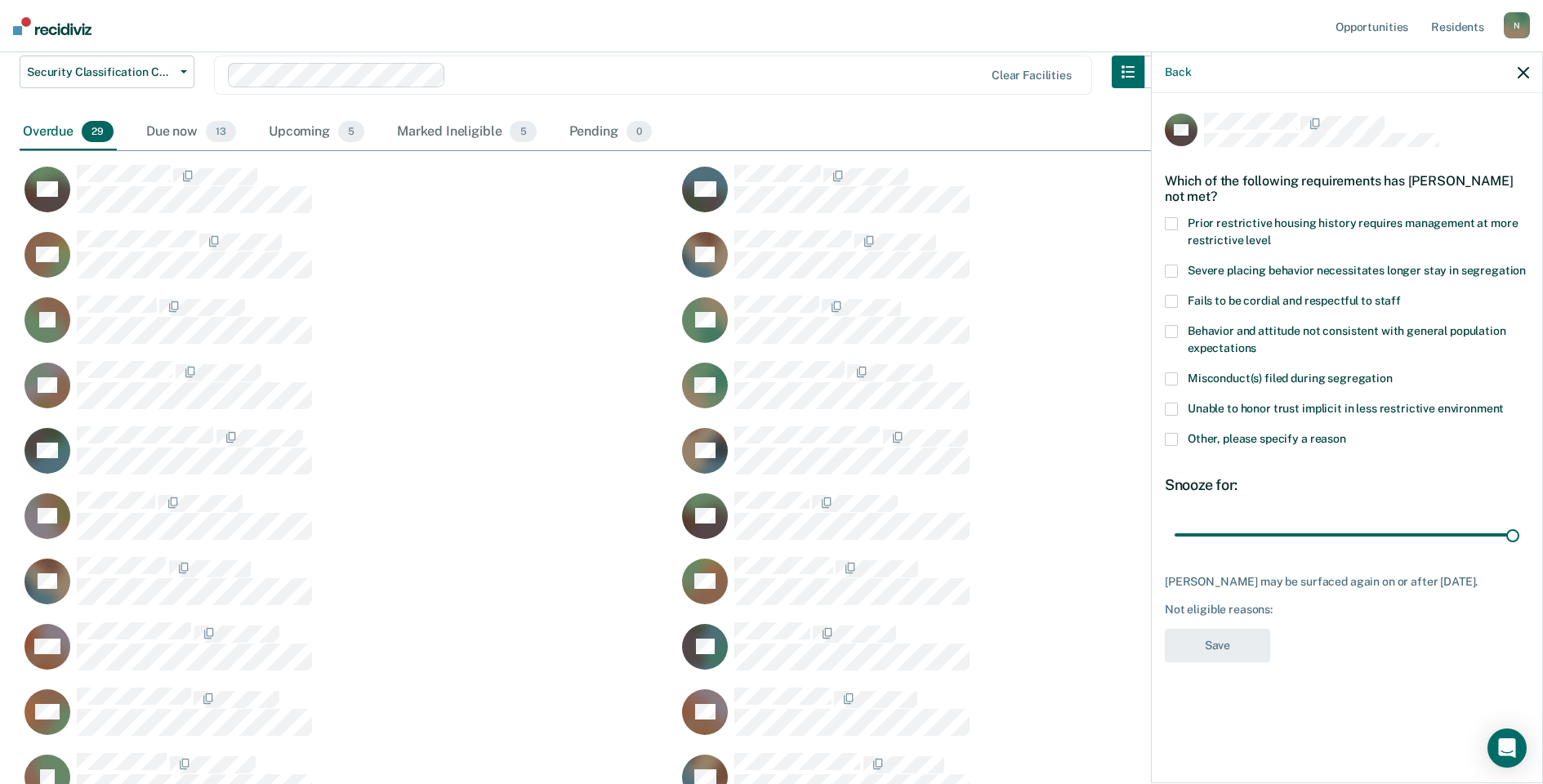
click at [1176, 446] on label "Other, please specify a reason" at bounding box center [1347, 441] width 364 height 18
click at [1346, 432] on input "Other, please specify a reason" at bounding box center [1346, 432] width 0 height 0
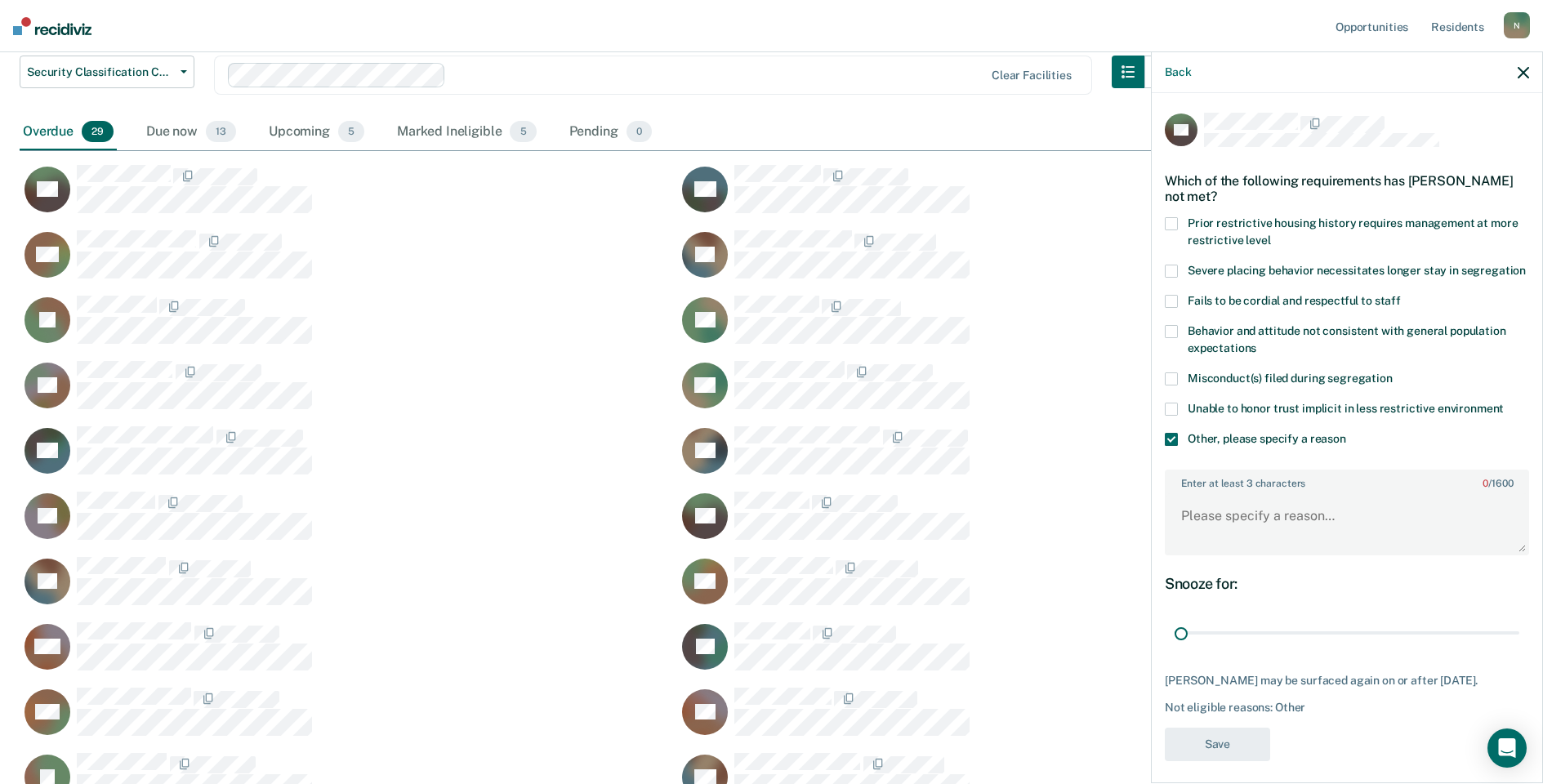
drag, startPoint x: 1504, startPoint y: 650, endPoint x: 1088, endPoint y: 645, distance: 416.0
type input "1"
click at [1175, 648] on input "range" at bounding box center [1347, 633] width 345 height 28
click at [1195, 528] on textarea "Enter at least 3 characters 0 / 1600" at bounding box center [1346, 523] width 361 height 60
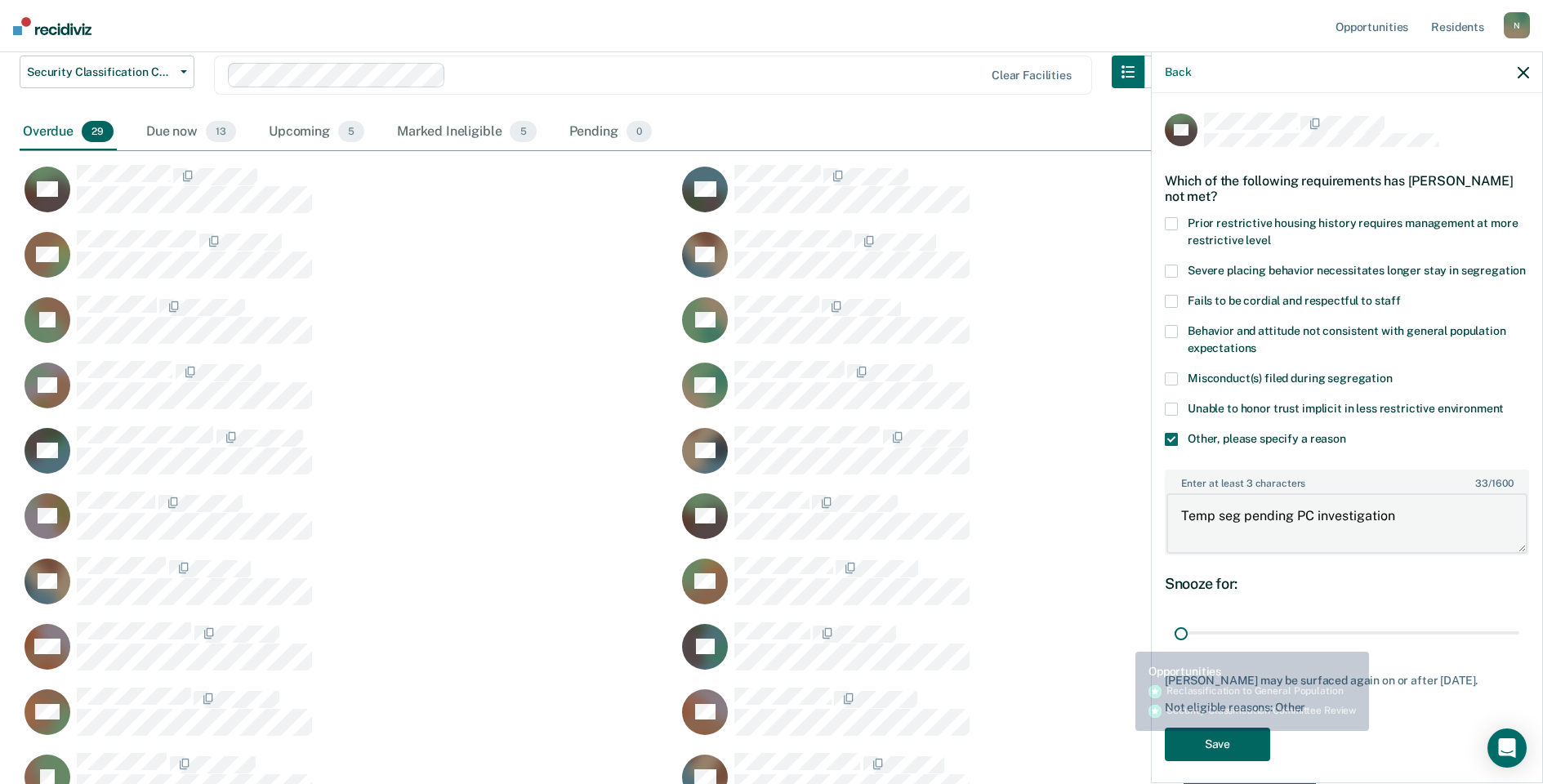
type textarea "Temp seg pending PC investigation"
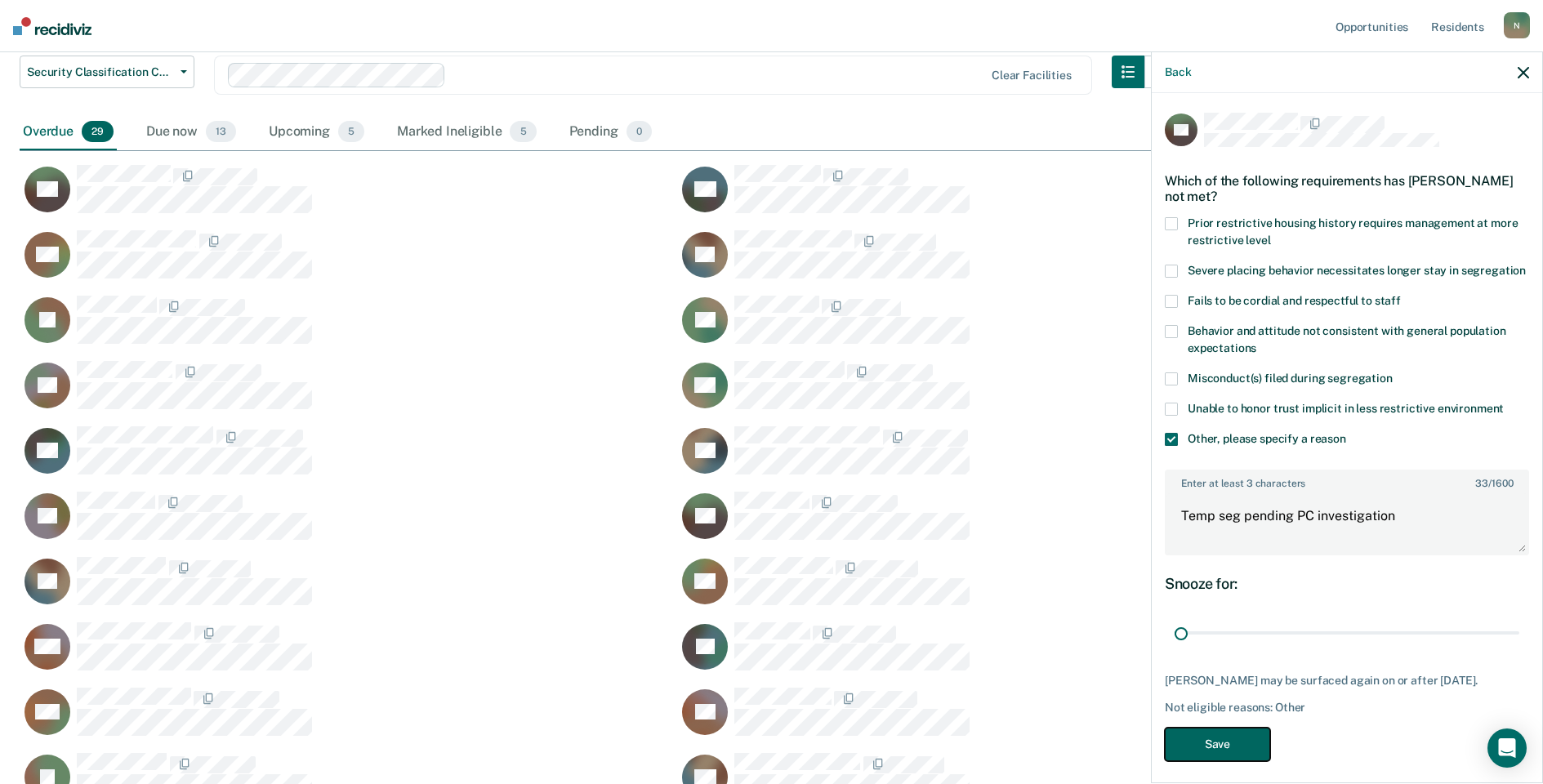
click at [1197, 761] on button "Save" at bounding box center [1218, 744] width 105 height 33
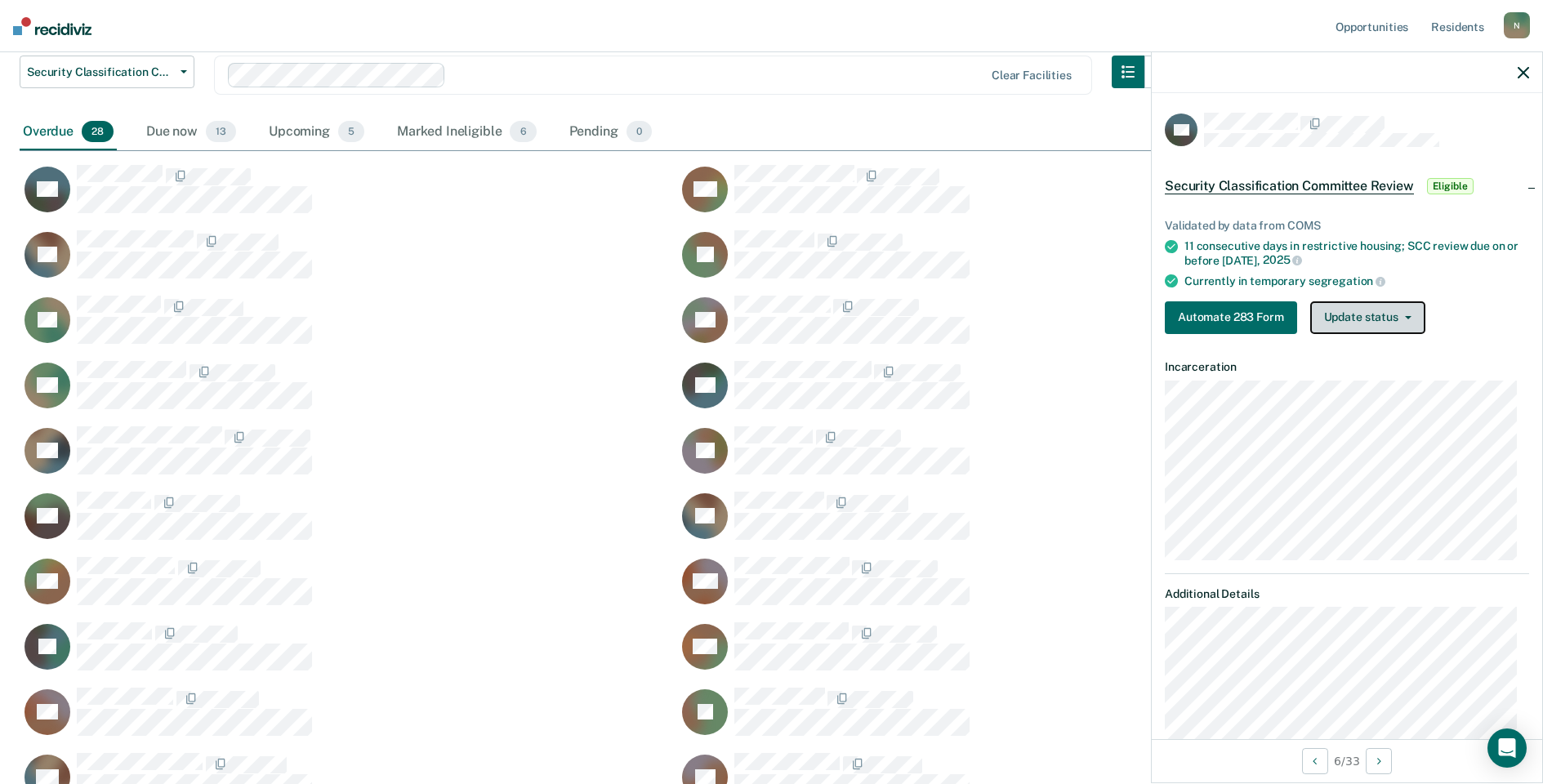
click at [1360, 317] on button "Update status" at bounding box center [1368, 317] width 115 height 33
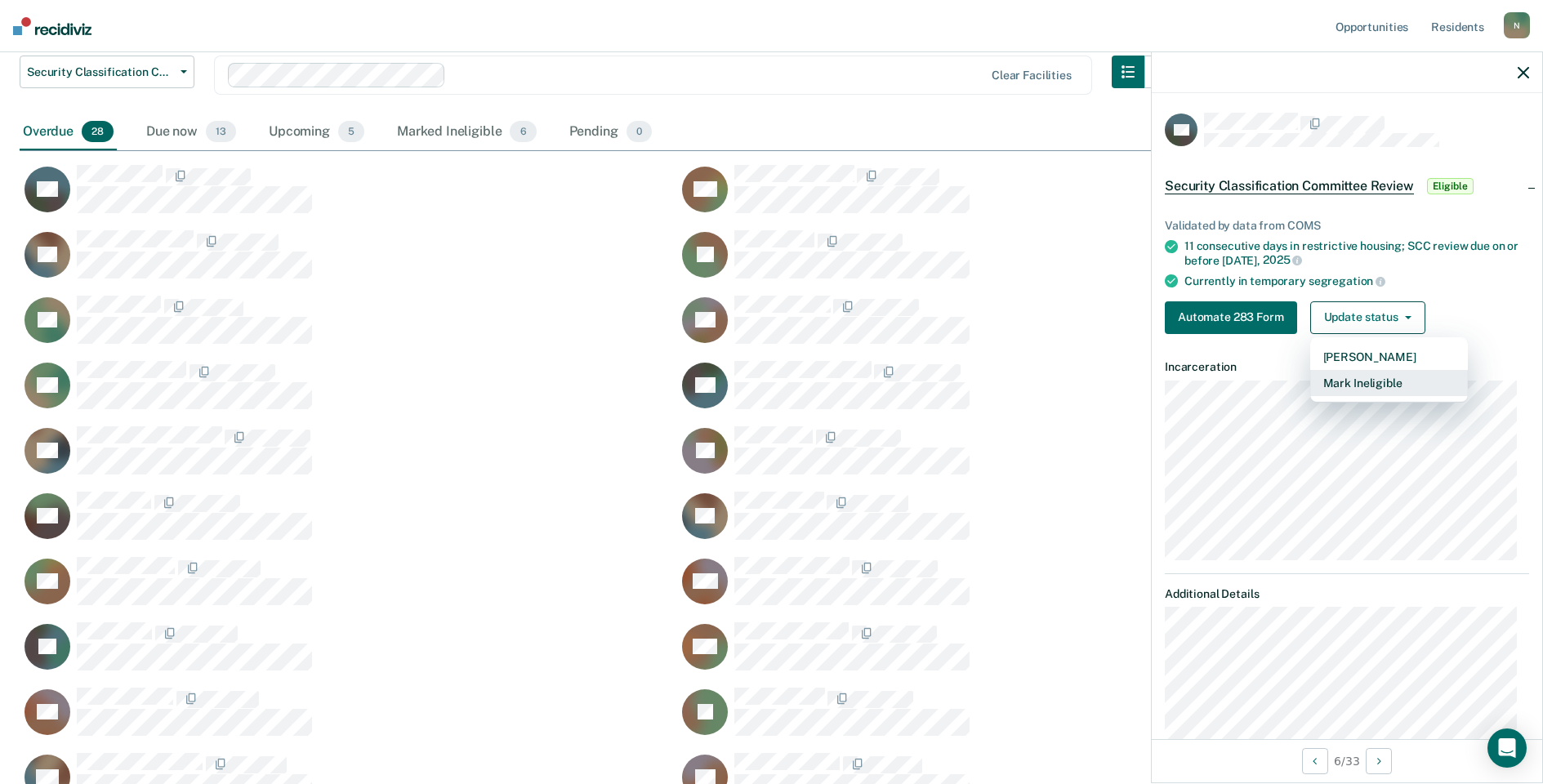
click at [1344, 372] on button "Mark Ineligible" at bounding box center [1389, 383] width 158 height 26
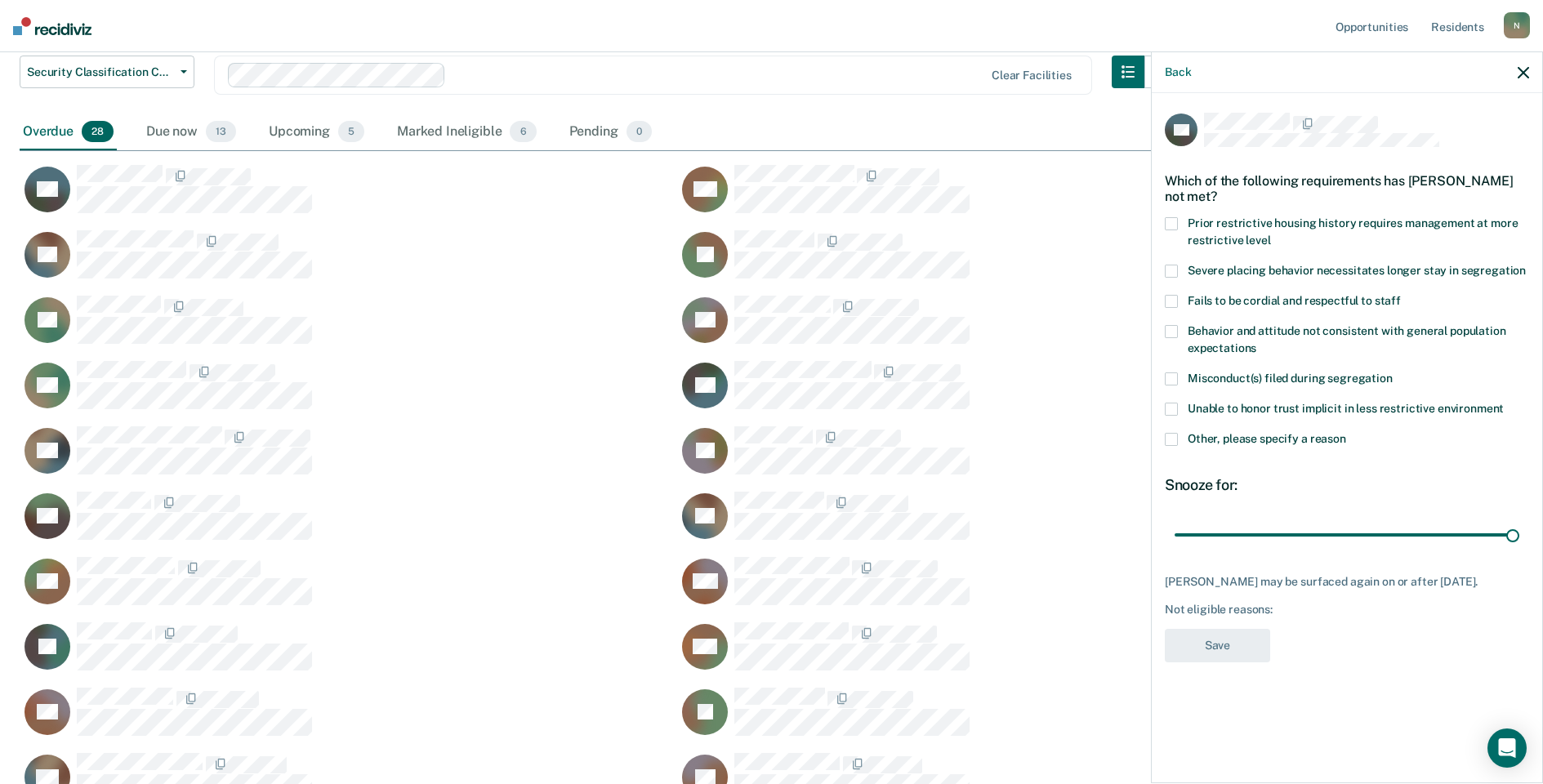
click at [1174, 444] on span at bounding box center [1171, 438] width 13 height 13
click at [1346, 432] on input "Other, please specify a reason" at bounding box center [1346, 432] width 0 height 0
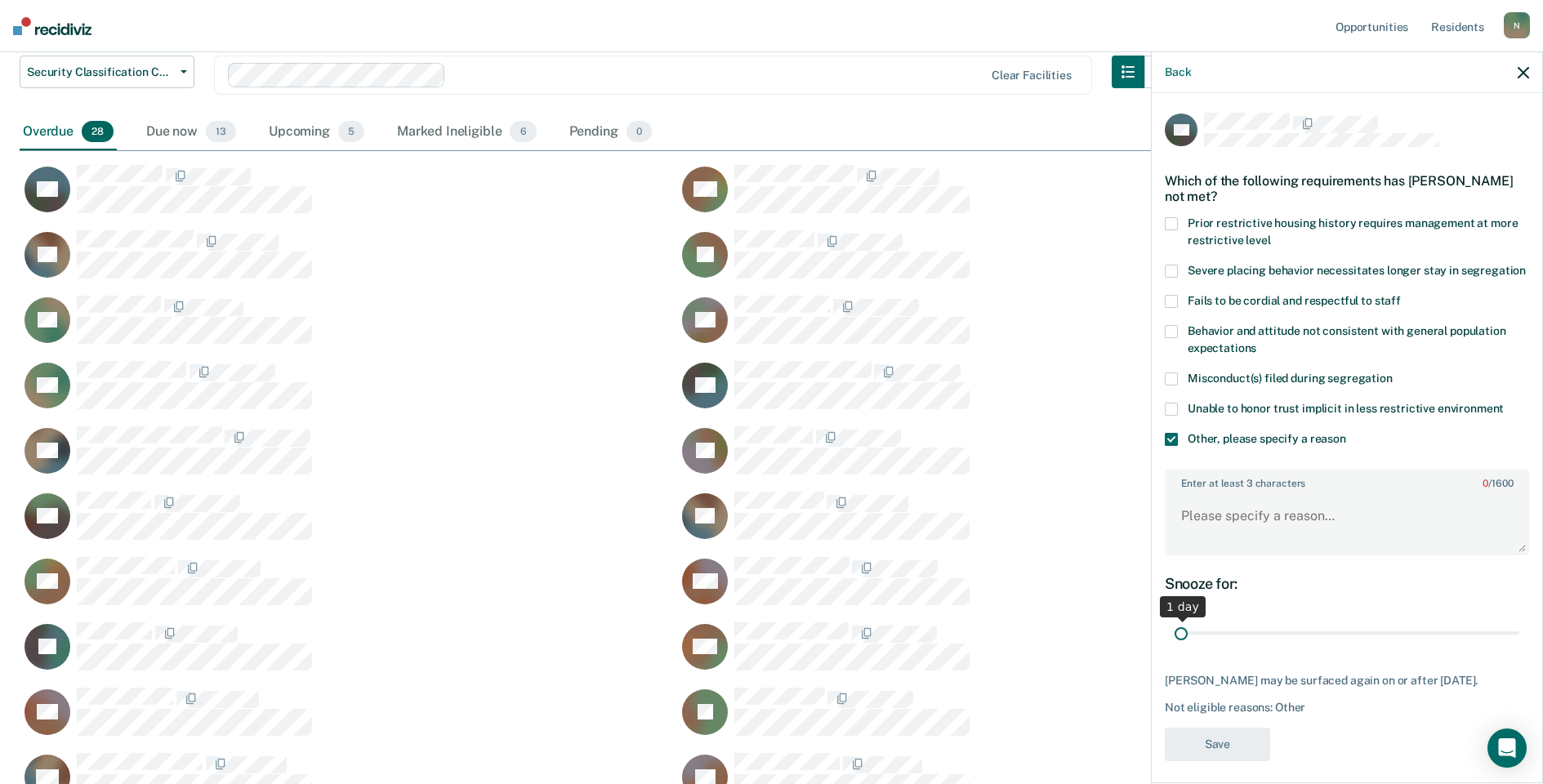
drag, startPoint x: 1497, startPoint y: 652, endPoint x: 1166, endPoint y: 685, distance: 332.6
type input "1"
click at [1175, 648] on input "range" at bounding box center [1347, 633] width 345 height 28
click at [1197, 533] on textarea "Enter at least 3 characters 0 / 1600" at bounding box center [1346, 523] width 361 height 60
type textarea "p"
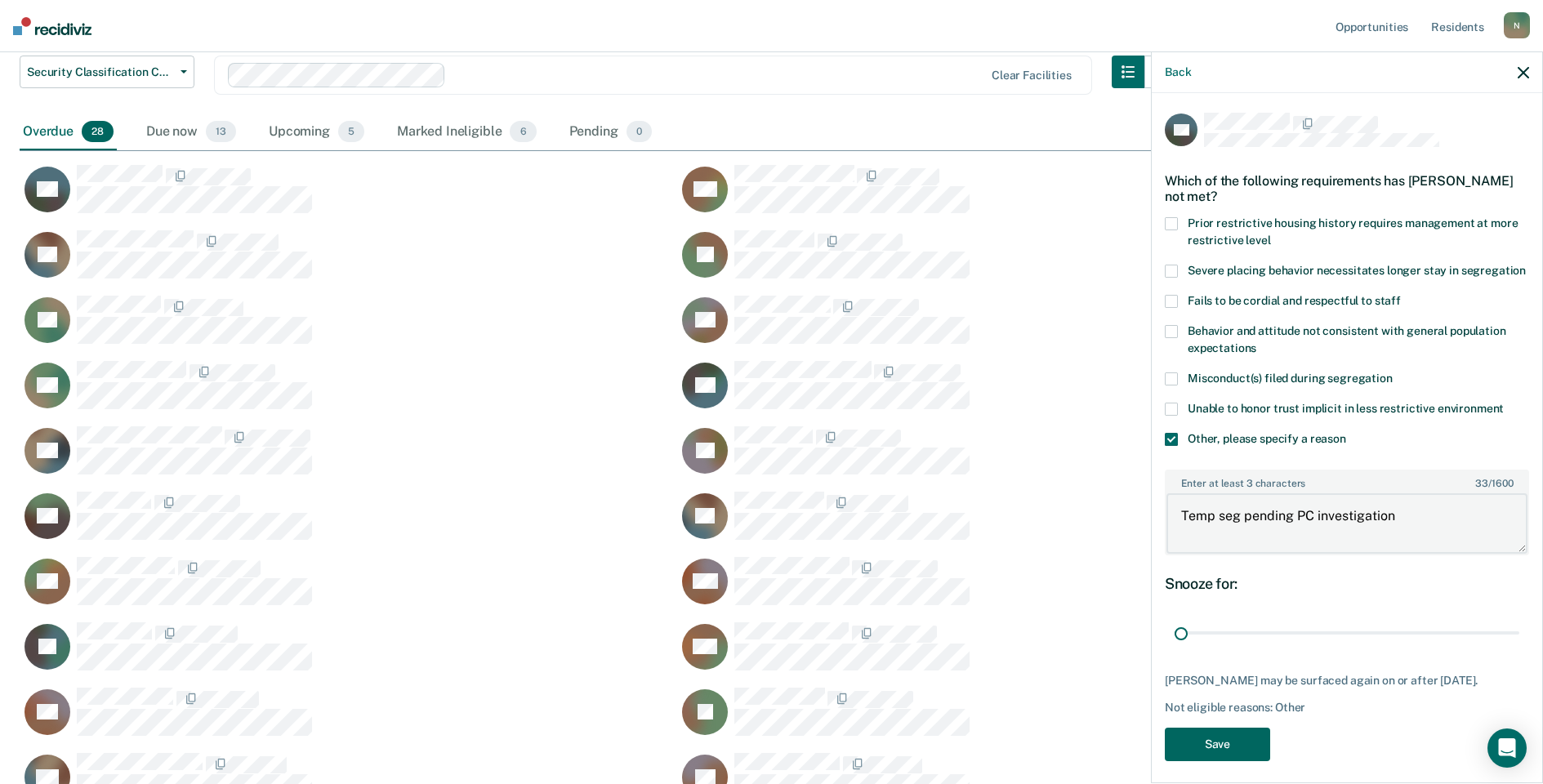
type textarea "Temp seg pending PC investigation"
click at [1253, 761] on button "Save" at bounding box center [1218, 744] width 105 height 33
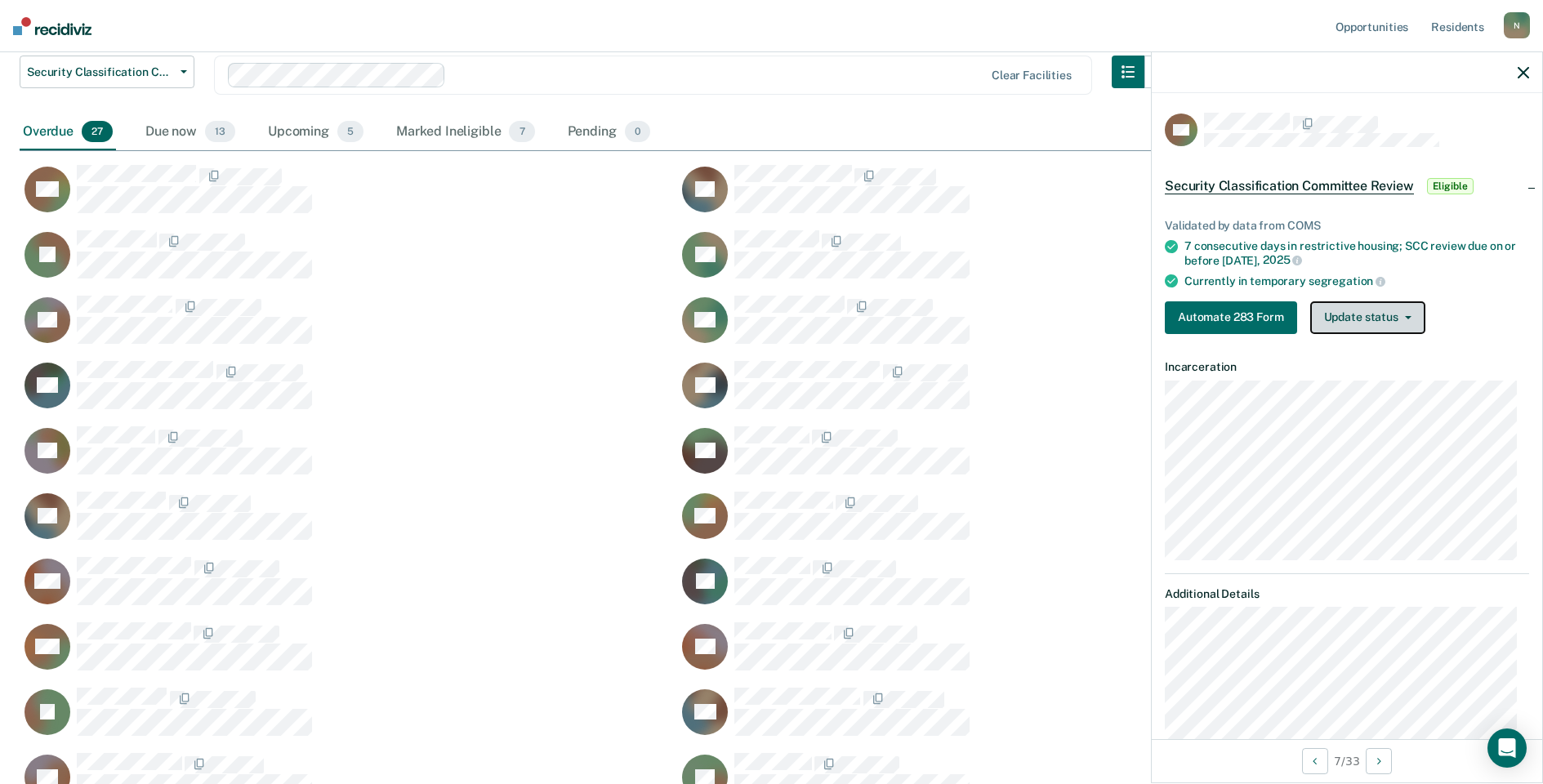
click at [1356, 322] on button "Update status" at bounding box center [1368, 317] width 115 height 33
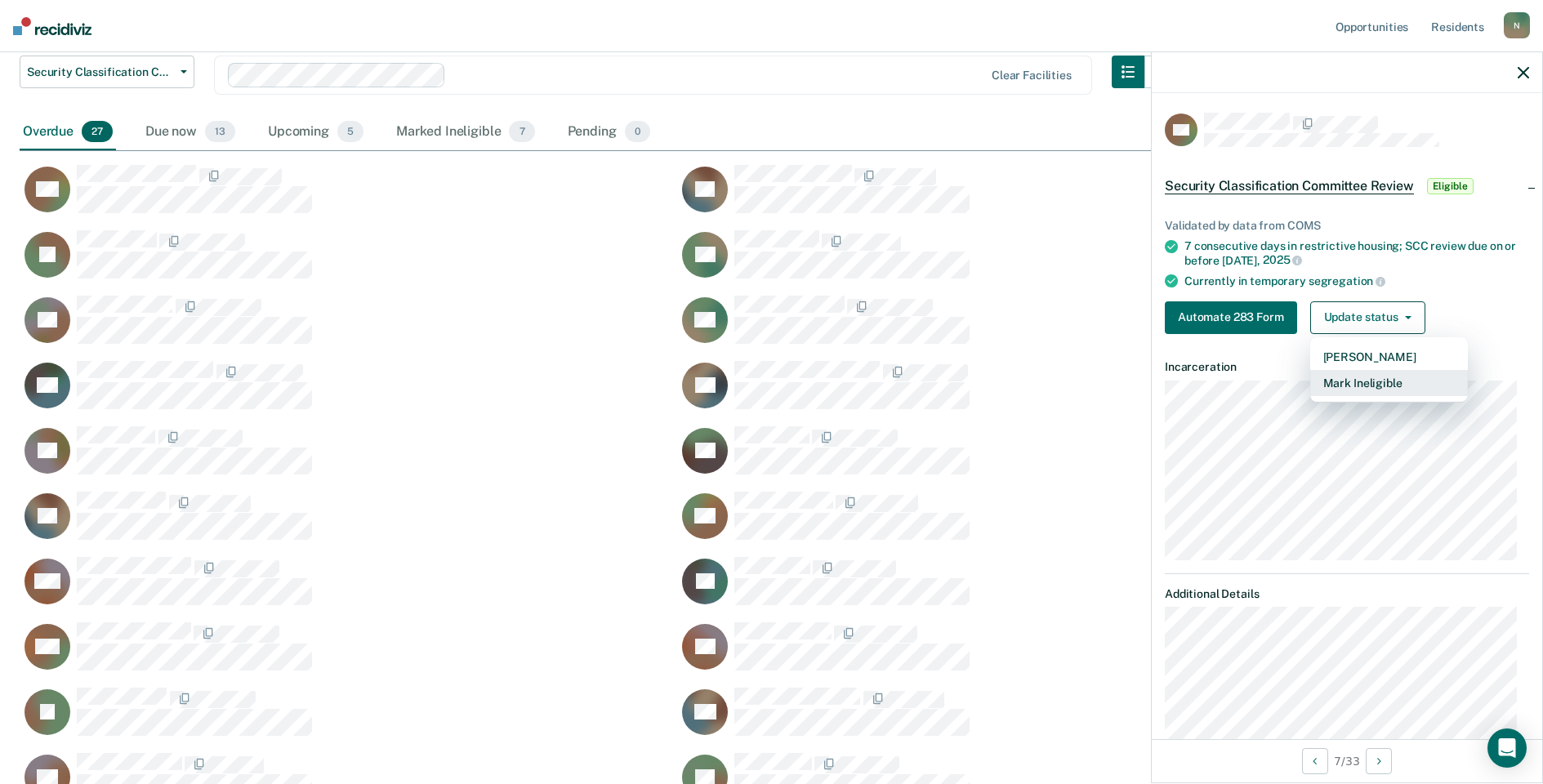
click at [1349, 381] on button "Mark Ineligible" at bounding box center [1389, 383] width 158 height 26
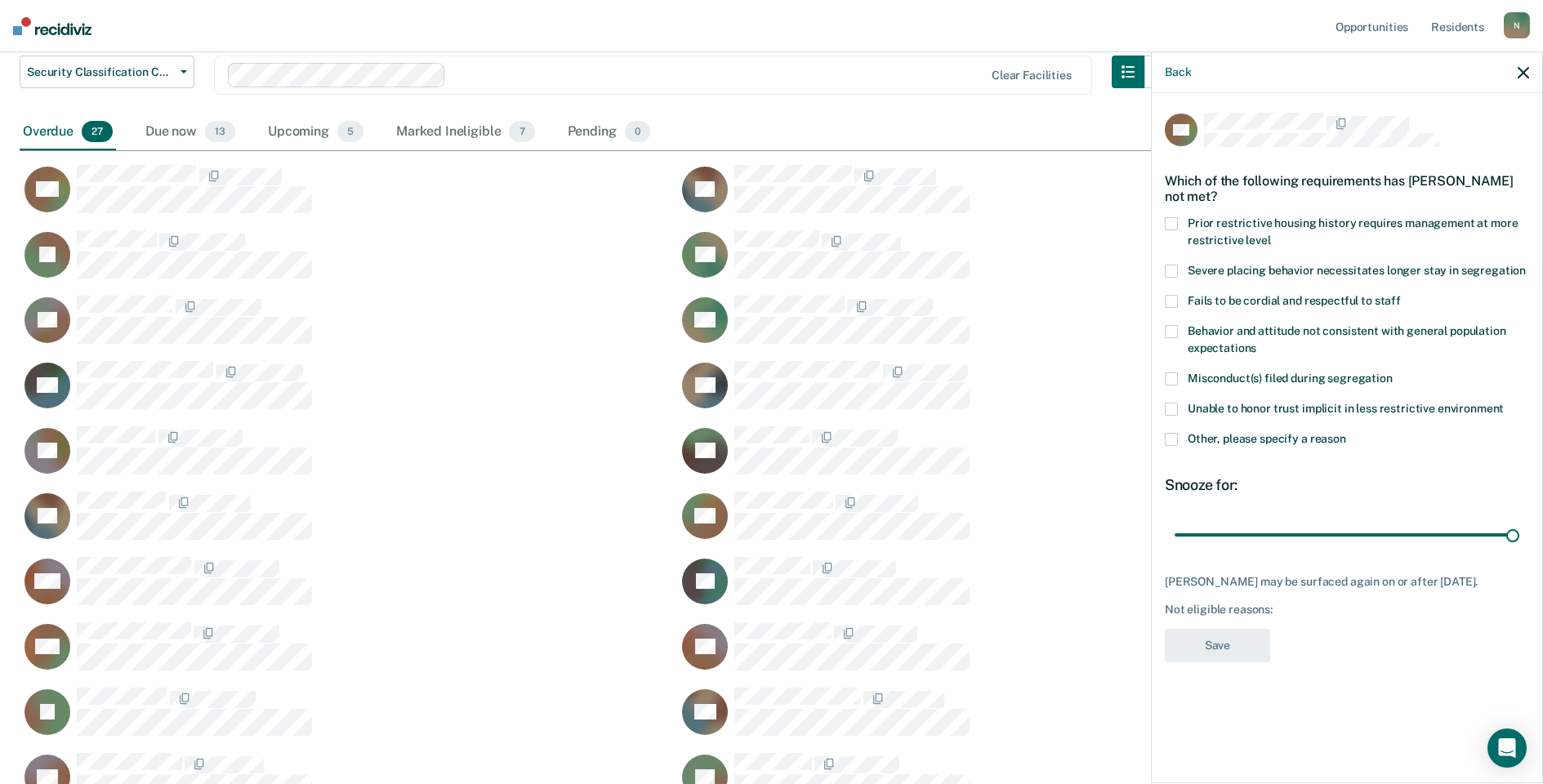
click at [1171, 442] on span at bounding box center [1171, 438] width 13 height 13
click at [1346, 432] on input "Other, please specify a reason" at bounding box center [1346, 432] width 0 height 0
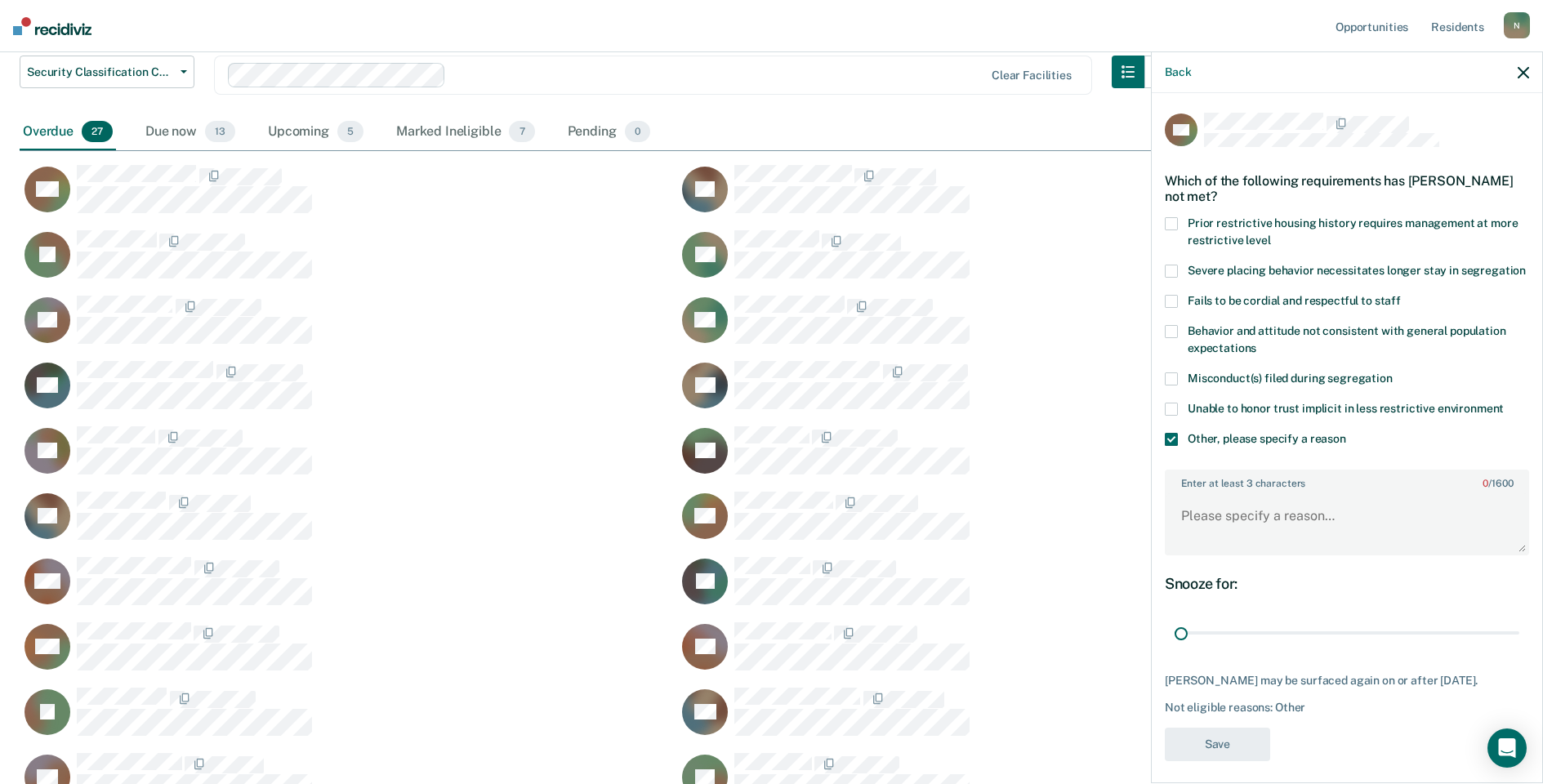
drag, startPoint x: 1498, startPoint y: 645, endPoint x: 1141, endPoint y: 623, distance: 357.7
type input "1"
click at [1175, 648] on input "range" at bounding box center [1347, 633] width 345 height 28
click at [1189, 553] on textarea "Enter at least 3 characters 0 / 1600" at bounding box center [1346, 523] width 361 height 60
type textarea "Temp seg pending PC investigation"
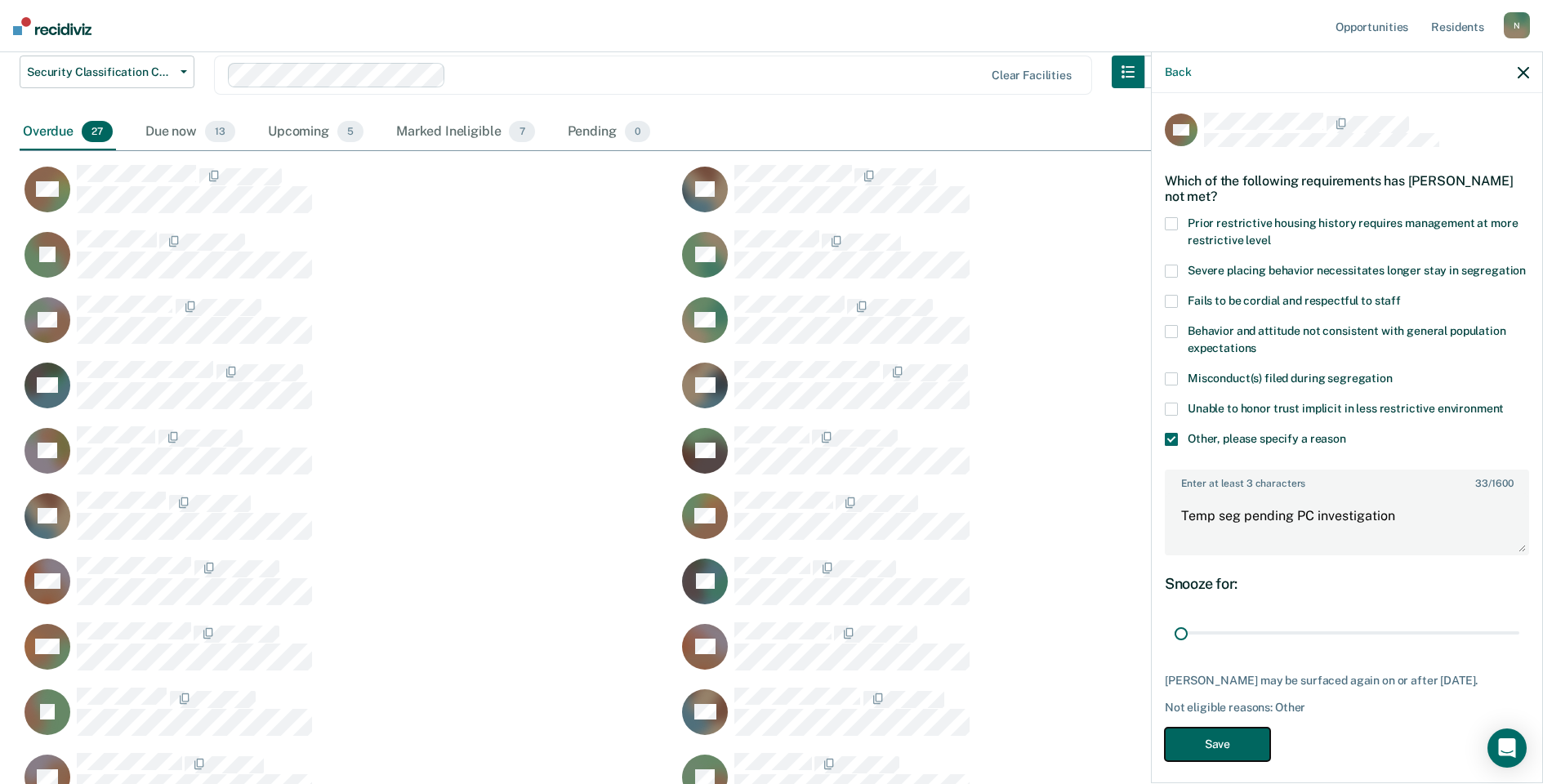
click at [1244, 761] on button "Save" at bounding box center [1218, 744] width 105 height 33
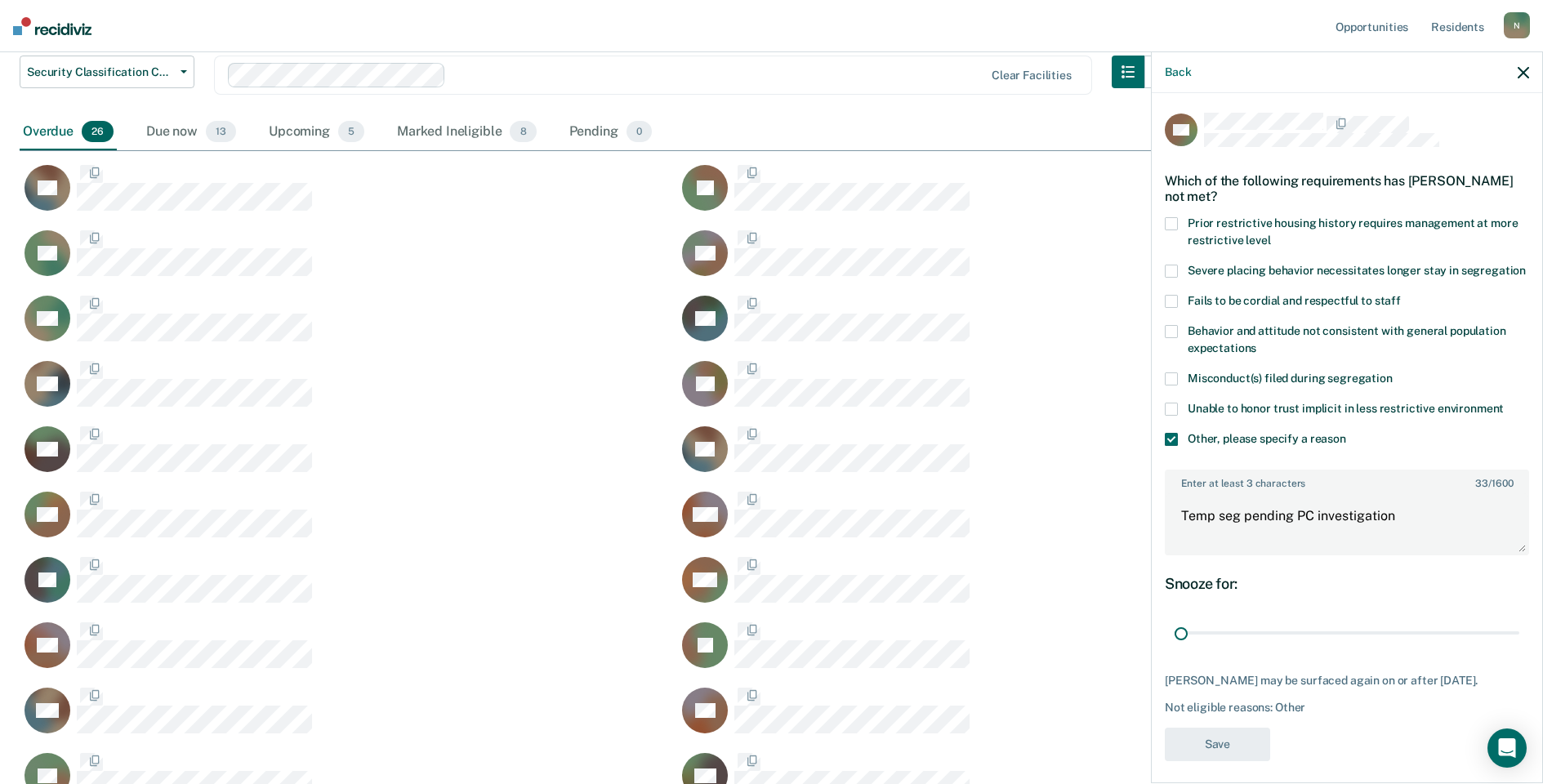
scroll to position [1047, 1491]
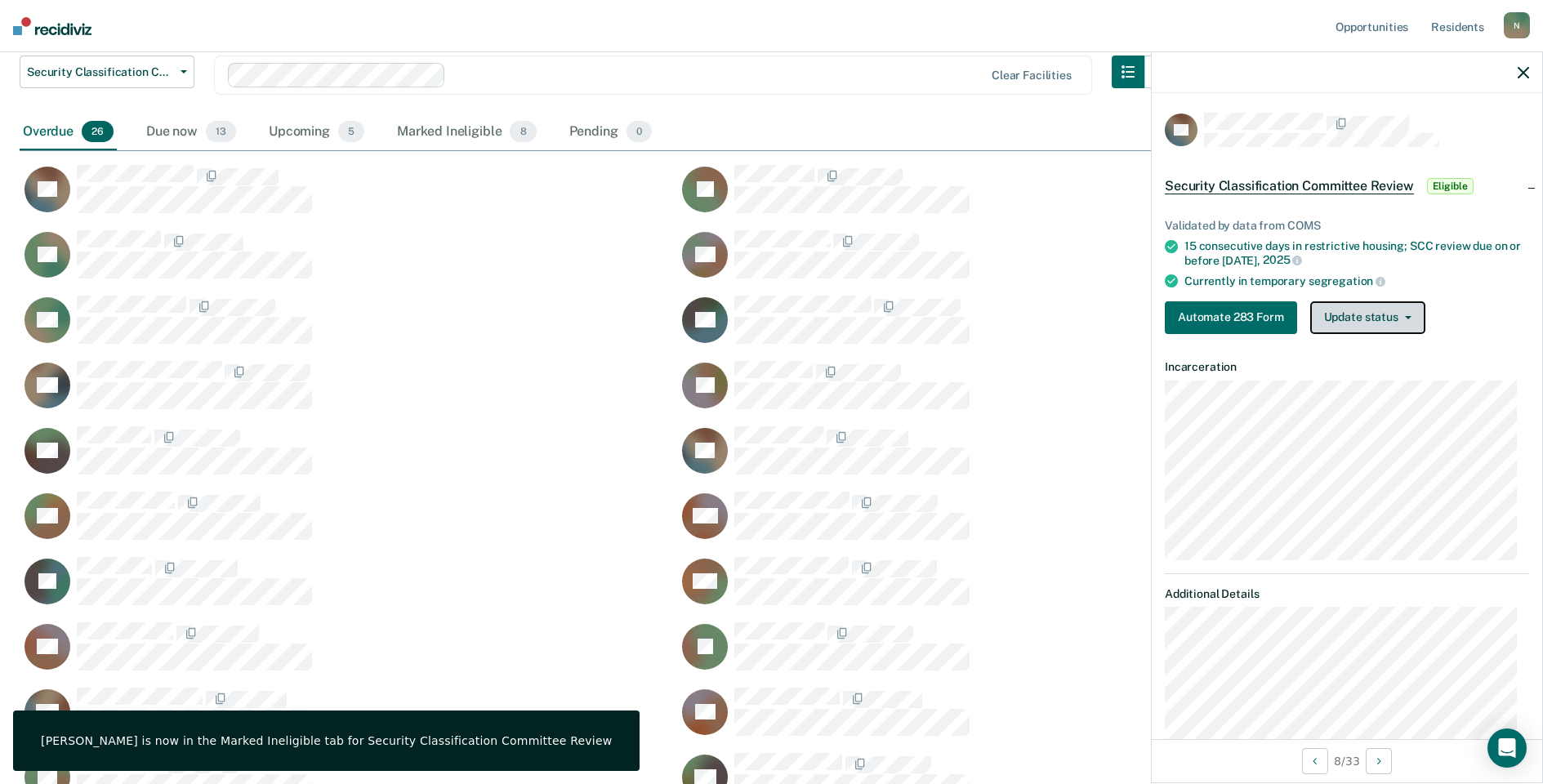
click at [1418, 315] on button "Update status" at bounding box center [1368, 317] width 115 height 33
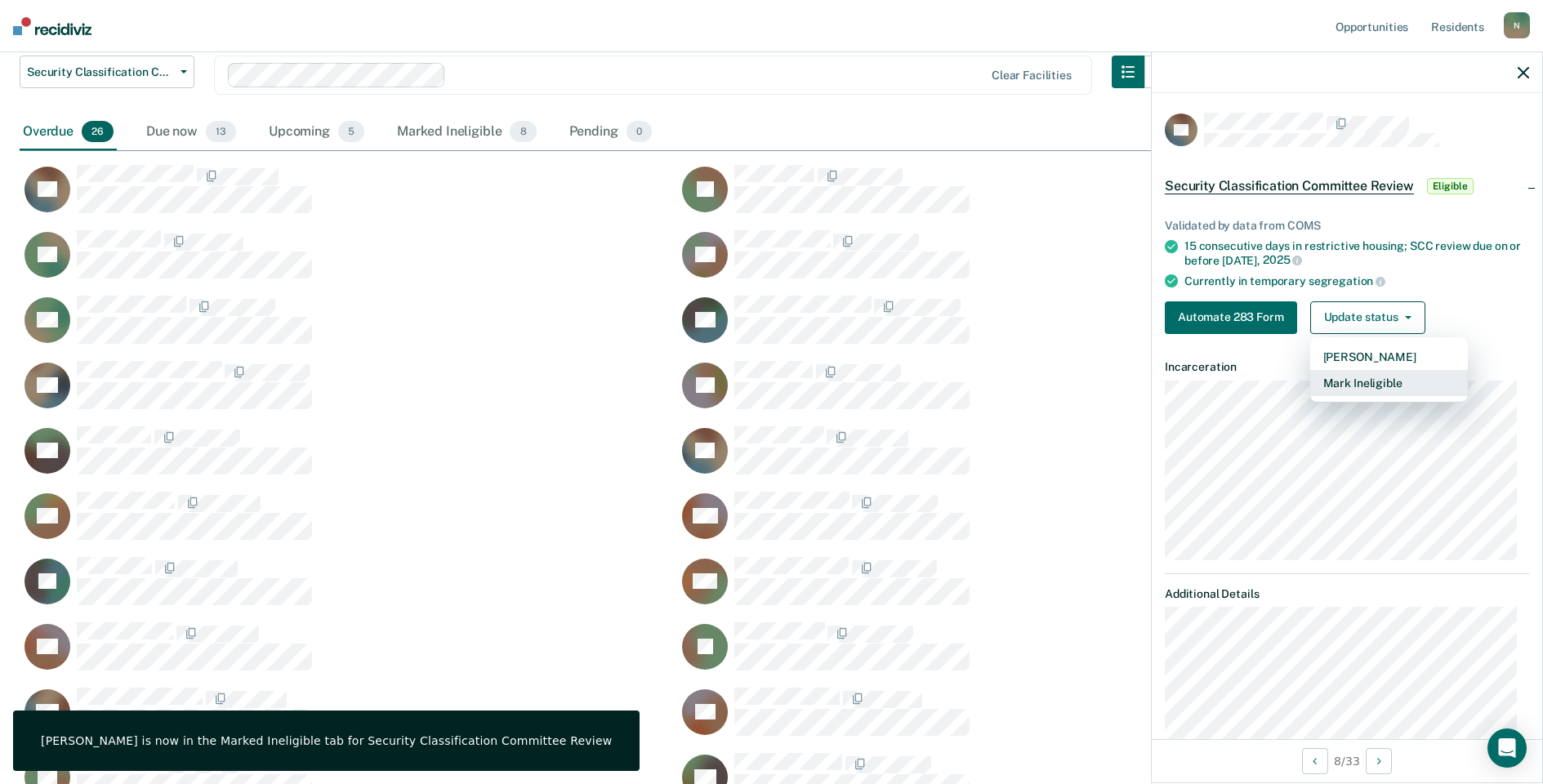
click at [1353, 381] on button "Mark Ineligible" at bounding box center [1389, 383] width 158 height 26
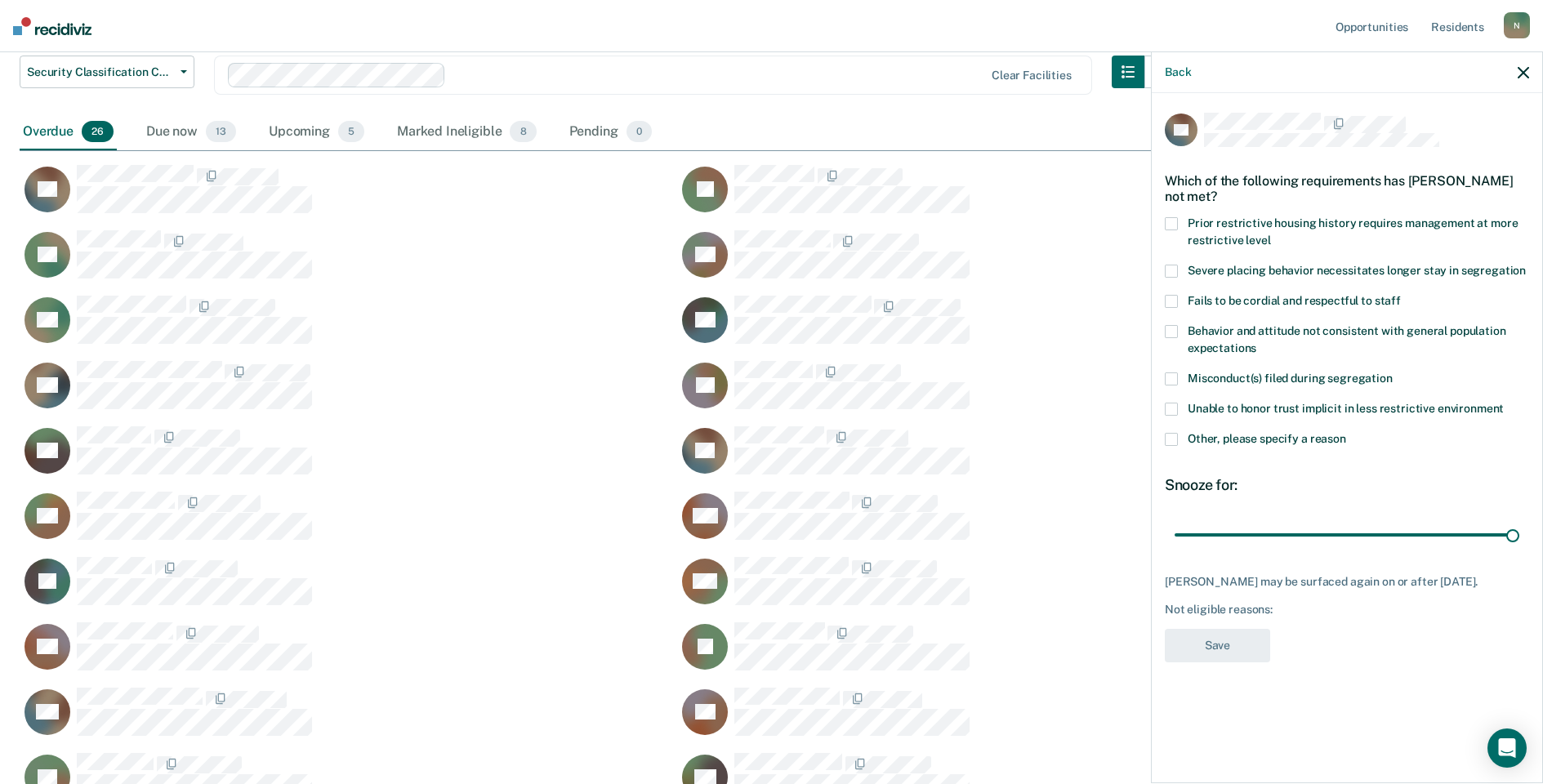
click at [1167, 441] on span at bounding box center [1171, 438] width 13 height 13
click at [1346, 432] on input "Other, please specify a reason" at bounding box center [1346, 432] width 0 height 0
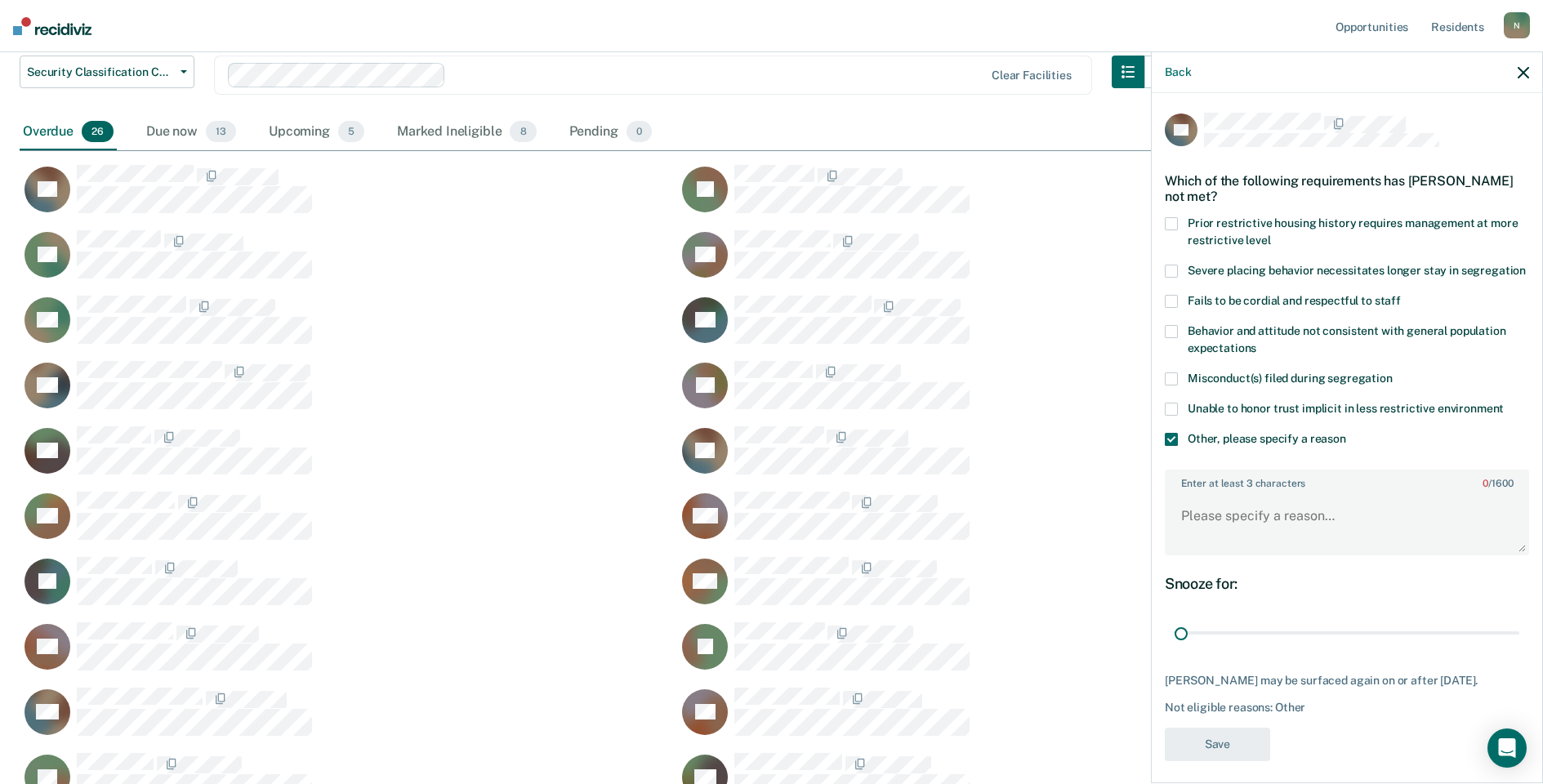
drag, startPoint x: 1501, startPoint y: 651, endPoint x: 1176, endPoint y: 559, distance: 337.8
type input "1"
click at [1175, 648] on input "range" at bounding box center [1347, 633] width 345 height 28
click at [1189, 533] on textarea "Enter at least 3 characters 0 / 1600" at bounding box center [1346, 523] width 361 height 60
type textarea "Classified to Ad Seg [DATE]"
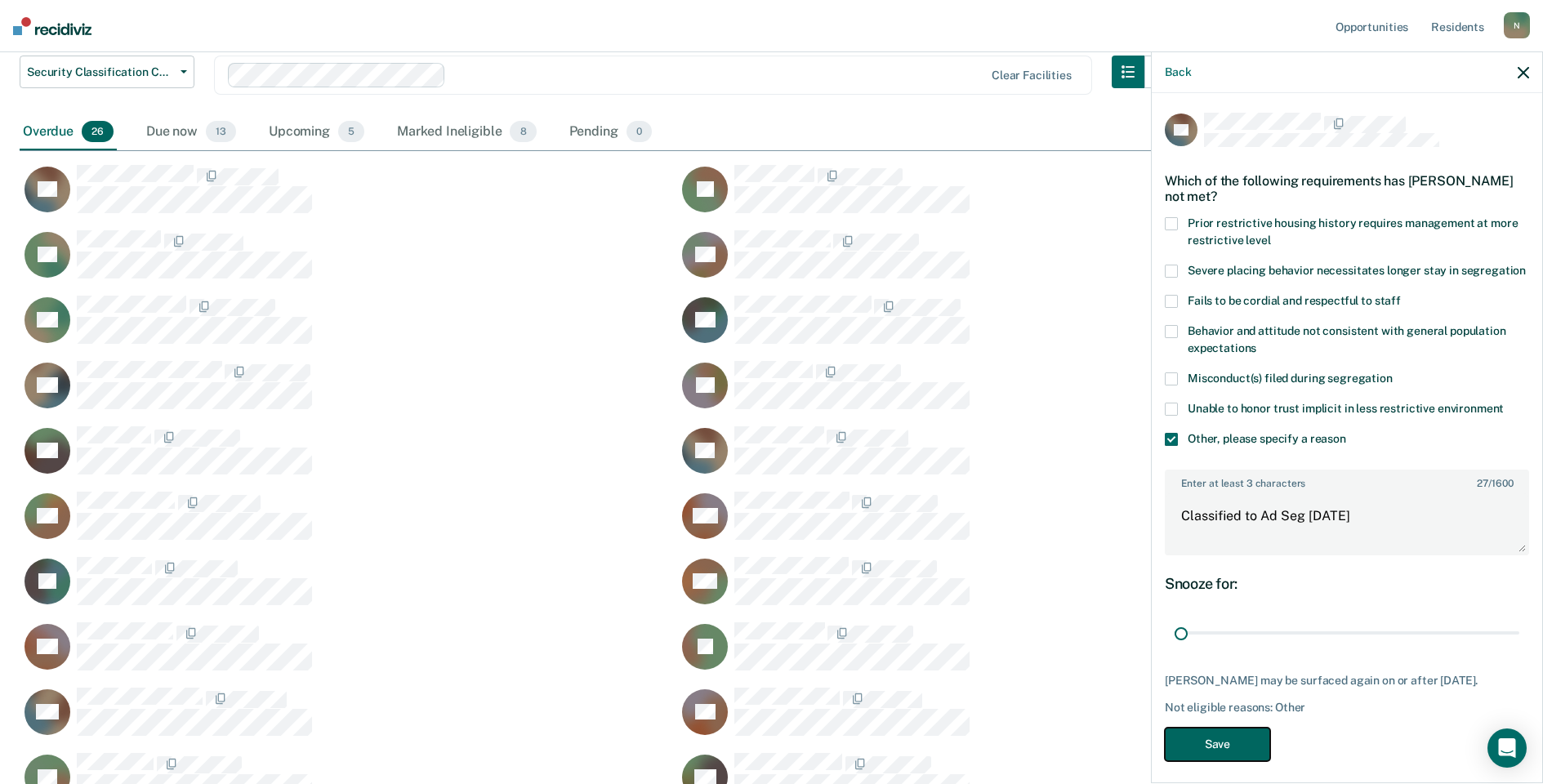
click at [1260, 761] on button "Save" at bounding box center [1218, 744] width 105 height 33
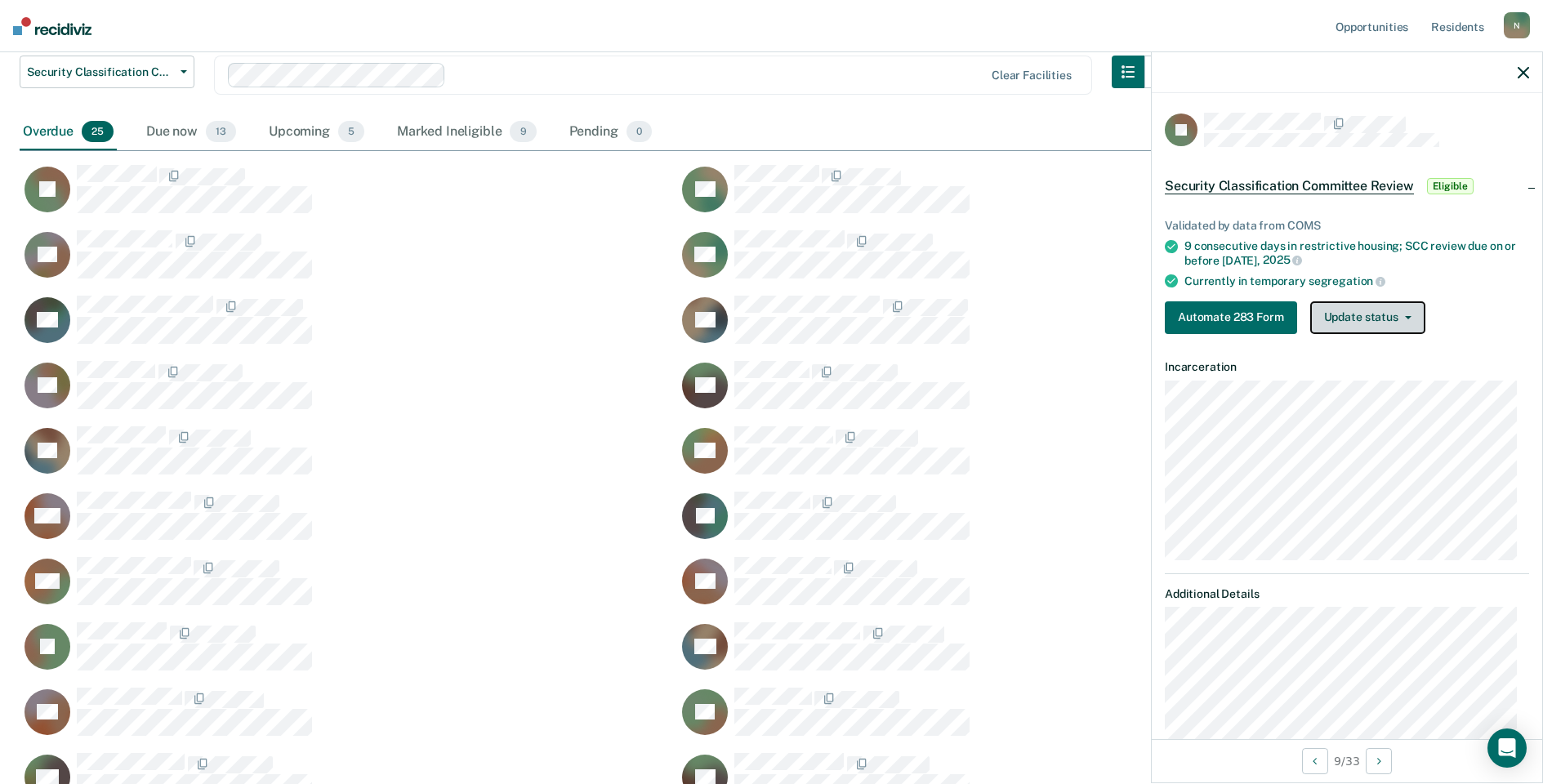
click at [1381, 326] on button "Update status" at bounding box center [1368, 317] width 115 height 33
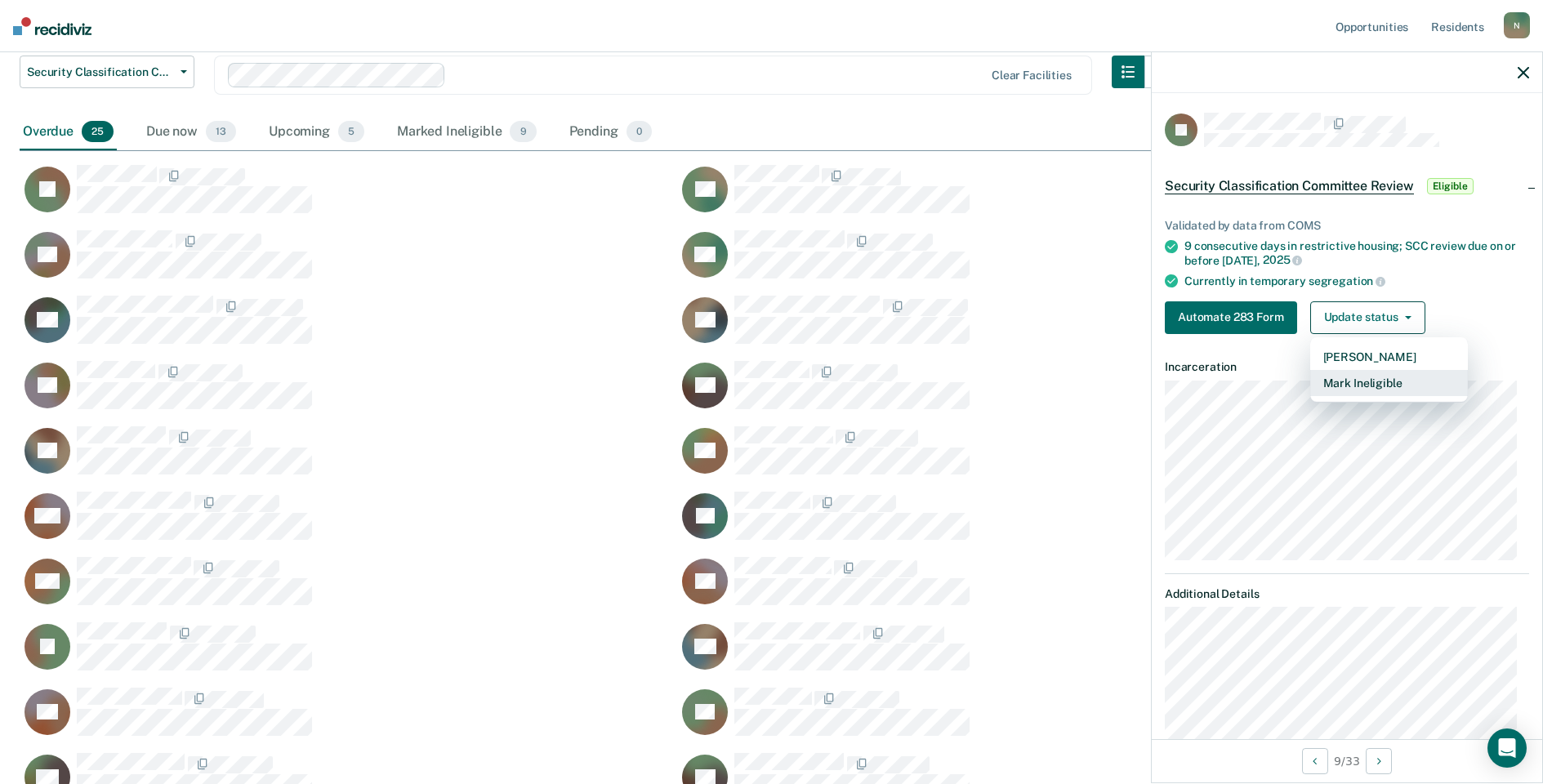
click at [1322, 383] on button "Mark Ineligible" at bounding box center [1389, 383] width 158 height 26
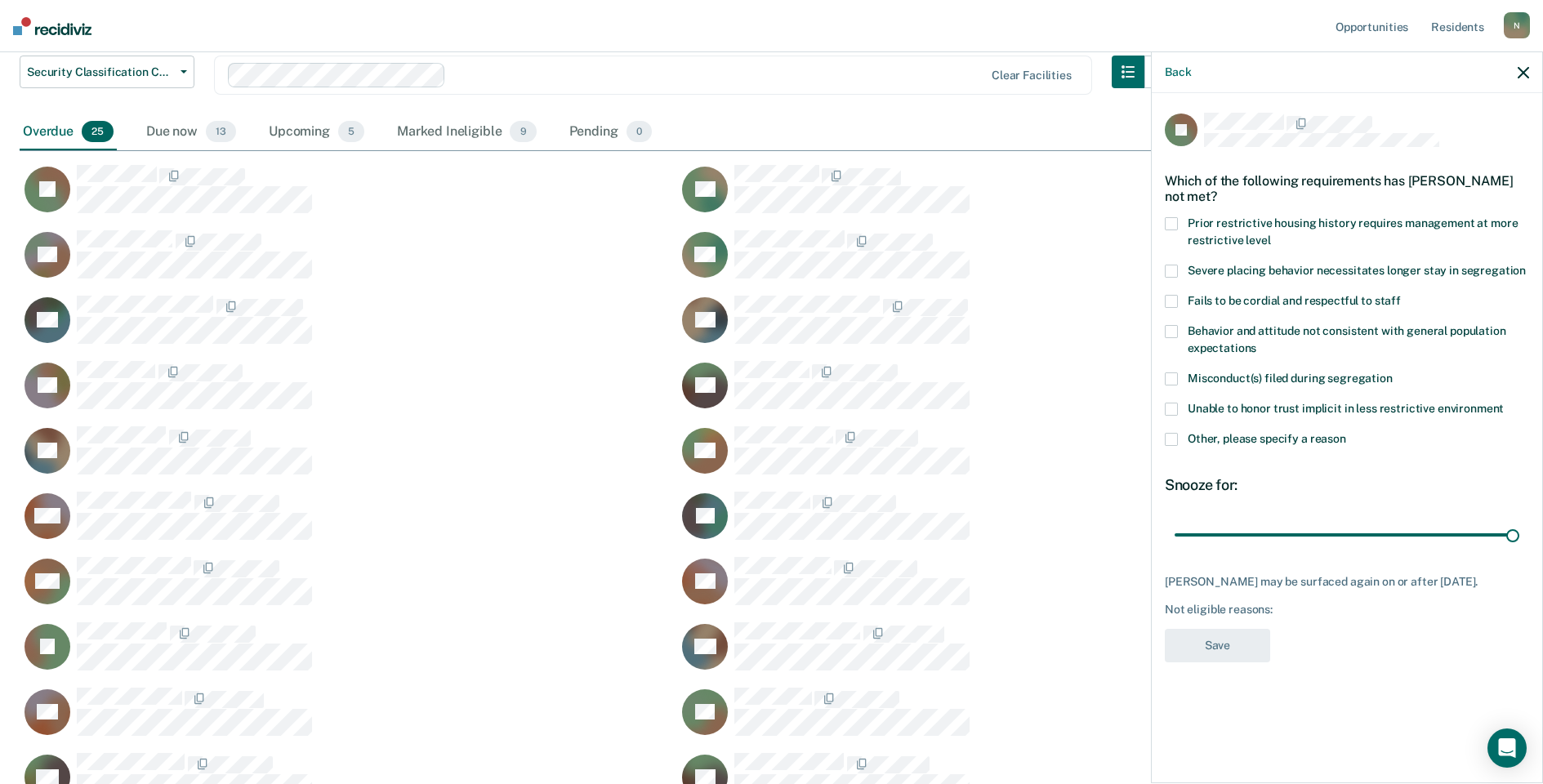
click at [1167, 440] on span at bounding box center [1171, 438] width 13 height 13
click at [1346, 432] on input "Other, please specify a reason" at bounding box center [1346, 432] width 0 height 0
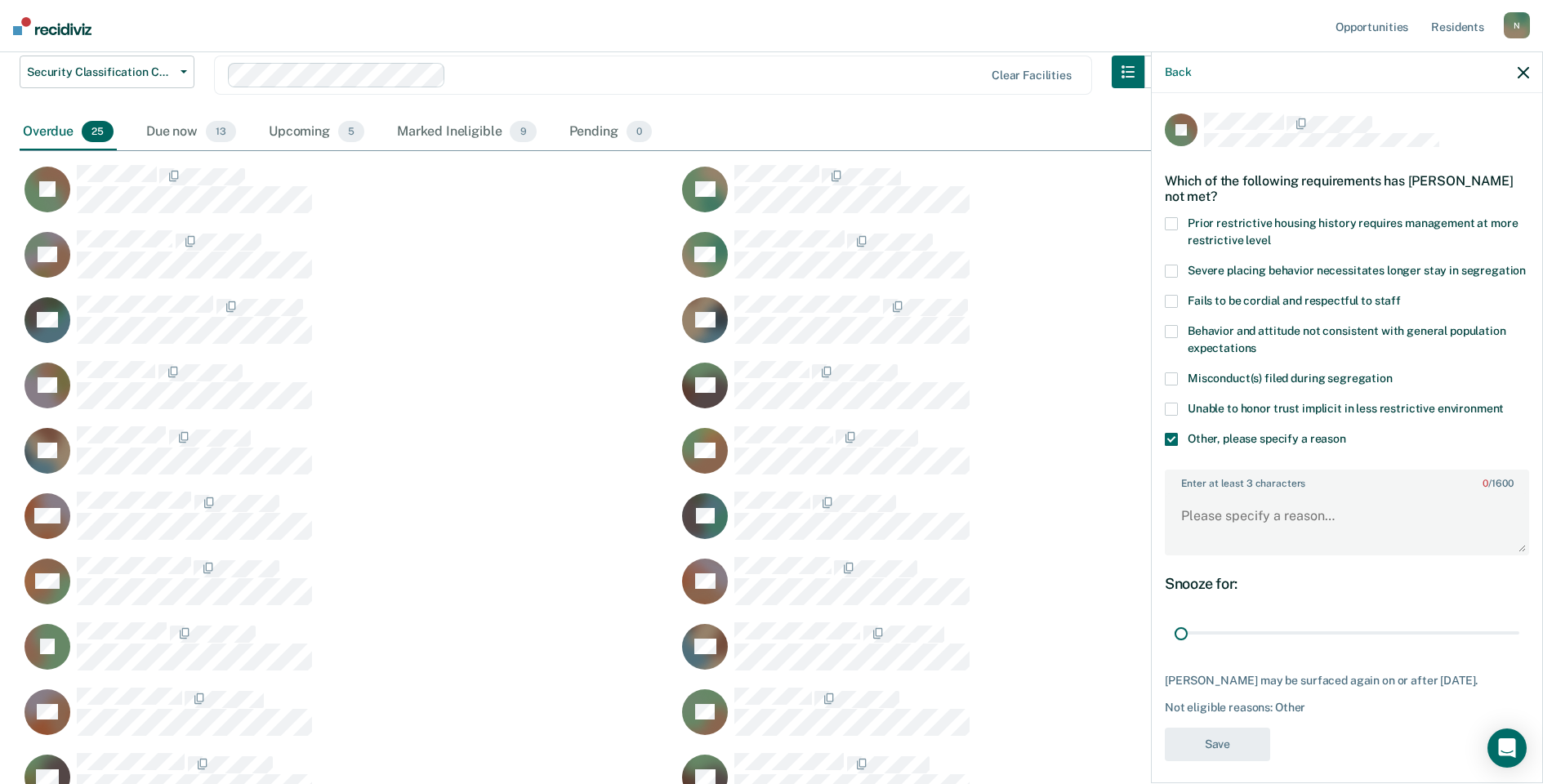
drag, startPoint x: 1500, startPoint y: 645, endPoint x: 1168, endPoint y: 688, distance: 334.8
type input "1"
click at [1175, 648] on input "range" at bounding box center [1347, 633] width 345 height 28
click at [1223, 528] on textarea "Enter at least 3 characters 0 / 1600" at bounding box center [1346, 523] width 361 height 60
type textarea "T"
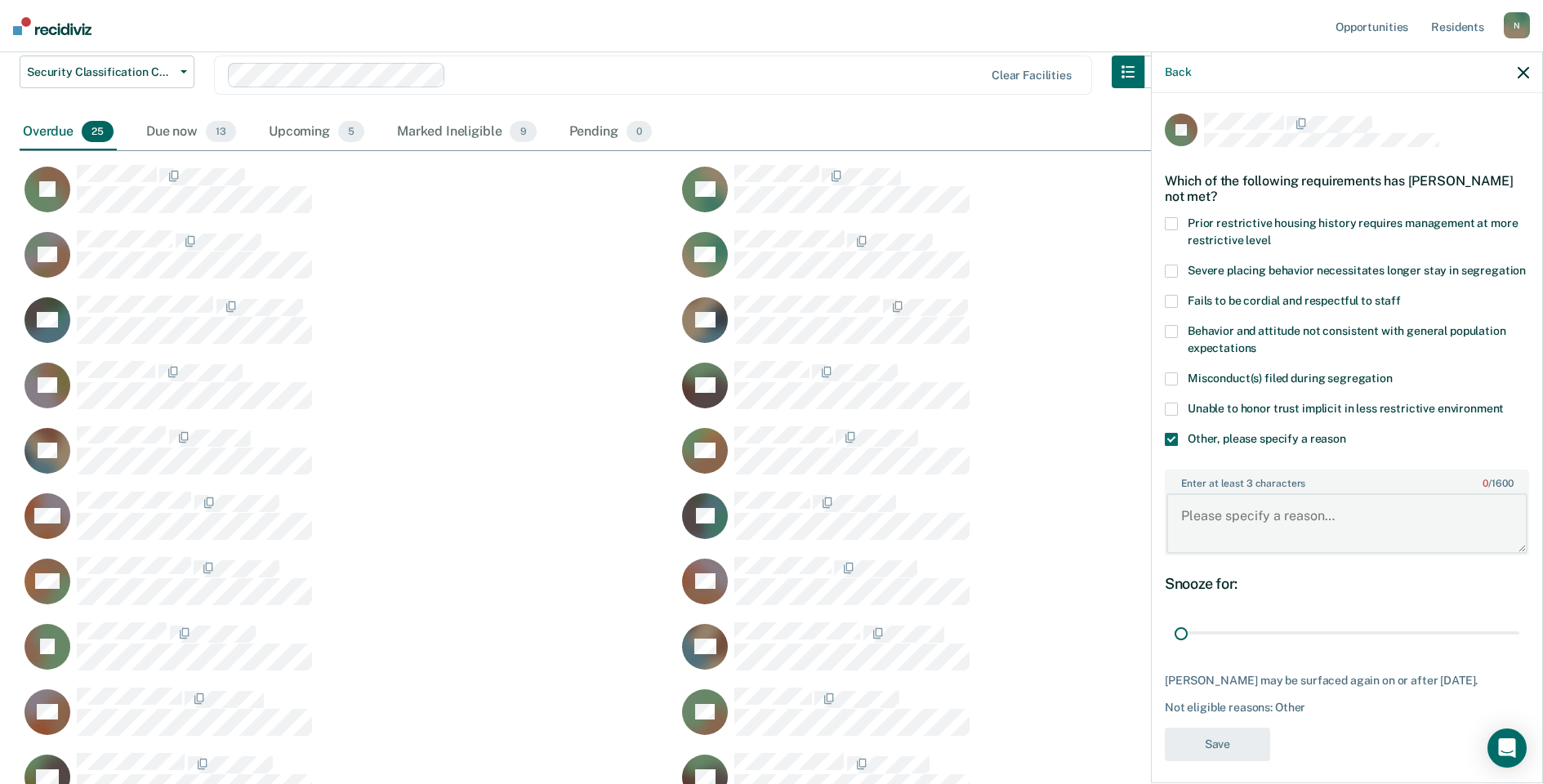
click at [1201, 542] on textarea "Enter at least 3 characters 0 / 1600" at bounding box center [1346, 523] width 361 height 60
type textarea "Reclassed to GP [DATE]"
click at [1252, 761] on button "Save" at bounding box center [1218, 744] width 105 height 33
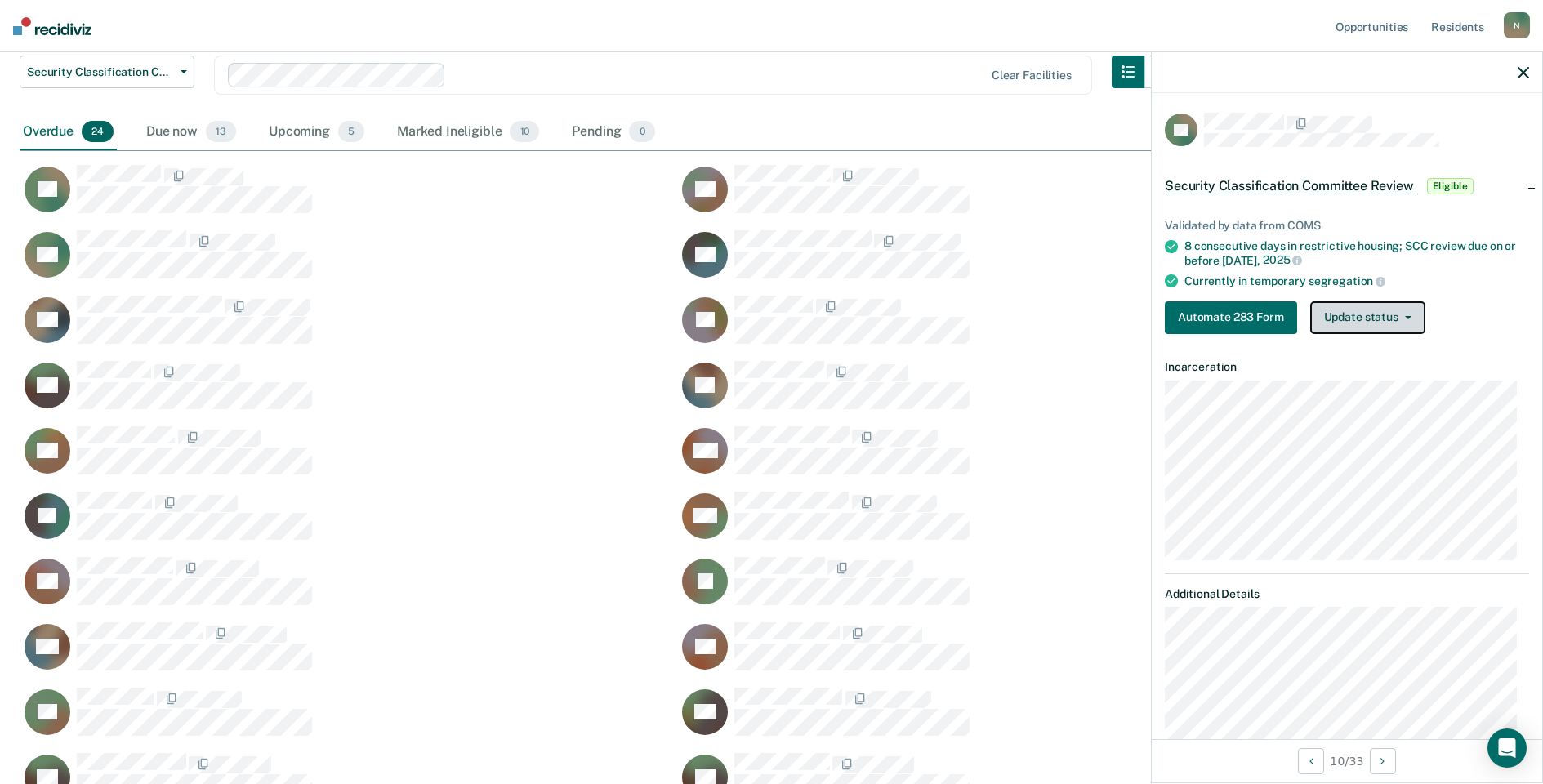
click at [1373, 313] on button "Update status" at bounding box center [1368, 317] width 115 height 33
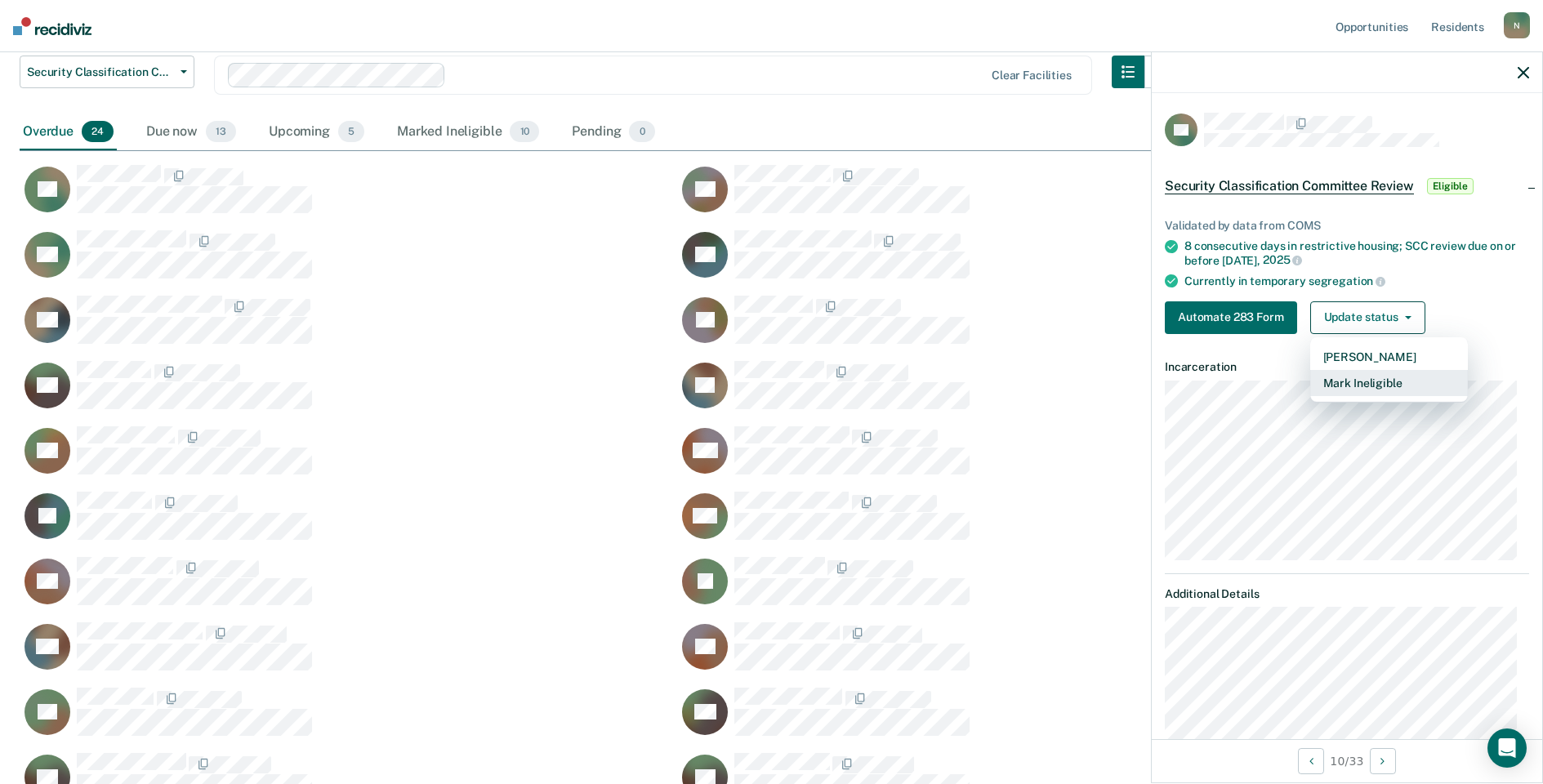
click at [1379, 383] on button "Mark Ineligible" at bounding box center [1389, 383] width 158 height 26
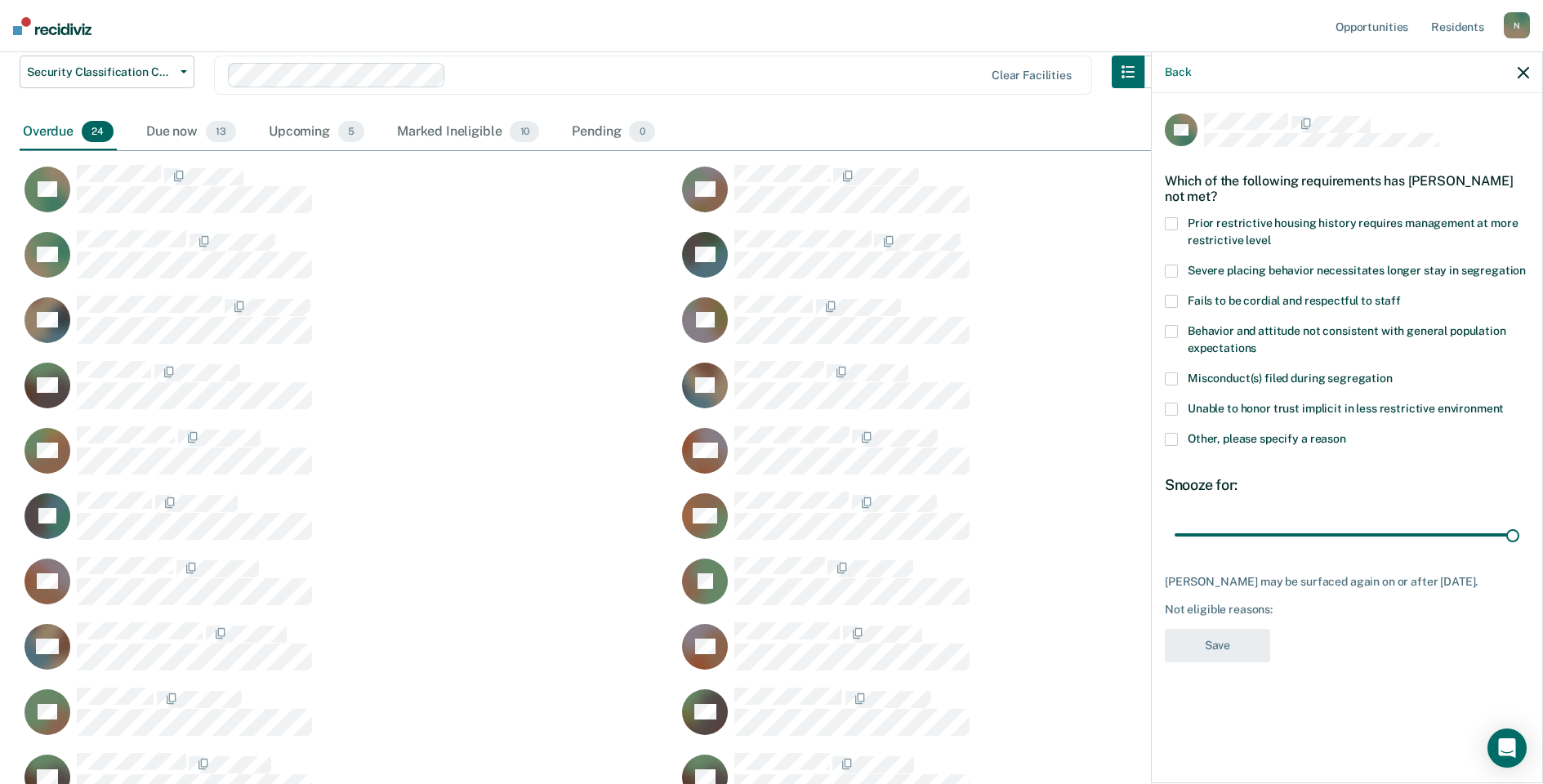
click at [1176, 439] on span at bounding box center [1171, 438] width 13 height 13
click at [1346, 432] on input "Other, please specify a reason" at bounding box center [1346, 432] width 0 height 0
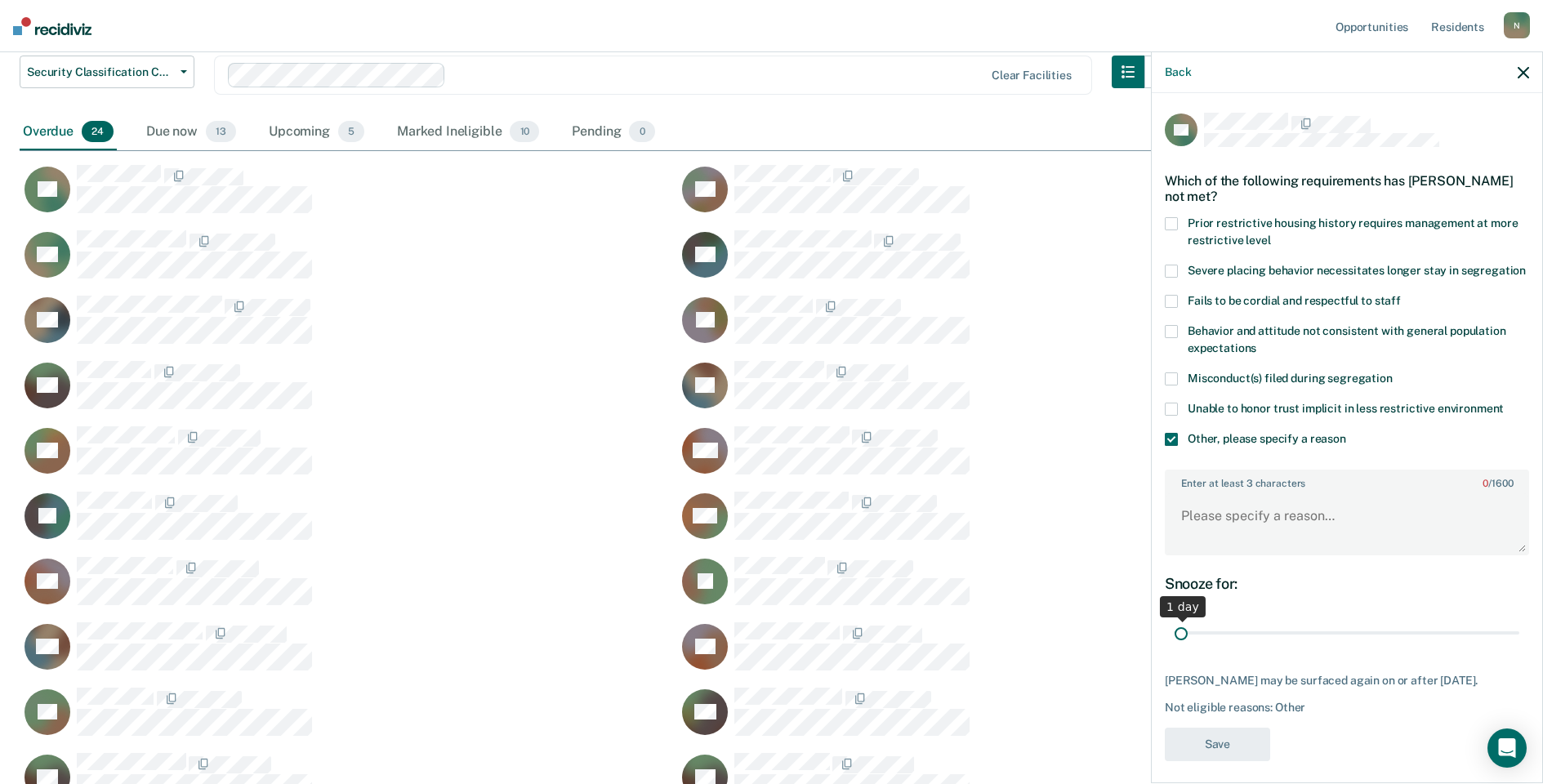
drag, startPoint x: 1504, startPoint y: 648, endPoint x: 1133, endPoint y: 650, distance: 371.0
type input "1"
click at [1175, 648] on input "range" at bounding box center [1347, 633] width 345 height 28
click at [1221, 540] on textarea "Enter at least 3 characters 0 / 1600" at bounding box center [1346, 523] width 361 height 60
click at [1277, 535] on textarea "Enter at least 3 characters 0 / 1600" at bounding box center [1346, 523] width 361 height 60
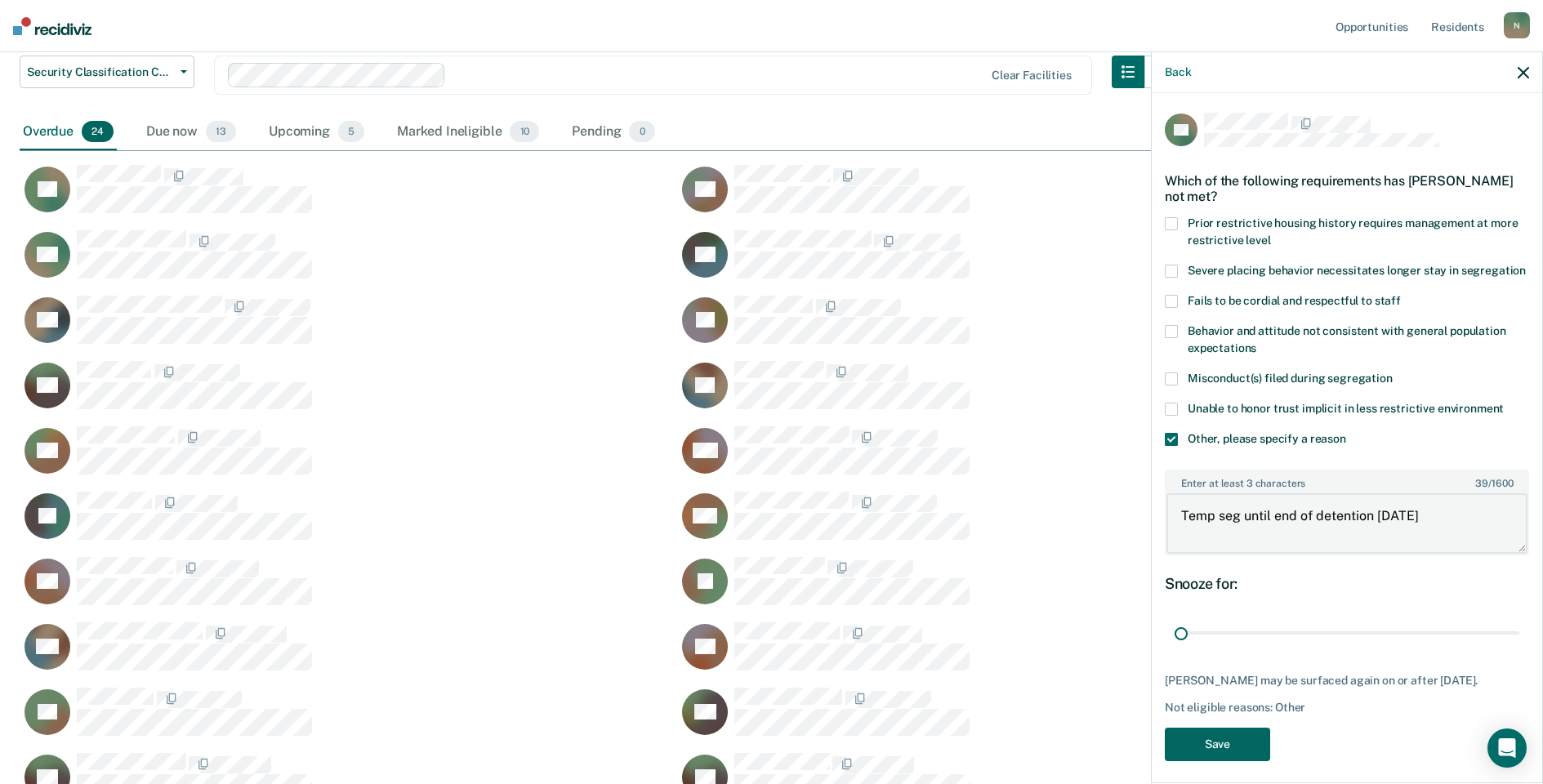
type textarea "Temp seg until end of detention [DATE]"
click at [1236, 761] on button "Save" at bounding box center [1218, 744] width 105 height 33
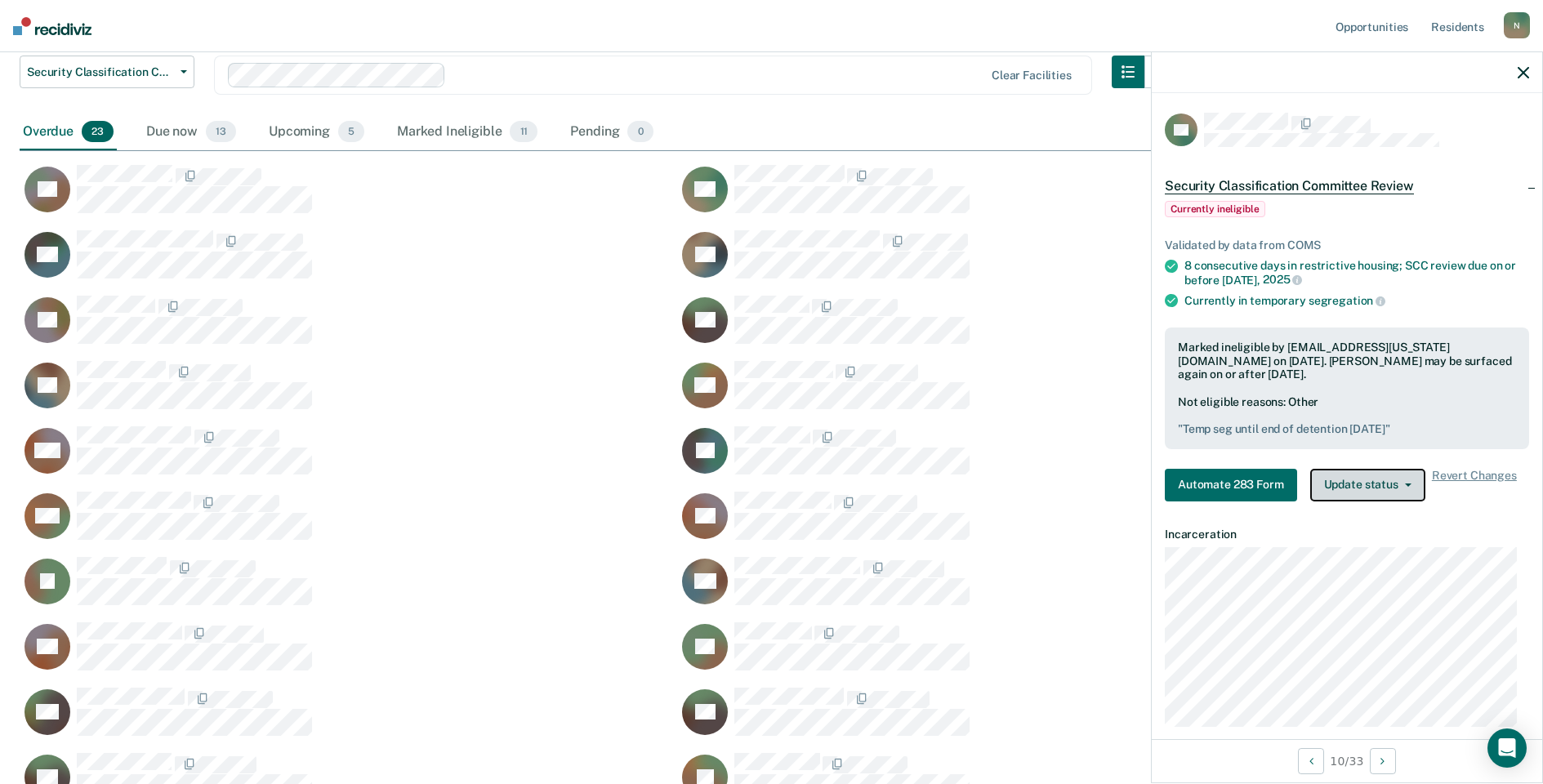
click at [1399, 474] on button "Update status" at bounding box center [1368, 485] width 115 height 33
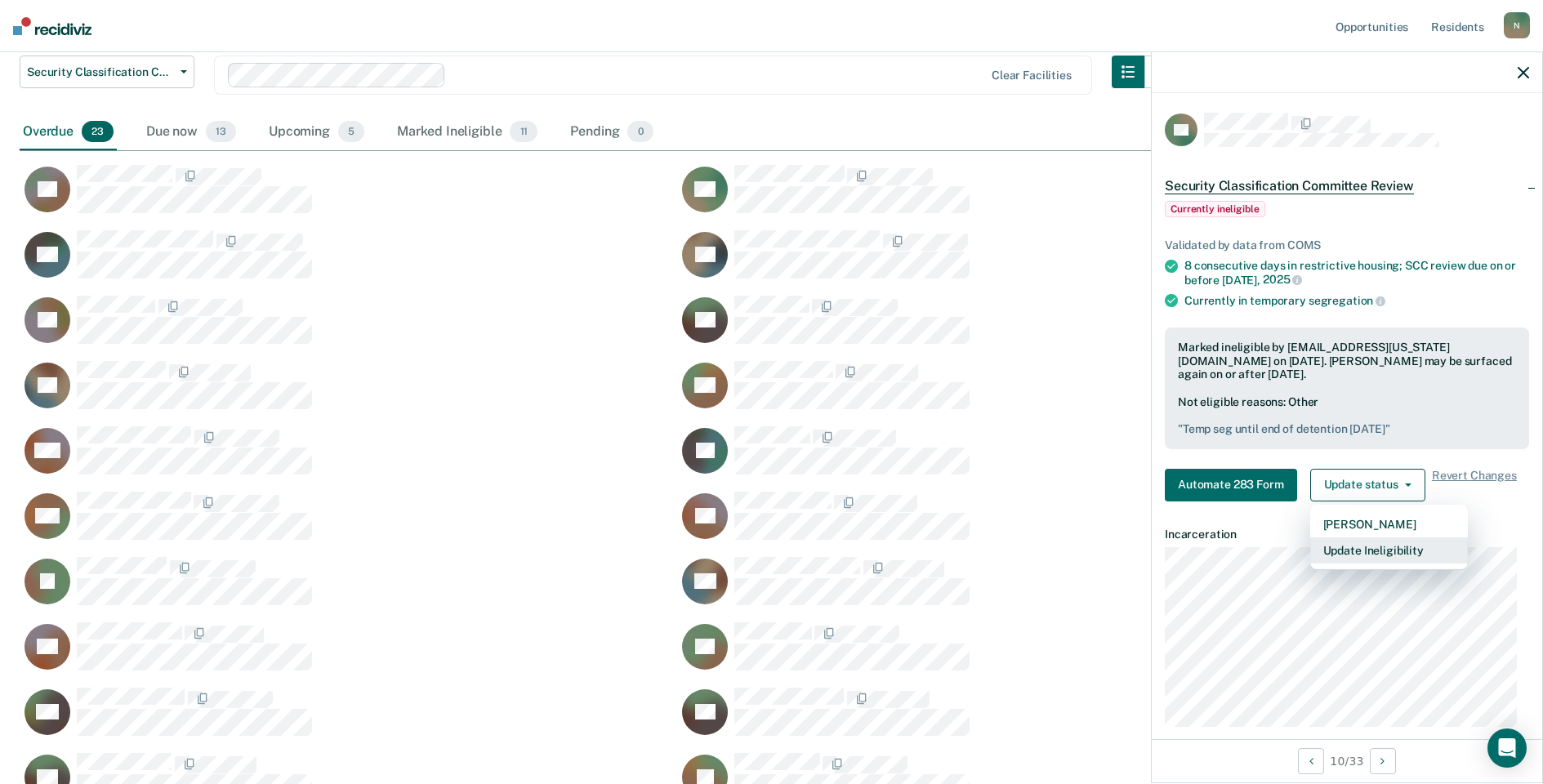
click at [1397, 549] on button "Update Ineligibility" at bounding box center [1389, 550] width 158 height 26
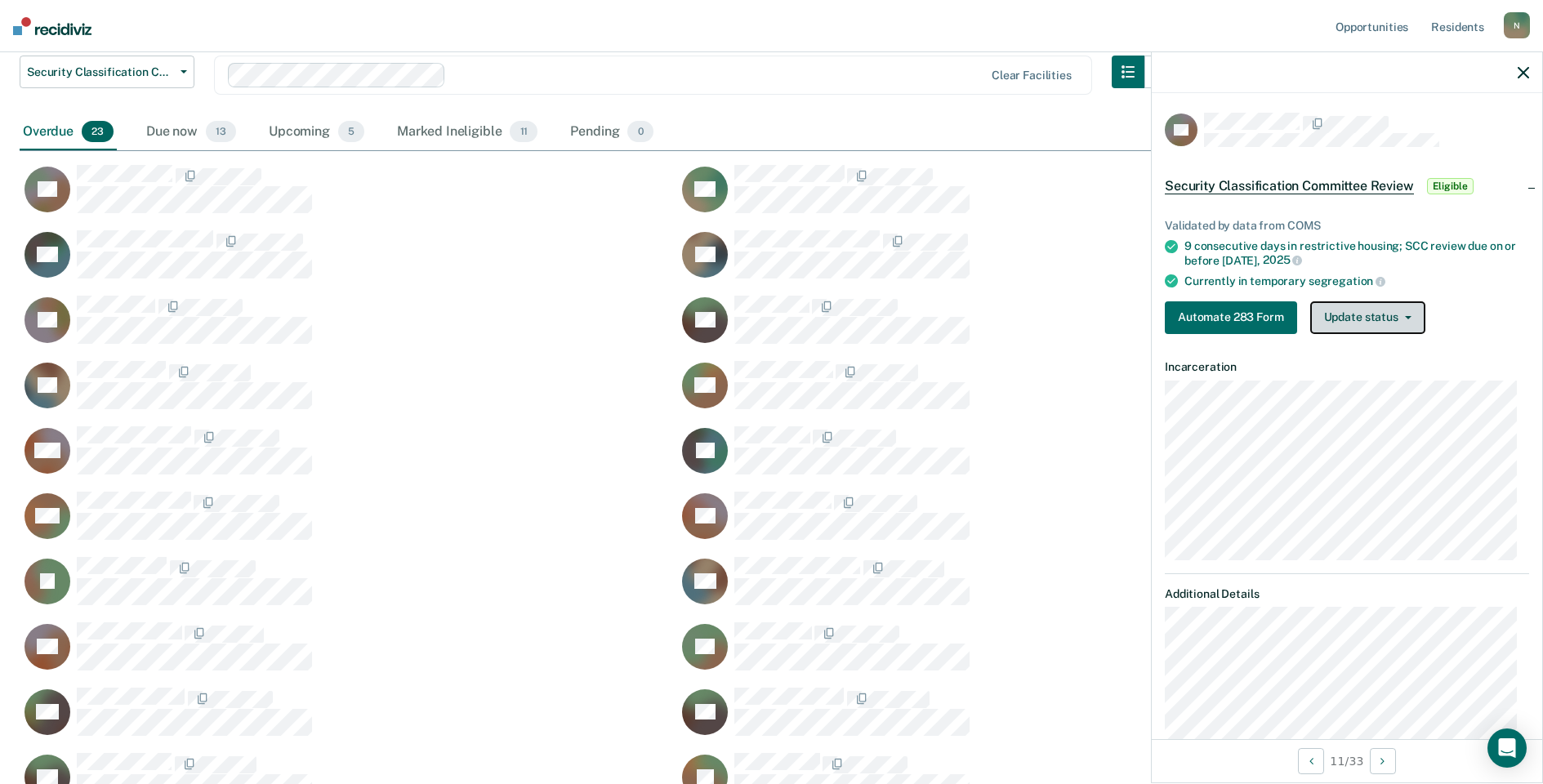
click at [1349, 321] on button "Update status" at bounding box center [1368, 317] width 115 height 33
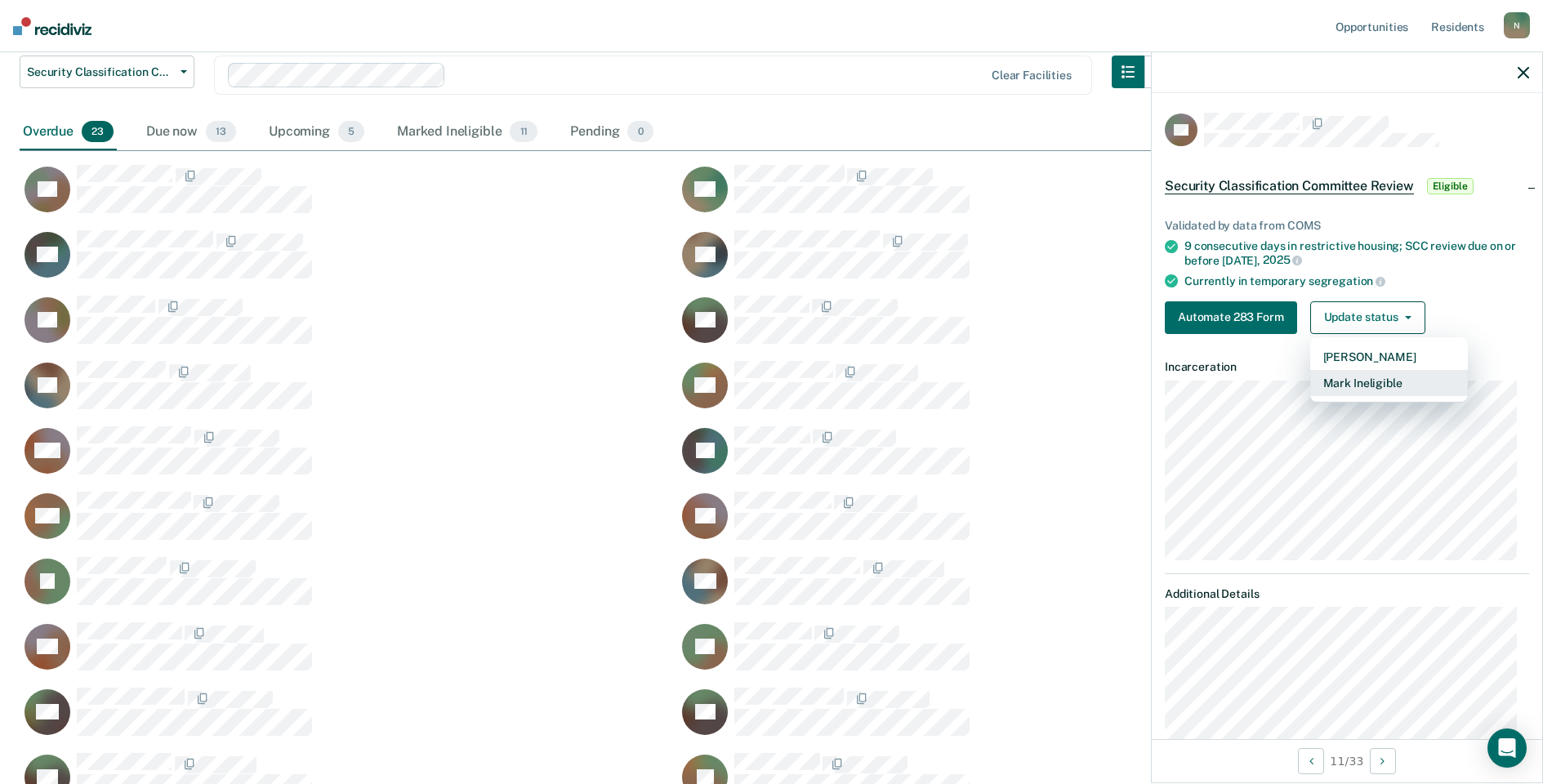
click at [1359, 379] on button "Mark Ineligible" at bounding box center [1389, 383] width 158 height 26
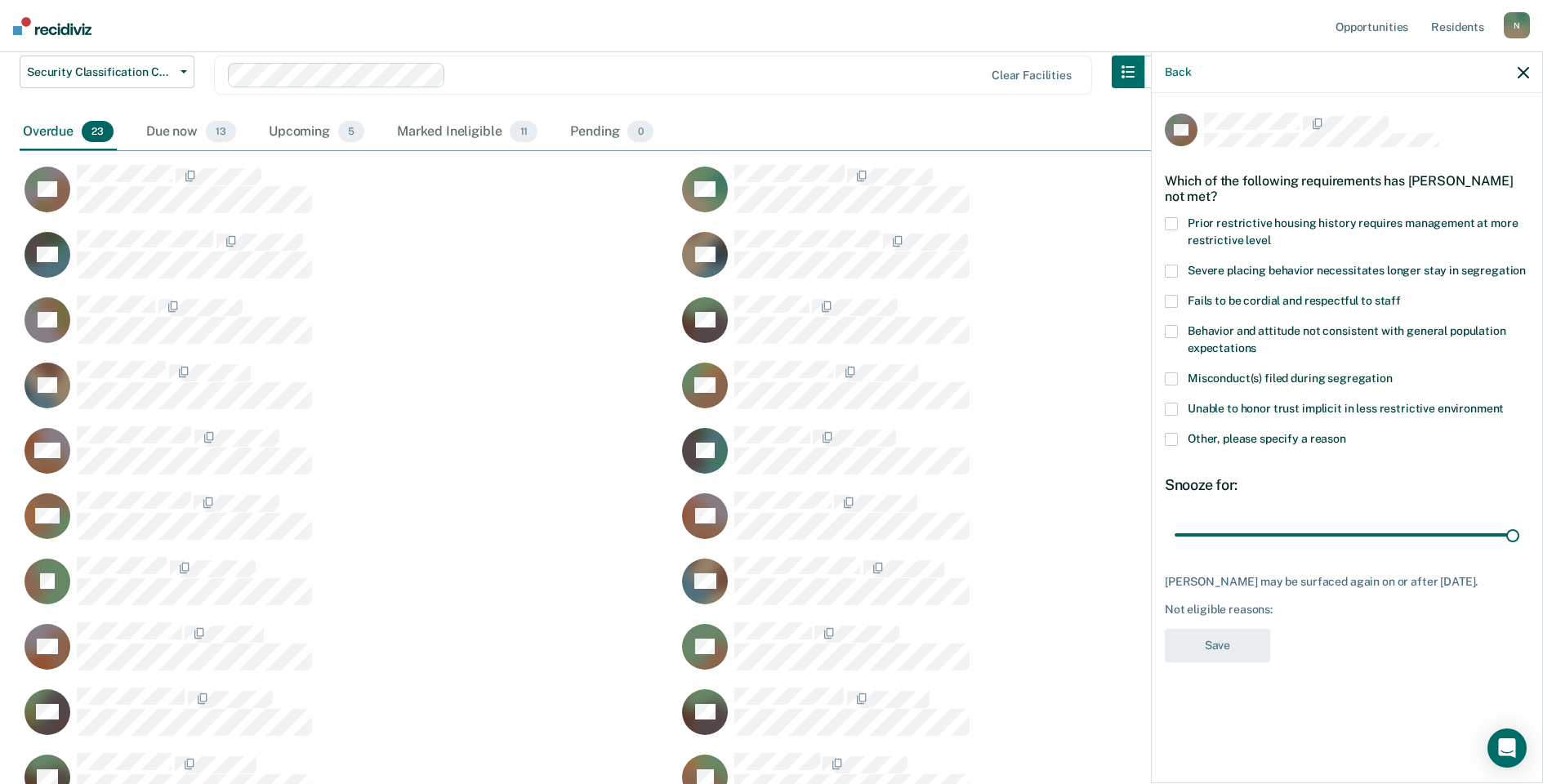
click at [1165, 438] on span at bounding box center [1171, 438] width 13 height 13
click at [1346, 432] on input "Other, please specify a reason" at bounding box center [1346, 432] width 0 height 0
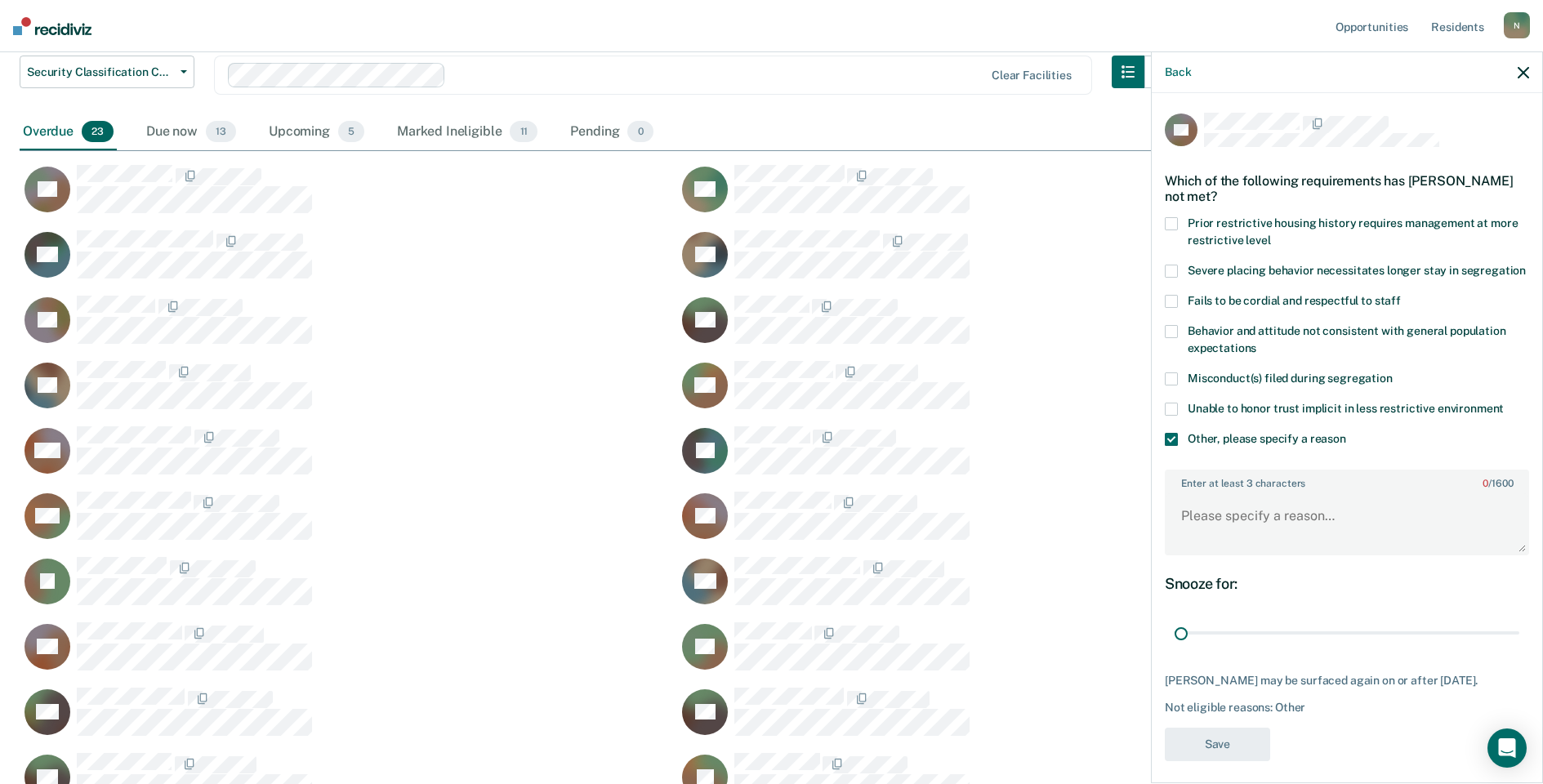
drag, startPoint x: 1503, startPoint y: 648, endPoint x: 1144, endPoint y: 647, distance: 359.0
type input "1"
click at [1175, 648] on input "range" at bounding box center [1347, 633] width 345 height 28
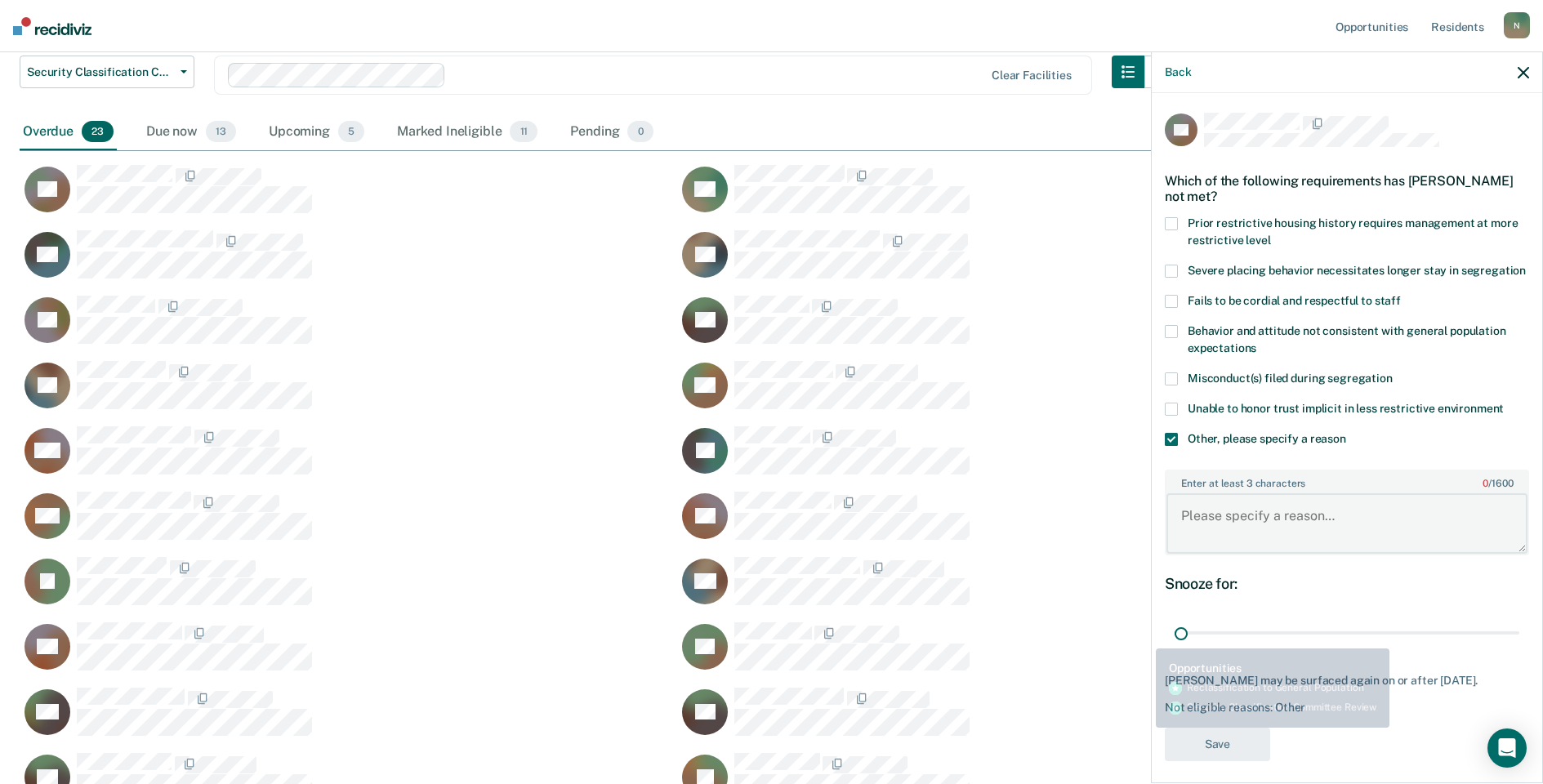
click at [1229, 541] on textarea "Enter at least 3 characters 0 / 1600" at bounding box center [1346, 523] width 361 height 60
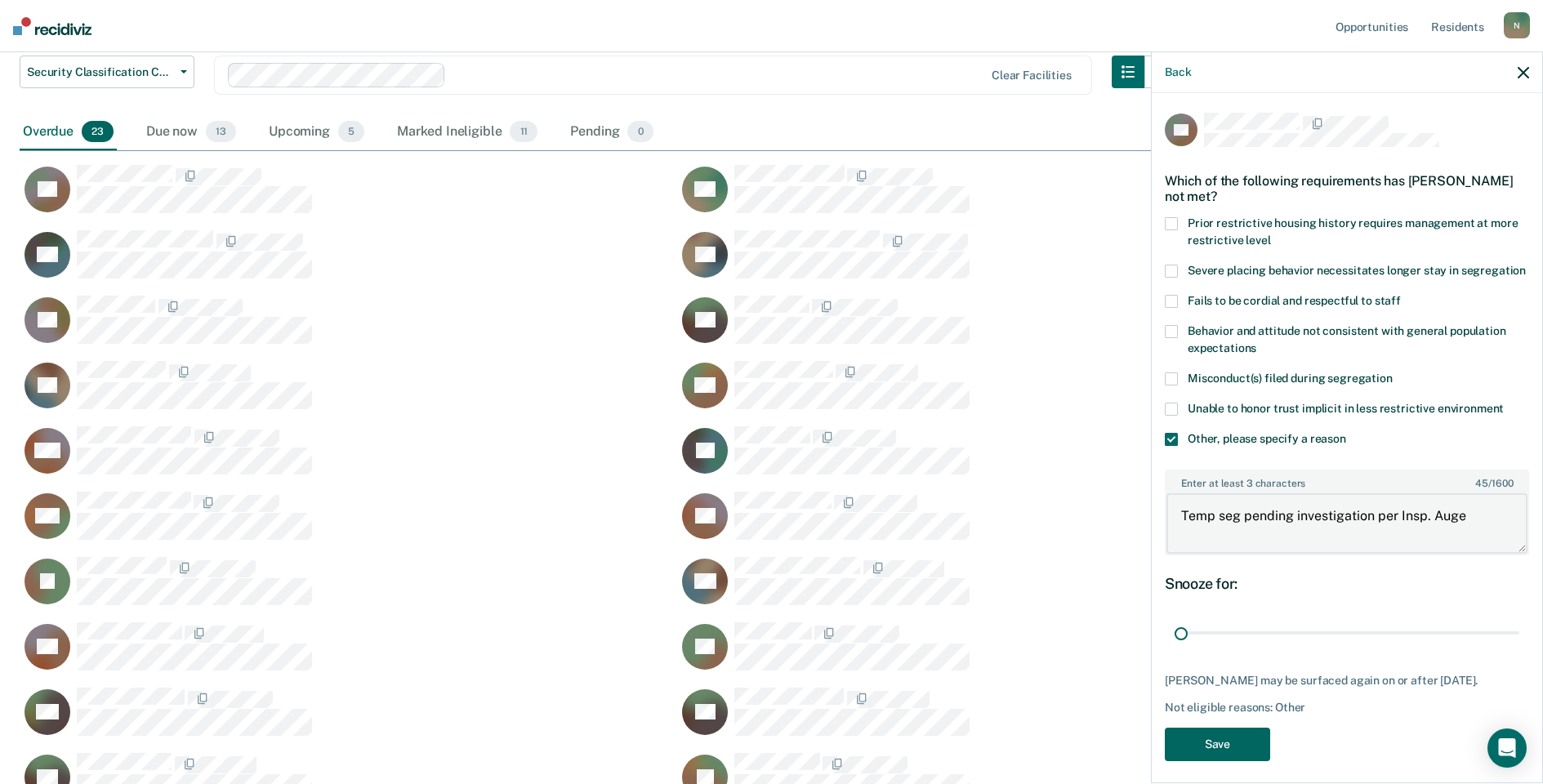
type textarea "Temp seg pending investigation per Insp. Auge"
click at [1221, 761] on button "Save" at bounding box center [1218, 744] width 105 height 33
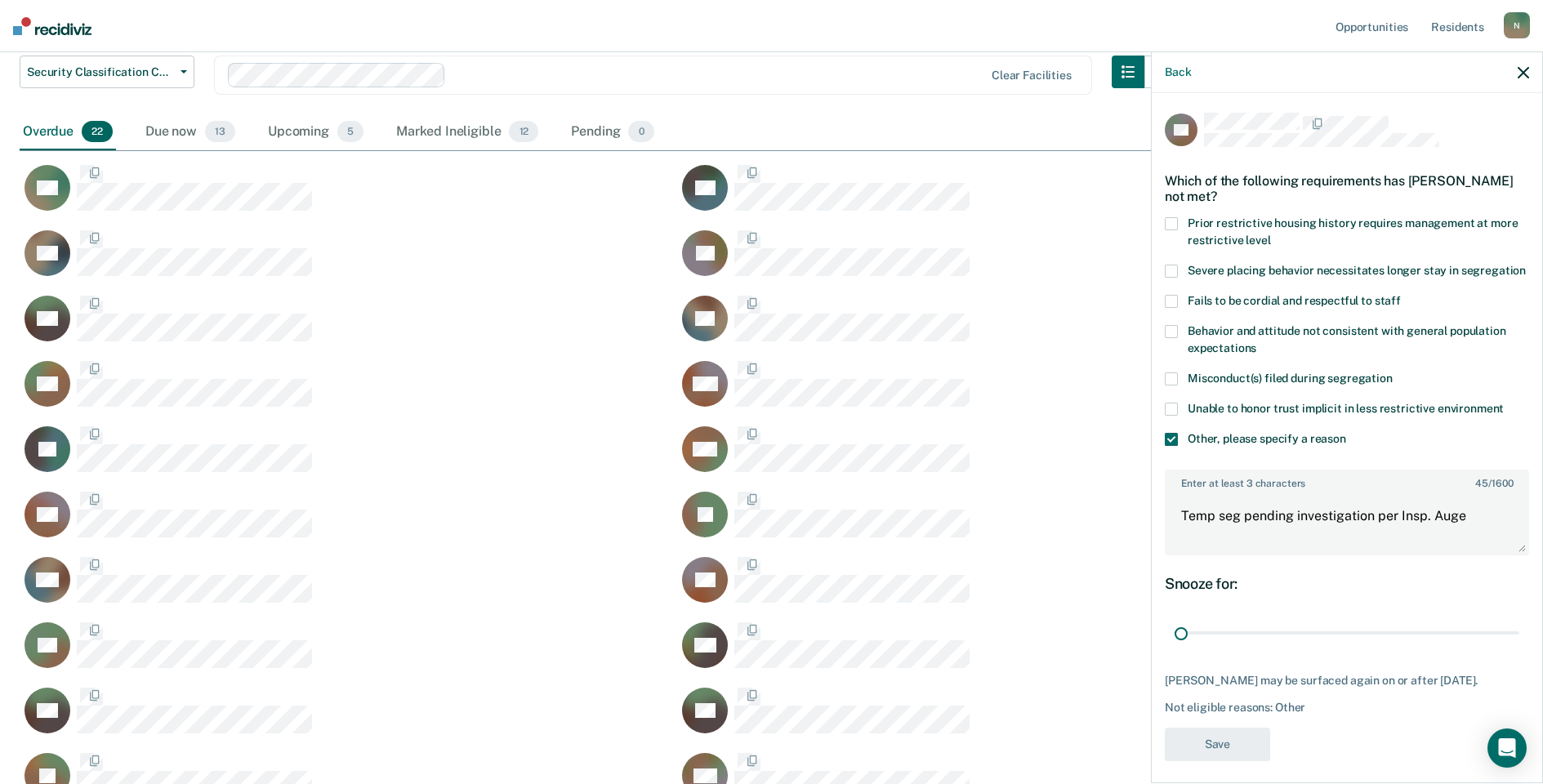
scroll to position [916, 1491]
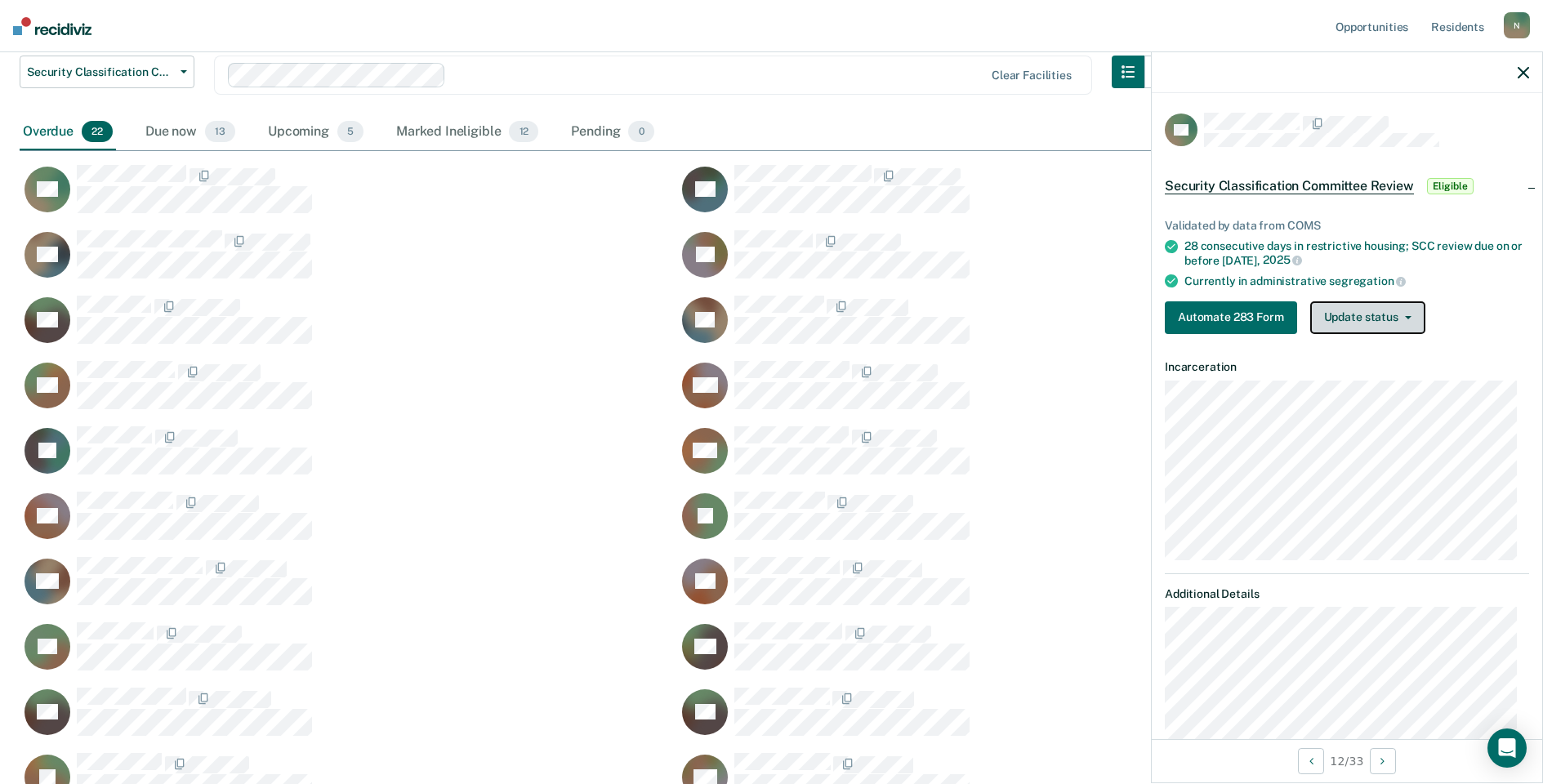
click at [1412, 317] on button "Update status" at bounding box center [1368, 317] width 115 height 33
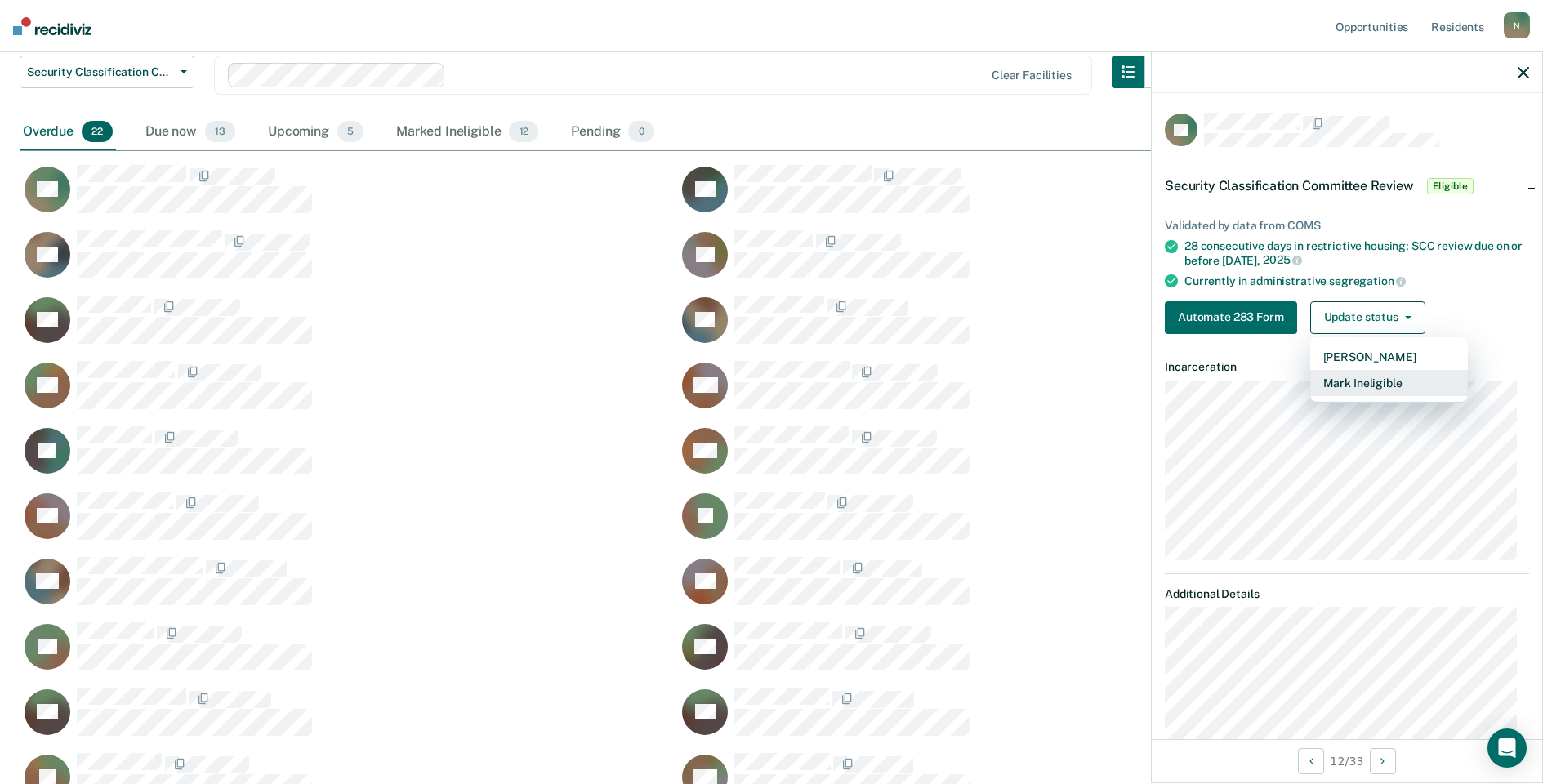
click at [1407, 380] on button "Mark Ineligible" at bounding box center [1389, 383] width 158 height 26
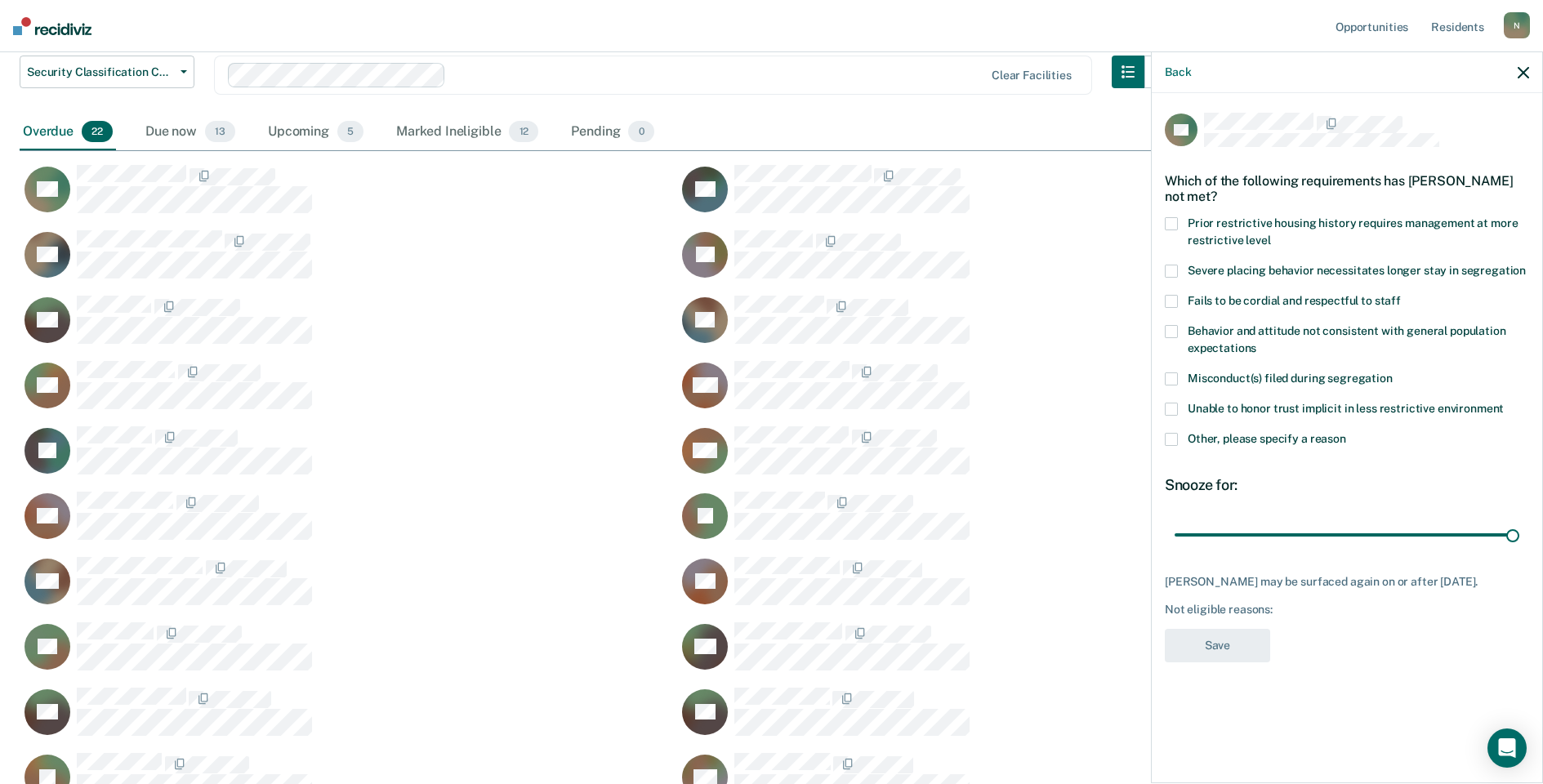
click at [1162, 442] on div "AC Which of the following requirements has [PERSON_NAME] not met? Prior restric…" at bounding box center [1346, 436] width 391 height 687
click at [1170, 442] on span at bounding box center [1171, 438] width 13 height 13
click at [1346, 432] on input "Other, please specify a reason" at bounding box center [1346, 432] width 0 height 0
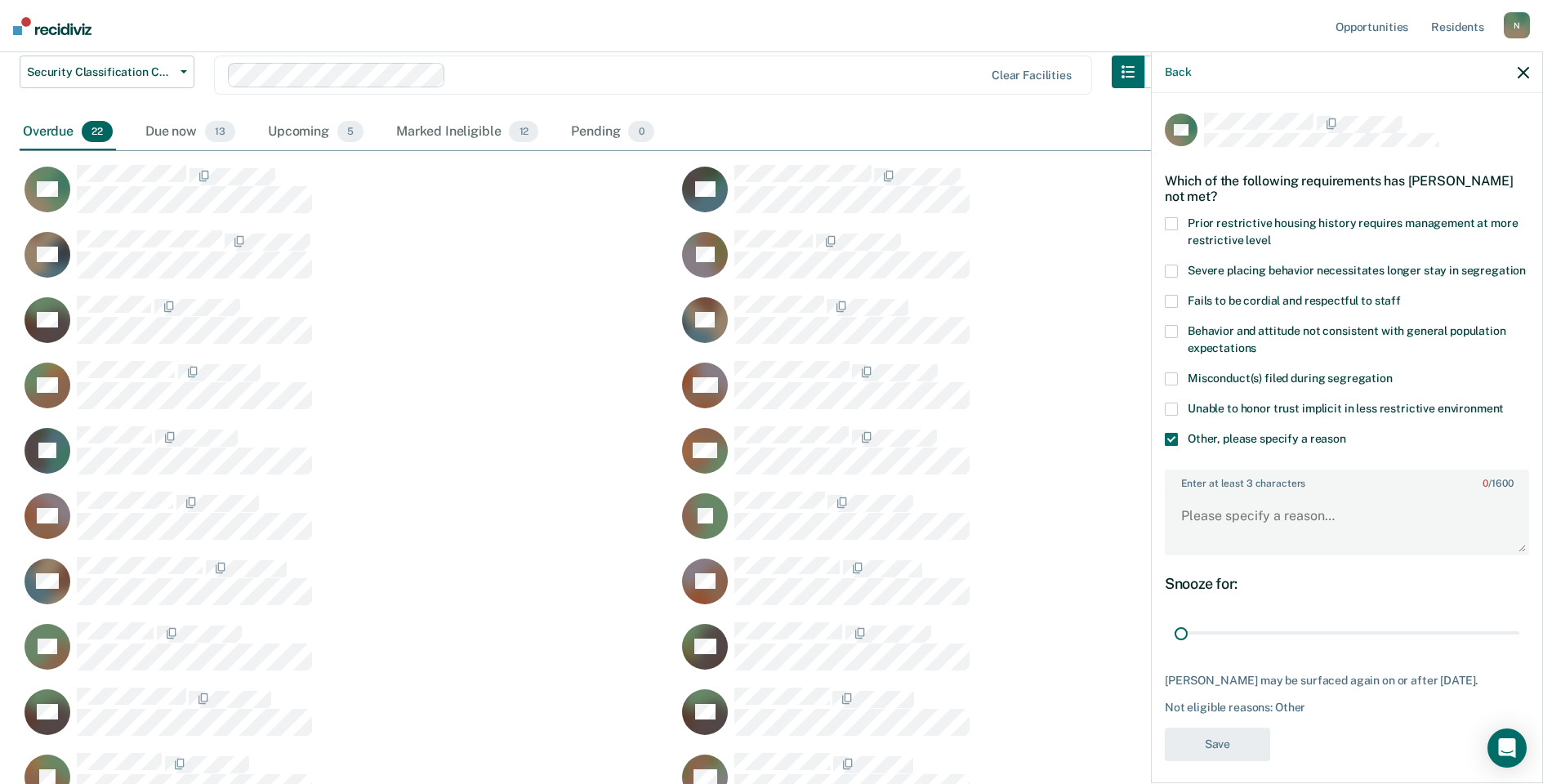
drag, startPoint x: 1502, startPoint y: 644, endPoint x: 1134, endPoint y: 655, distance: 368.2
type input "1"
click at [1175, 648] on input "range" at bounding box center [1347, 633] width 345 height 28
click at [1202, 550] on textarea "Enter at least 3 characters 0 / 1600" at bounding box center [1346, 523] width 361 height 60
type textarea "r"
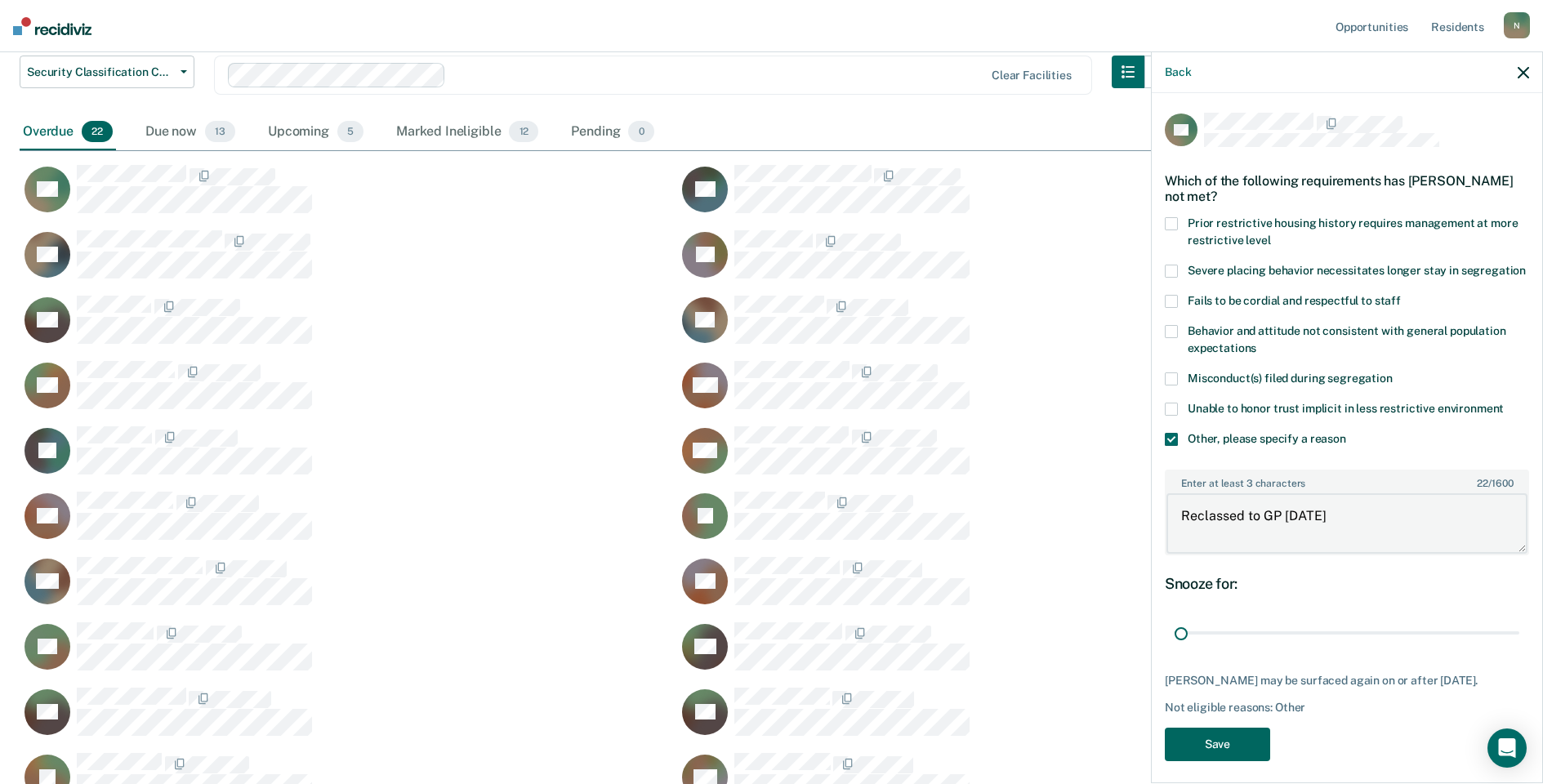
type textarea "Reclassed to GP [DATE]"
click at [1183, 761] on button "Save" at bounding box center [1218, 744] width 105 height 33
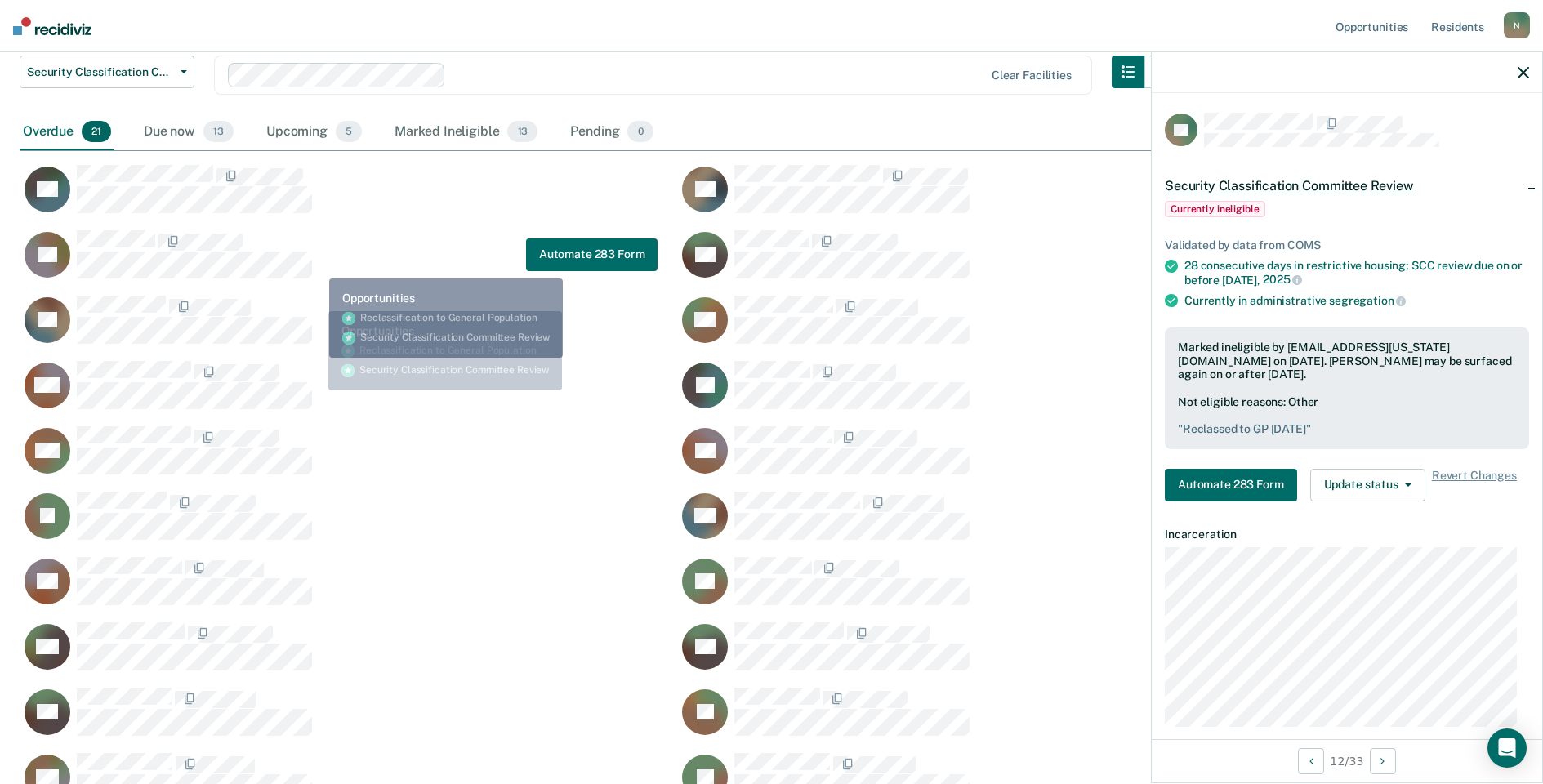
click at [317, 266] on div "TT Automate 283 Form" at bounding box center [338, 254] width 638 height 50
